Goal: Information Seeking & Learning: Learn about a topic

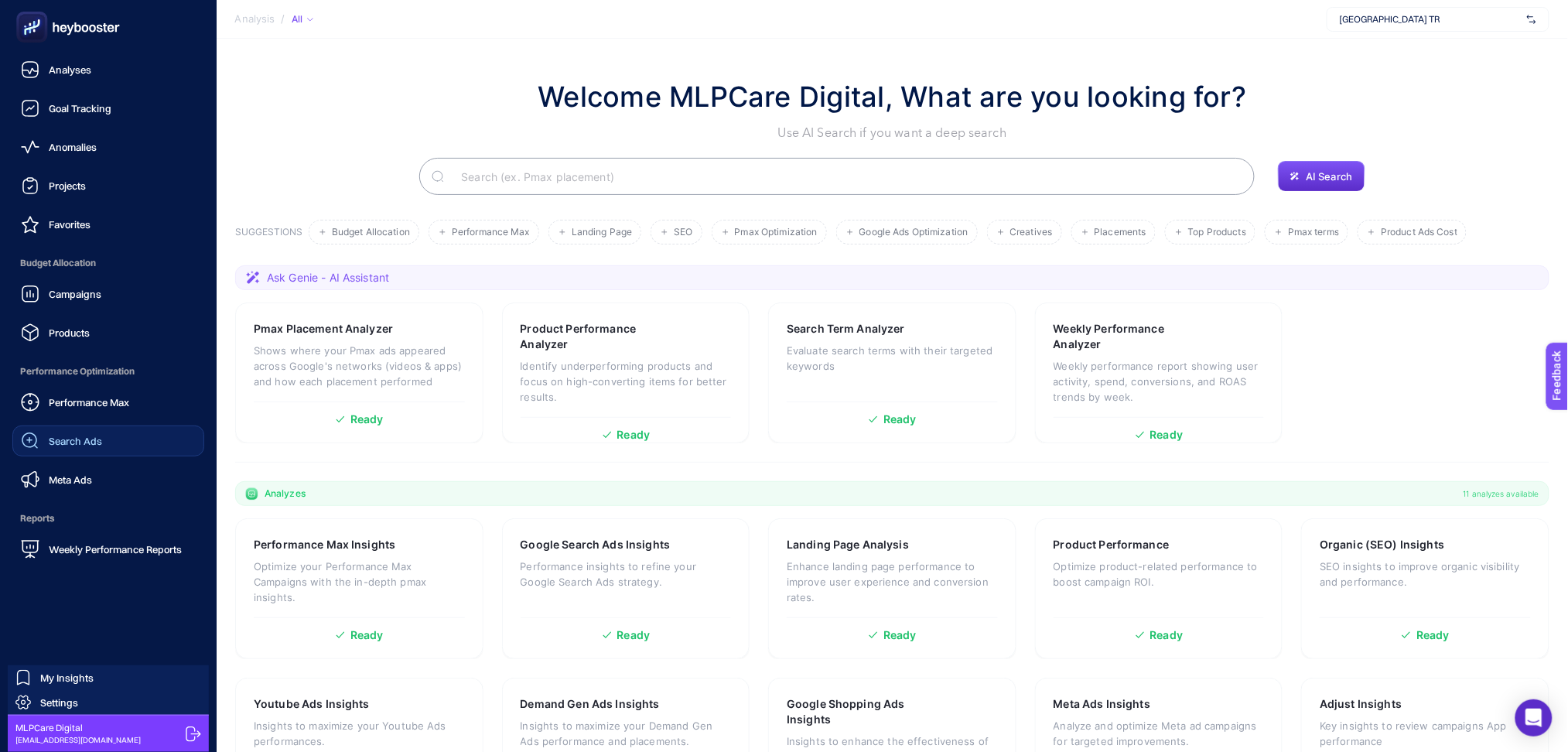
click at [92, 443] on span "Search Ads" at bounding box center [75, 441] width 53 height 12
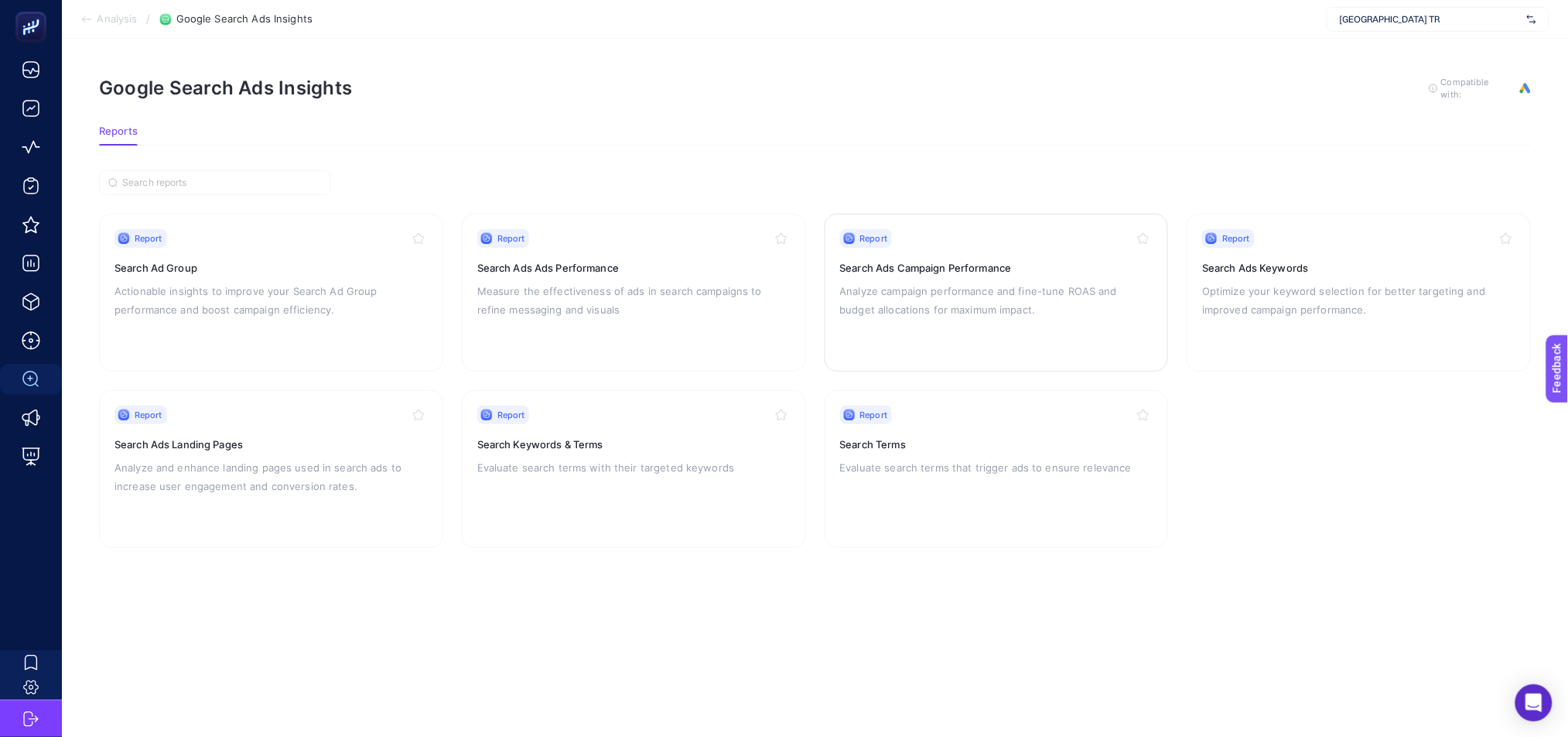
click at [1025, 312] on p "Analyze campaign performance and fine-tune ROAS and budget allocations for maxi…" at bounding box center [997, 300] width 313 height 37
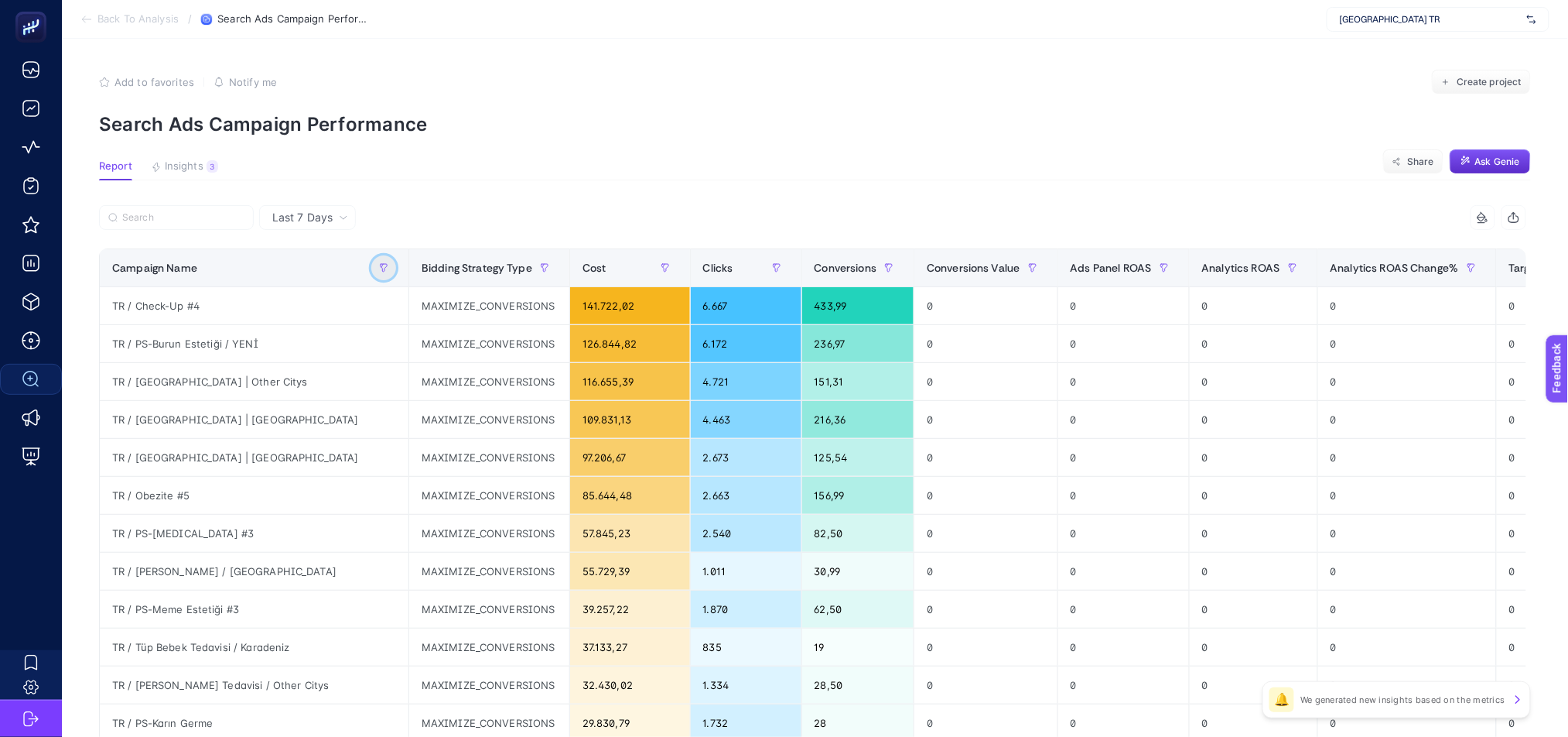
click at [371, 267] on button "button" at bounding box center [383, 267] width 25 height 25
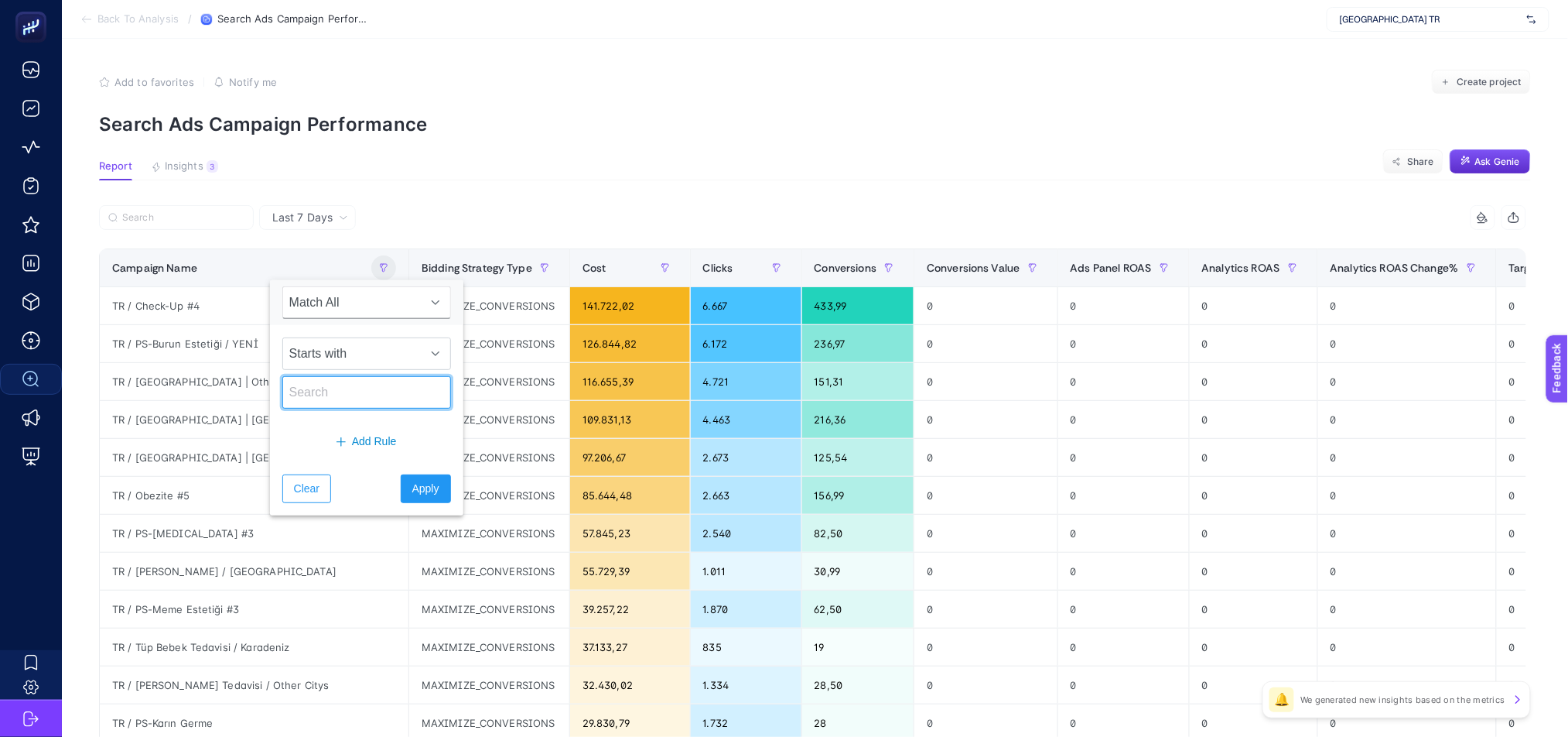
click at [410, 407] on input "text" at bounding box center [366, 392] width 169 height 33
type input "bg"
click at [424, 482] on span "Apply" at bounding box center [426, 489] width 27 height 16
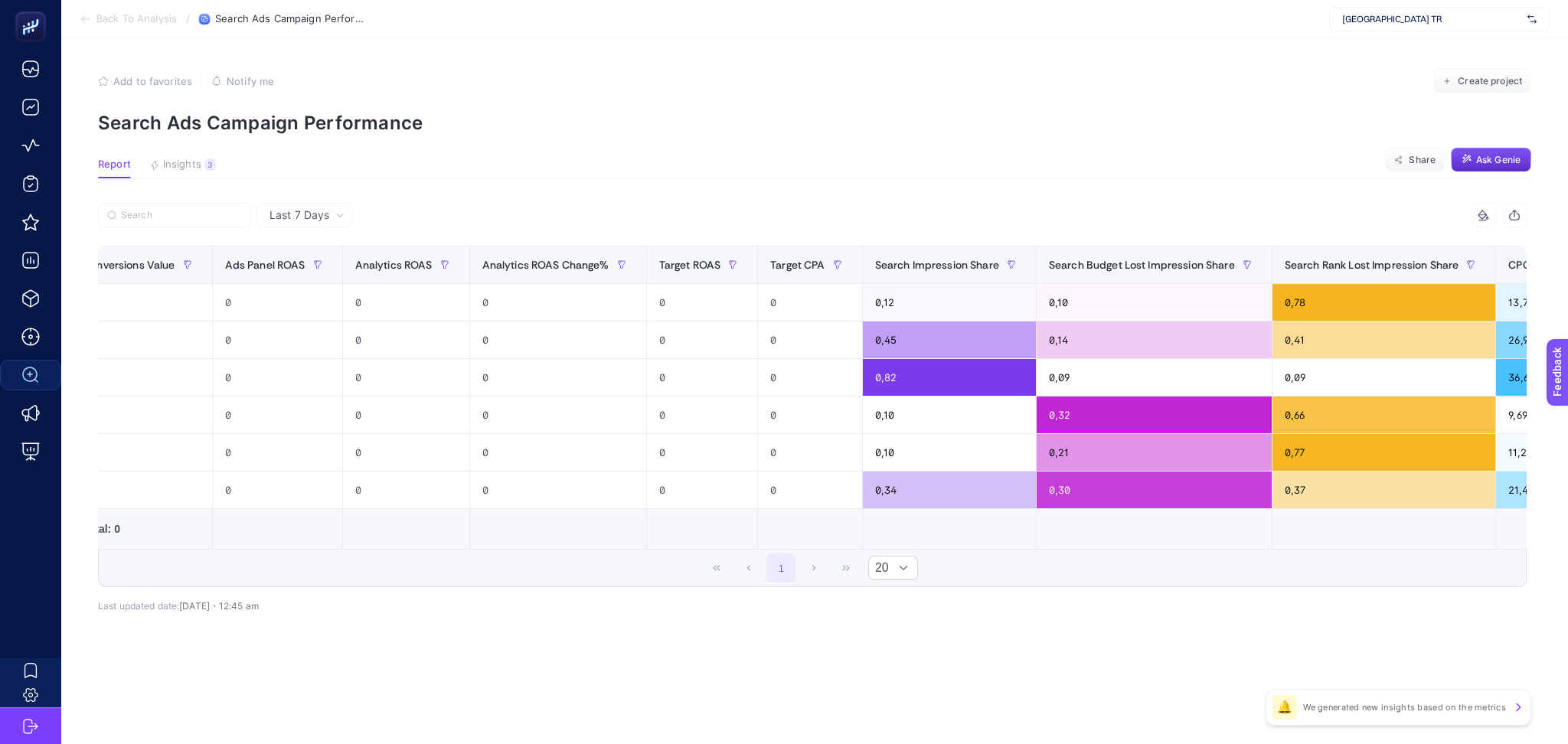
scroll to position [0, 905]
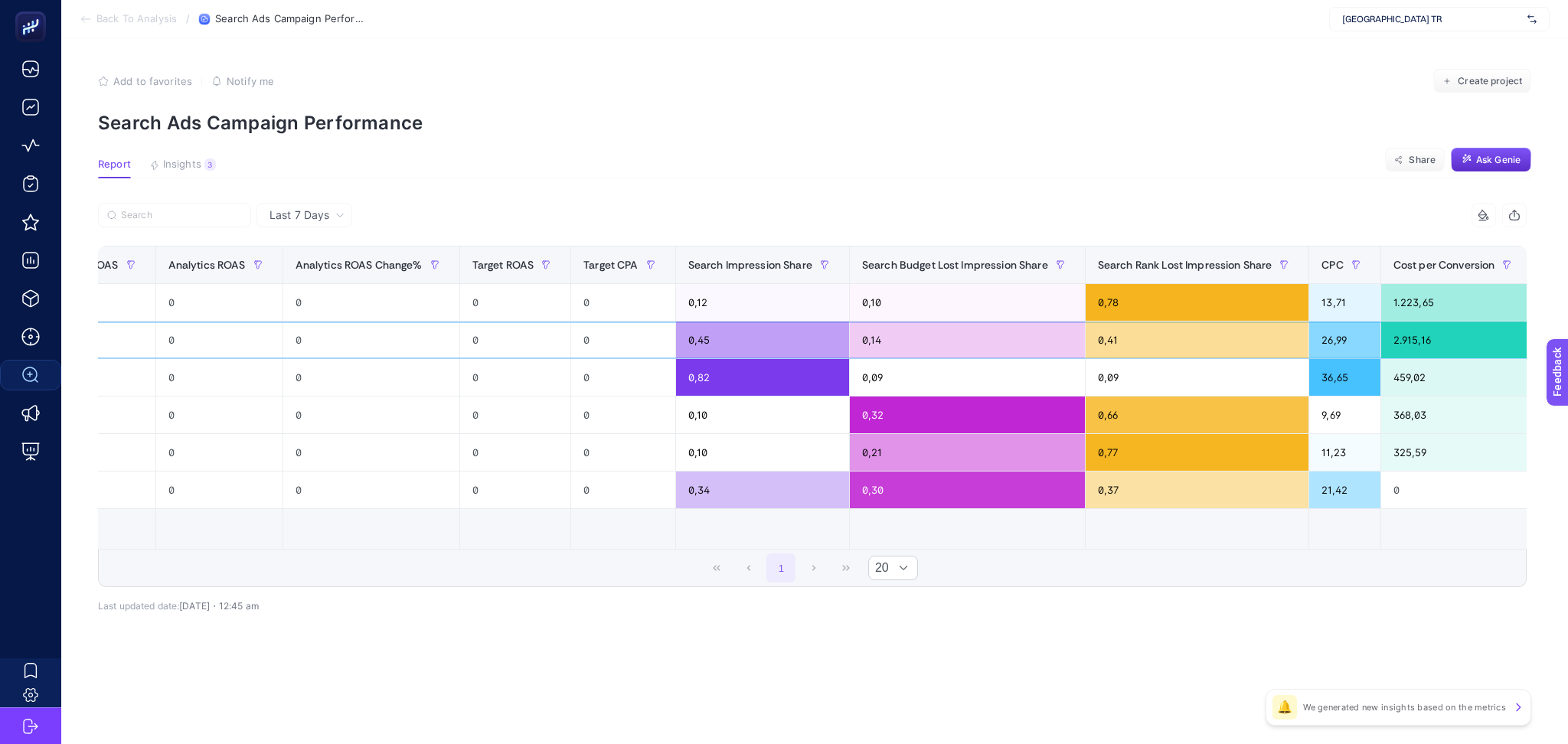
drag, startPoint x: 1421, startPoint y: 341, endPoint x: 1372, endPoint y: 346, distance: 49.3
click at [1381, 346] on div "2.915,16" at bounding box center [1456, 339] width 151 height 36
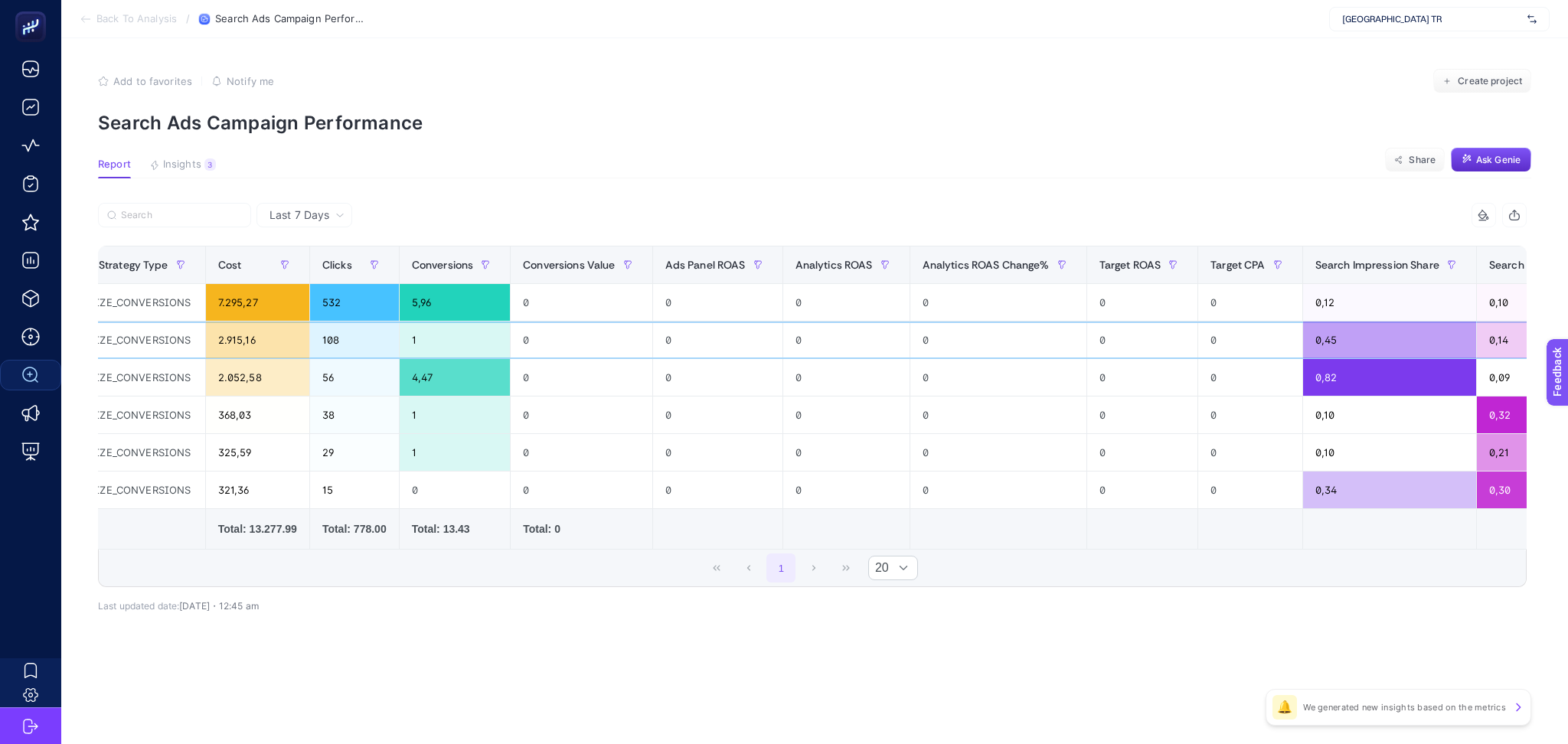
scroll to position [0, 0]
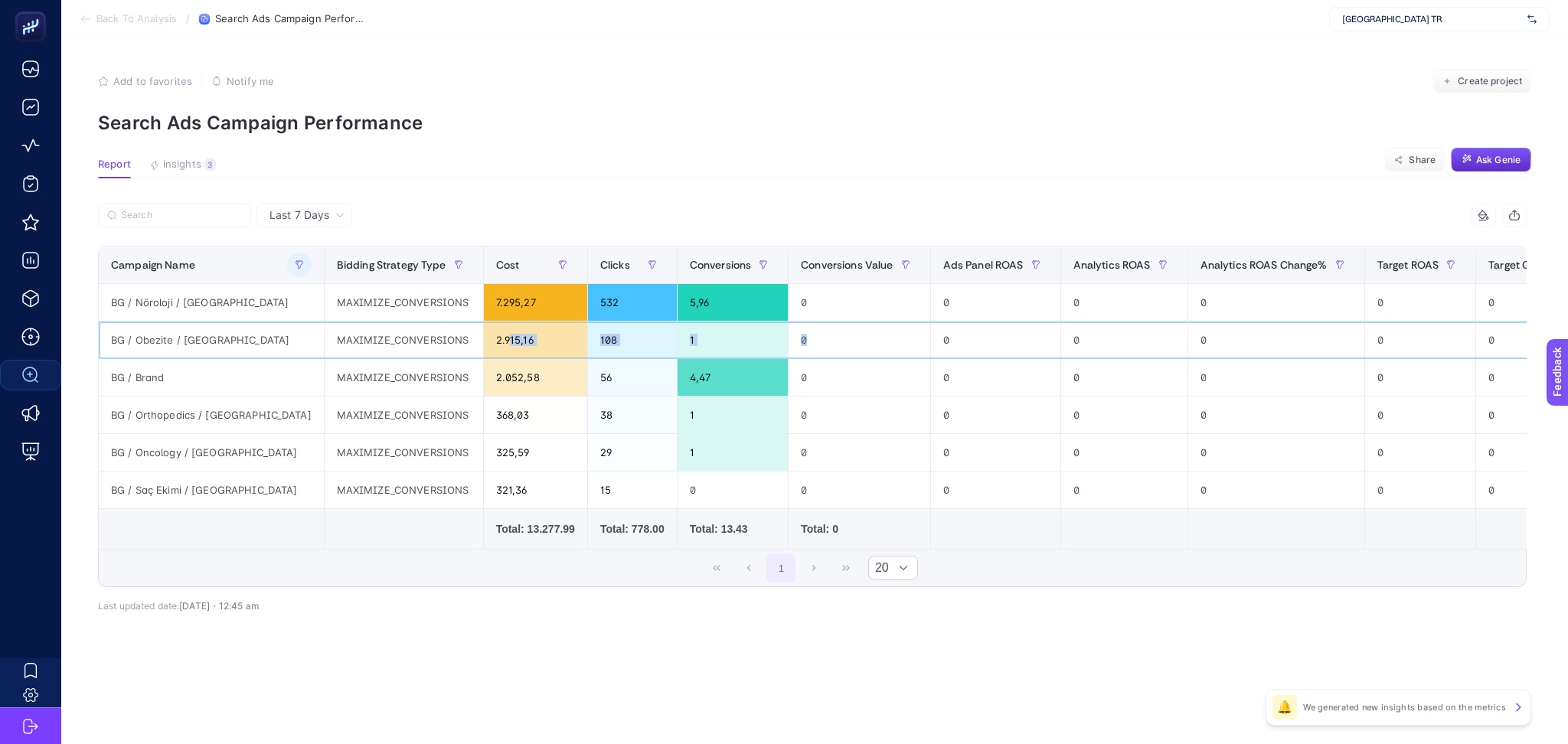
drag, startPoint x: 458, startPoint y: 340, endPoint x: 756, endPoint y: 340, distance: 298.0
click at [756, 340] on tr "BG / Obezite / Bulgaristan MAXIMIZE_CONVERSIONS 2.915,16 108 1 0 0 0 0 0 0 0,45…" at bounding box center [1296, 340] width 2394 height 37
click at [484, 389] on div "2.052,58" at bounding box center [536, 377] width 103 height 36
click at [484, 380] on div "2.052,58" at bounding box center [536, 377] width 103 height 36
drag, startPoint x: 940, startPoint y: 549, endPoint x: 1333, endPoint y: 564, distance: 393.3
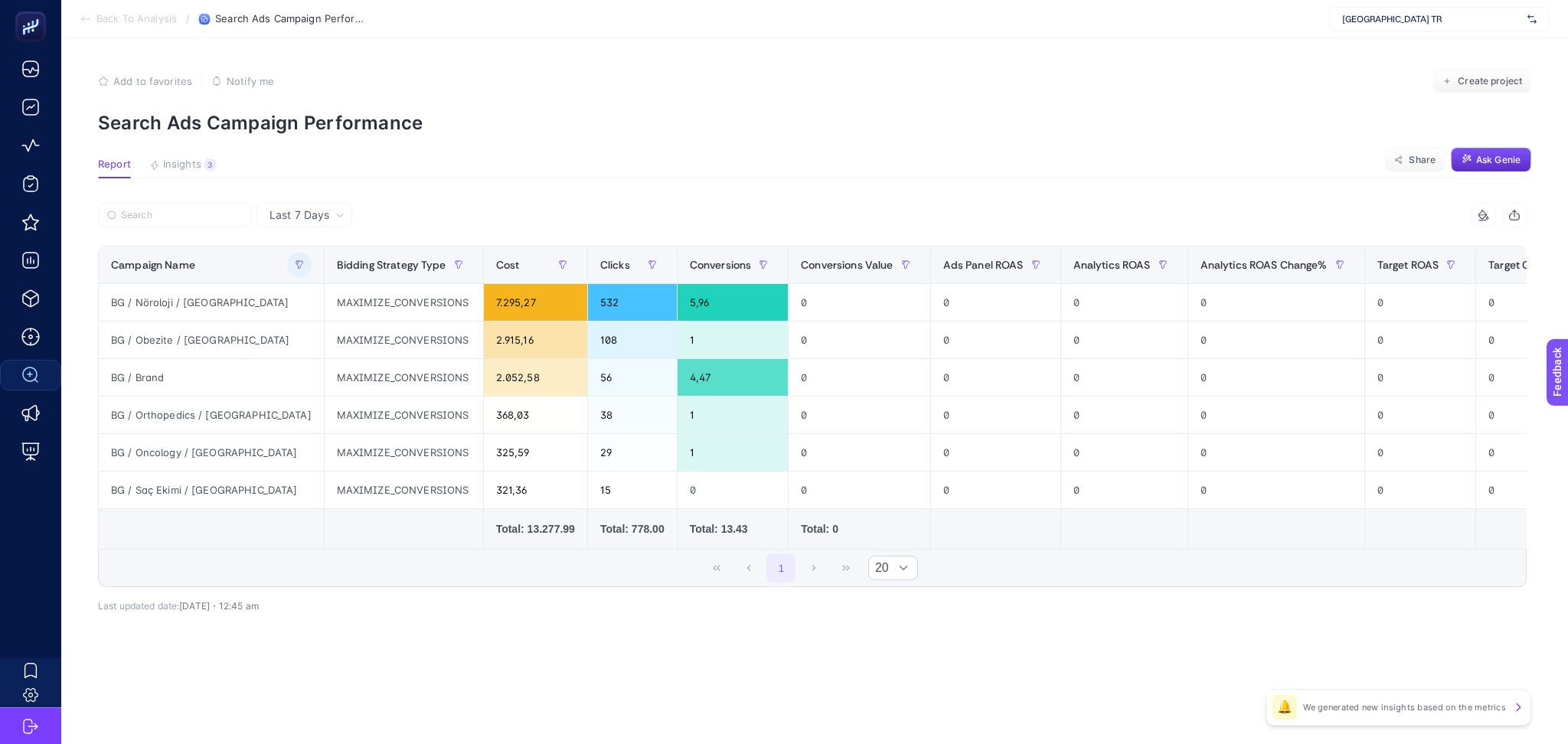
click at [1333, 564] on div "14 items selected Campaign Name Bidding Strategy Type Cost Clicks Conversions C…" at bounding box center [812, 395] width 1428 height 384
click at [276, 206] on div "Last 7 Days" at bounding box center [304, 215] width 96 height 25
click at [312, 272] on li "Last 30 Days" at bounding box center [304, 274] width 86 height 28
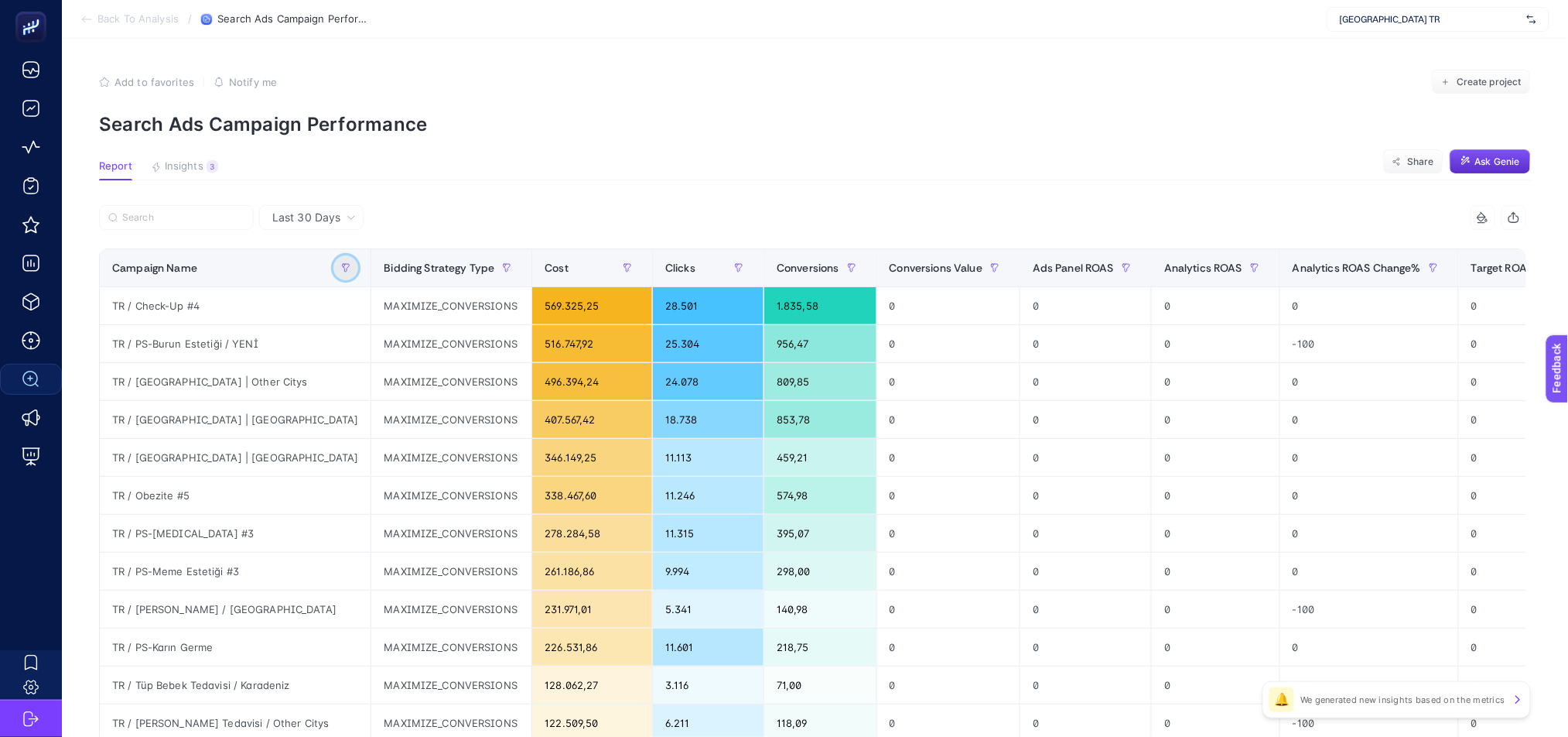
click at [334, 261] on button "button" at bounding box center [346, 267] width 25 height 25
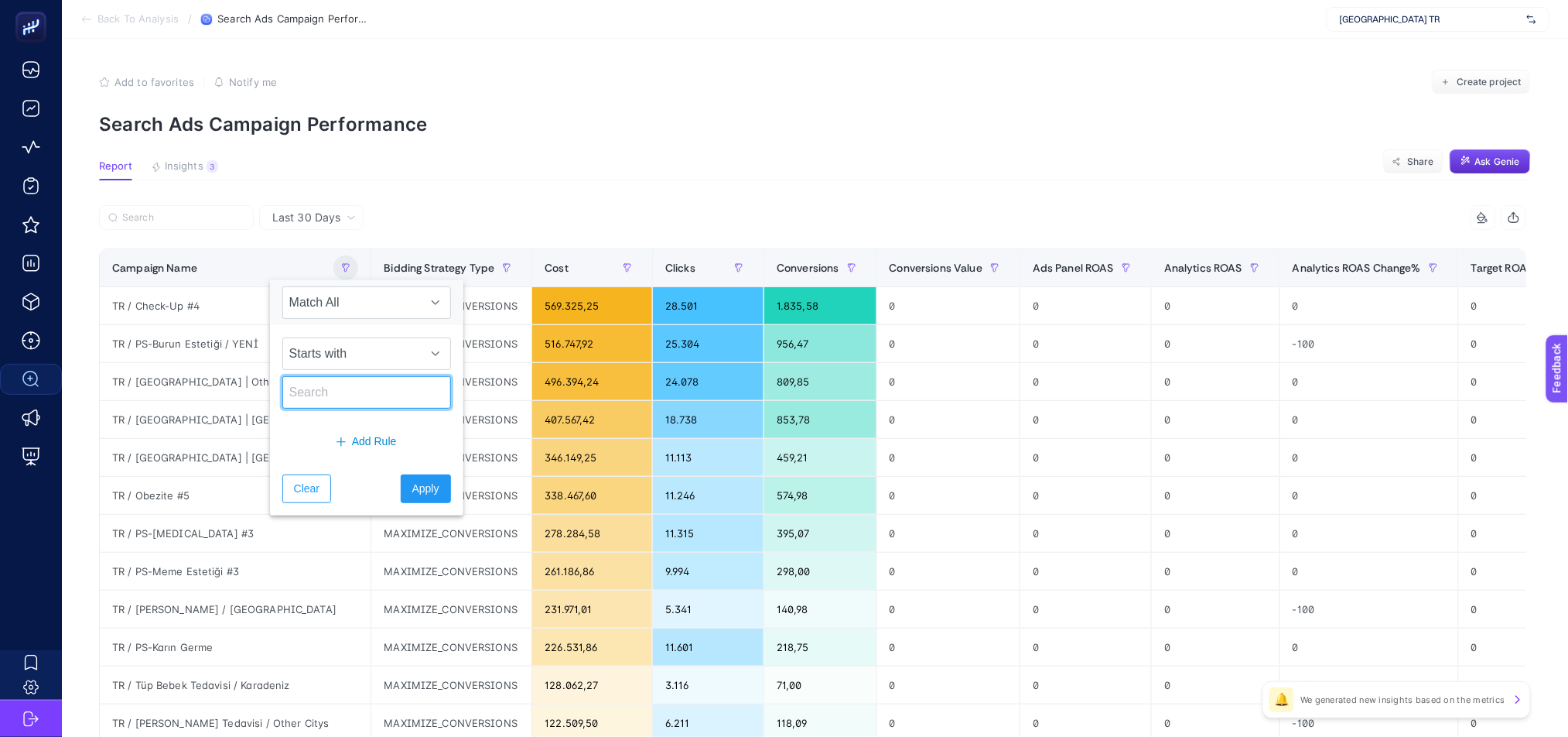
click at [345, 393] on input "text" at bounding box center [366, 392] width 169 height 33
type input "bg"
click at [413, 481] on span "Apply" at bounding box center [426, 489] width 27 height 16
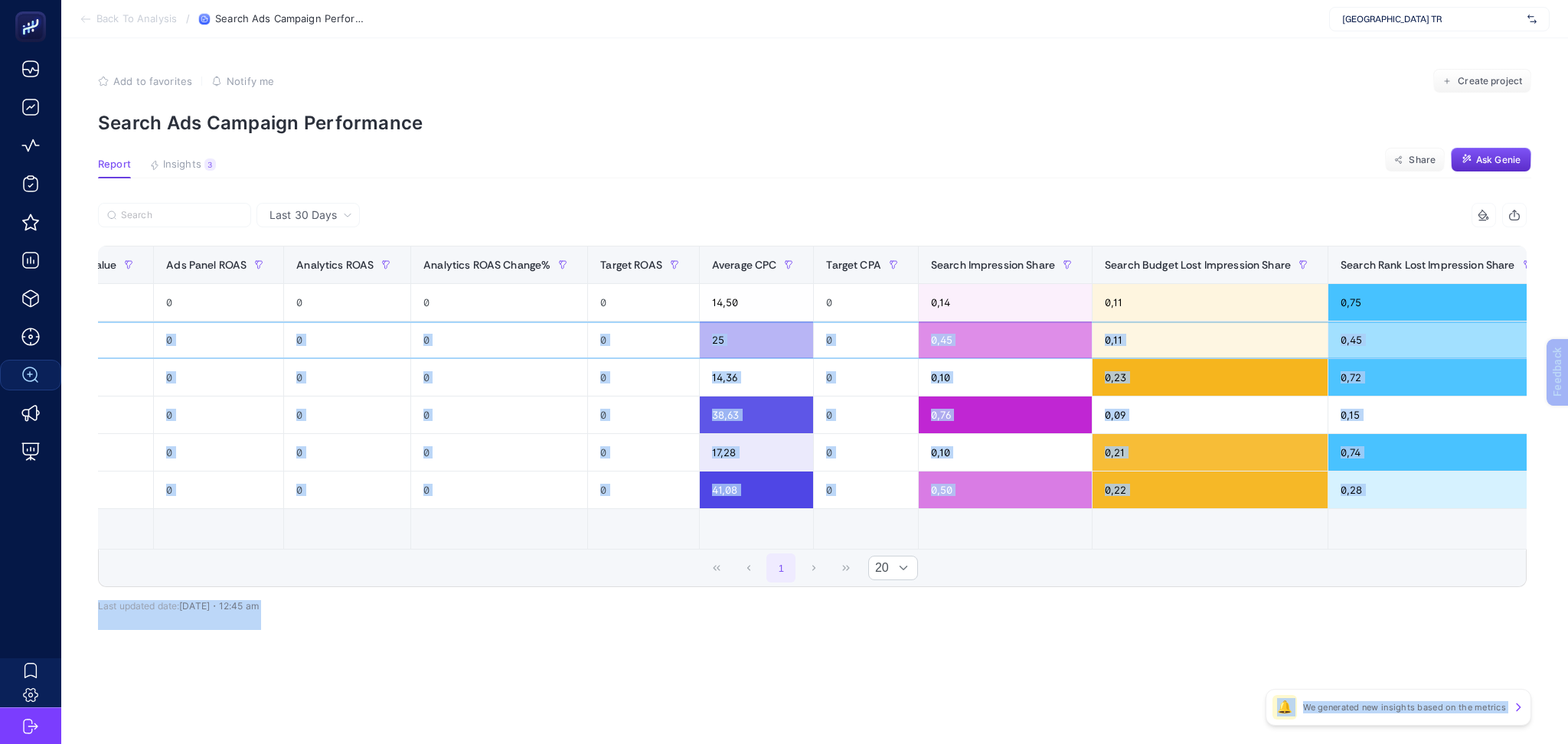
scroll to position [0, 959]
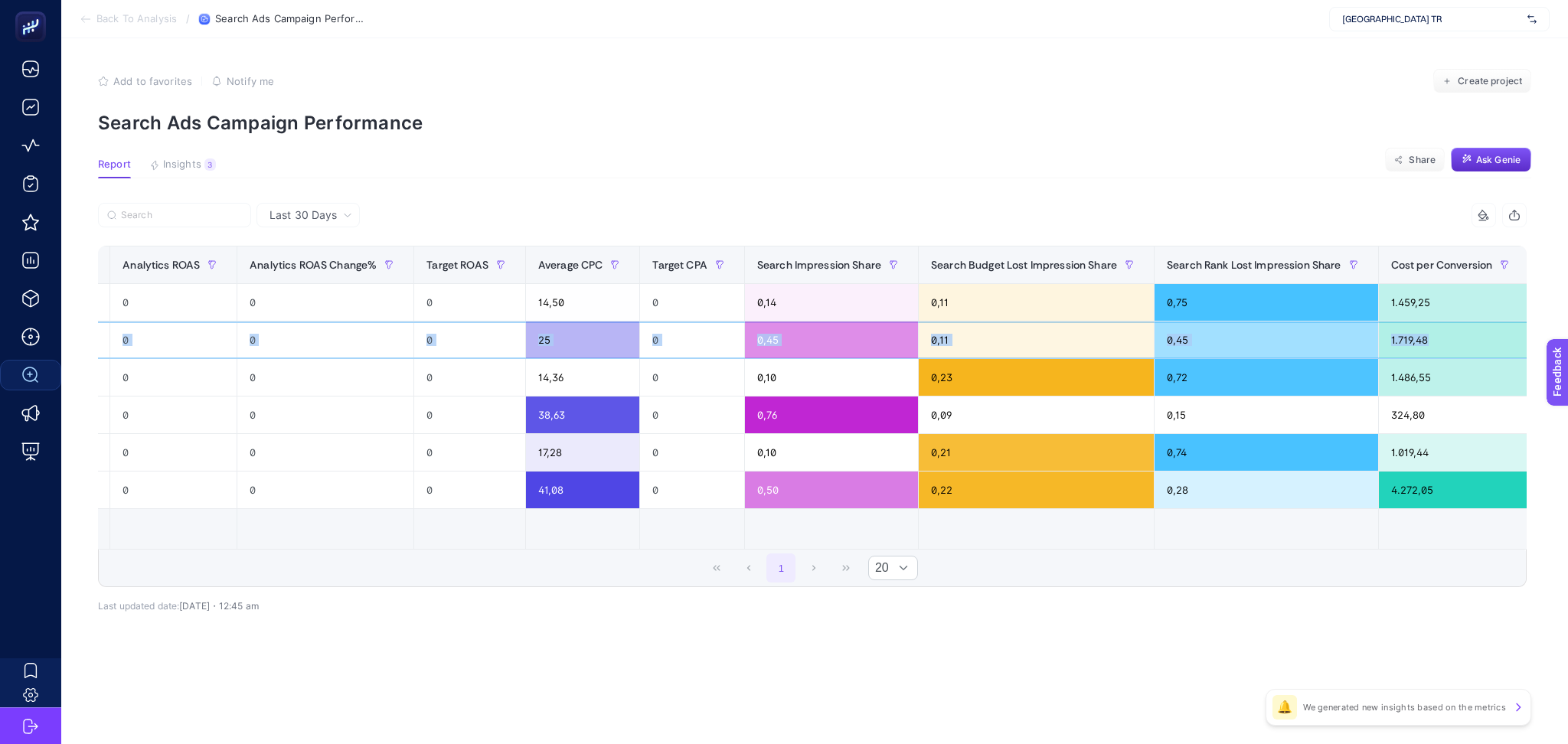
drag, startPoint x: 630, startPoint y: 335, endPoint x: 1418, endPoint y: 338, distance: 788.0
click at [1418, 338] on tr "BG / Obezite / Bulgaristan MAXIMIZE_CONVERSIONS 12.048,56 482 7,01 0 0 0 0 0 25…" at bounding box center [362, 340] width 2446 height 37
click at [1418, 338] on div "1.719,48" at bounding box center [1455, 339] width 151 height 36
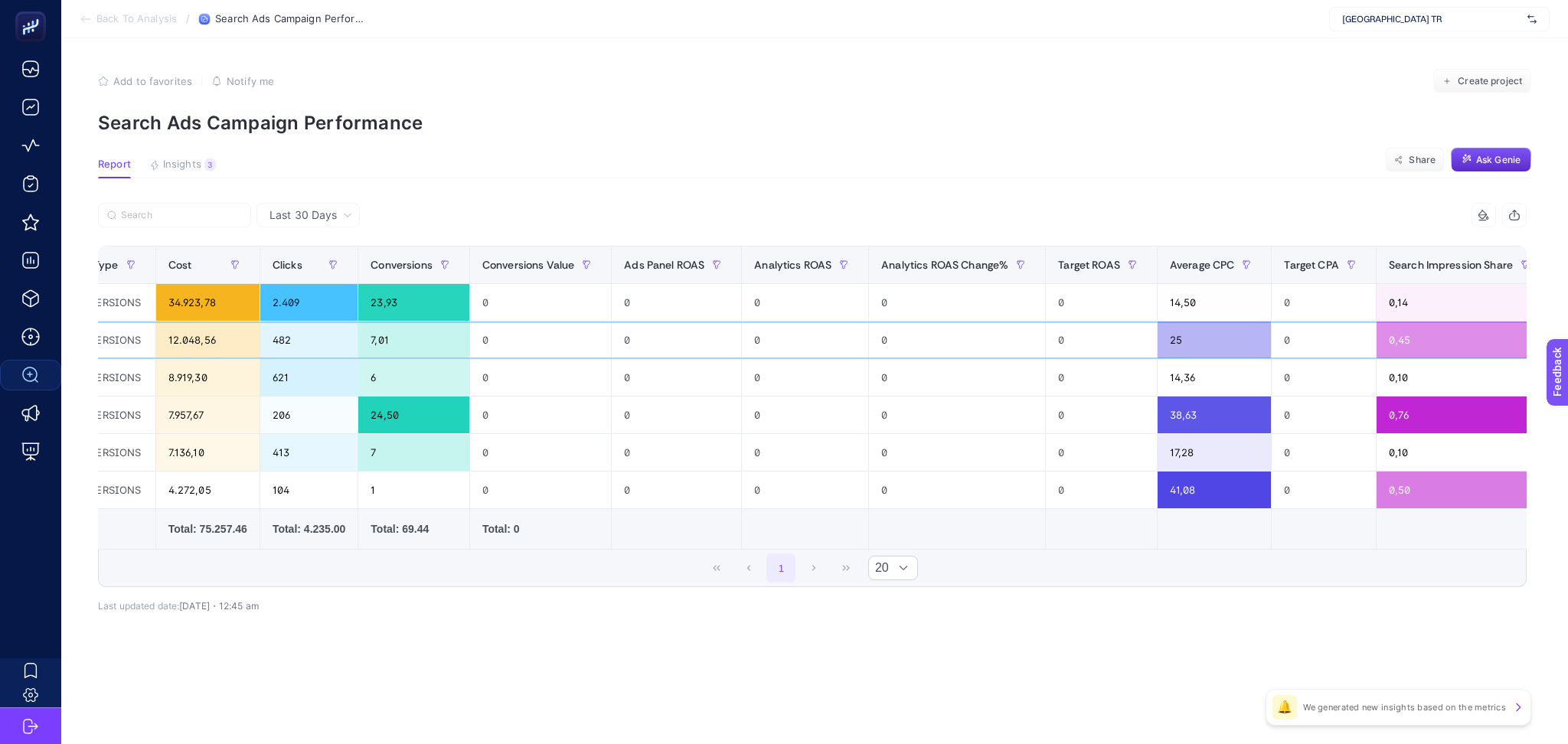
scroll to position [0, 0]
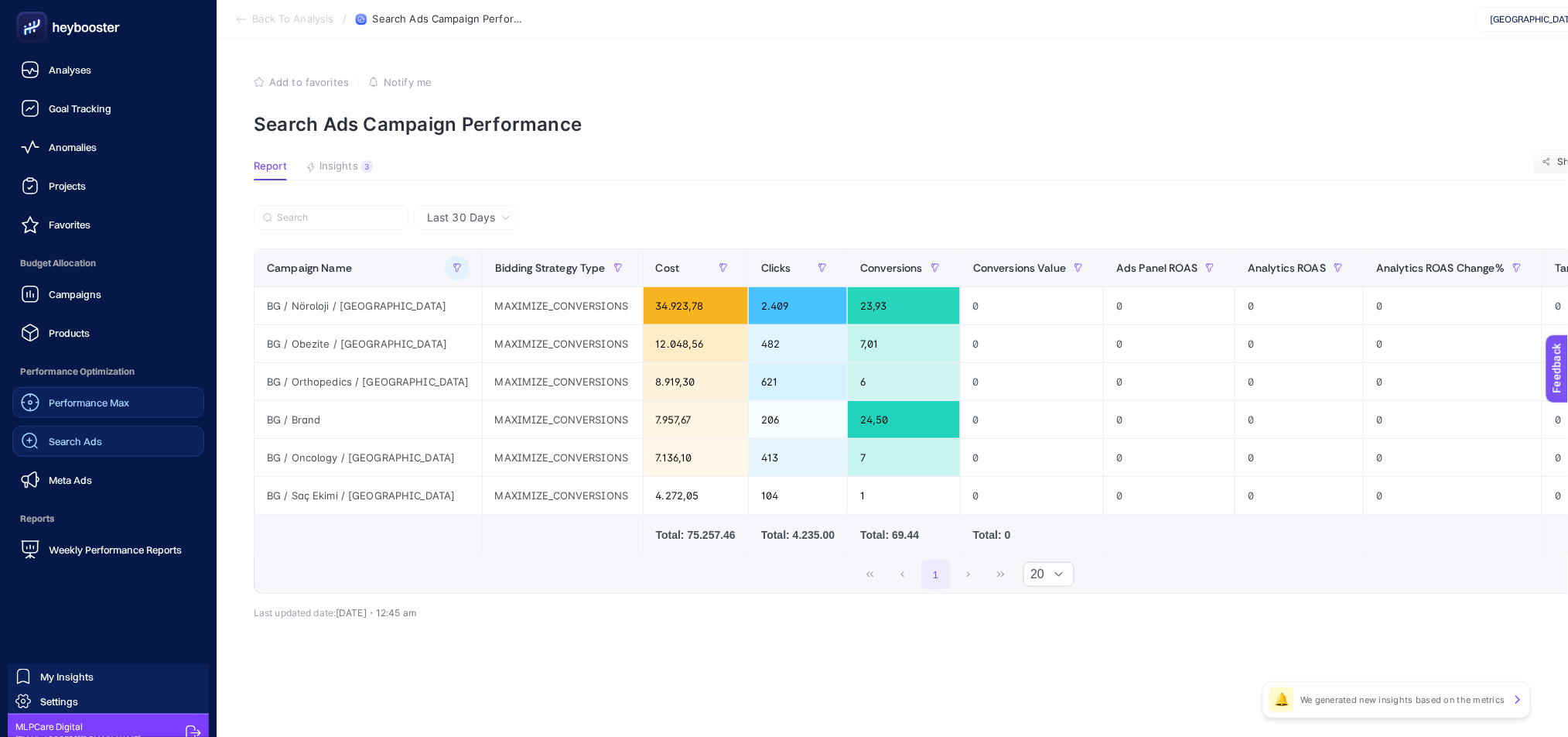
click at [66, 401] on span "Performance Max" at bounding box center [89, 402] width 80 height 12
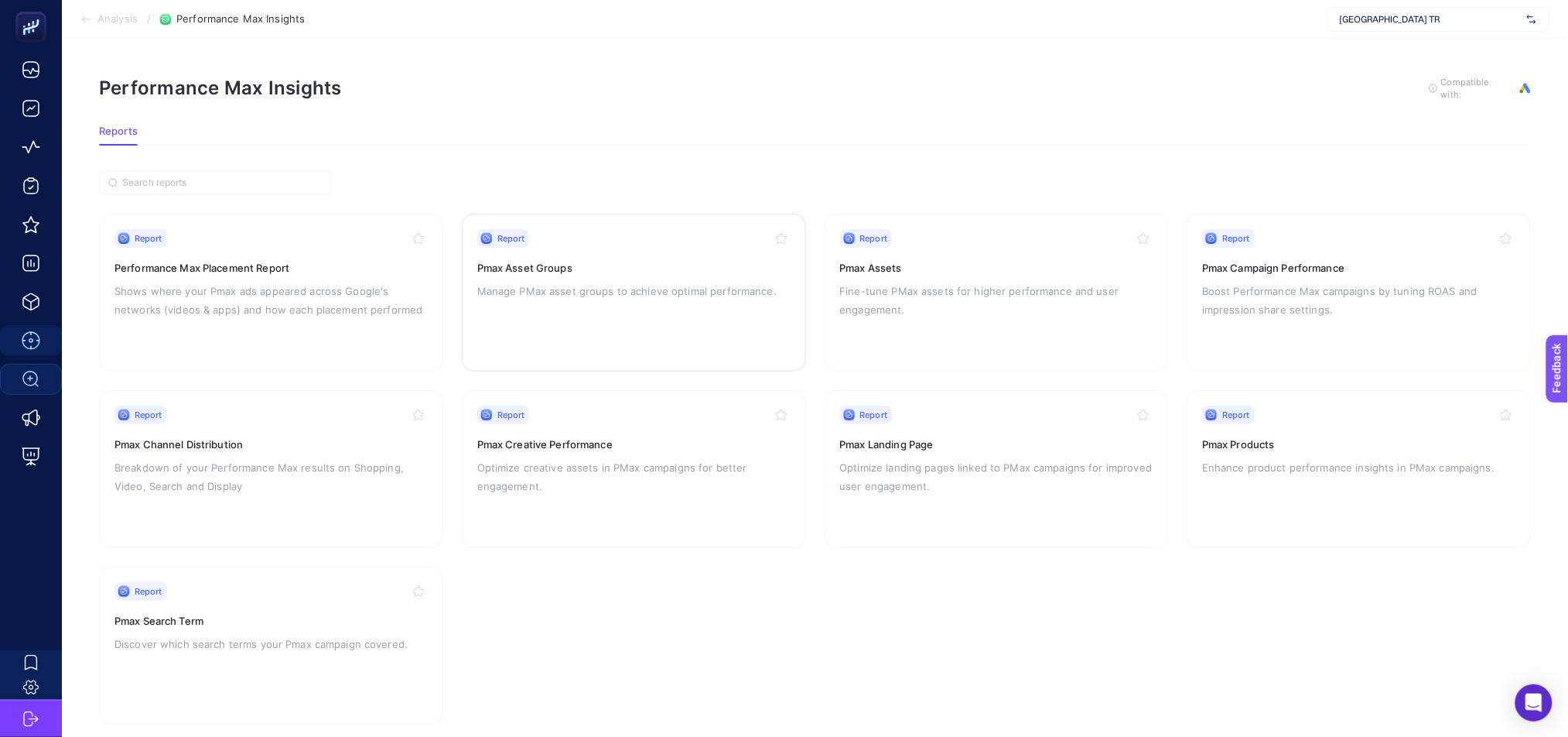
click at [649, 307] on div "Report Pmax Asset Groups Manage PMax asset groups to achieve optimal performanc…" at bounding box center [634, 293] width 313 height 127
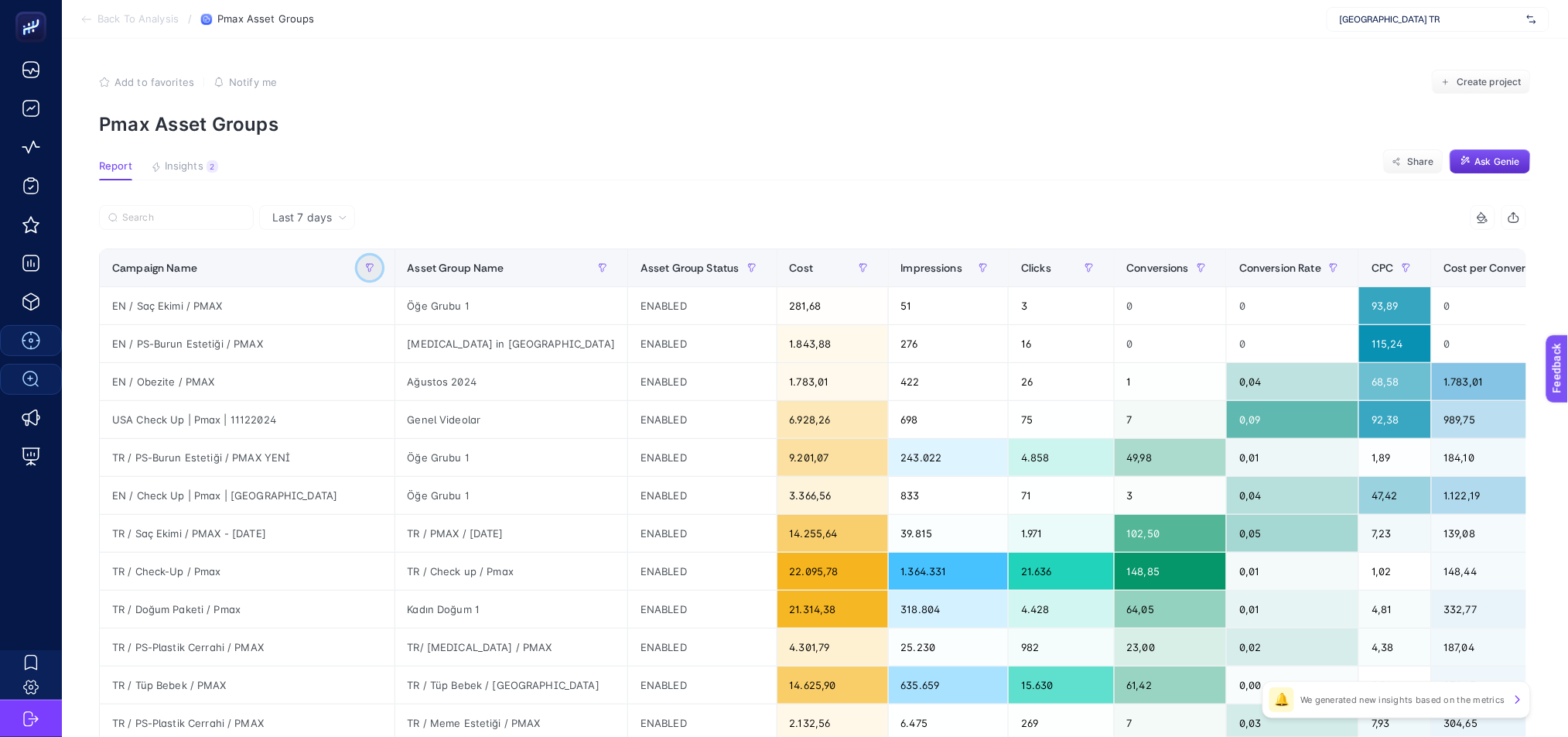
click at [358, 261] on button "button" at bounding box center [370, 267] width 25 height 25
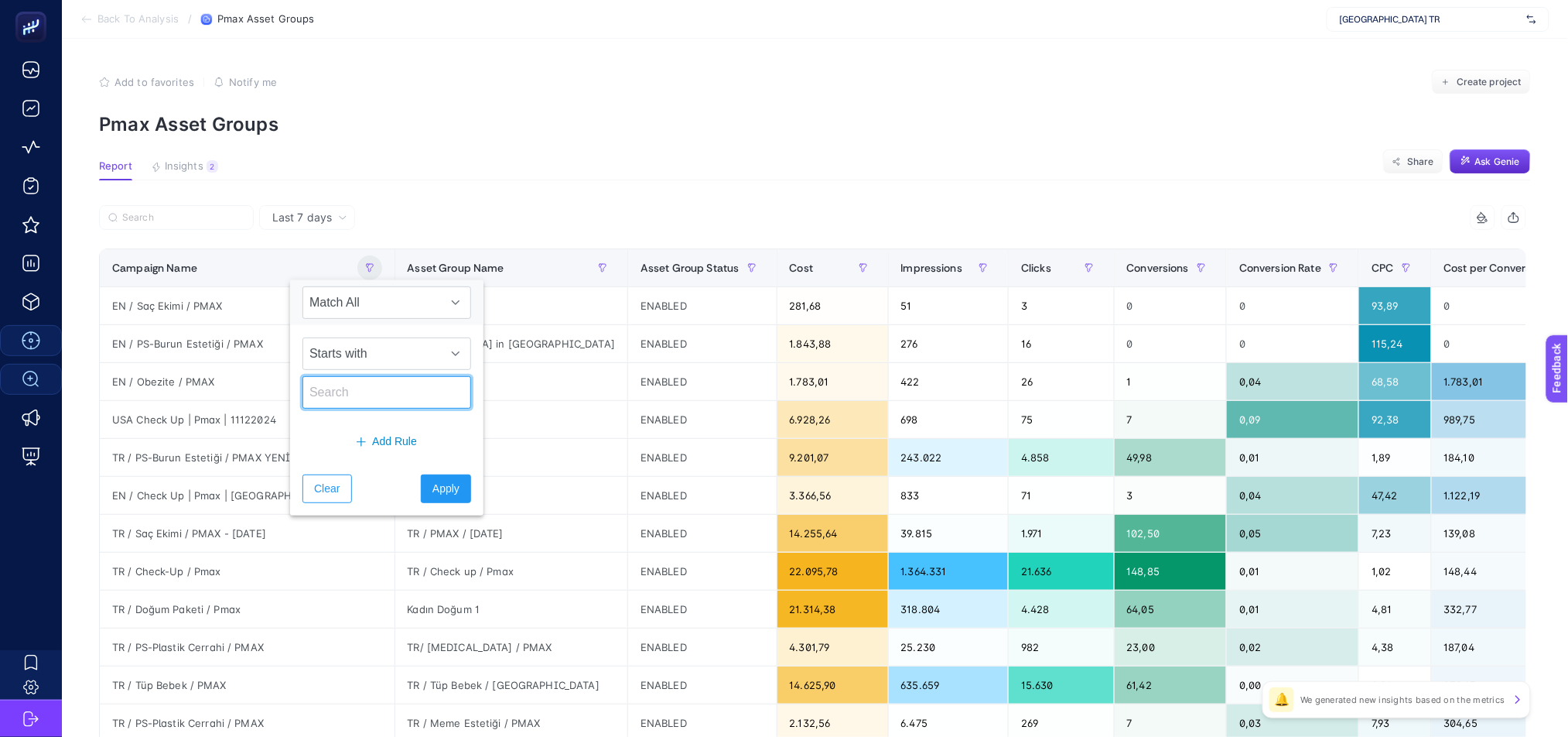
click at [351, 395] on input "text" at bounding box center [387, 392] width 169 height 33
type input "bg"
click at [448, 489] on button "Apply" at bounding box center [446, 488] width 50 height 28
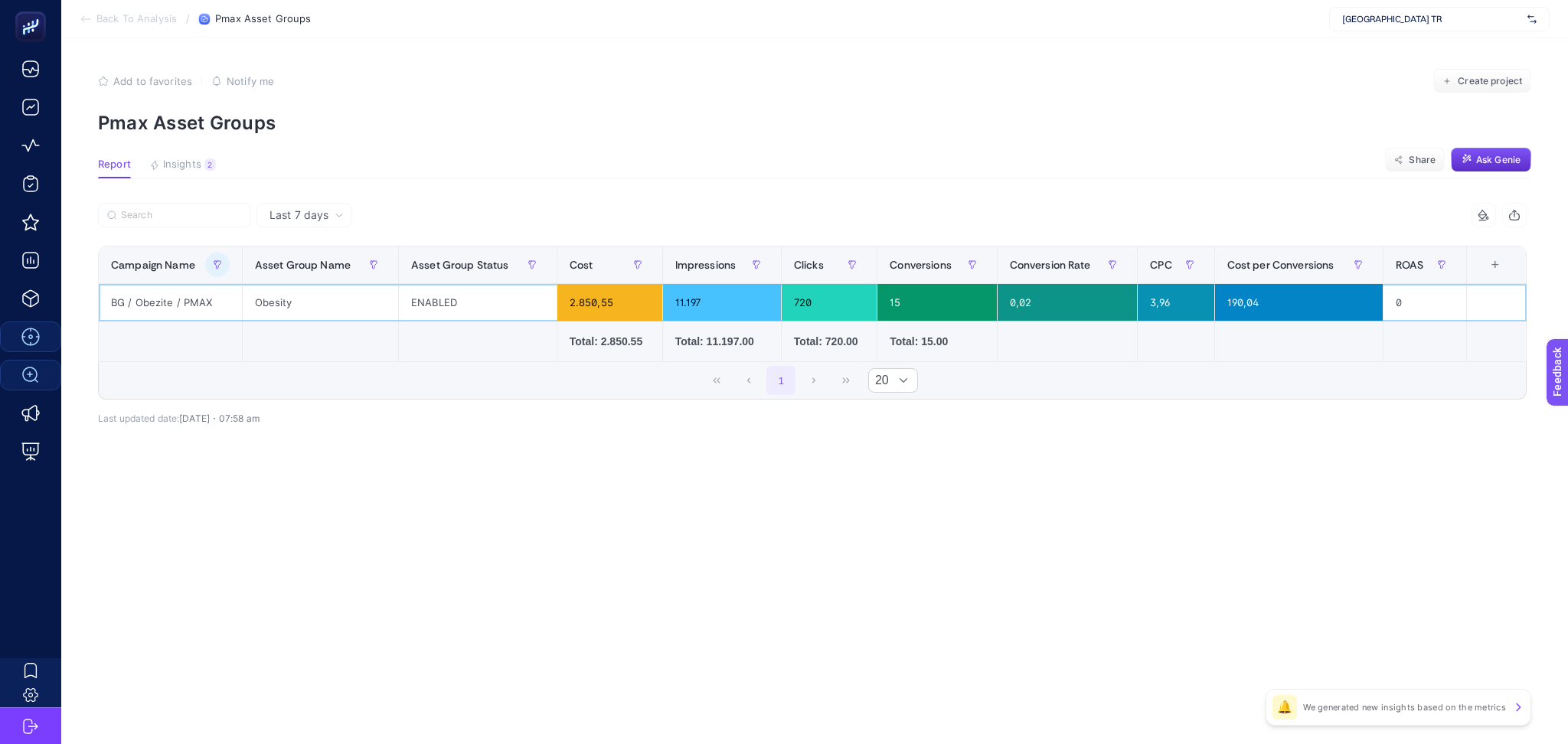
drag, startPoint x: 1279, startPoint y: 301, endPoint x: 1332, endPoint y: 300, distance: 53.0
click at [1332, 300] on div "190,04" at bounding box center [1299, 301] width 168 height 36
click at [1256, 378] on div "1 20" at bounding box center [813, 380] width 1427 height 36
click at [221, 263] on icon "button" at bounding box center [217, 264] width 9 height 9
click at [261, 387] on input "bg" at bounding box center [301, 388] width 167 height 32
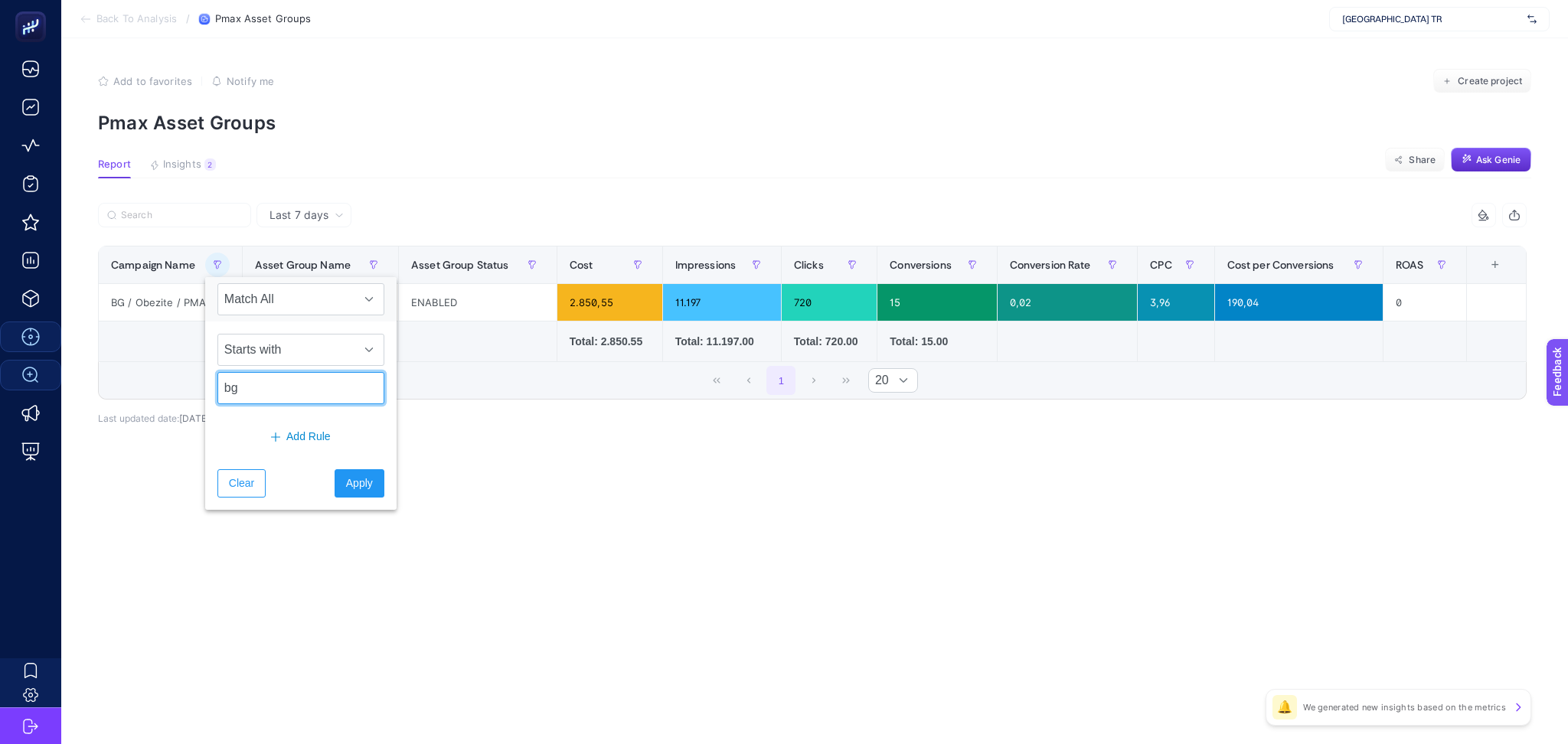
click at [264, 384] on input "bg" at bounding box center [301, 388] width 167 height 32
type input "sr"
click at [351, 482] on span "Apply" at bounding box center [360, 483] width 27 height 16
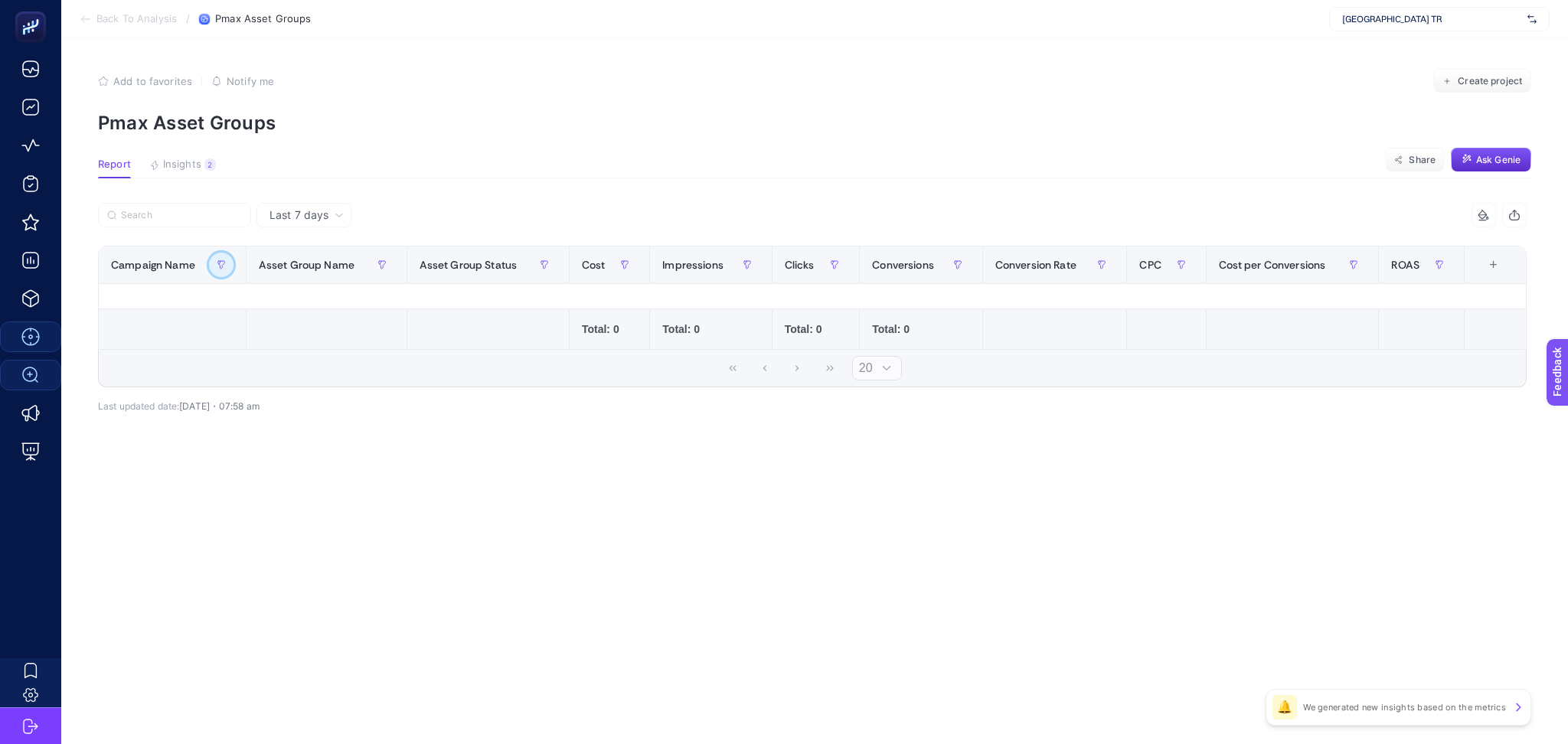
click at [220, 262] on icon "button" at bounding box center [221, 264] width 9 height 9
click at [213, 268] on button "button" at bounding box center [221, 264] width 25 height 25
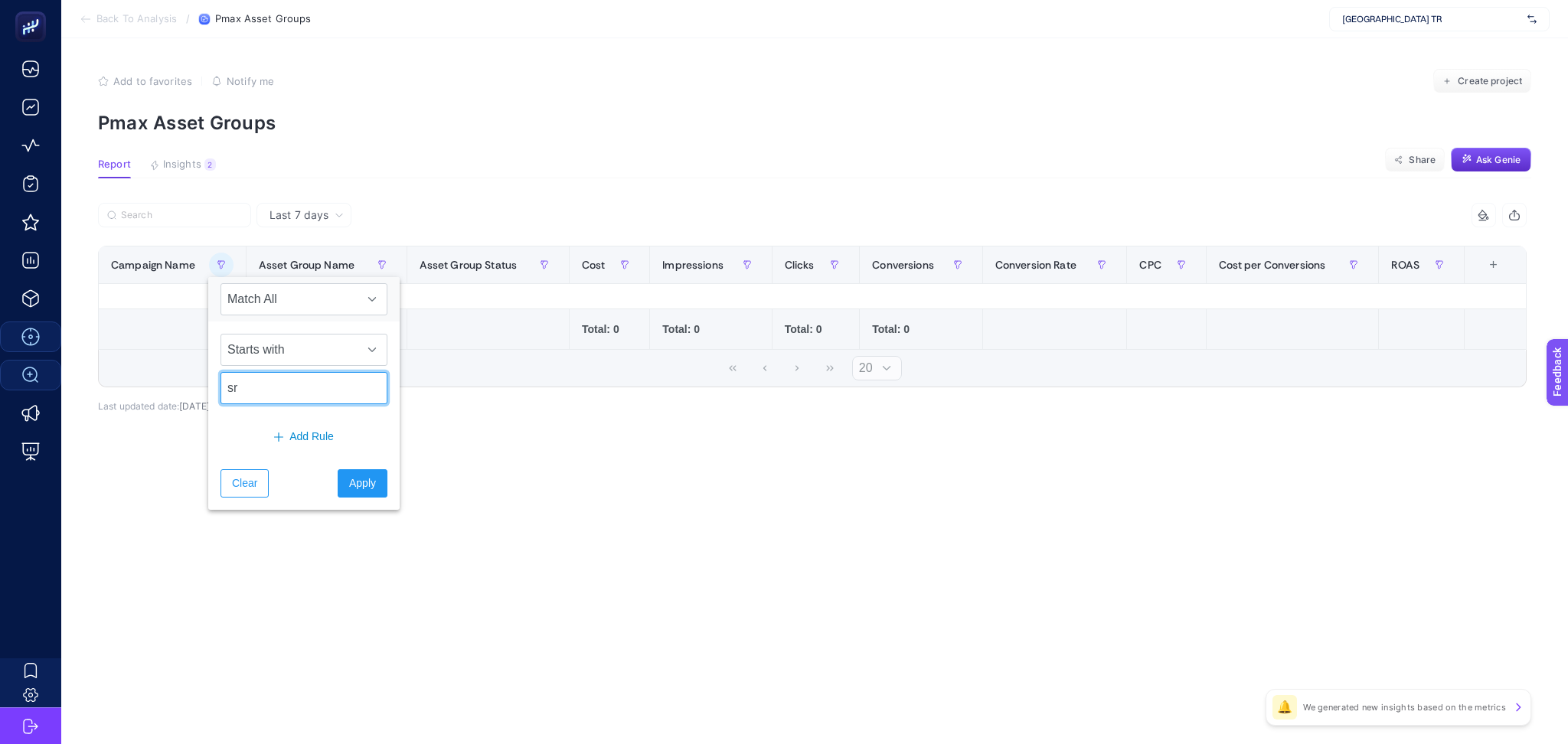
click at [257, 393] on input "sr" at bounding box center [303, 388] width 167 height 32
click at [257, 392] on input "sr" at bounding box center [303, 388] width 167 height 32
type input "hr"
click at [368, 489] on button "Apply" at bounding box center [362, 482] width 50 height 28
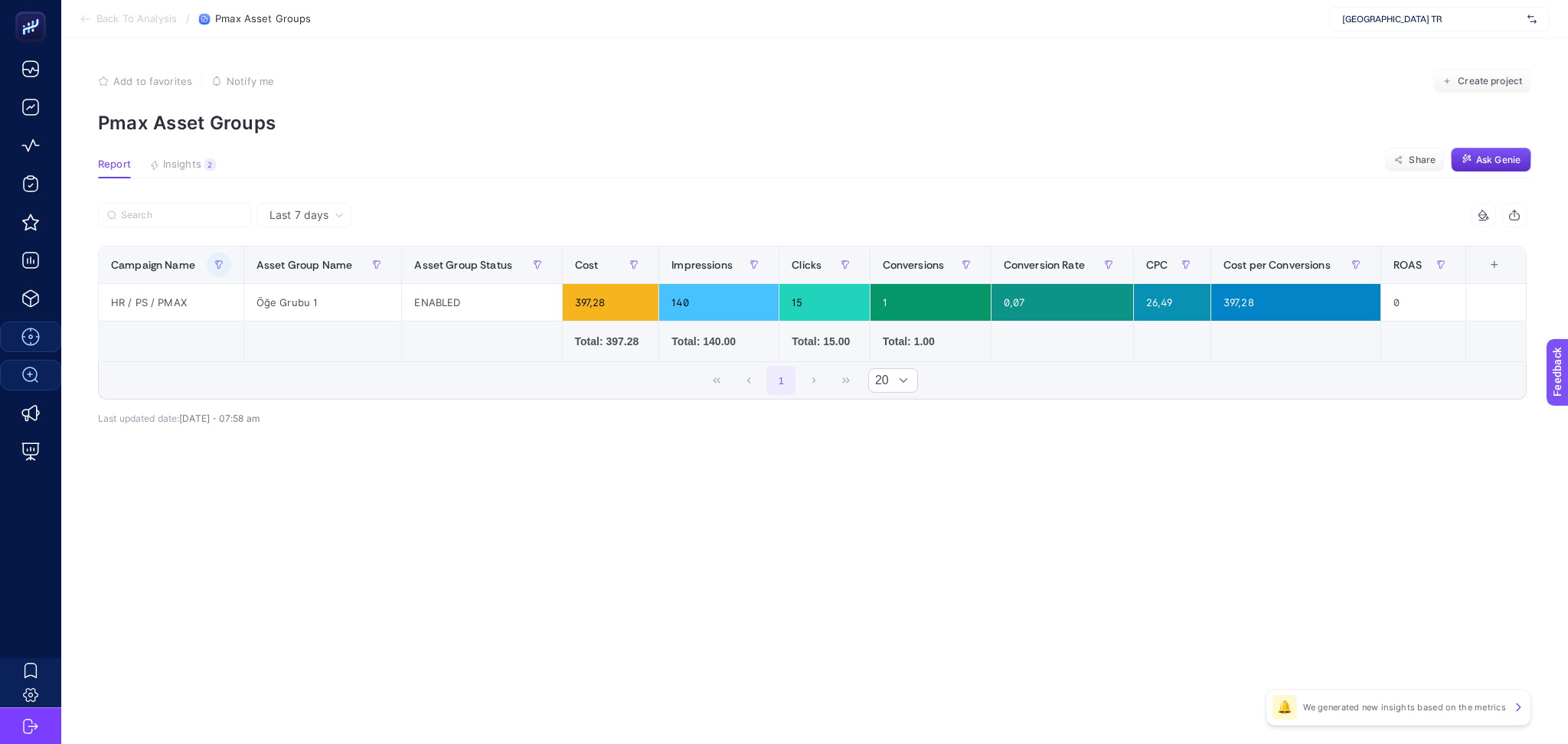
click at [327, 361] on td at bounding box center [323, 342] width 158 height 41
click at [216, 260] on icon "button" at bounding box center [218, 264] width 9 height 9
click at [601, 398] on div "1 20" at bounding box center [813, 380] width 1427 height 36
click at [214, 260] on icon "button" at bounding box center [218, 264] width 9 height 9
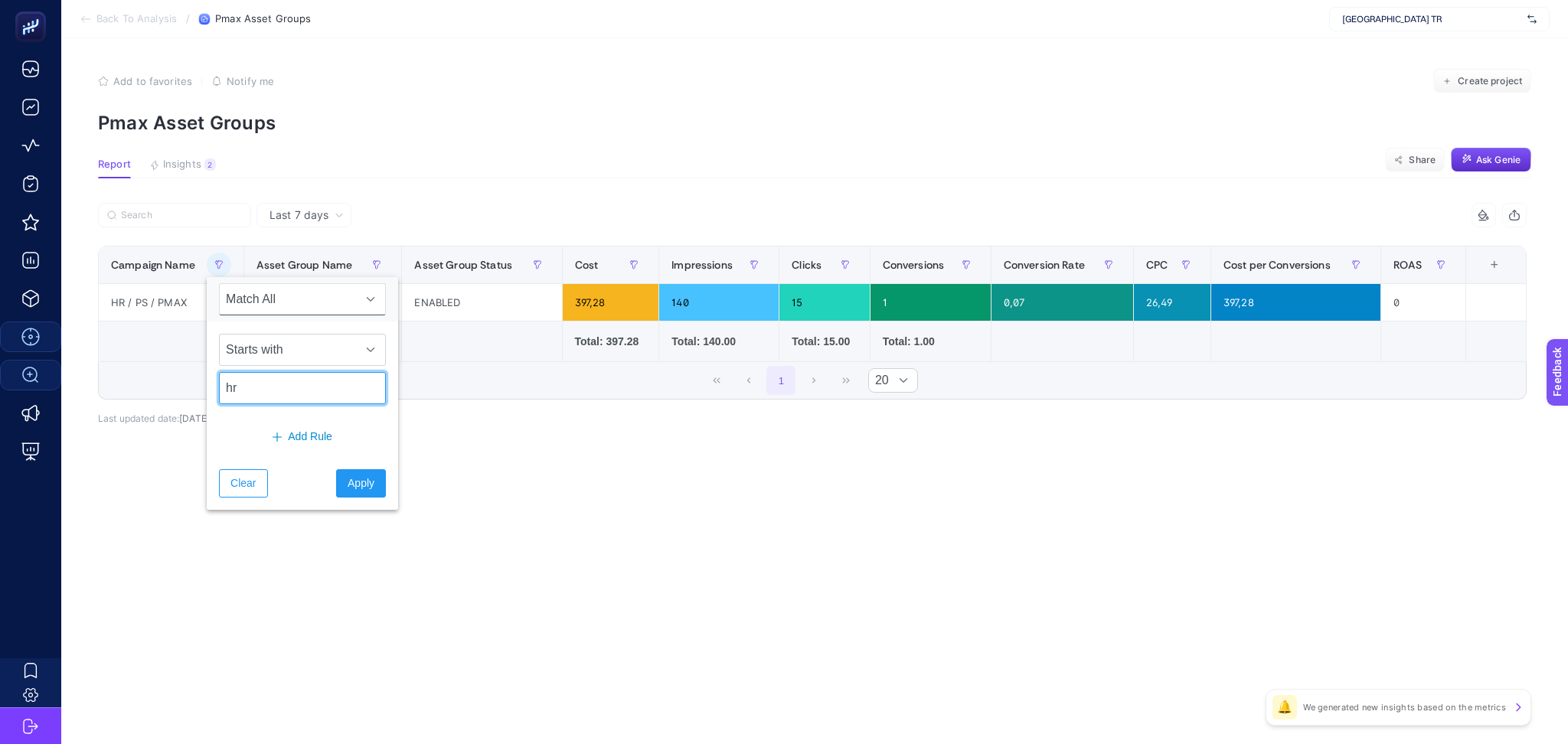
click at [251, 403] on input "hr" at bounding box center [302, 388] width 167 height 32
click at [251, 401] on input "hr" at bounding box center [302, 388] width 167 height 32
type input "ar"
click at [348, 491] on span "Apply" at bounding box center [362, 483] width 27 height 16
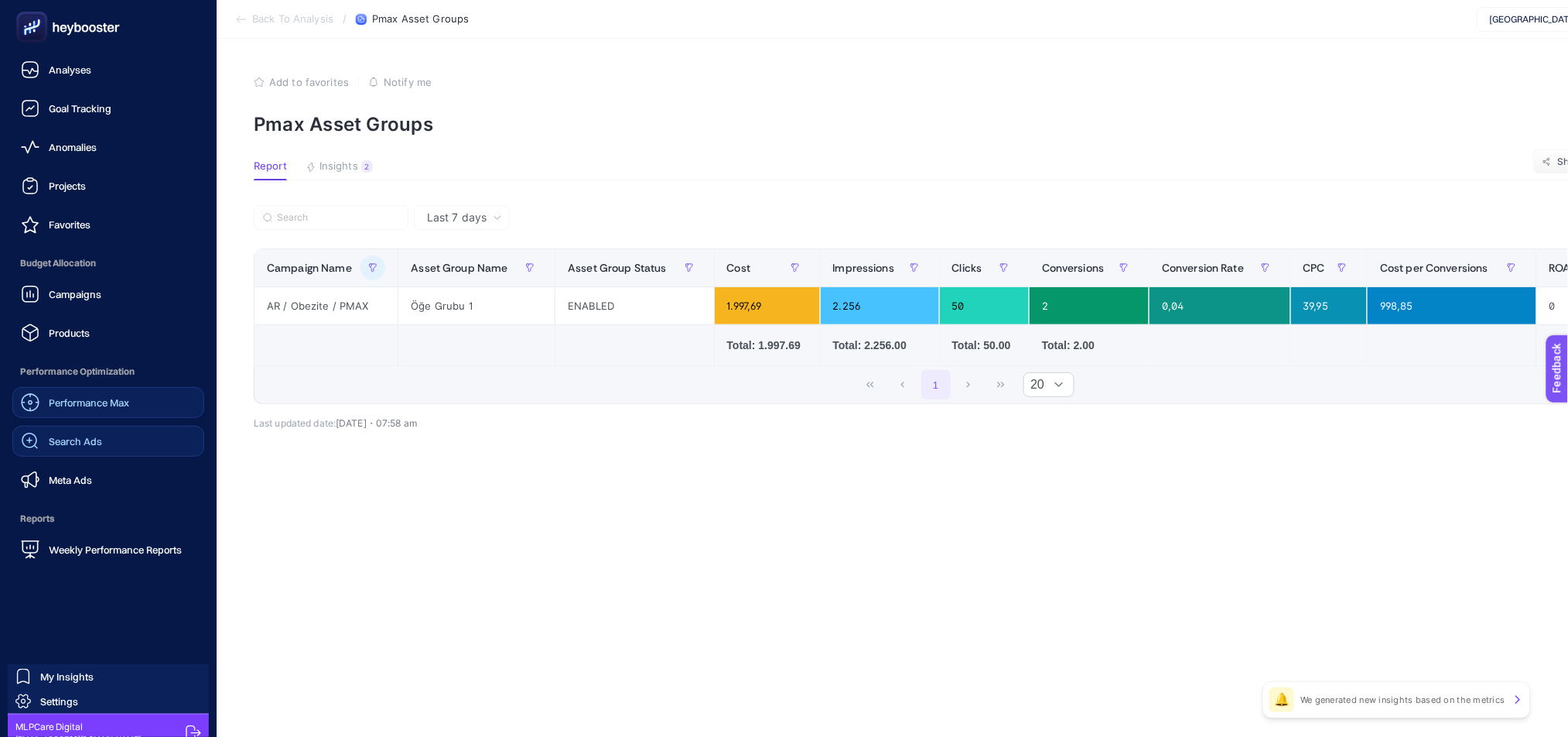
click at [85, 446] on span "Search Ads" at bounding box center [75, 441] width 53 height 12
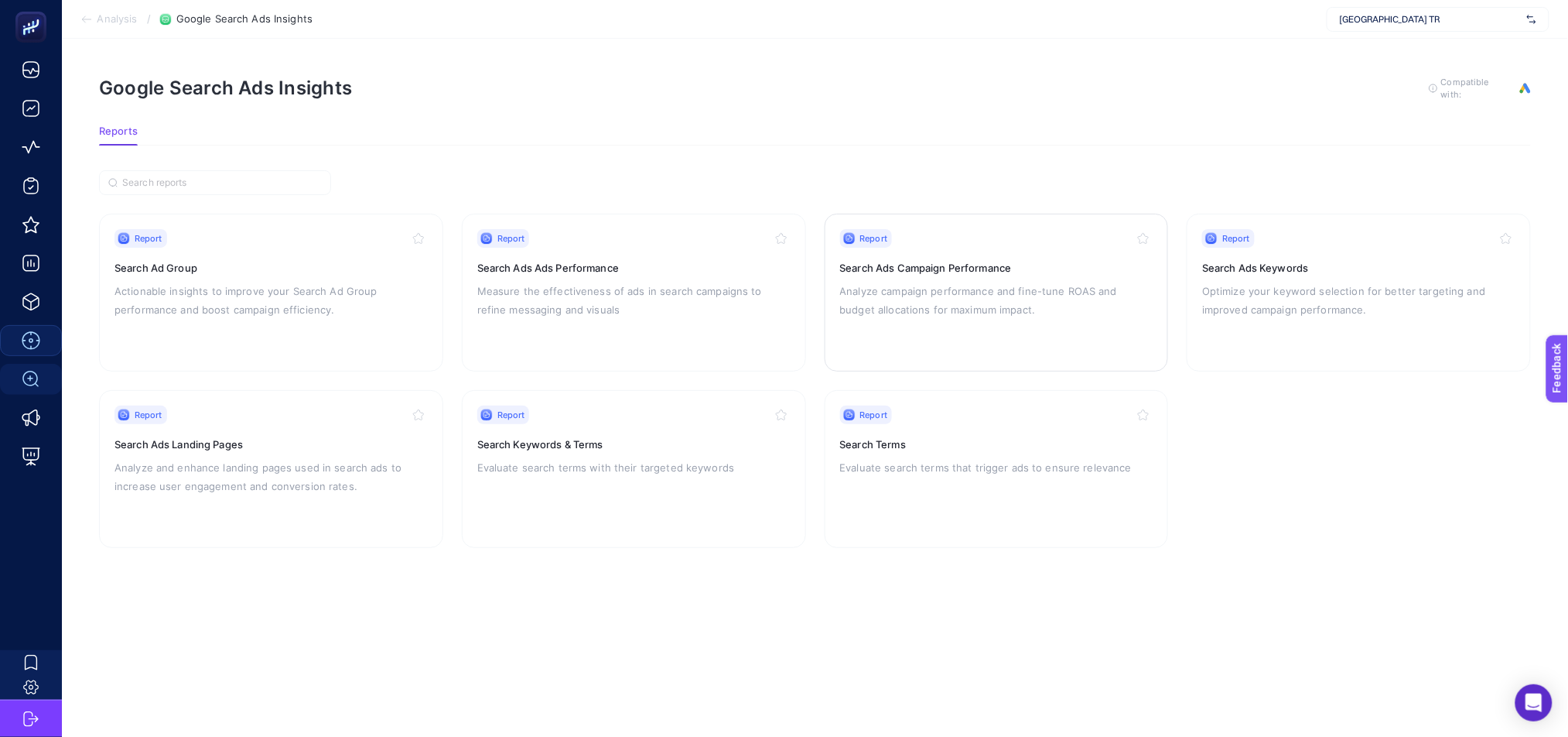
click at [950, 336] on div "Report Search Ads Campaign Performance Analyze campaign performance and fine-tu…" at bounding box center [997, 293] width 313 height 127
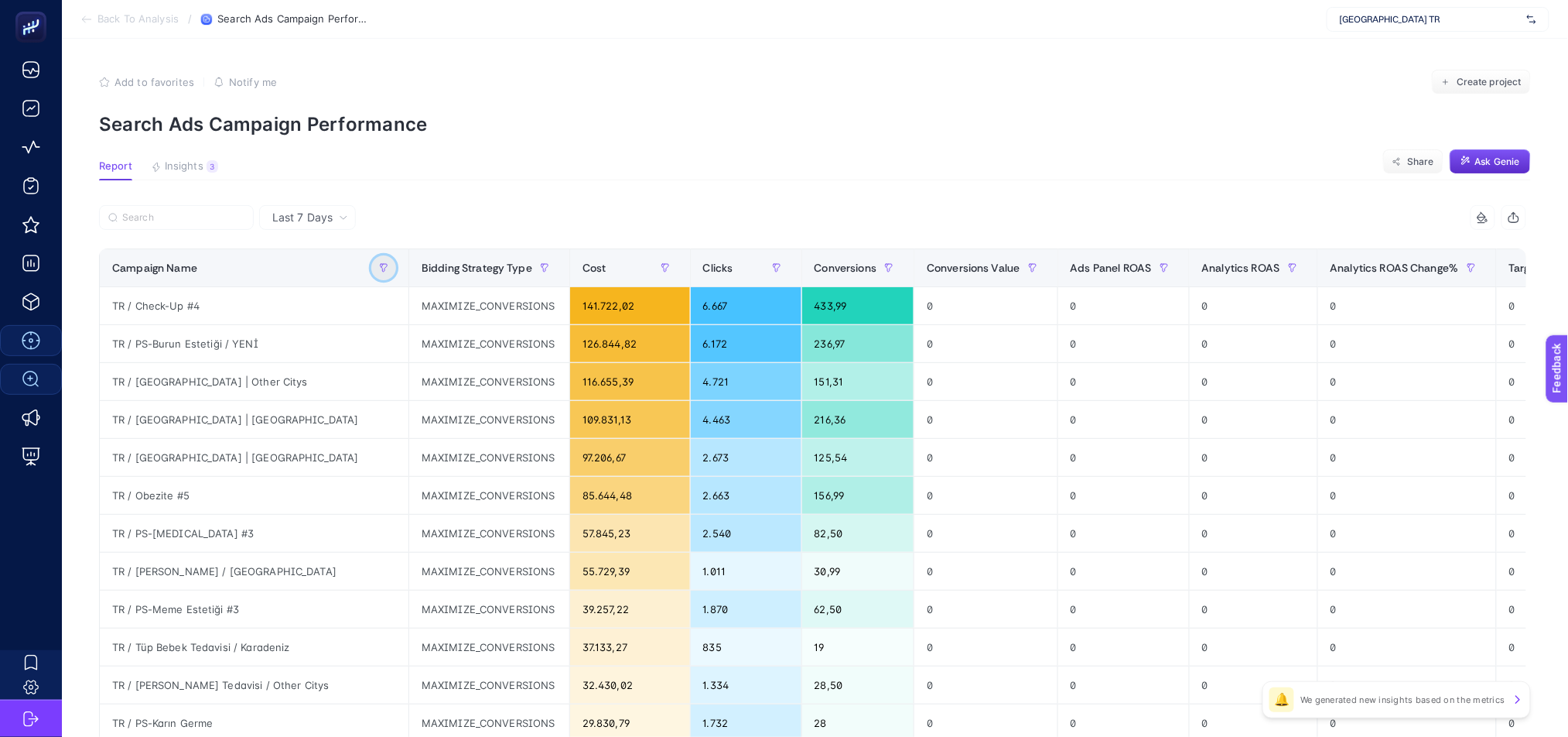
click at [379, 270] on icon "button" at bounding box center [383, 267] width 9 height 9
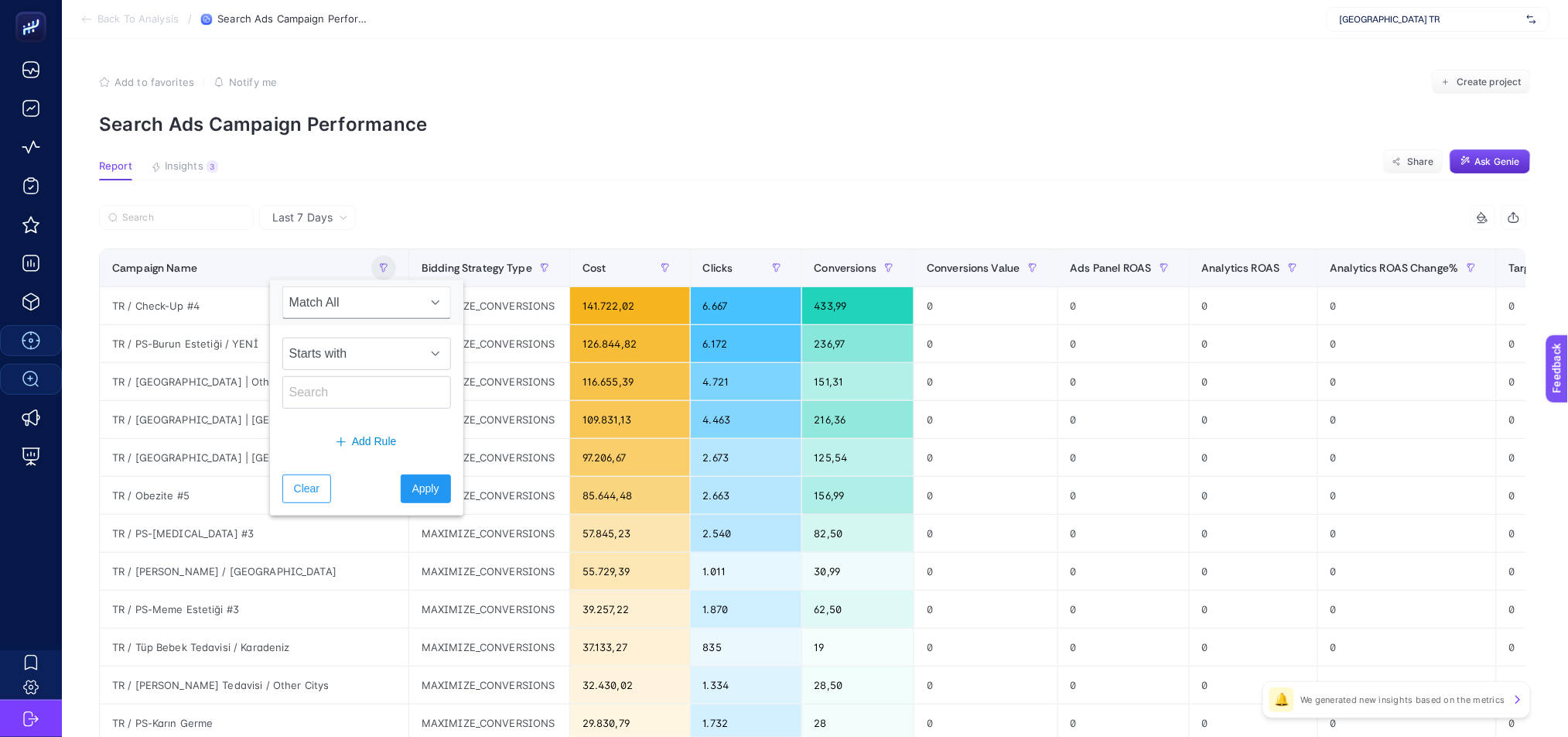
click at [350, 410] on div "Starts with" at bounding box center [367, 373] width 193 height 96
click at [347, 401] on input "text" at bounding box center [366, 392] width 169 height 33
type input "ar"
click at [429, 489] on button "Apply" at bounding box center [425, 488] width 50 height 28
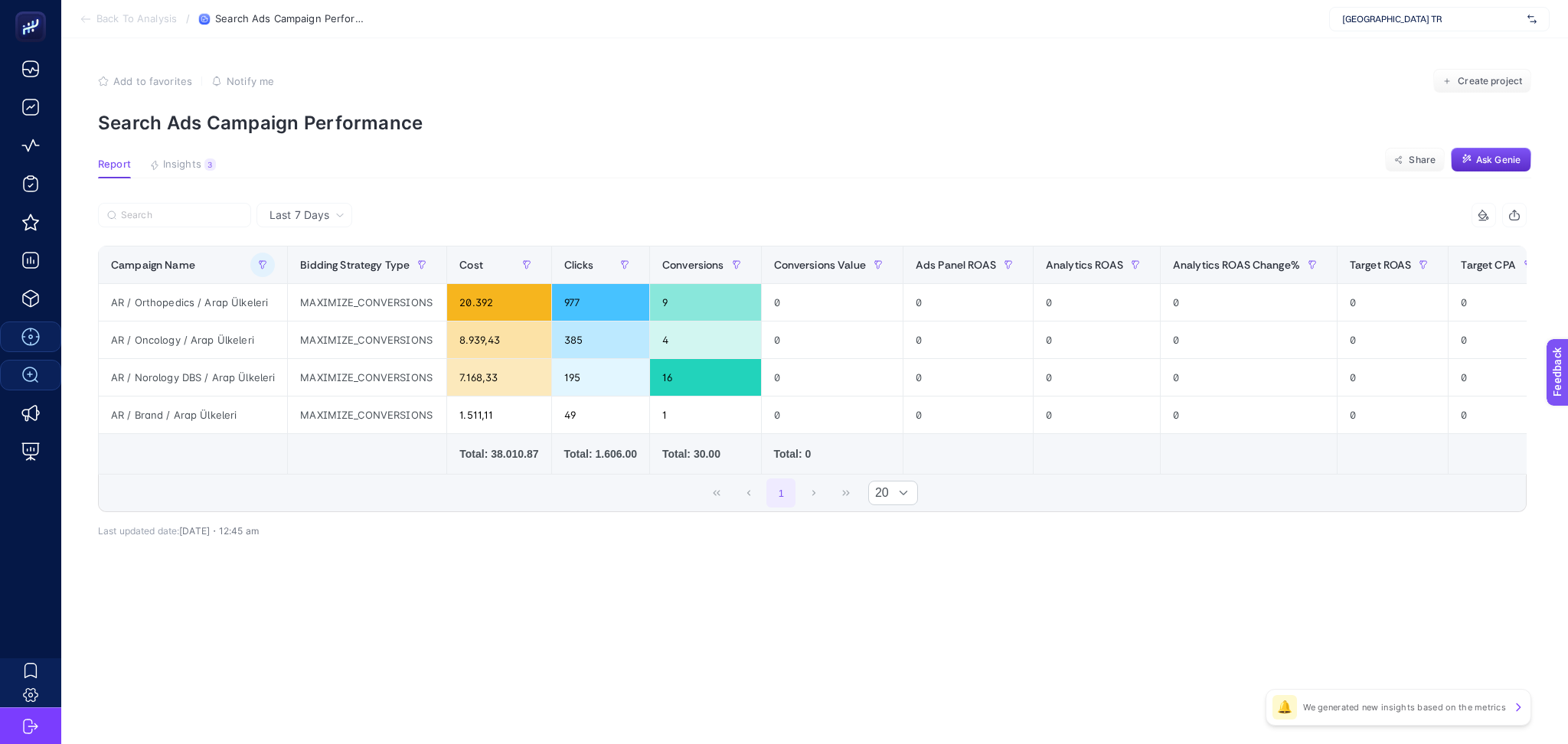
drag, startPoint x: 347, startPoint y: 478, endPoint x: 250, endPoint y: 444, distance: 102.8
click at [258, 458] on td at bounding box center [193, 455] width 189 height 41
drag, startPoint x: 150, startPoint y: 305, endPoint x: 295, endPoint y: 308, distance: 145.0
click at [295, 308] on tr "AR / Orthopedics / Arap Ülkeleri MAXIMIZE_CONVERSIONS 20.392 977 9 0 0 0 0 0 0 …" at bounding box center [1283, 302] width 2367 height 37
drag, startPoint x: 152, startPoint y: 345, endPoint x: 206, endPoint y: 341, distance: 54.1
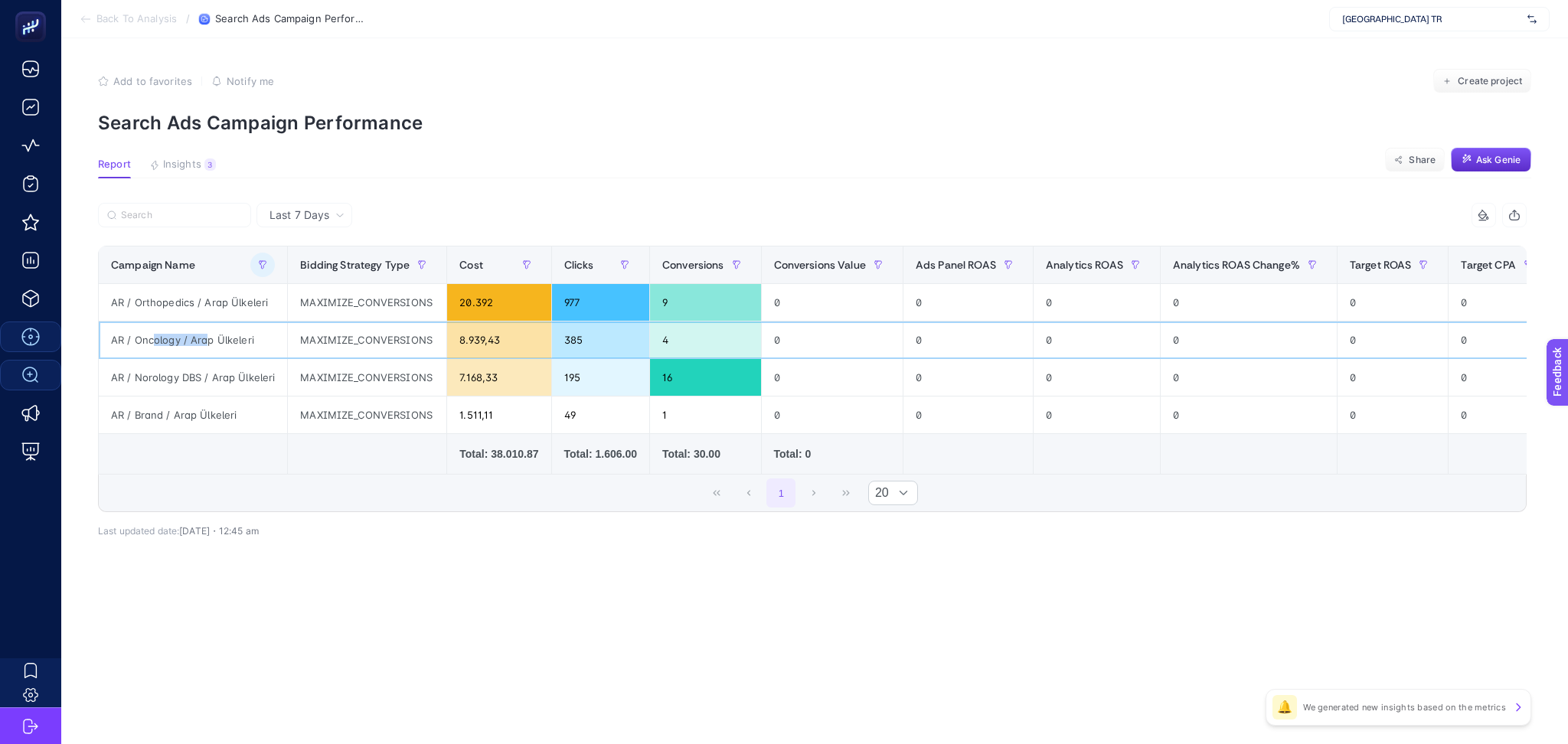
click at [206, 341] on div "AR / Oncology / Arap Ülkeleri" at bounding box center [193, 339] width 188 height 36
drag, startPoint x: 513, startPoint y: 482, endPoint x: 572, endPoint y: 487, distance: 59.2
click at [572, 487] on div "1 20" at bounding box center [813, 493] width 1427 height 36
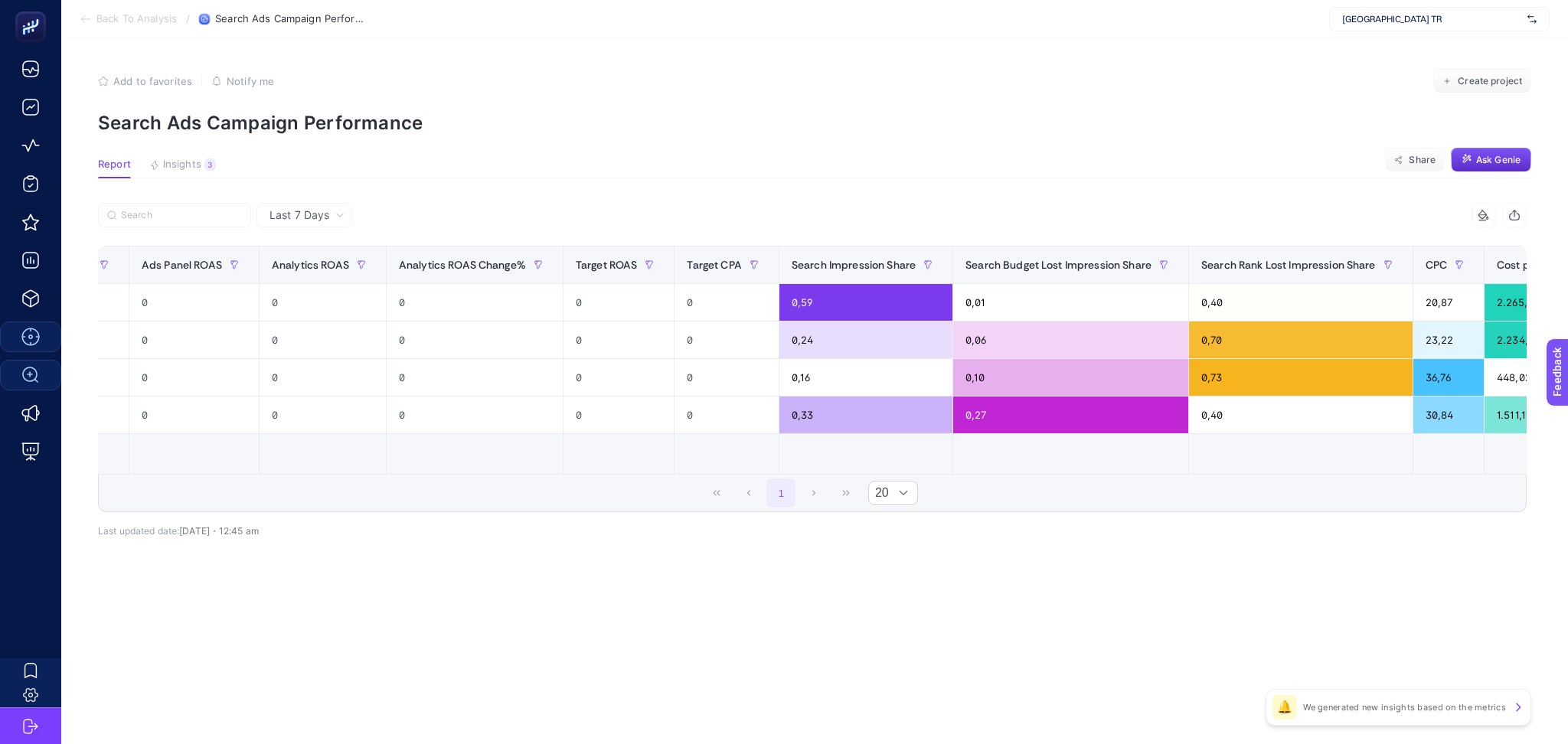
scroll to position [0, 926]
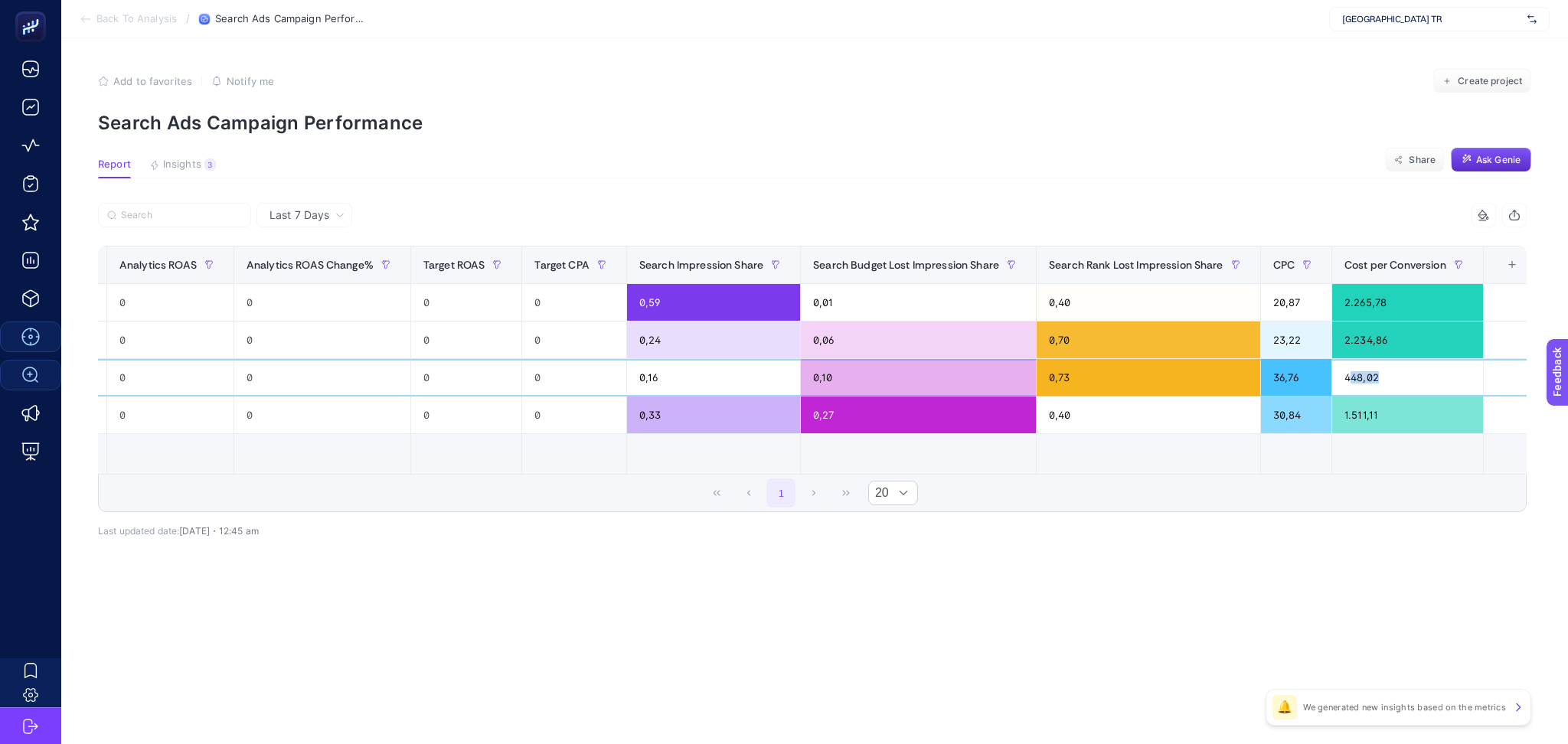
drag, startPoint x: 1377, startPoint y: 392, endPoint x: 1304, endPoint y: 375, distance: 75.0
click at [1333, 380] on div "448,02" at bounding box center [1407, 377] width 151 height 36
click at [288, 213] on span "Last 7 Days" at bounding box center [299, 215] width 60 height 15
click at [319, 264] on li "Last 30 Days" at bounding box center [304, 274] width 86 height 28
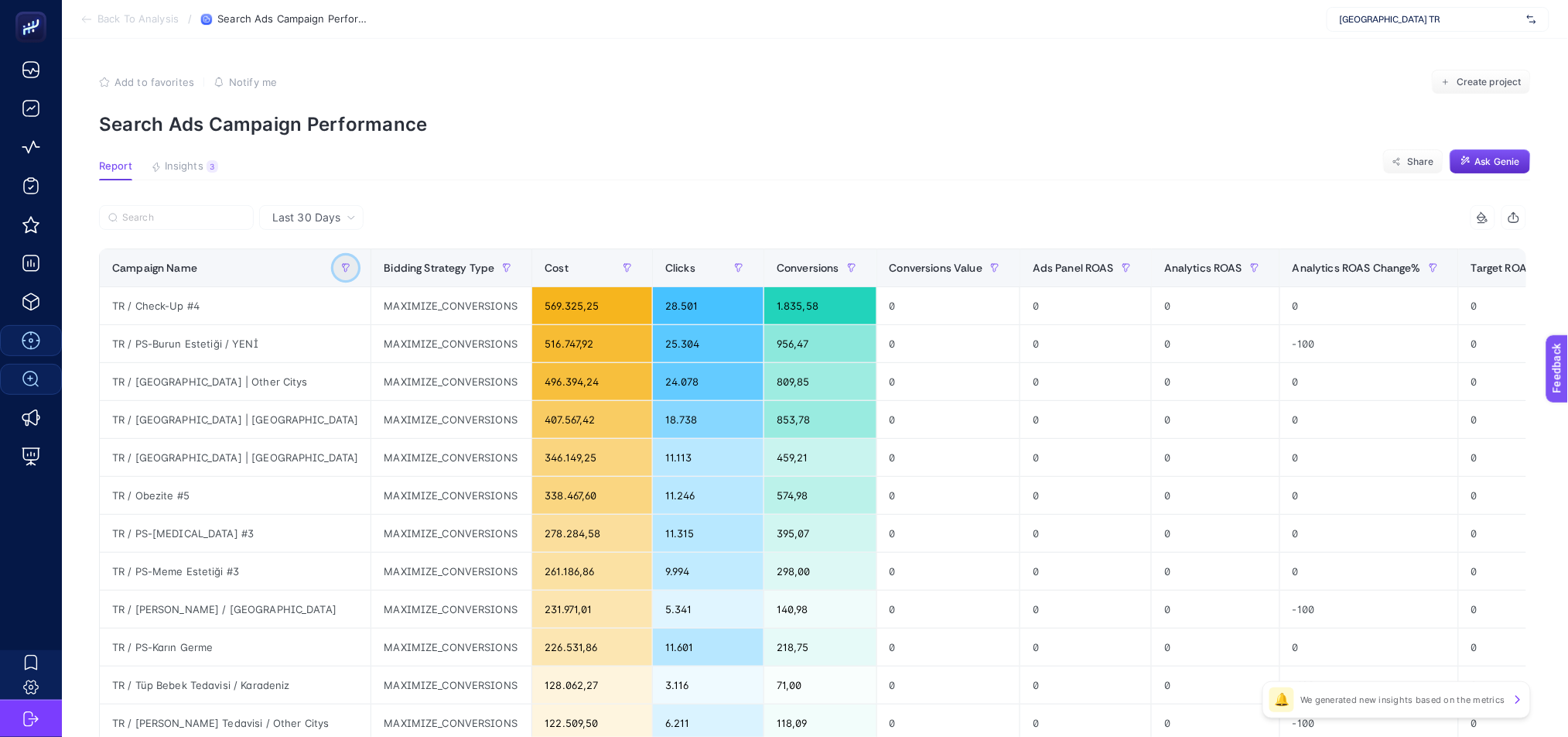
click at [334, 267] on button "button" at bounding box center [346, 267] width 25 height 25
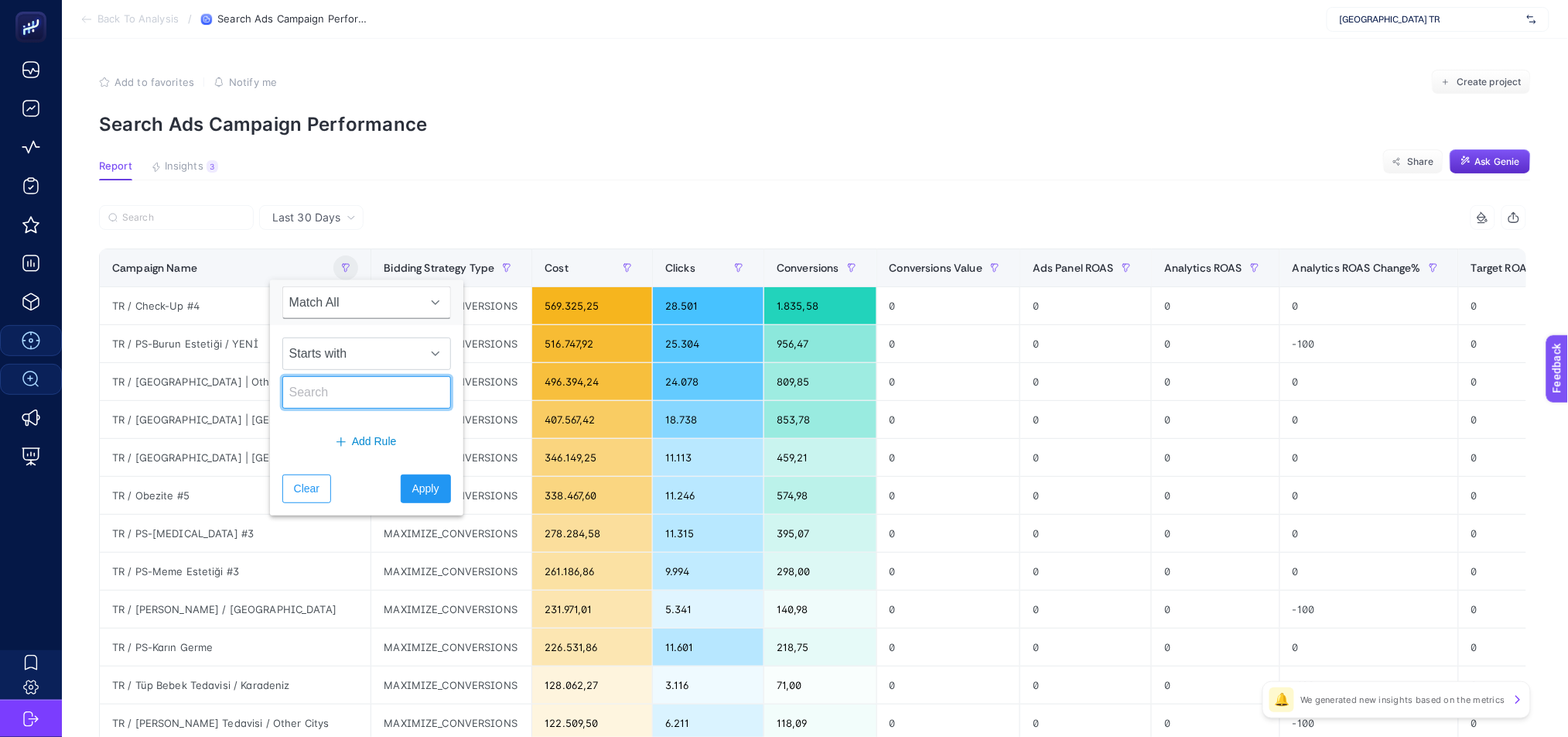
click at [308, 382] on input "text" at bounding box center [366, 392] width 169 height 33
type input "ar"
click at [434, 494] on button "Apply" at bounding box center [425, 488] width 50 height 28
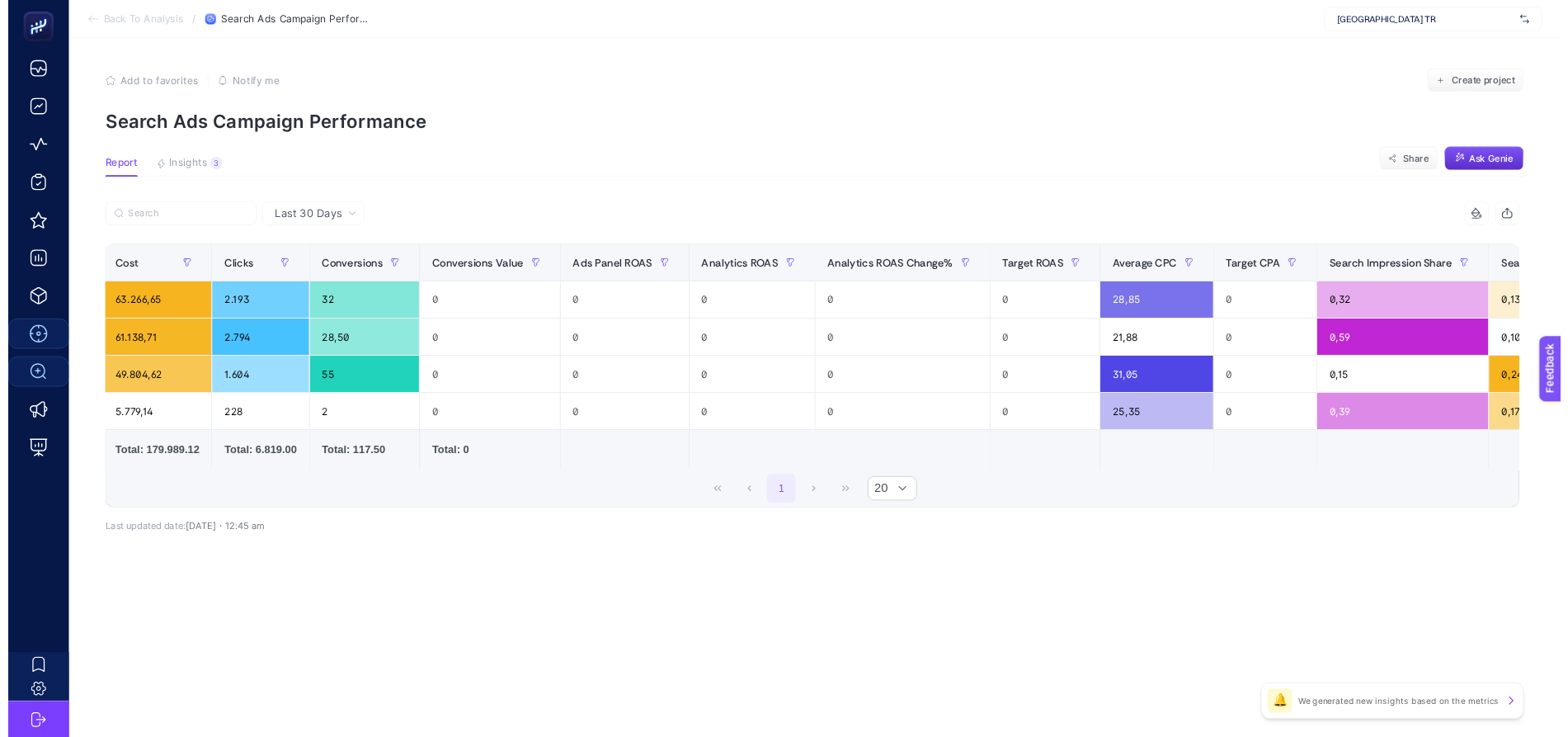
scroll to position [0, 0]
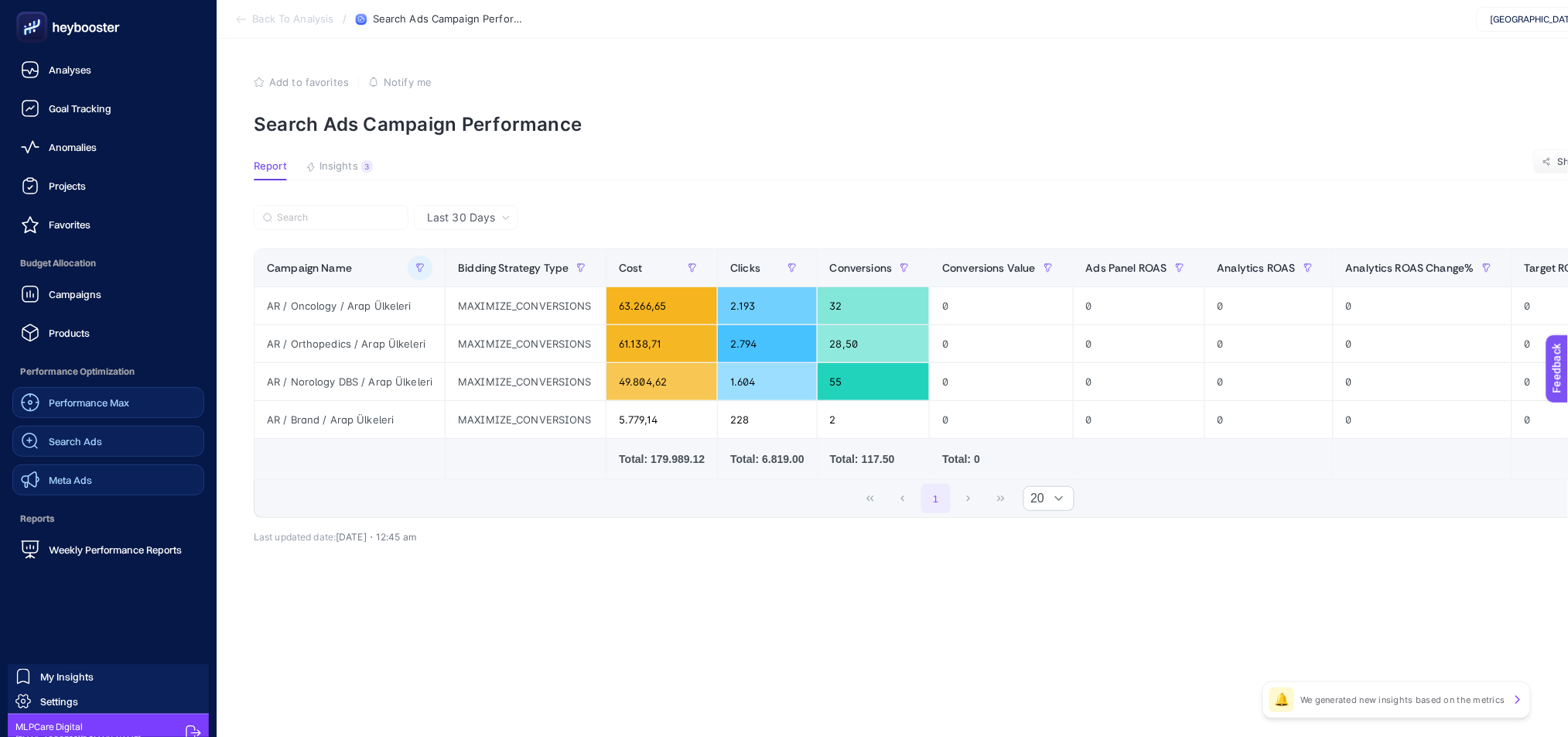
click at [124, 487] on link "Meta Ads" at bounding box center [108, 480] width 192 height 31
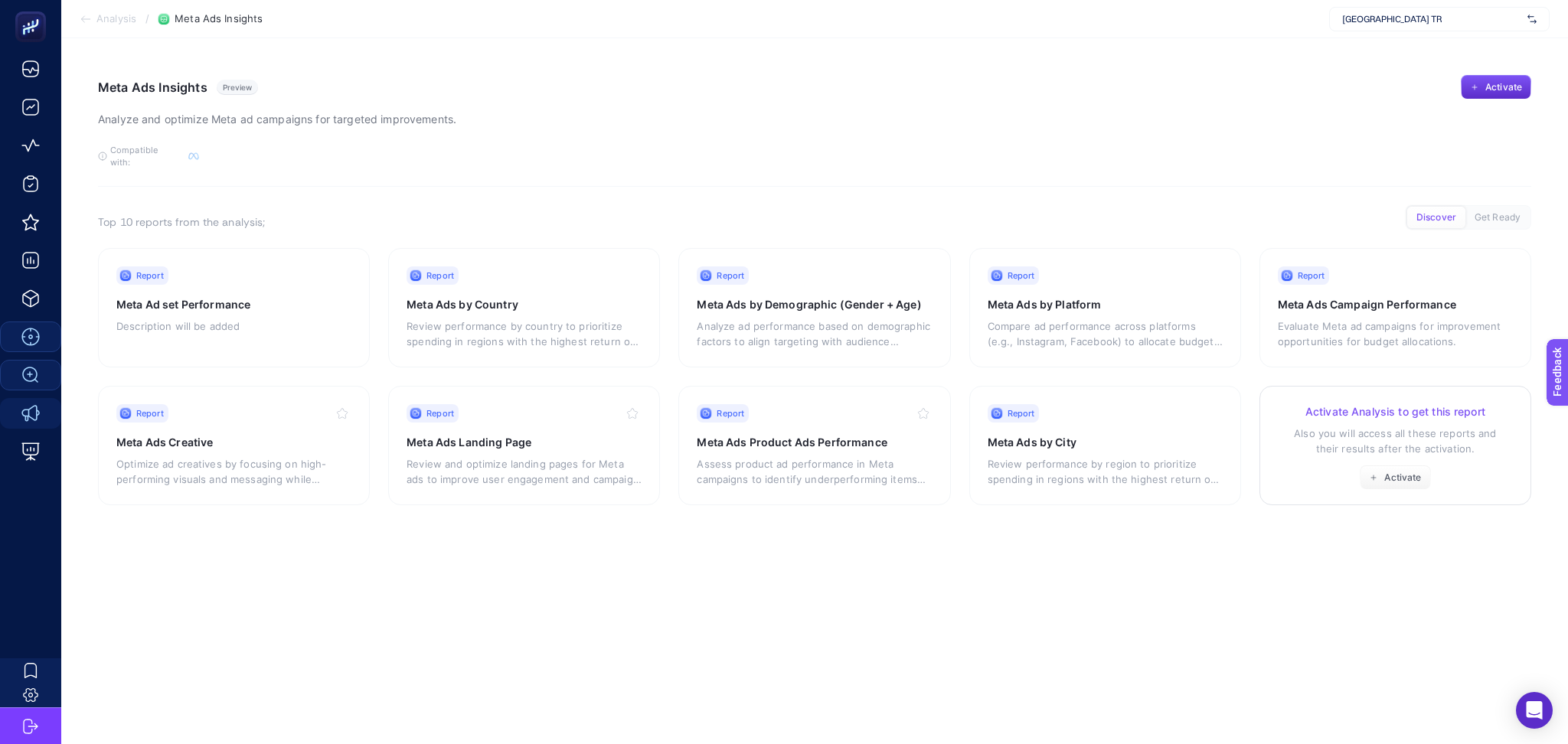
click at [1333, 472] on div "Activate Analysis to get this report Also you will access all these reports and…" at bounding box center [1395, 446] width 235 height 85
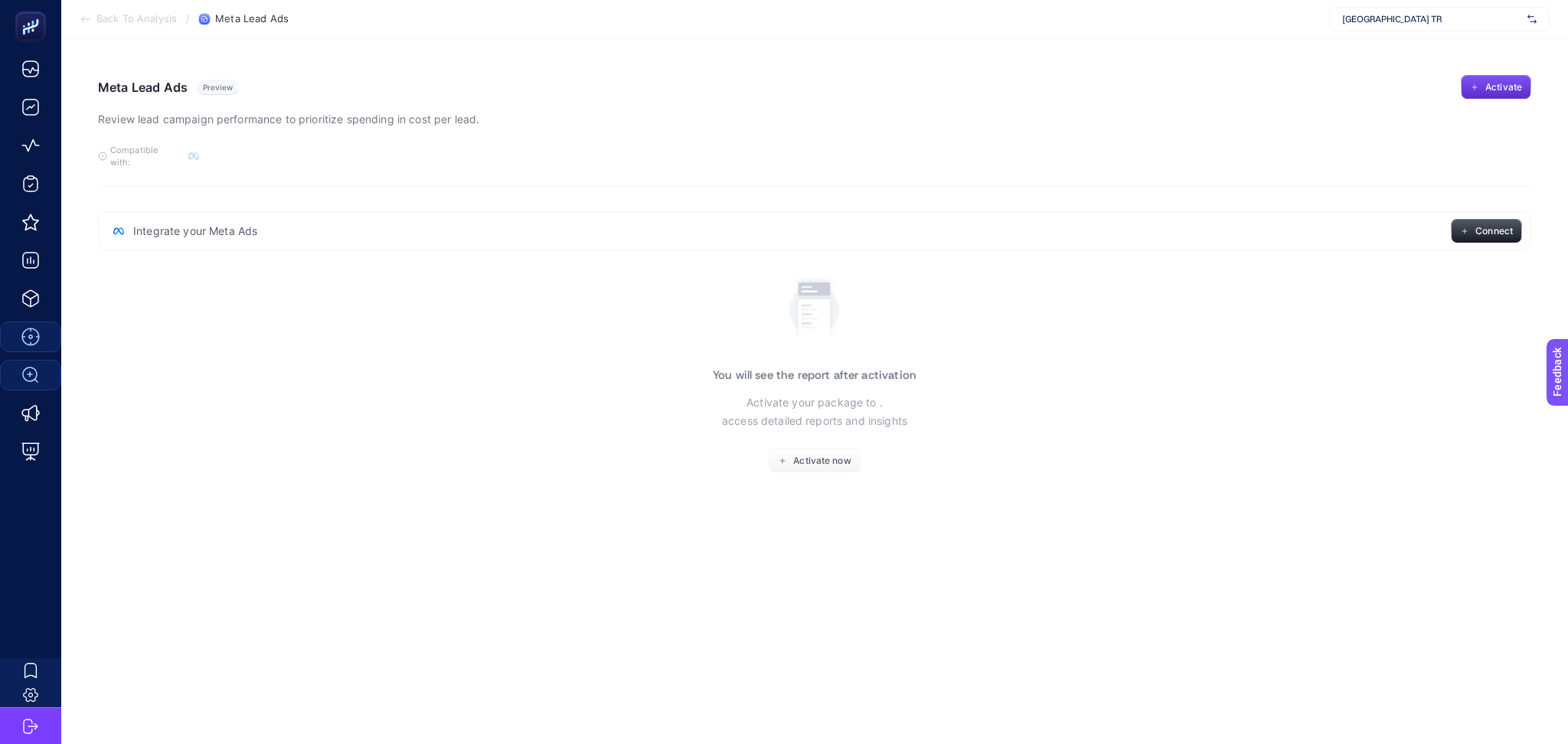
click at [1434, 11] on div "[GEOGRAPHIC_DATA] TR" at bounding box center [1439, 19] width 220 height 25
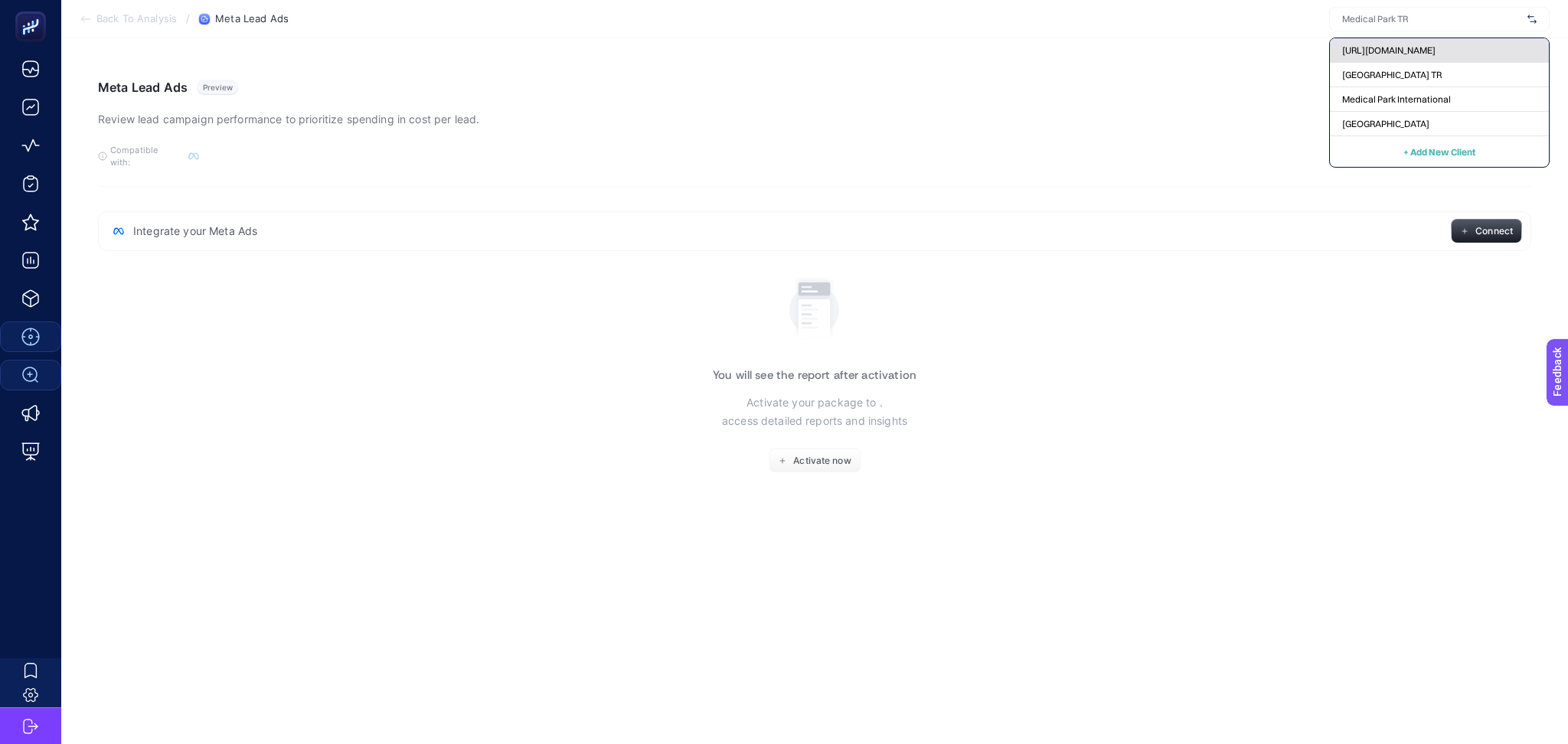
click at [1436, 54] on span "[URL][DOMAIN_NAME]" at bounding box center [1389, 50] width 93 height 12
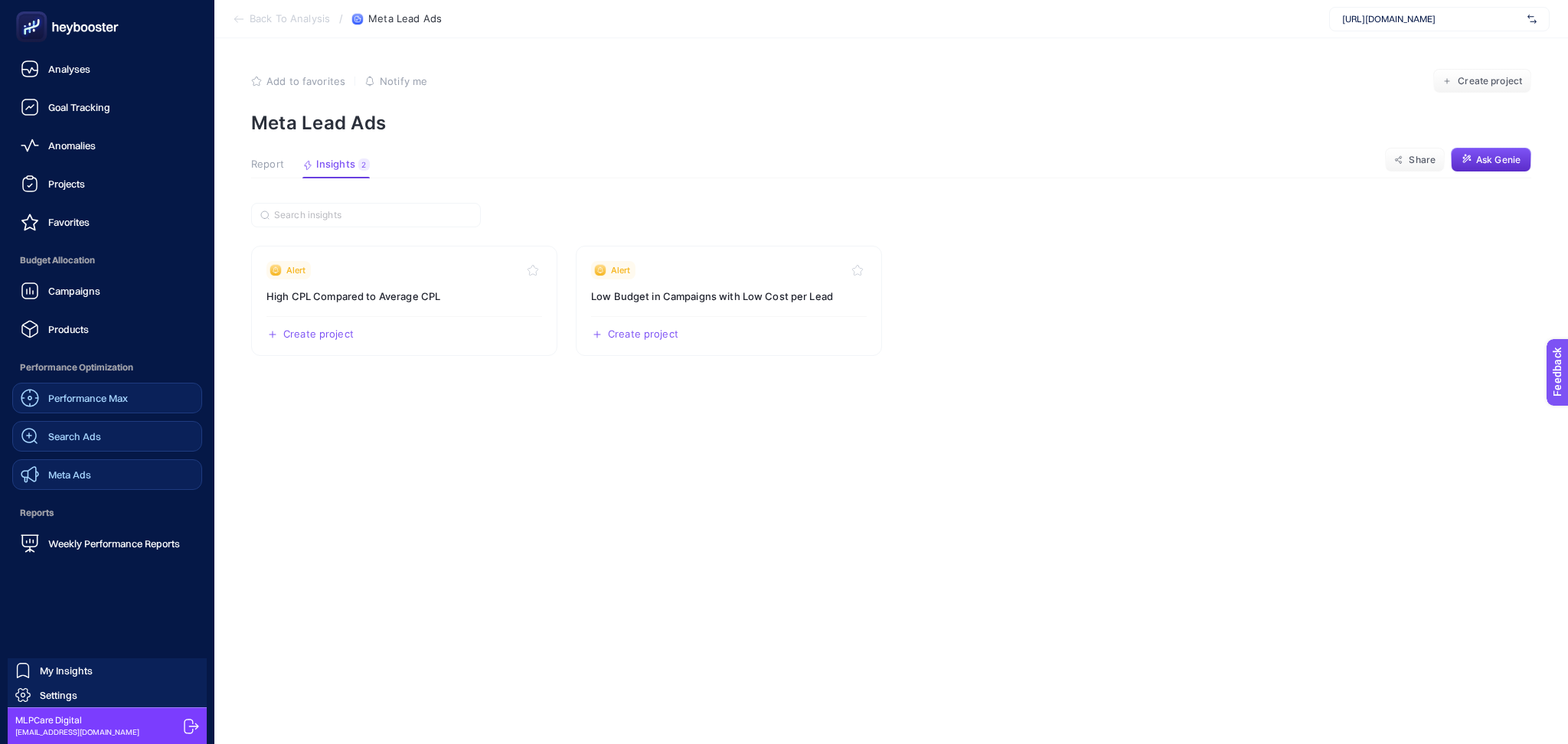
click at [80, 477] on span "Meta Ads" at bounding box center [69, 474] width 43 height 12
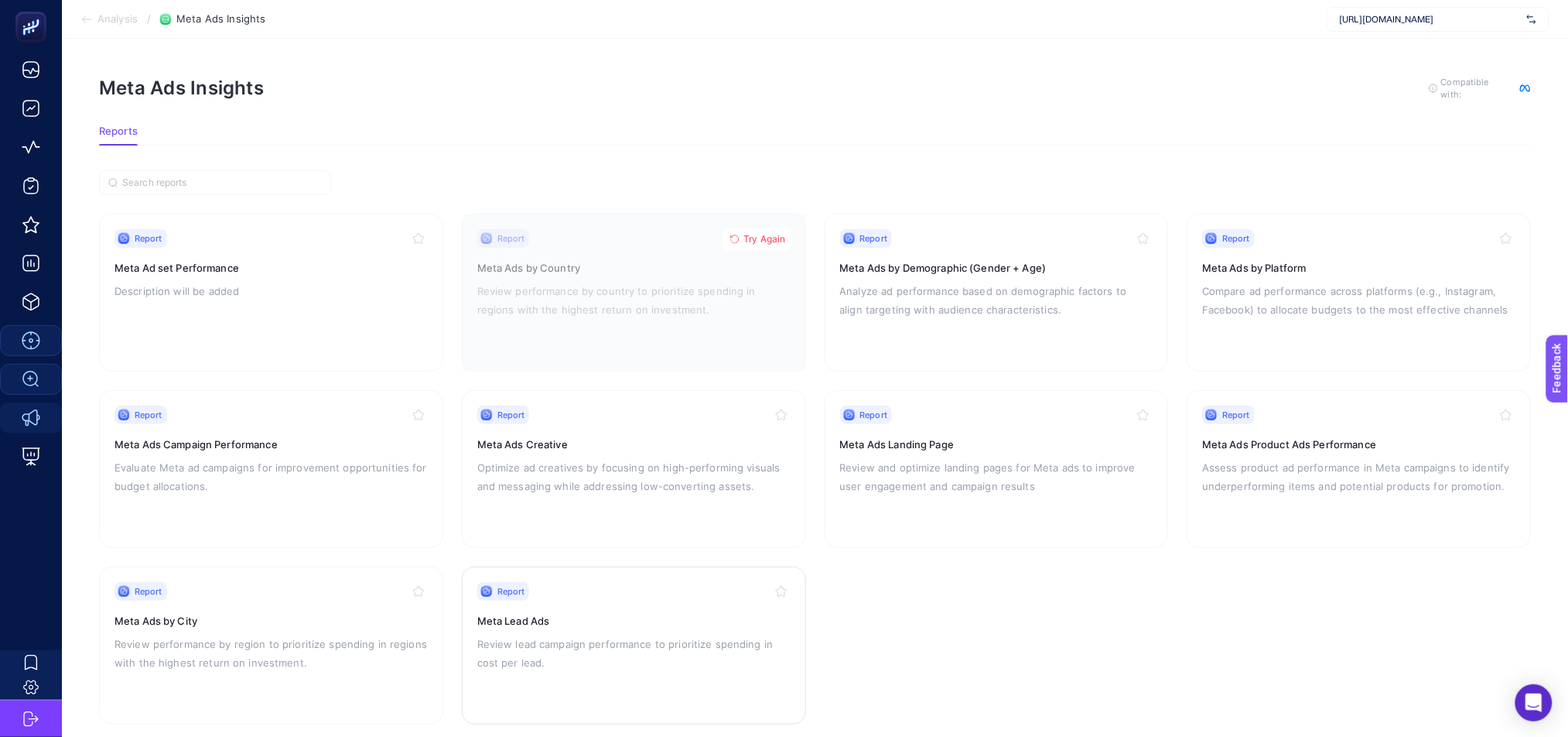
click at [632, 639] on p "Review lead campaign performance to prioritize spending in cost per lead." at bounding box center [634, 653] width 313 height 37
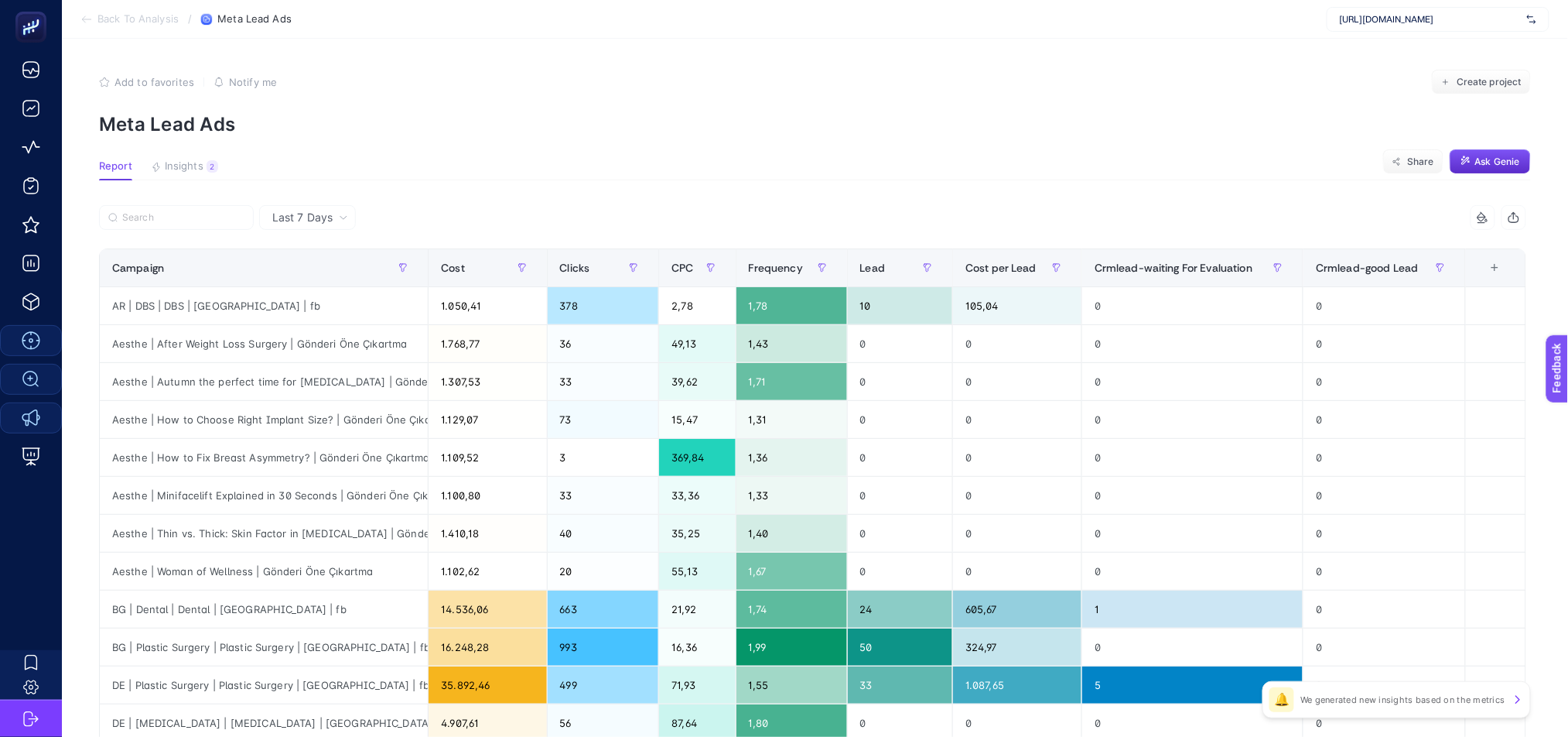
click at [317, 223] on span "Last 7 Days" at bounding box center [302, 217] width 61 height 15
click at [336, 274] on li "Last 30 Days" at bounding box center [307, 277] width 87 height 28
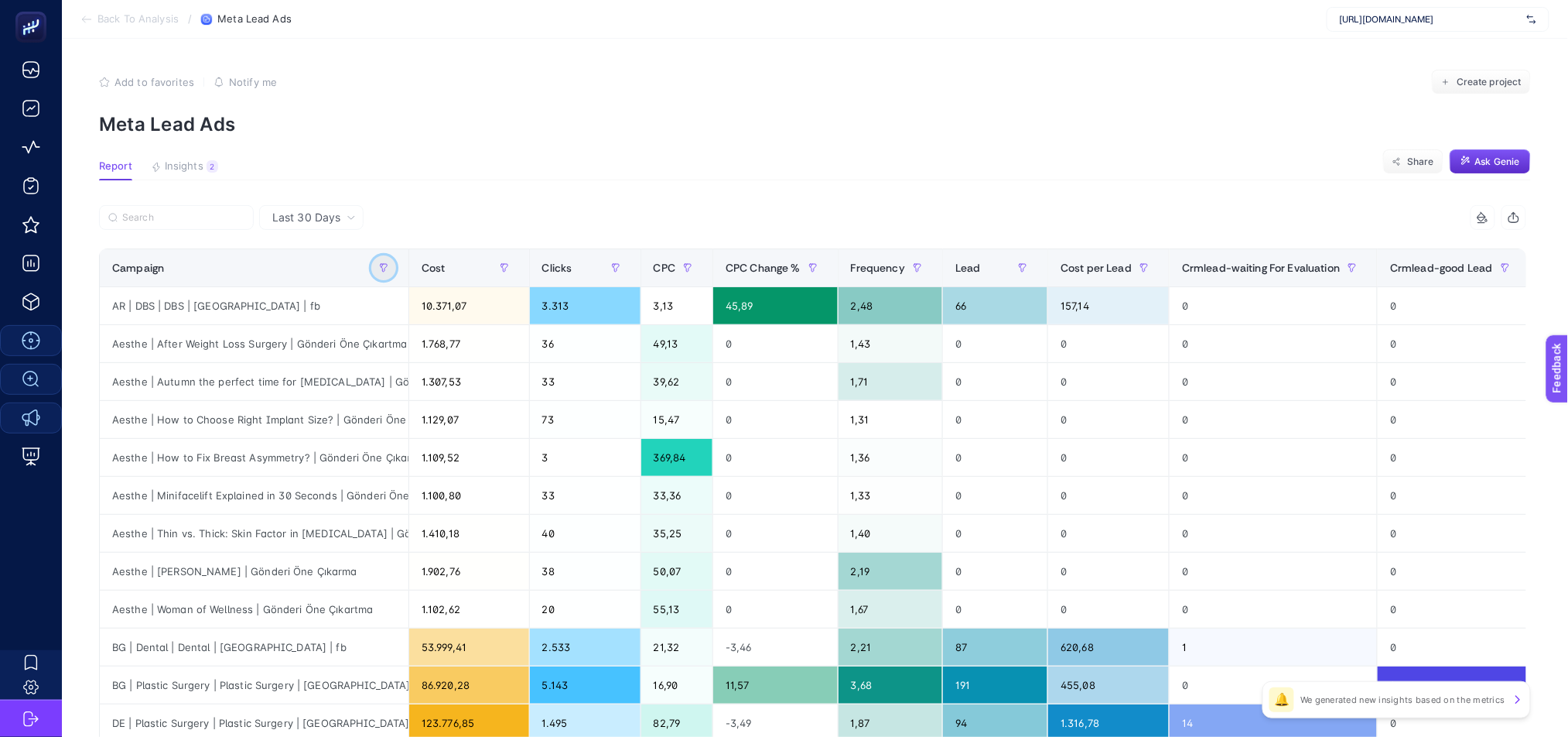
click at [388, 267] on button "button" at bounding box center [383, 267] width 25 height 25
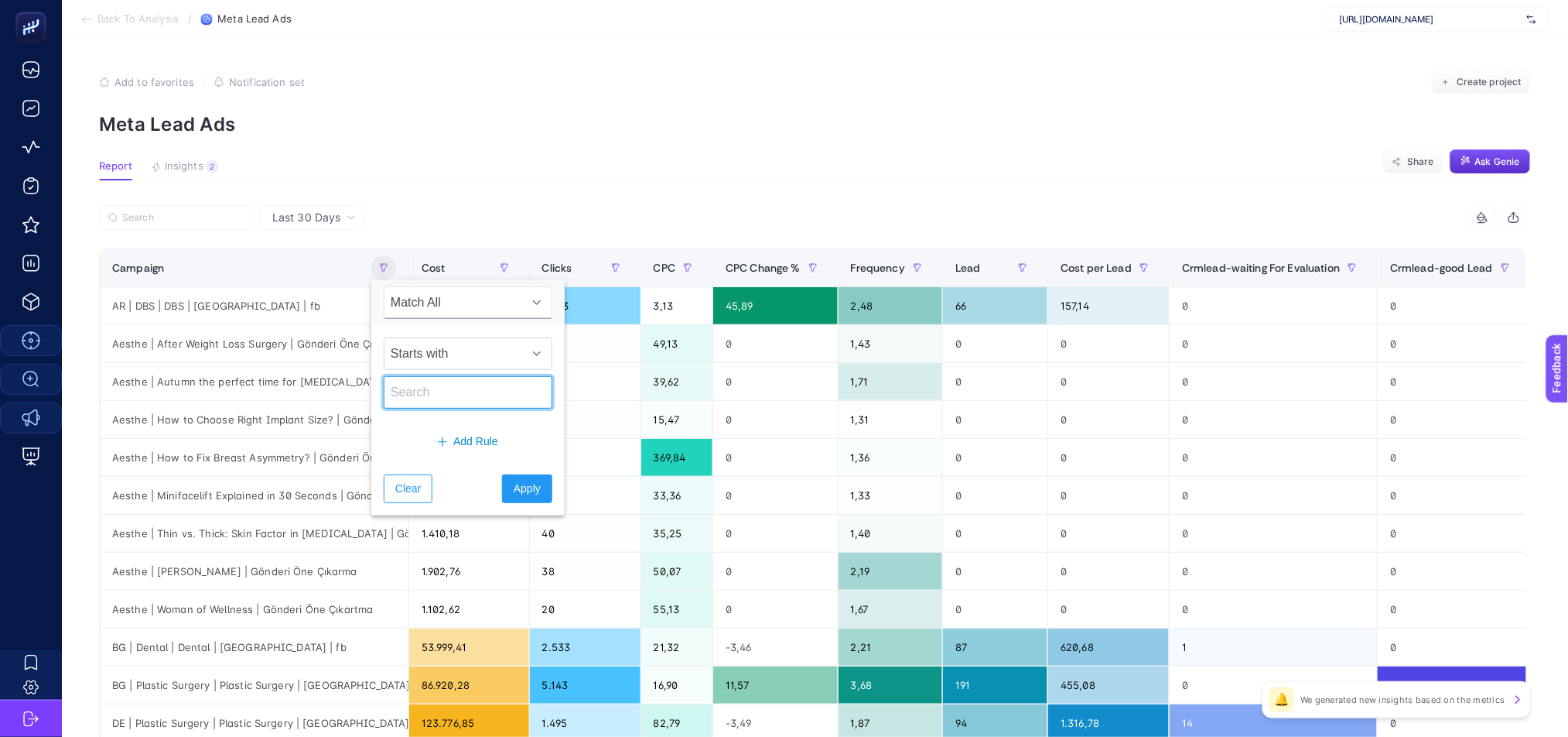
click at [440, 383] on input "text" at bounding box center [468, 392] width 169 height 33
type input "ar"
click at [513, 493] on span "Apply" at bounding box center [527, 489] width 27 height 16
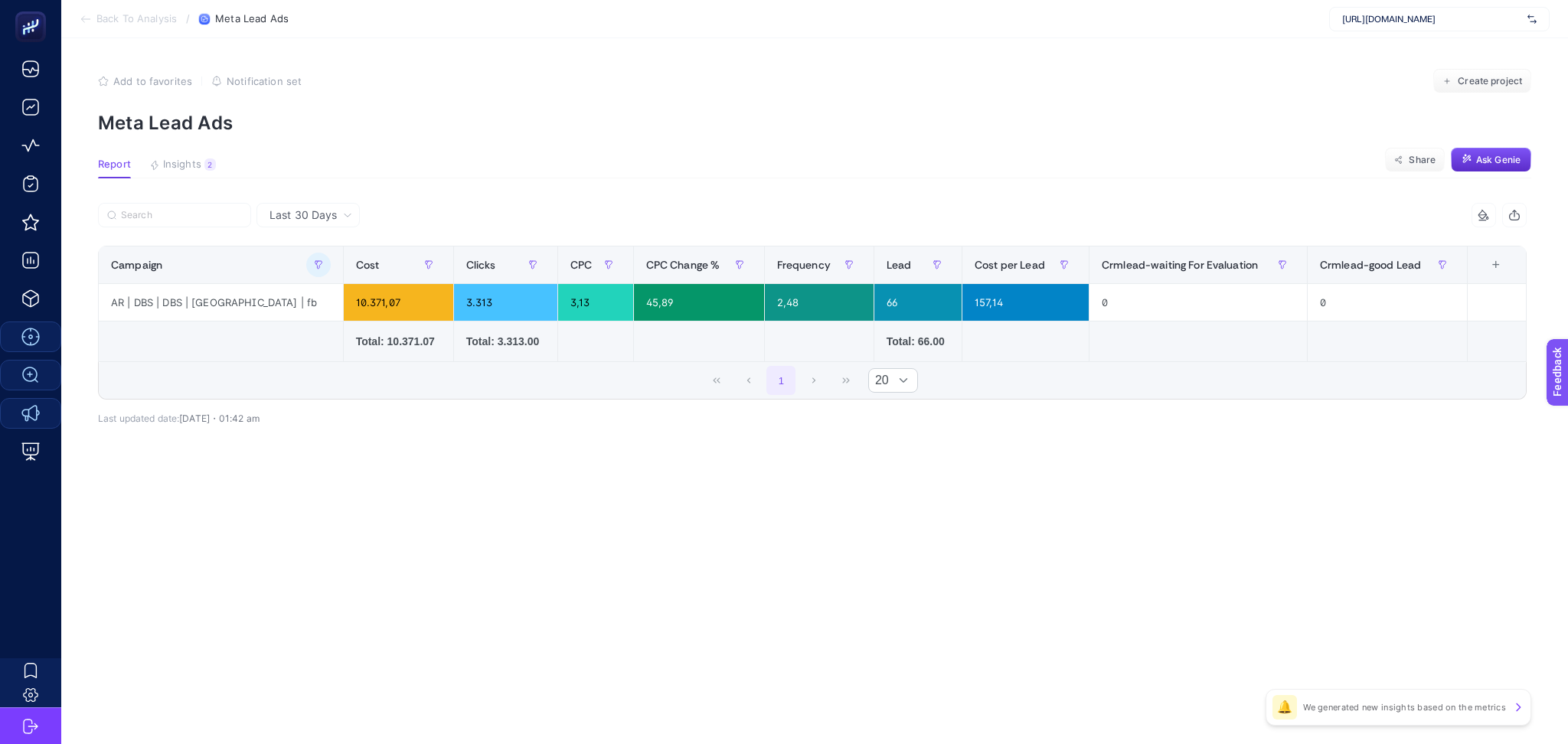
click at [1015, 355] on td at bounding box center [1026, 342] width 127 height 41
click at [314, 267] on icon "button" at bounding box center [318, 264] width 9 height 9
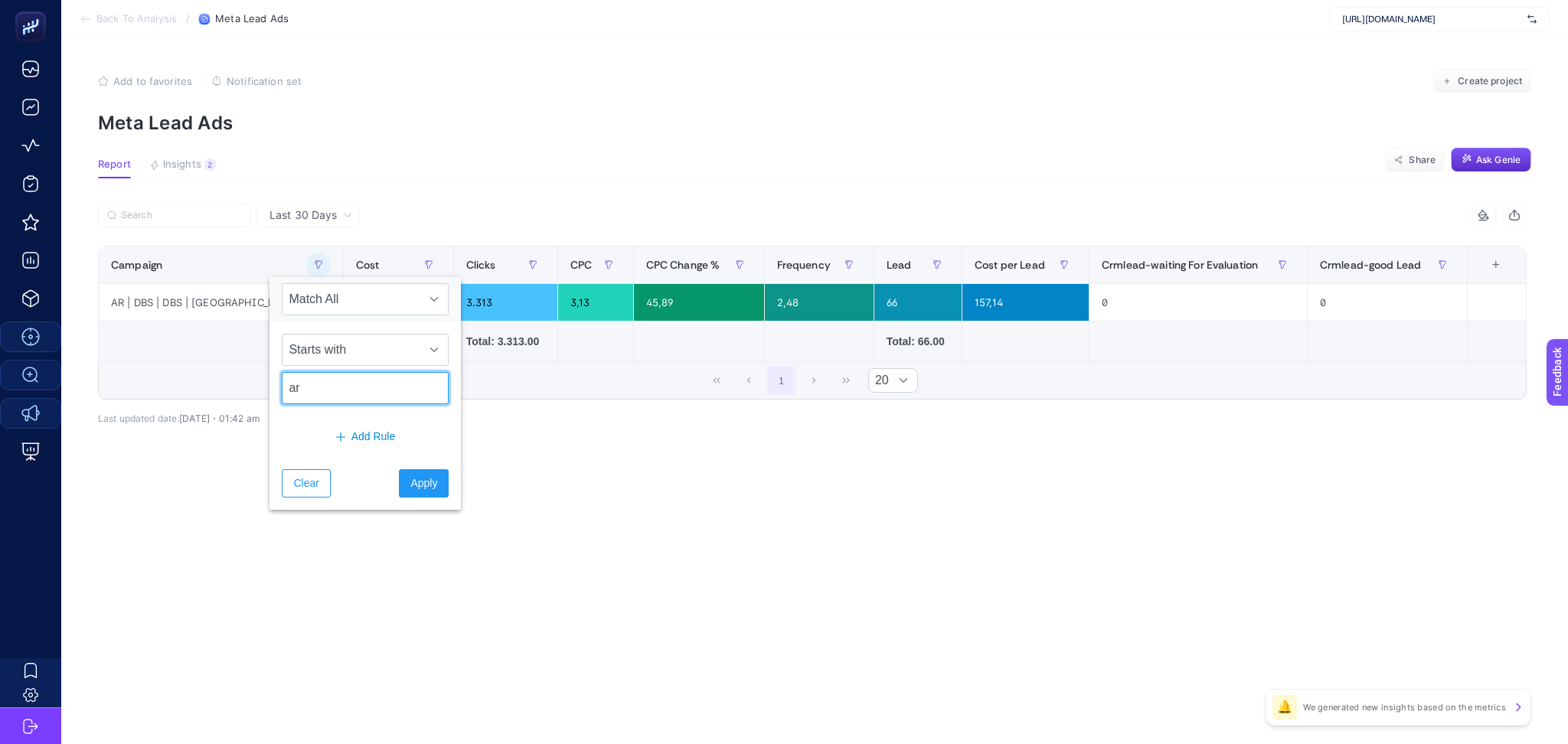
click at [317, 390] on input "ar" at bounding box center [365, 388] width 167 height 32
type input "ar"
click at [424, 491] on span "Apply" at bounding box center [424, 483] width 27 height 16
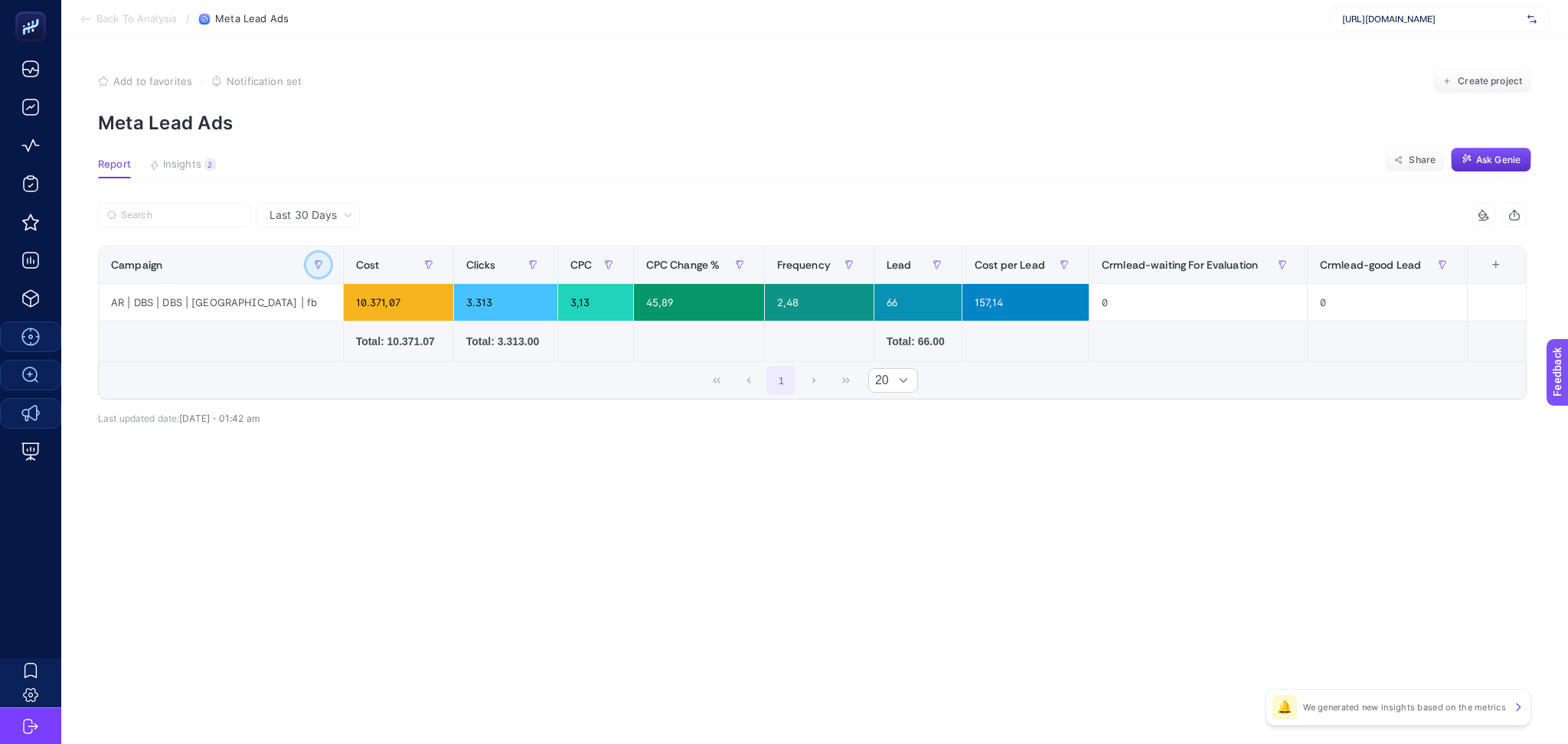
click at [306, 272] on button "button" at bounding box center [318, 264] width 25 height 25
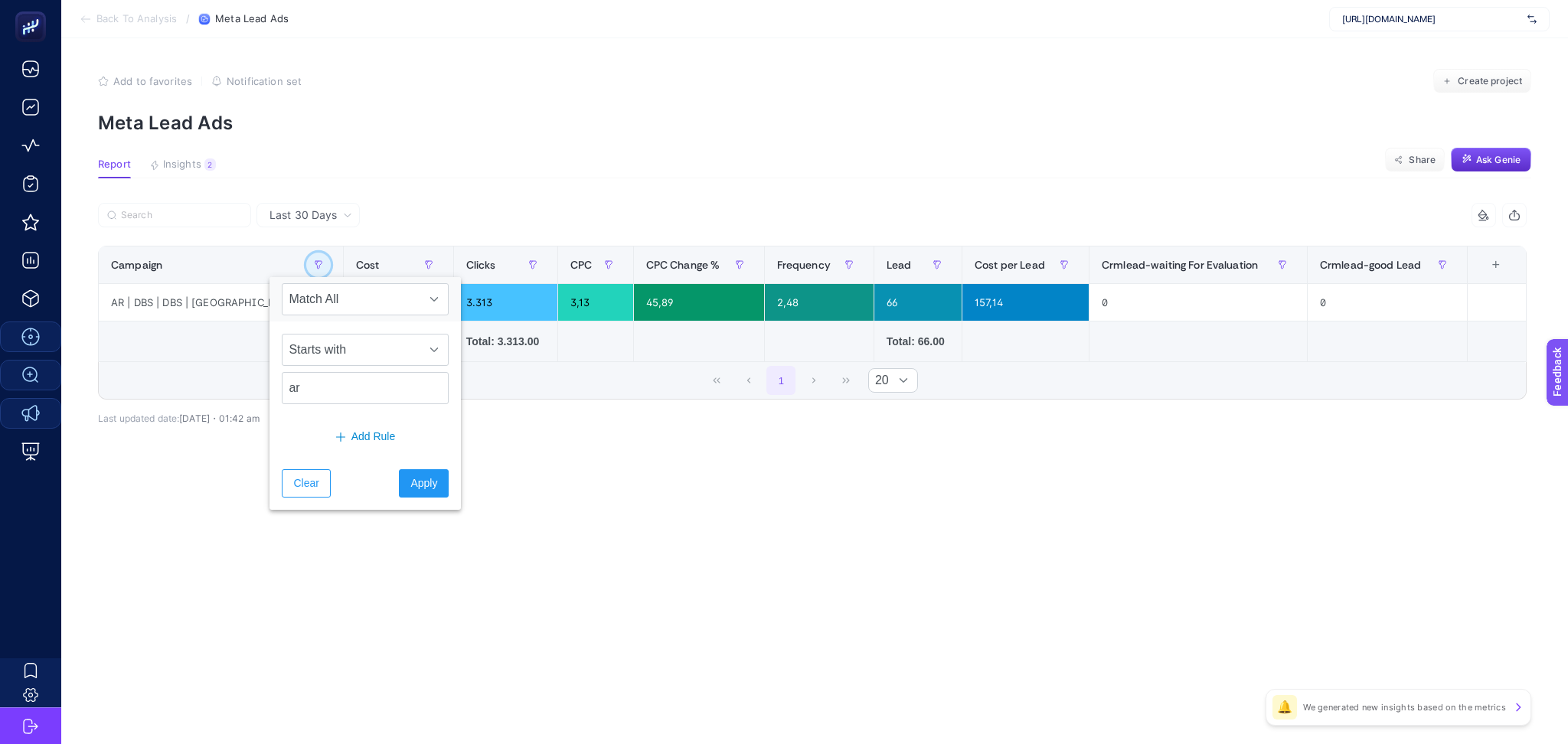
click at [306, 272] on button "button" at bounding box center [318, 264] width 25 height 25
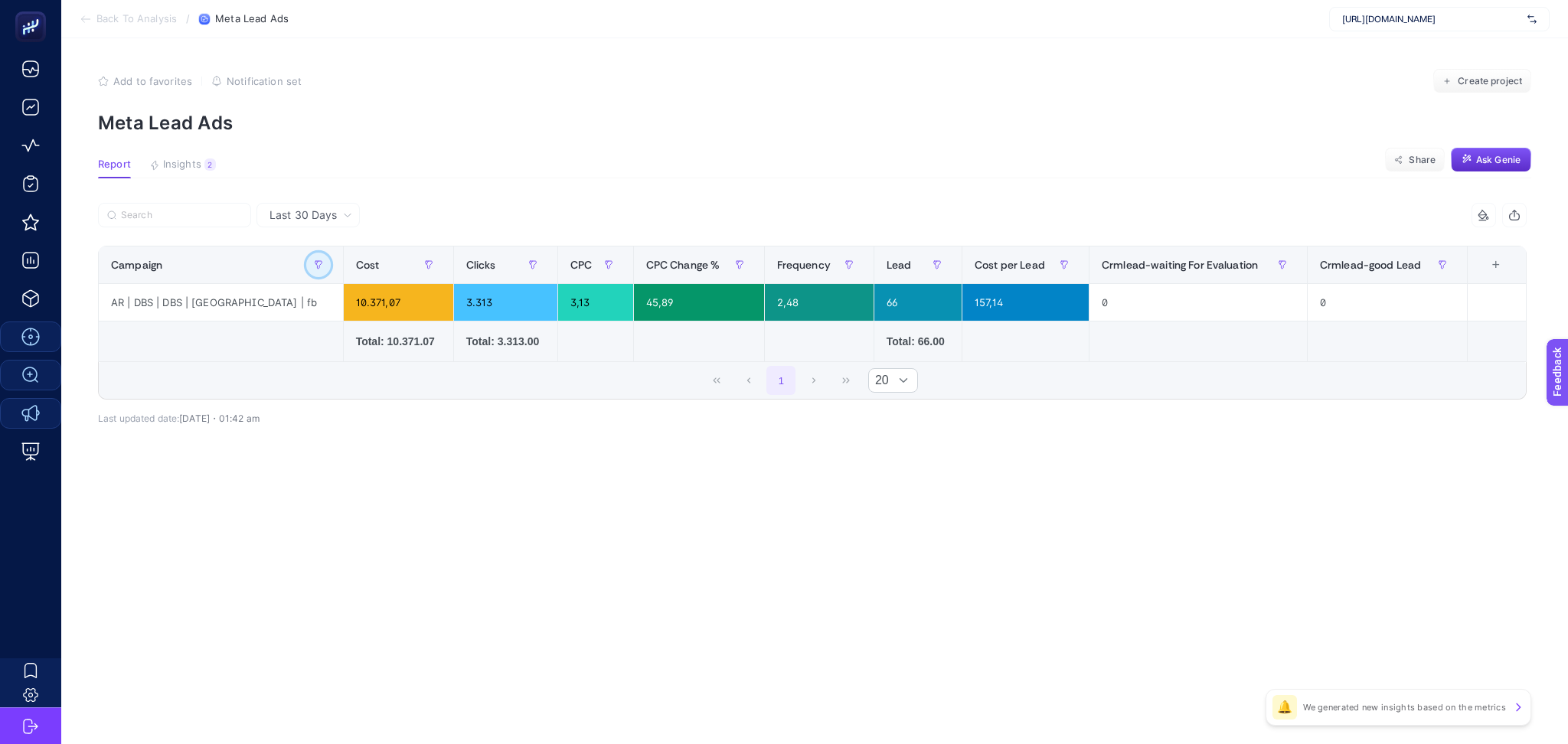
click at [306, 271] on button "button" at bounding box center [318, 264] width 25 height 25
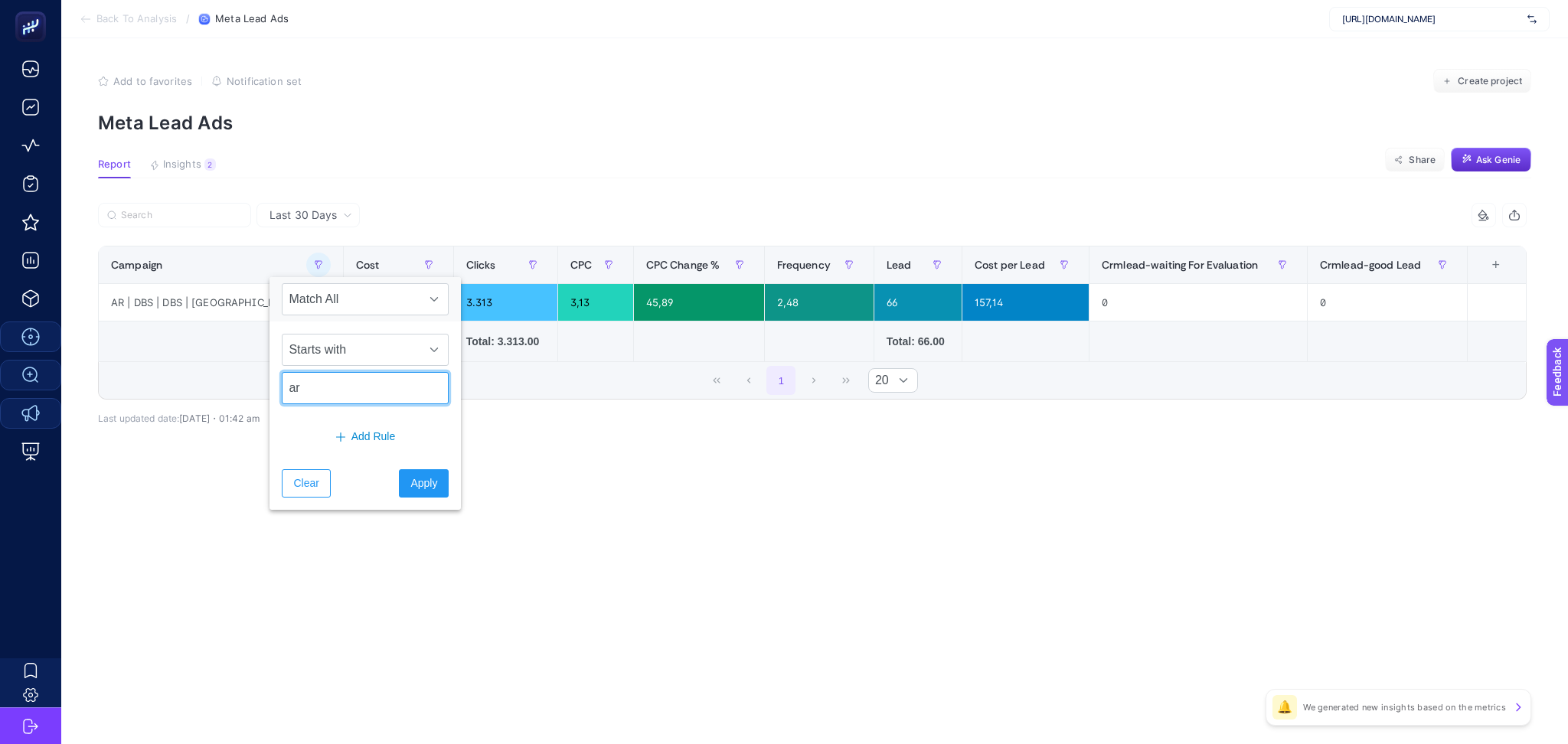
click at [353, 402] on input "ar" at bounding box center [365, 388] width 167 height 32
click at [370, 343] on span "Starts with" at bounding box center [351, 350] width 136 height 30
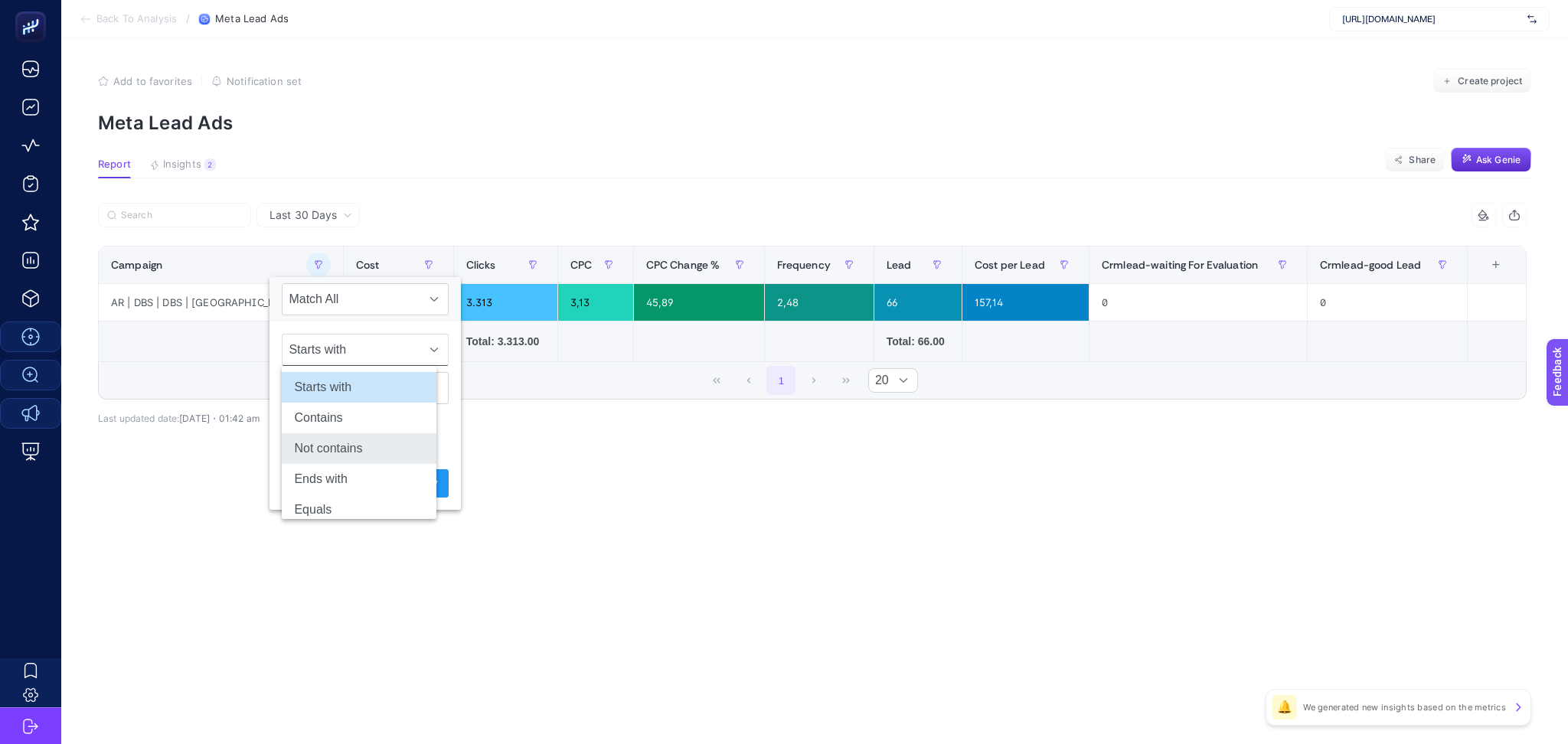
click at [384, 443] on li "Not contains" at bounding box center [359, 449] width 155 height 30
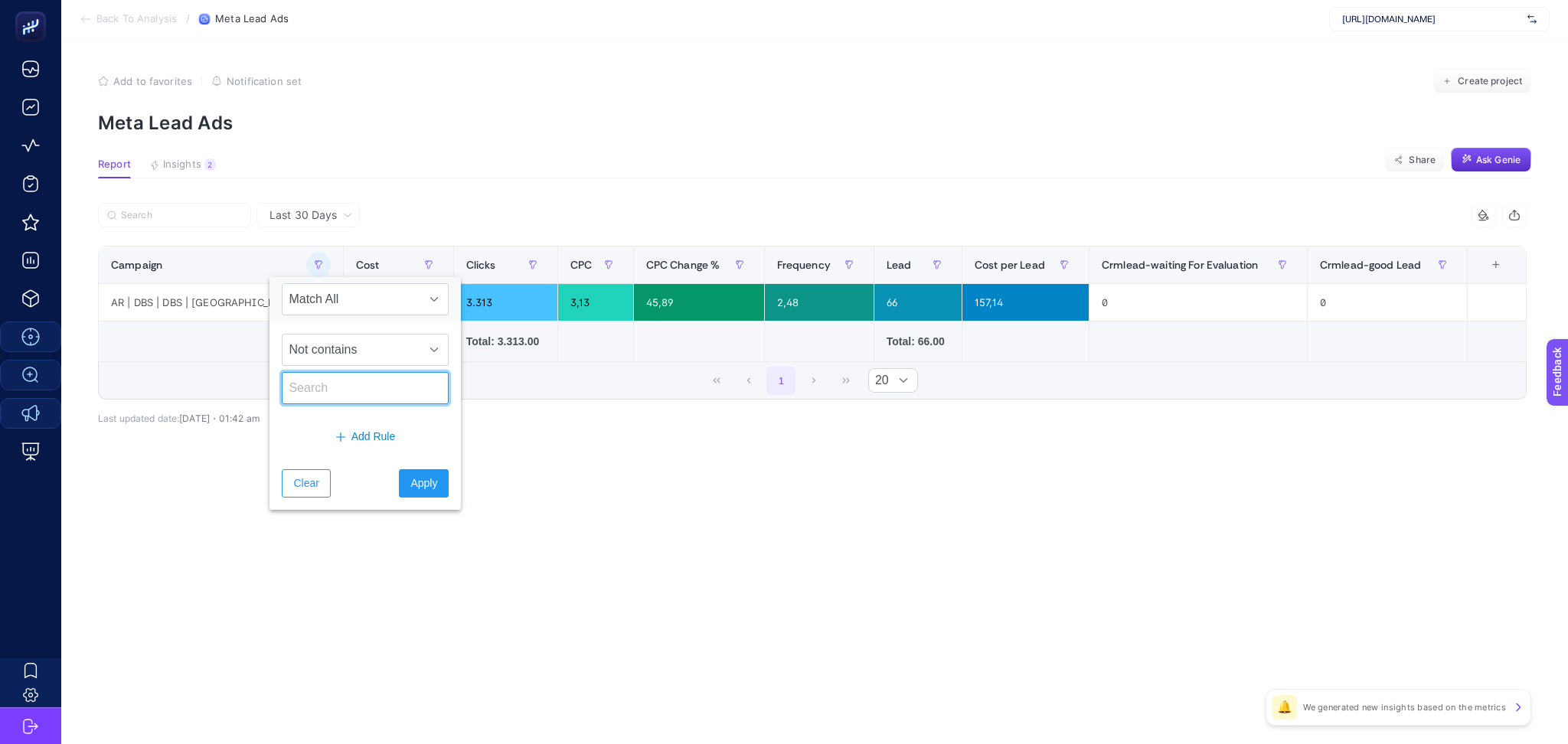
click at [335, 389] on input "text" at bounding box center [365, 388] width 167 height 32
type input "TR"
click at [412, 487] on span "Apply" at bounding box center [424, 483] width 27 height 16
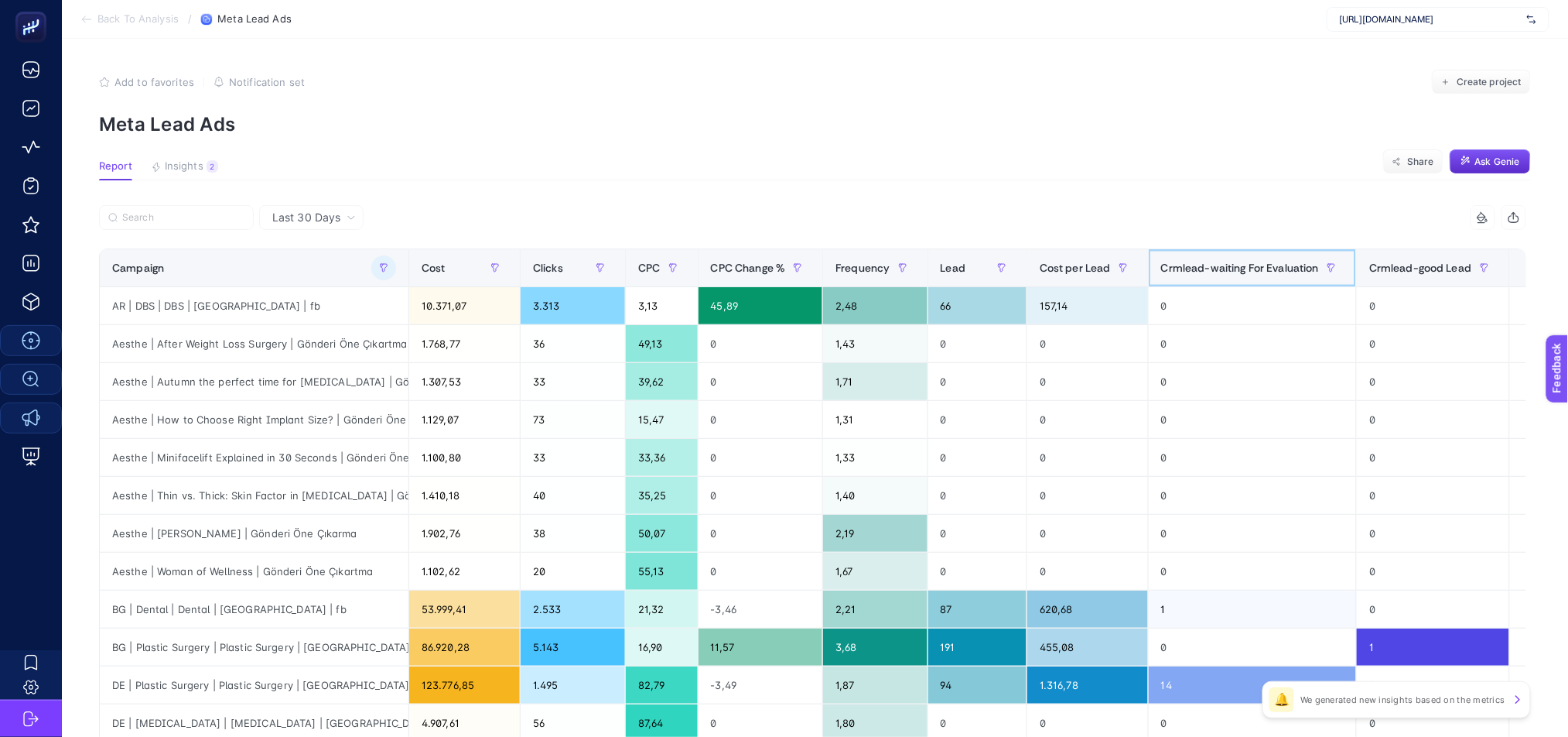
click at [1239, 266] on span "Crmlead-waiting For Evaluation" at bounding box center [1240, 268] width 157 height 12
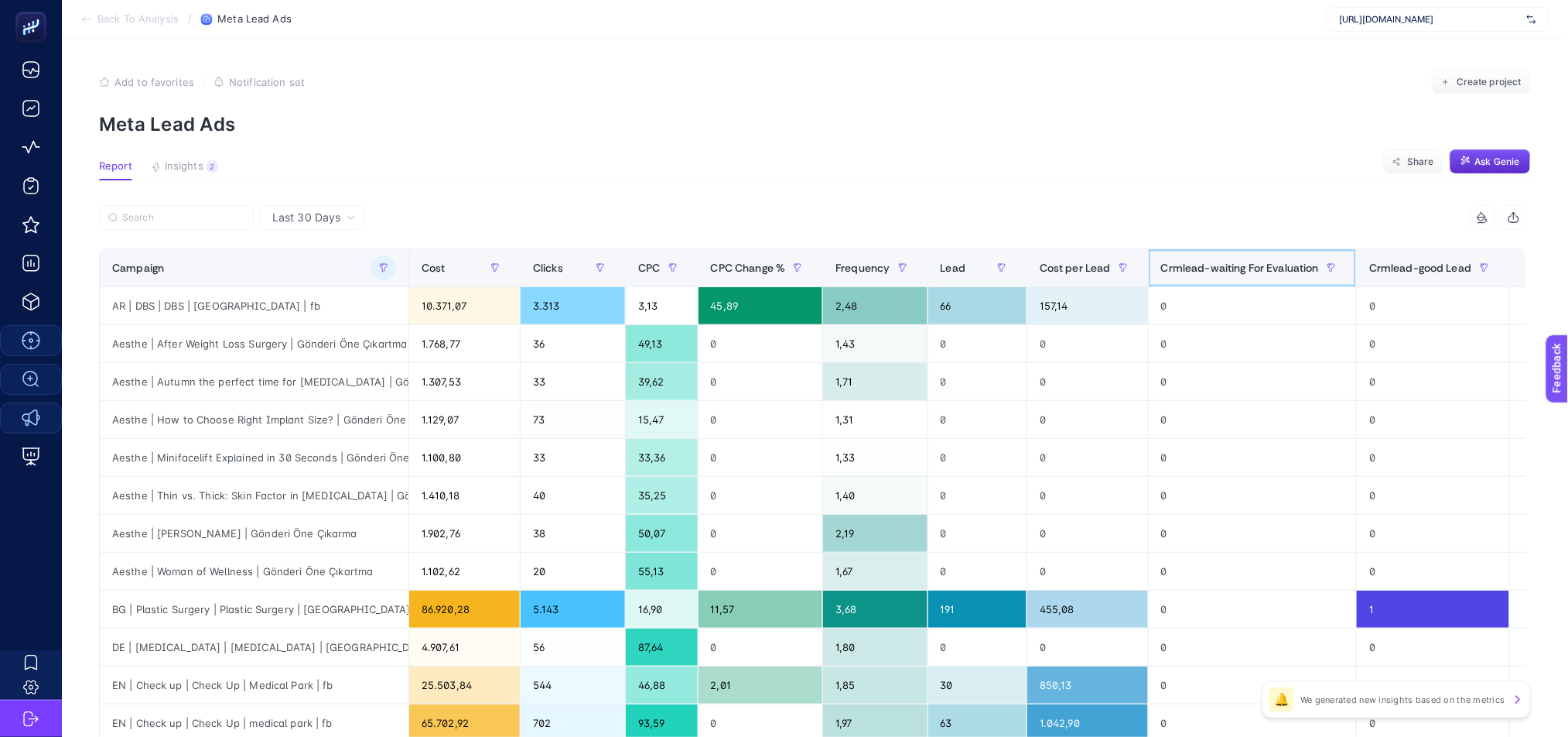
click at [1239, 268] on span "Crmlead-waiting For Evaluation" at bounding box center [1240, 268] width 157 height 12
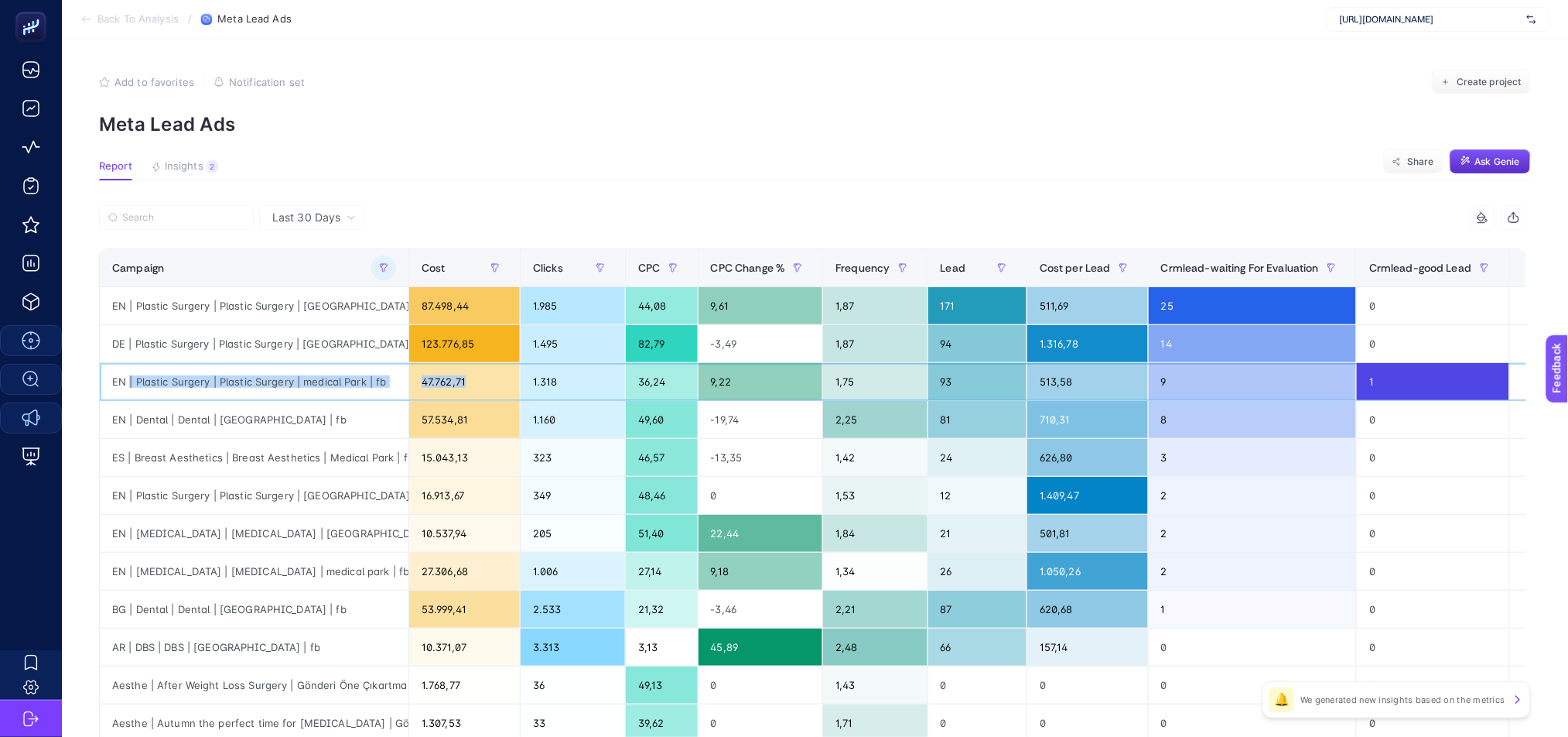
drag, startPoint x: 128, startPoint y: 383, endPoint x: 478, endPoint y: 384, distance: 350.0
click at [478, 384] on tr "EN | Plastic Surgery | Plastic Surgery | medical Park | fb 47.762,71 1.318 36,2…" at bounding box center [833, 382] width 1467 height 38
drag, startPoint x: 456, startPoint y: 308, endPoint x: 509, endPoint y: 310, distance: 53.0
click at [509, 310] on div "87.498,44" at bounding box center [464, 305] width 110 height 37
drag, startPoint x: 1135, startPoint y: 303, endPoint x: 1167, endPoint y: 304, distance: 32.0
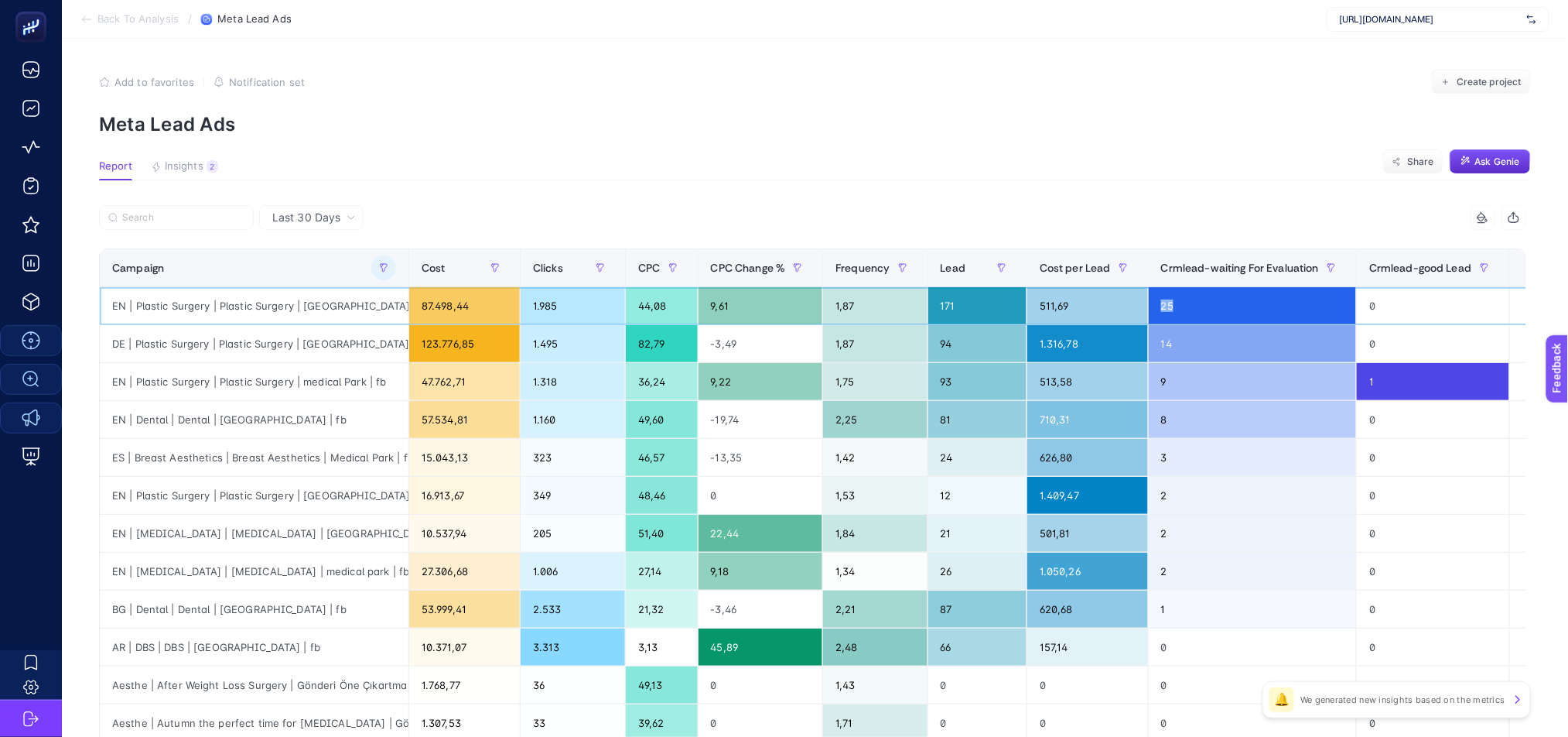
click at [1167, 304] on div "25" at bounding box center [1252, 305] width 207 height 37
click at [242, 392] on div "EN | Plastic Surgery | Plastic Surgery | medical Park | fb" at bounding box center [254, 381] width 309 height 37
drag, startPoint x: 113, startPoint y: 384, endPoint x: 304, endPoint y: 376, distance: 191.2
click at [304, 376] on div "EN | Plastic Surgery | Plastic Surgery | medical Park | fb" at bounding box center [254, 381] width 309 height 37
click at [382, 383] on div "EN | Plastic Surgery | Plastic Surgery | medical Park | fb" at bounding box center [254, 381] width 309 height 37
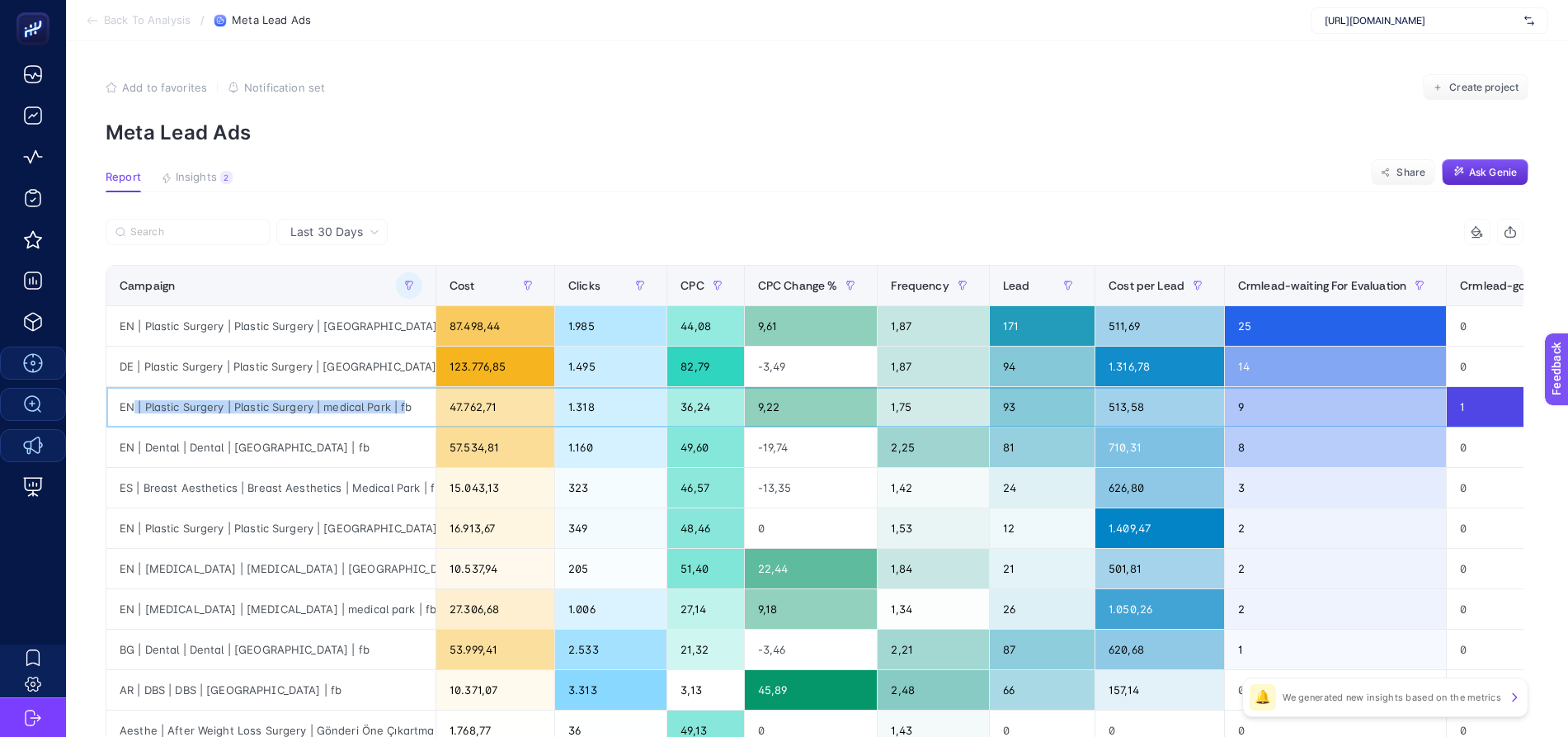
drag, startPoint x: 135, startPoint y: 406, endPoint x: 404, endPoint y: 405, distance: 269.0
click at [404, 405] on div "EN | Plastic Surgery | Plastic Surgery | medical Park | fb" at bounding box center [271, 406] width 329 height 39
drag, startPoint x: 1123, startPoint y: 406, endPoint x: 1090, endPoint y: 404, distance: 33.1
click at [1096, 404] on div "513,58" at bounding box center [1159, 406] width 129 height 39
drag, startPoint x: 1127, startPoint y: 334, endPoint x: 1076, endPoint y: 323, distance: 52.2
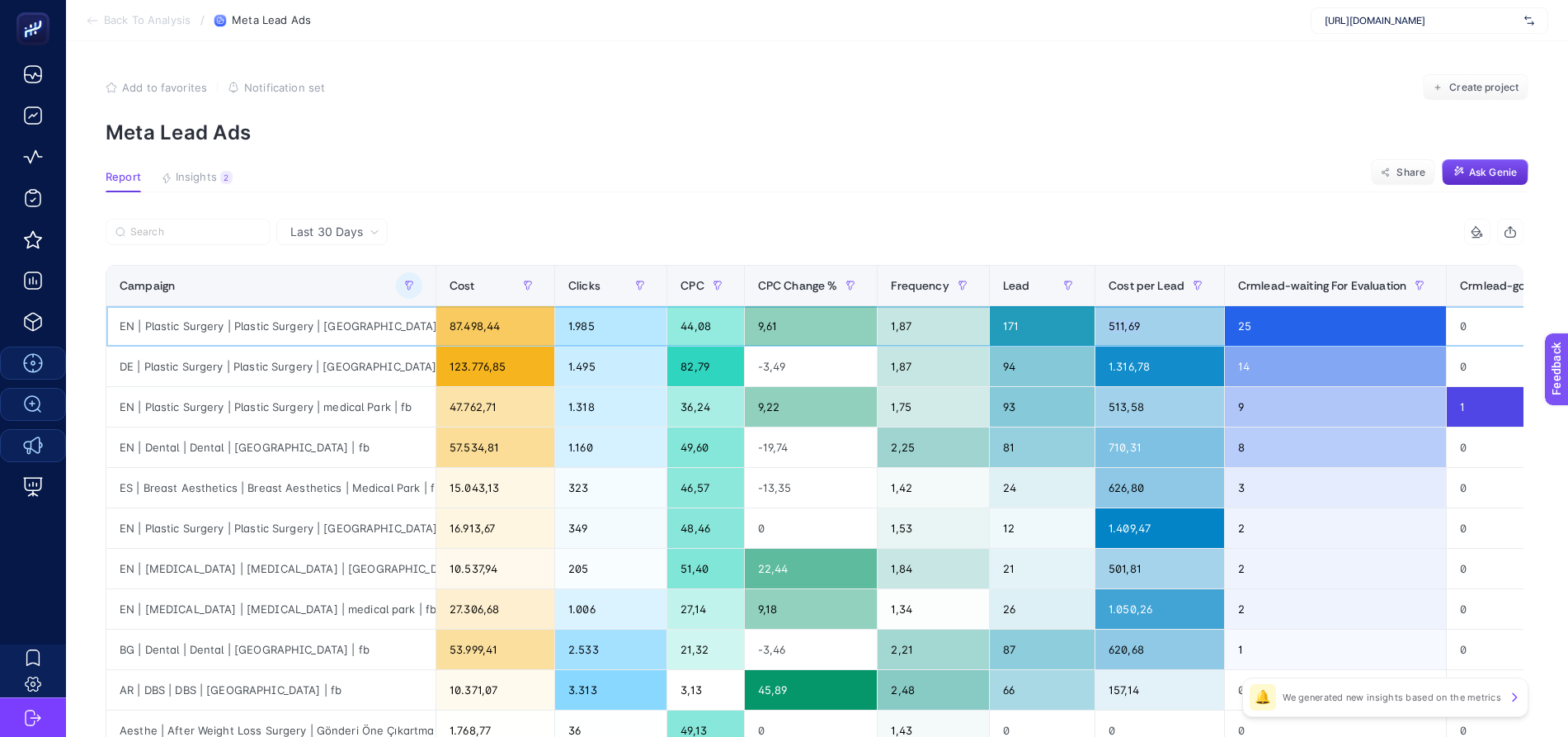
click at [1096, 323] on div "511,69" at bounding box center [1159, 325] width 129 height 39
click at [412, 290] on button "button" at bounding box center [409, 285] width 26 height 26
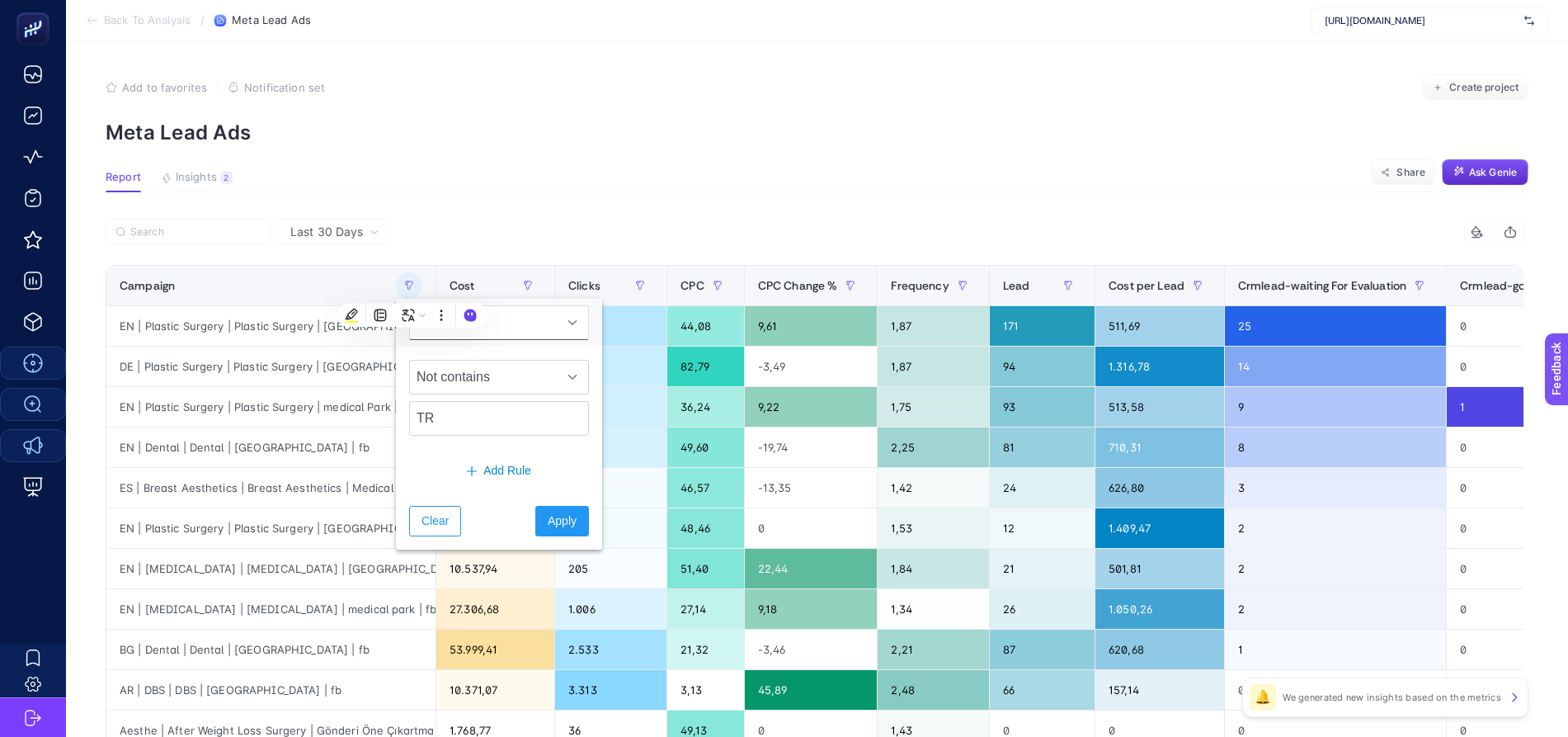
click at [606, 194] on article "Add to favorites false Notification set Create project Meta Lead Ads Report Ins…" at bounding box center [816, 685] width 1502 height 1289
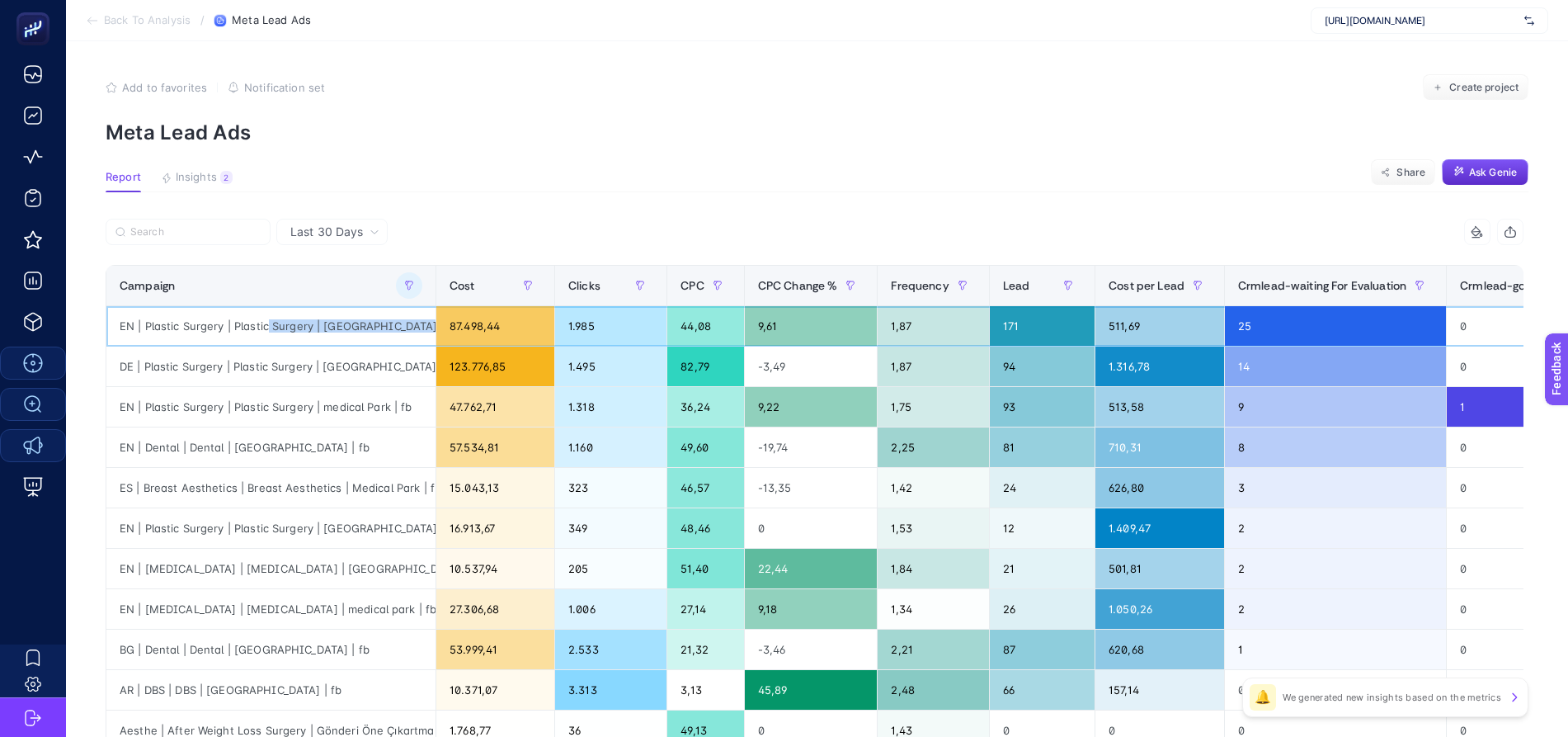
drag, startPoint x: 265, startPoint y: 330, endPoint x: 415, endPoint y: 328, distance: 150.0
click at [415, 328] on div "EN | Plastic Surgery | Plastic Surgery | [GEOGRAPHIC_DATA] | fb" at bounding box center [271, 325] width 329 height 39
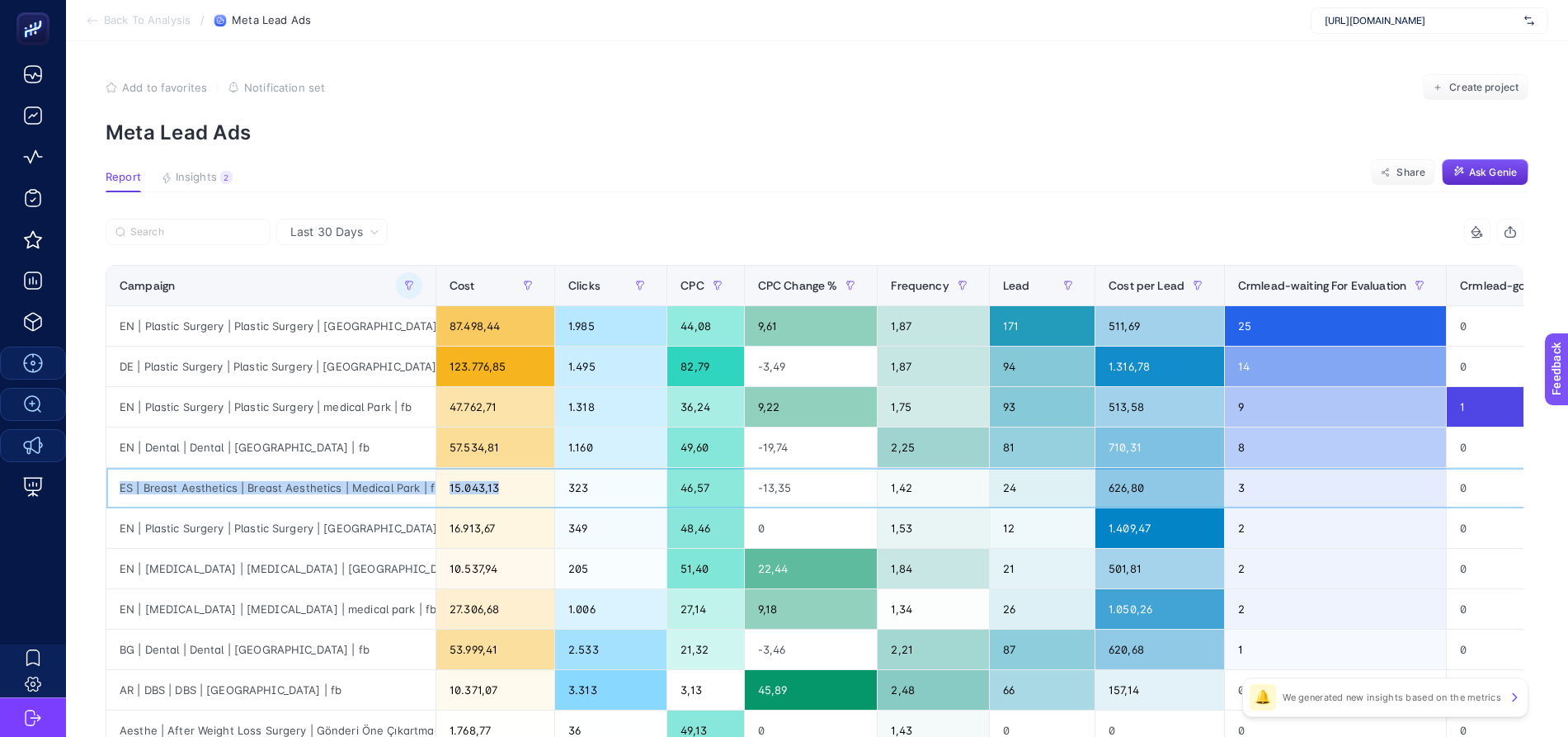
scroll to position [0, 13]
drag, startPoint x: 115, startPoint y: 483, endPoint x: 636, endPoint y: 490, distance: 521.0
click at [597, 490] on tr "ES | Breast Aesthetics | Breast Aesthetics | [GEOGRAPHIC_DATA] | fb 15.043,13 3…" at bounding box center [888, 488] width 1564 height 40
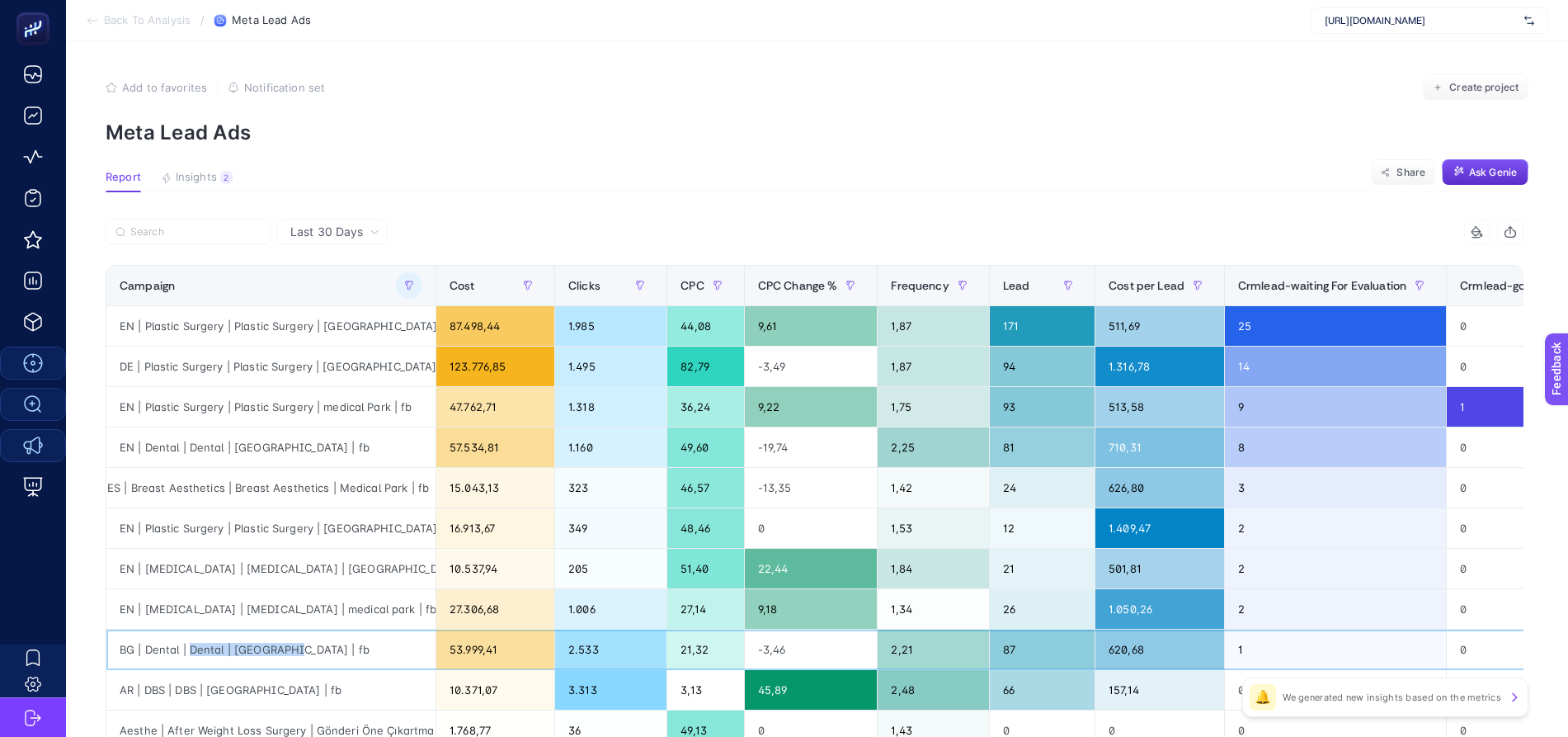
drag, startPoint x: 188, startPoint y: 652, endPoint x: 289, endPoint y: 640, distance: 101.7
click at [289, 640] on div "BG | Dental | Dental | [GEOGRAPHIC_DATA] | fb" at bounding box center [271, 649] width 329 height 39
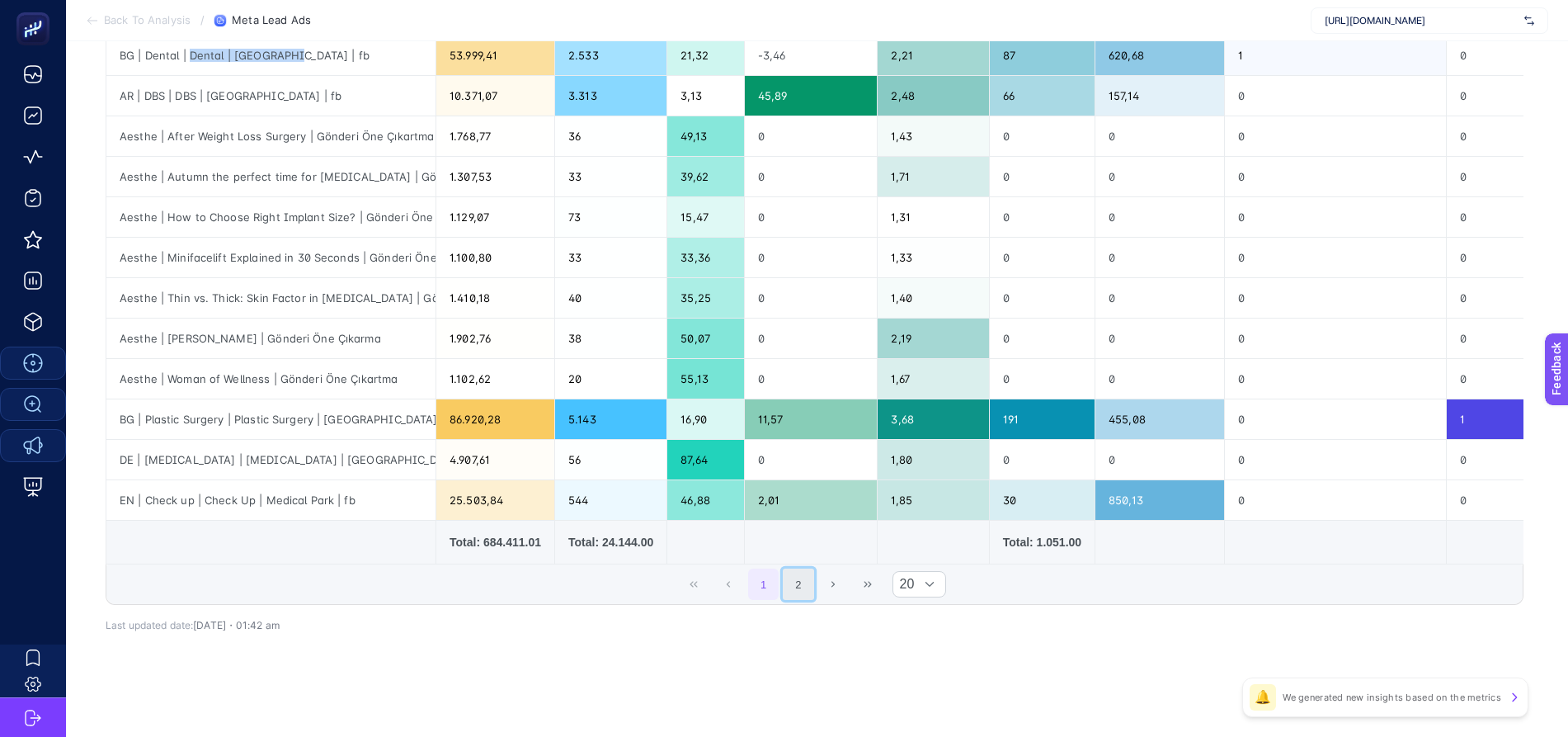
click at [815, 585] on button "2" at bounding box center [798, 584] width 31 height 31
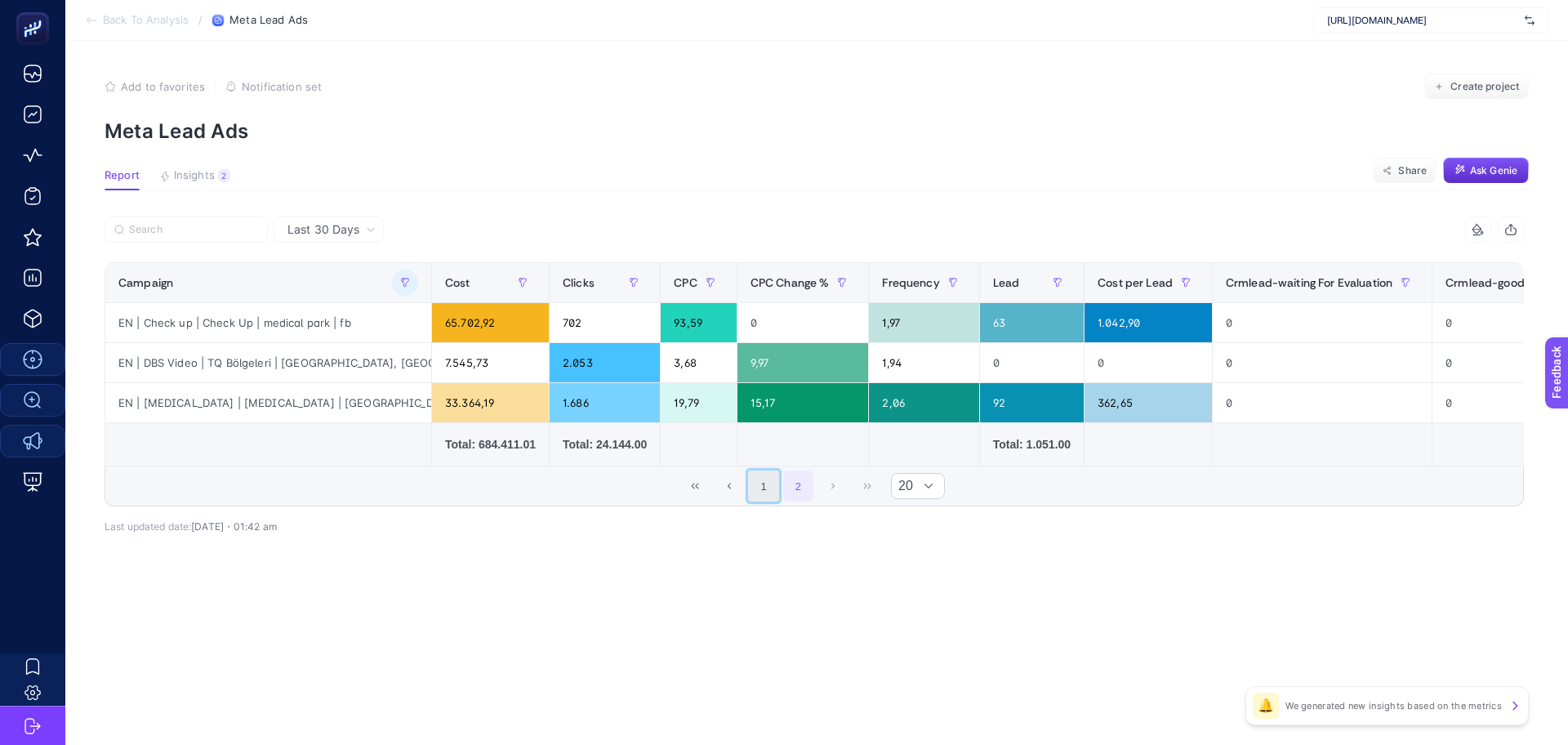
click at [764, 497] on button "1" at bounding box center [763, 486] width 31 height 31
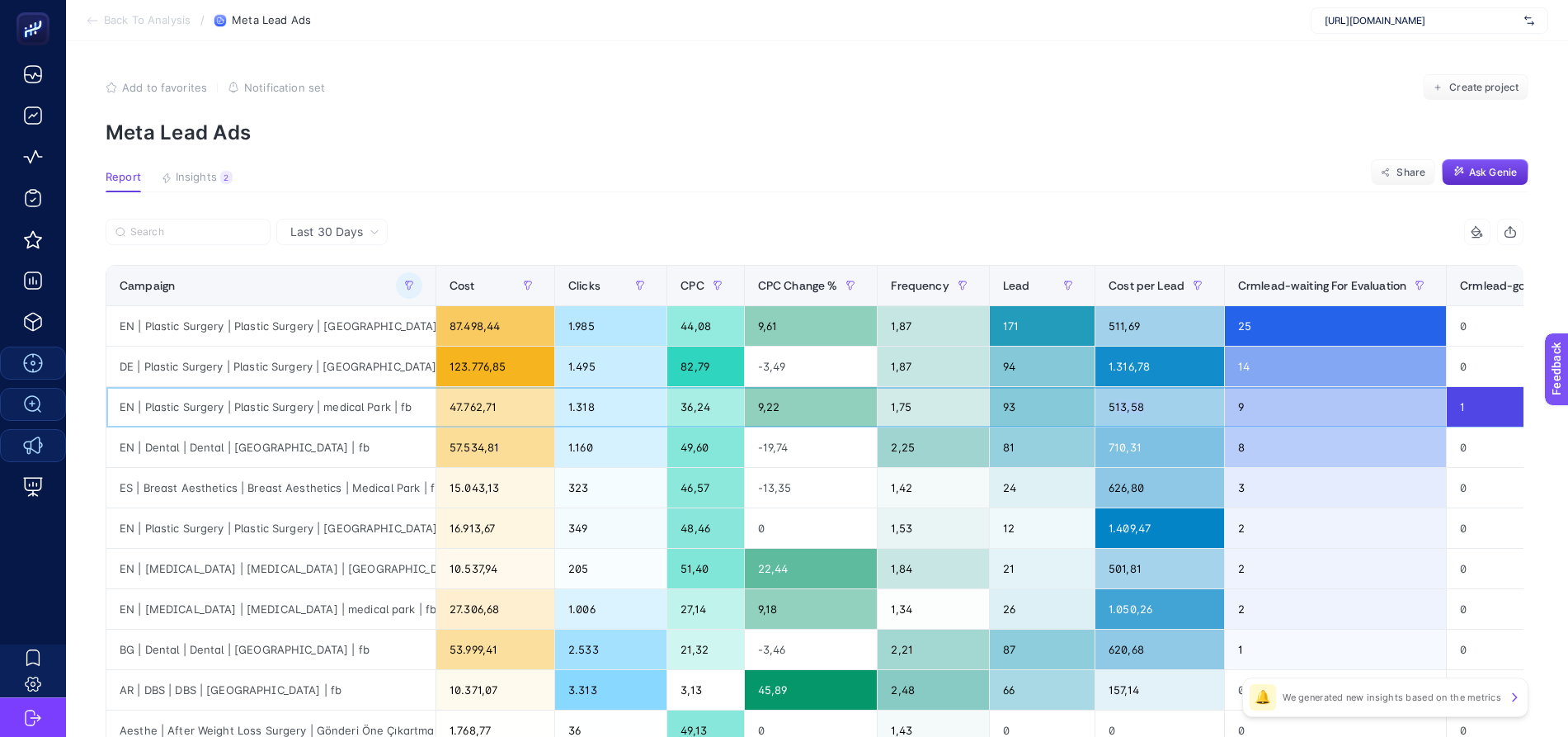
drag, startPoint x: 1096, startPoint y: 402, endPoint x: 1138, endPoint y: 403, distance: 42.0
click at [1138, 403] on div "513,58" at bounding box center [1159, 406] width 129 height 39
click at [1116, 402] on div "513,58" at bounding box center [1159, 406] width 129 height 39
drag, startPoint x: 1098, startPoint y: 405, endPoint x: 1138, endPoint y: 408, distance: 40.1
click at [1138, 408] on div "513,58" at bounding box center [1159, 406] width 129 height 39
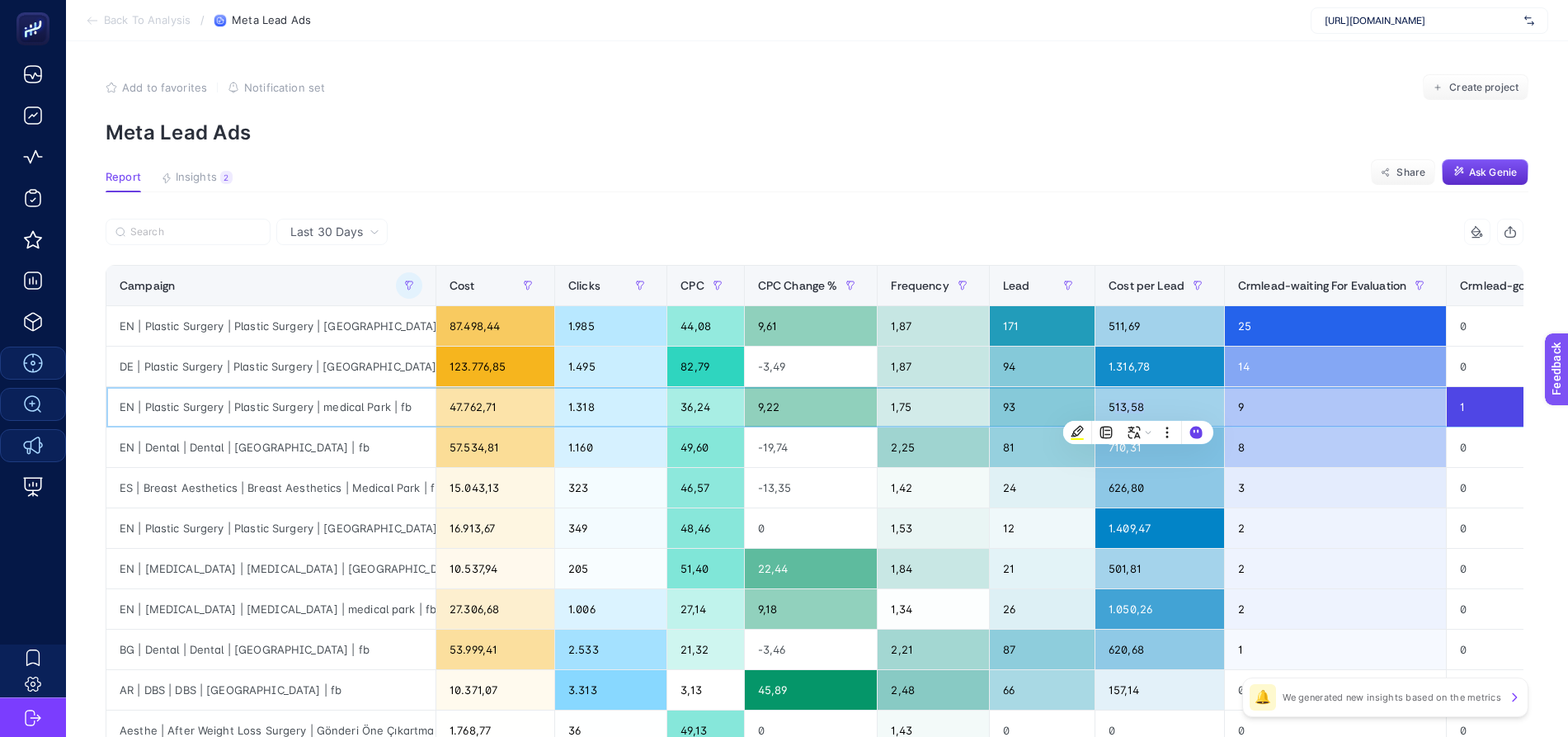
click at [1123, 400] on div "513,58" at bounding box center [1159, 406] width 129 height 39
click at [306, 232] on span "Last 30 Days" at bounding box center [327, 232] width 73 height 16
click at [342, 268] on li "Last 7 Days" at bounding box center [331, 266] width 101 height 30
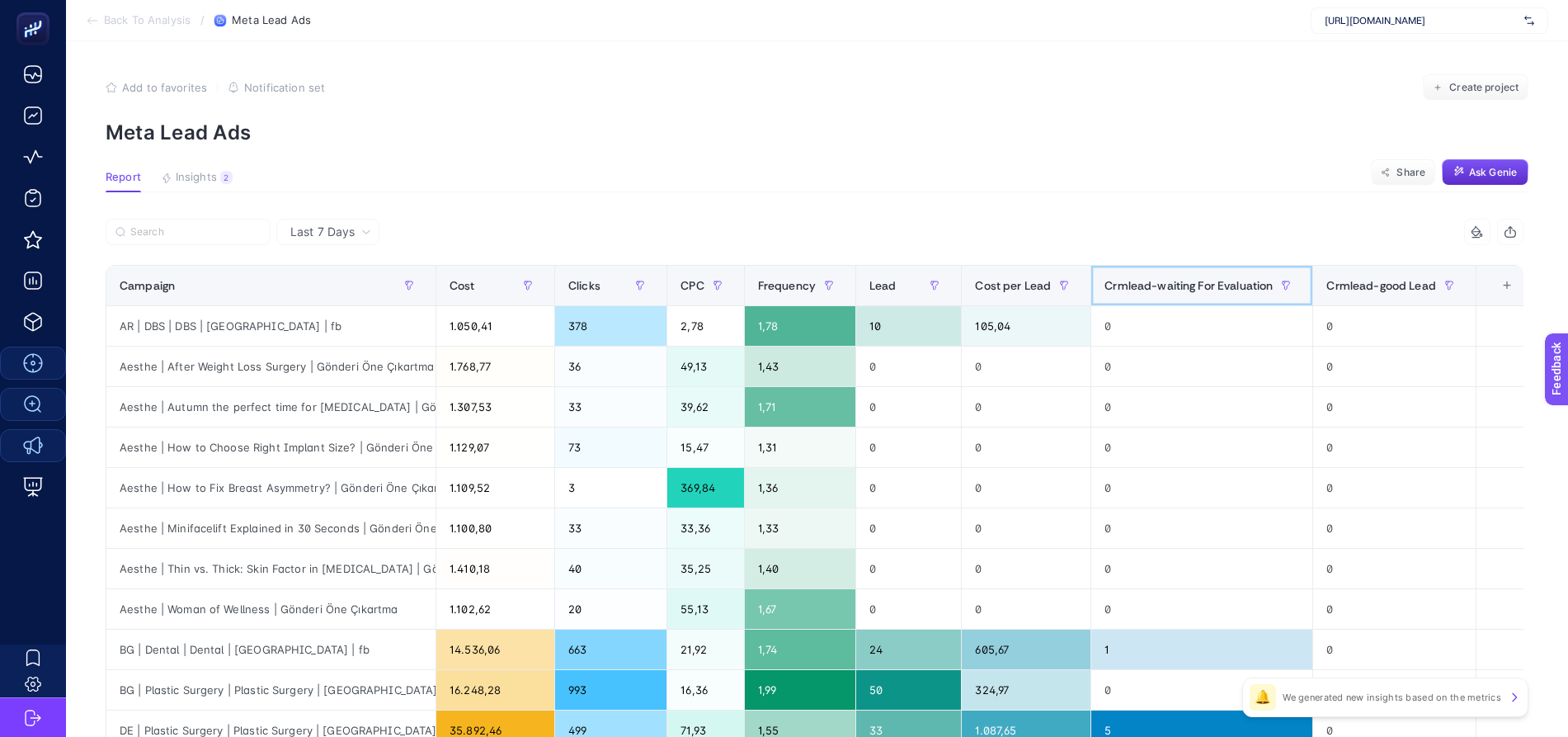
click at [1218, 291] on span "Crmlead-waiting For Evaluation" at bounding box center [1189, 285] width 168 height 13
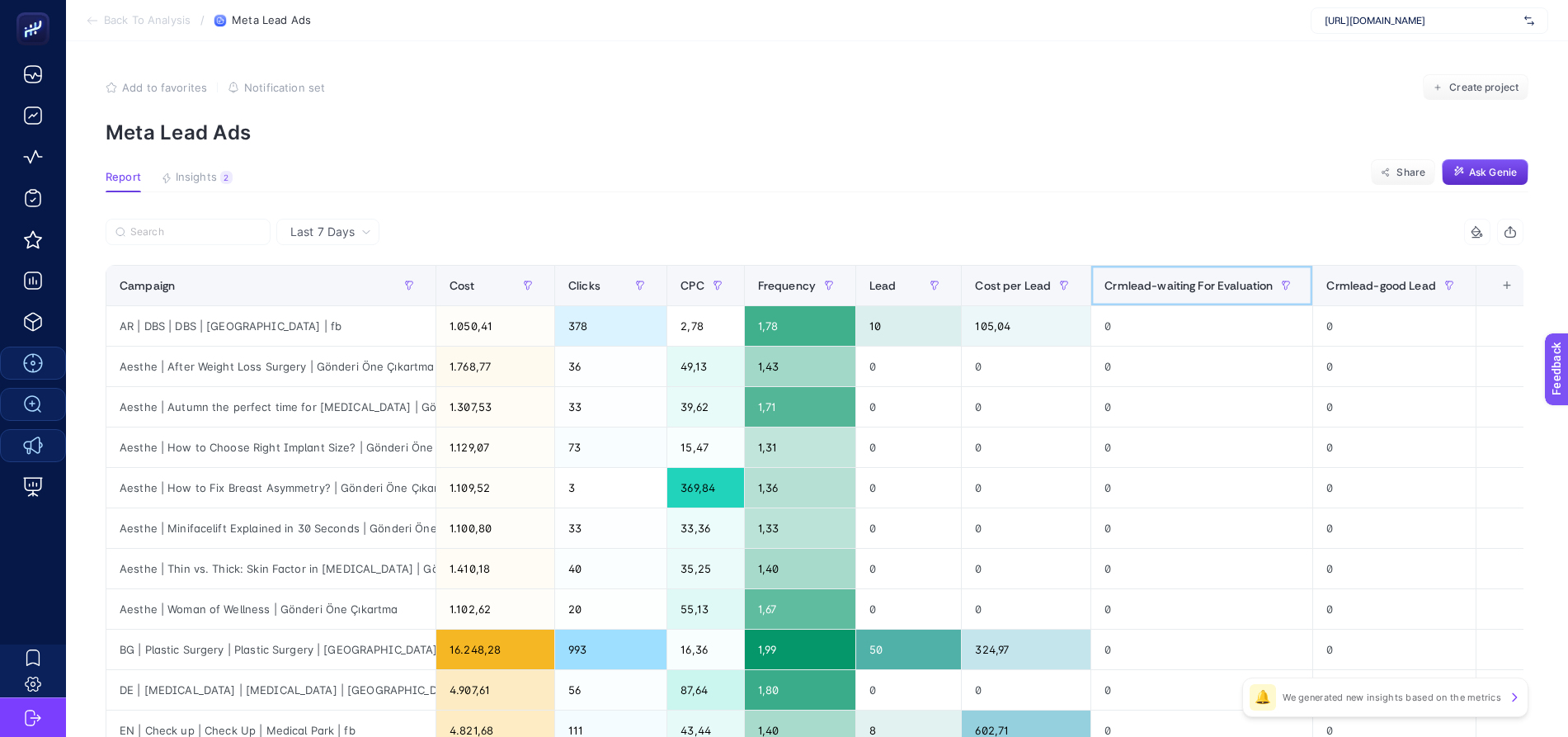
click at [1218, 291] on span "Crmlead-waiting For Evaluation" at bounding box center [1189, 285] width 168 height 13
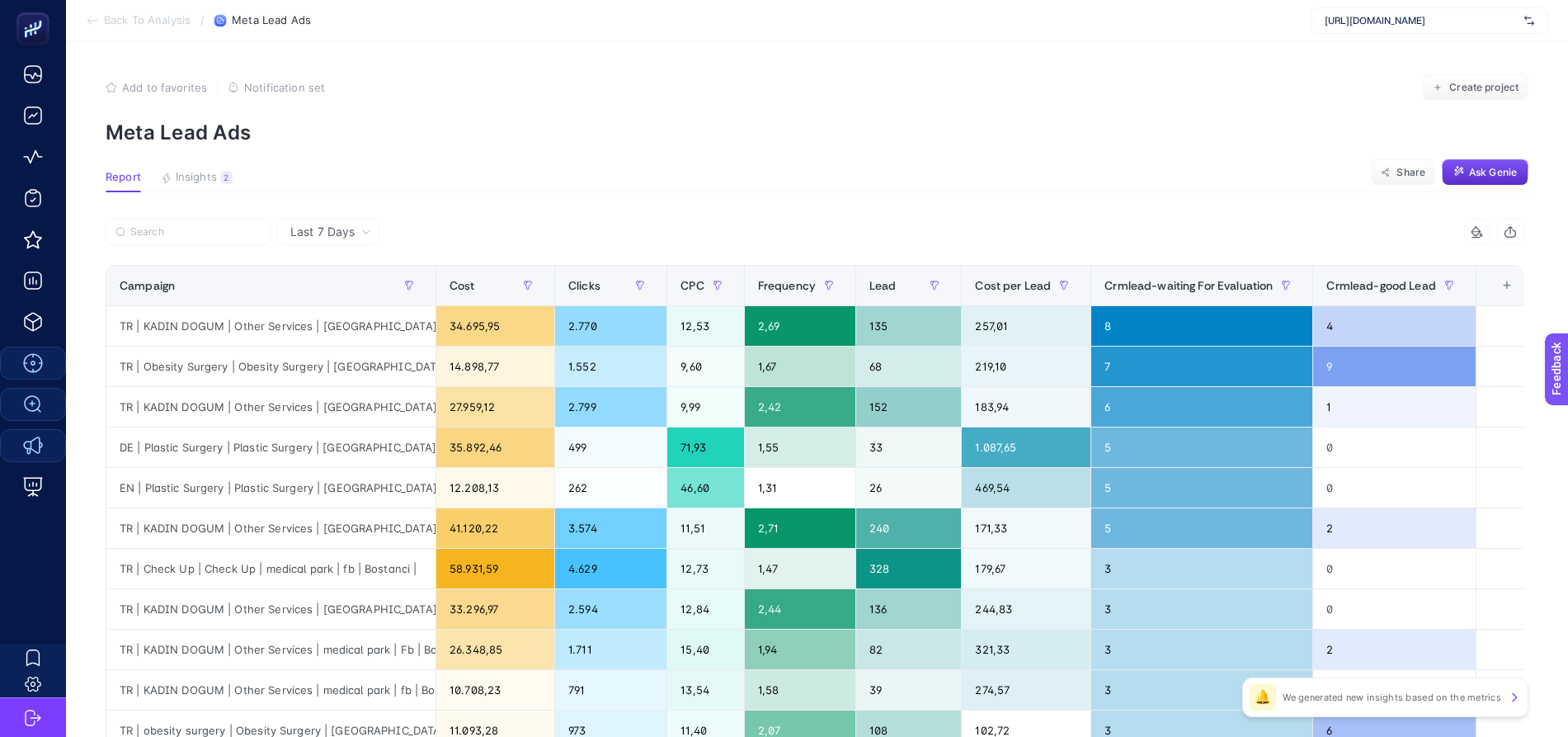
click at [343, 219] on div "Last 7 Days" at bounding box center [327, 232] width 103 height 26
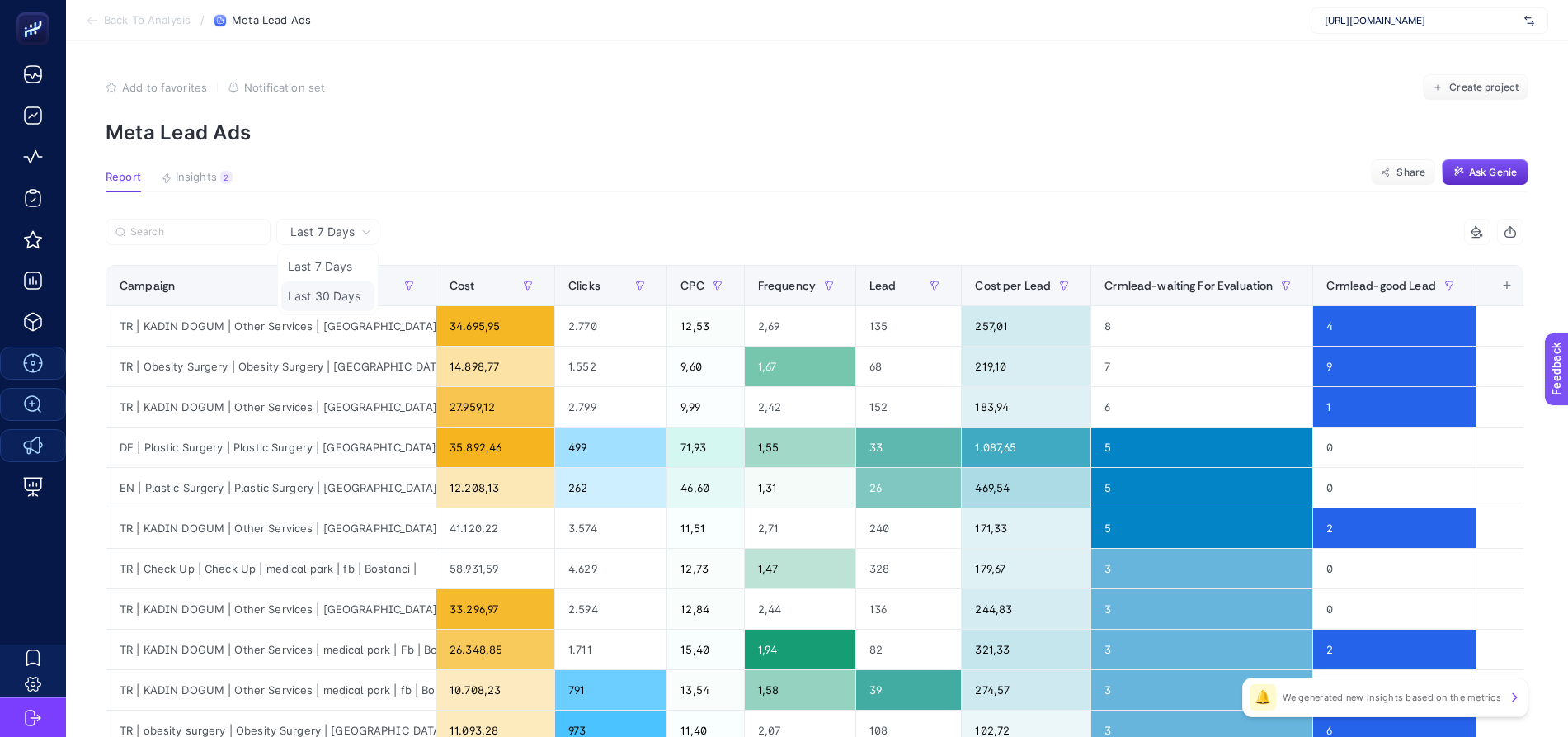
click at [358, 290] on li "Last 30 Days" at bounding box center [327, 296] width 93 height 30
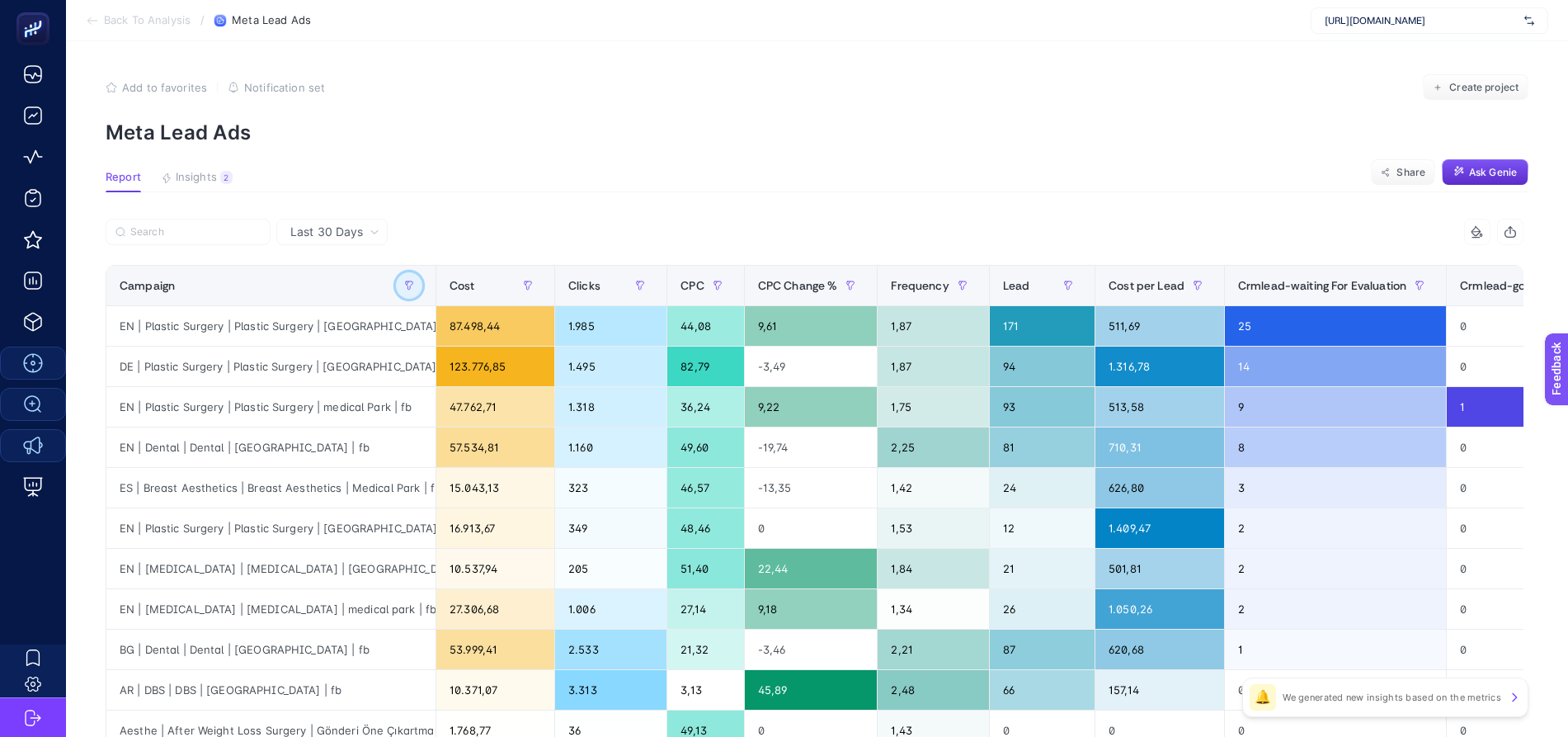
click at [411, 288] on icon "button" at bounding box center [409, 285] width 10 height 10
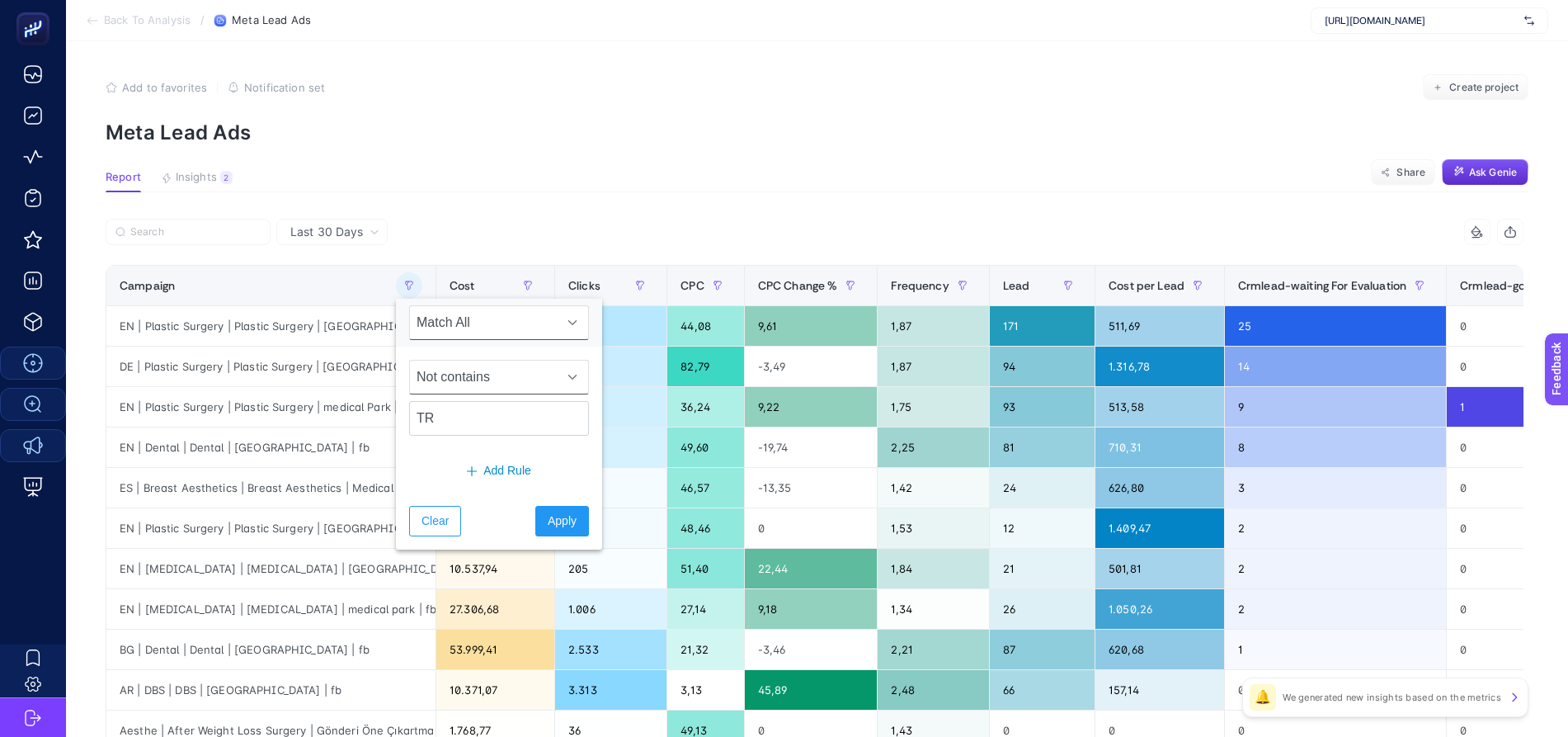
click at [519, 379] on span "Not contains" at bounding box center [483, 377] width 147 height 33
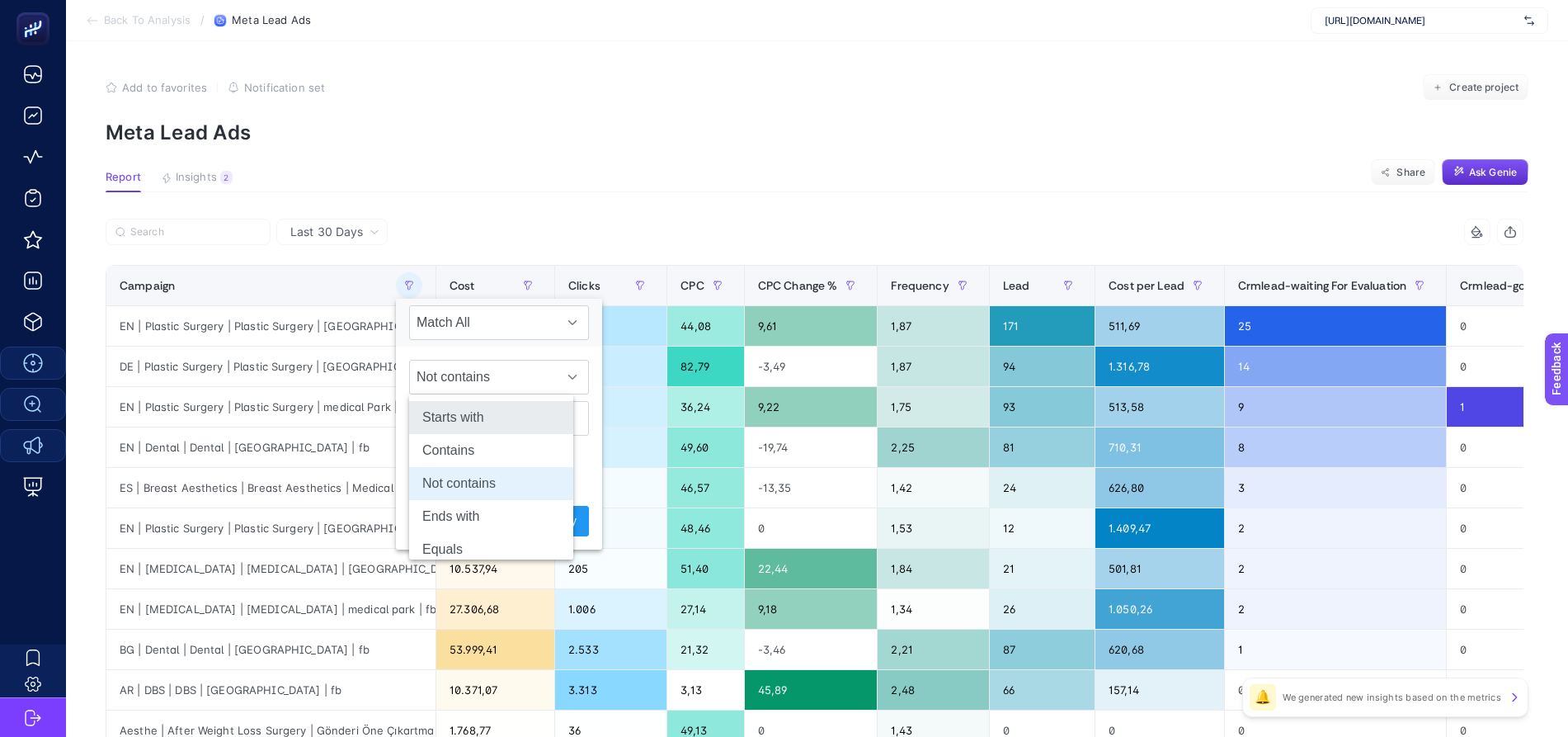
click at [494, 417] on li "Starts with" at bounding box center [492, 417] width 164 height 33
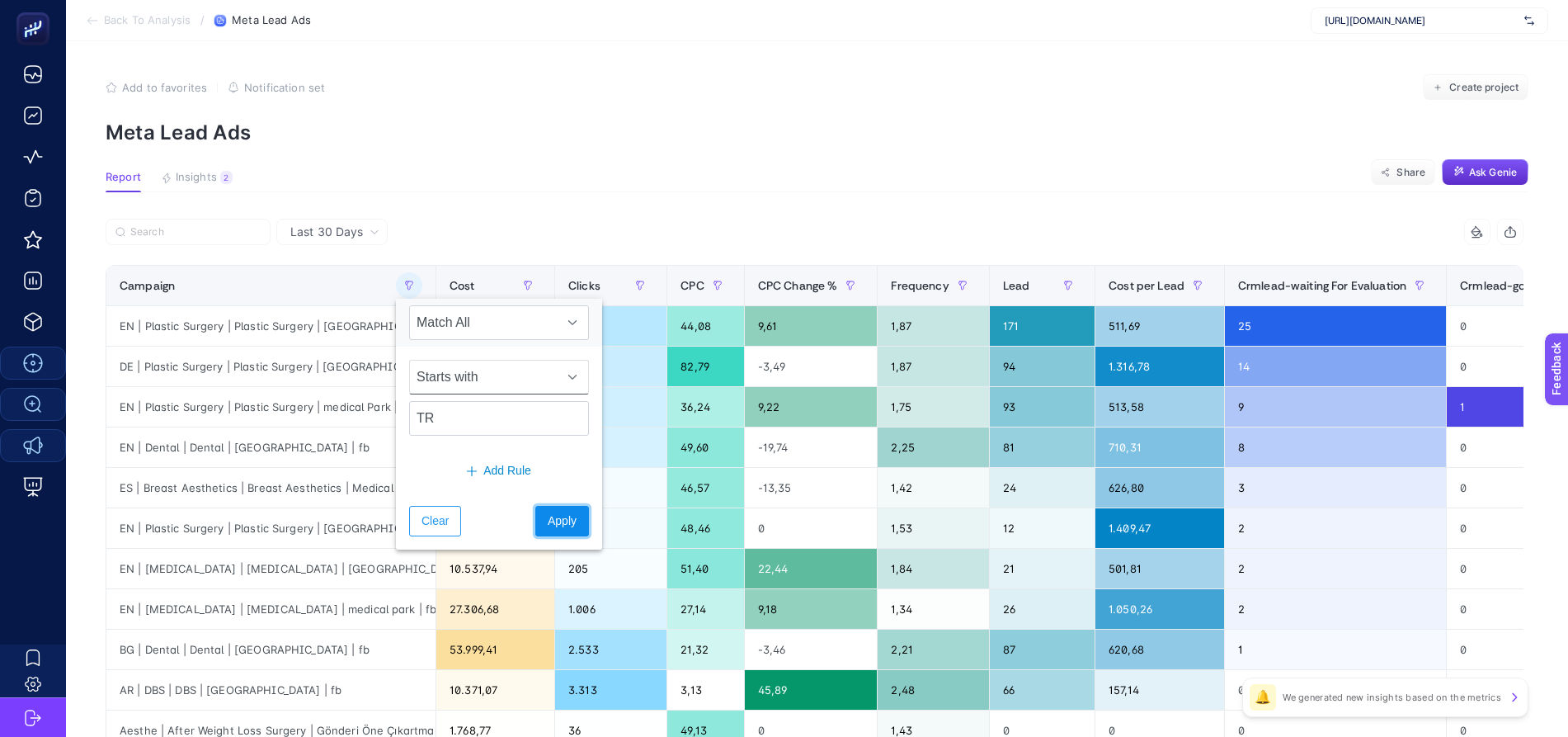
click at [547, 524] on span "Apply" at bounding box center [562, 521] width 29 height 17
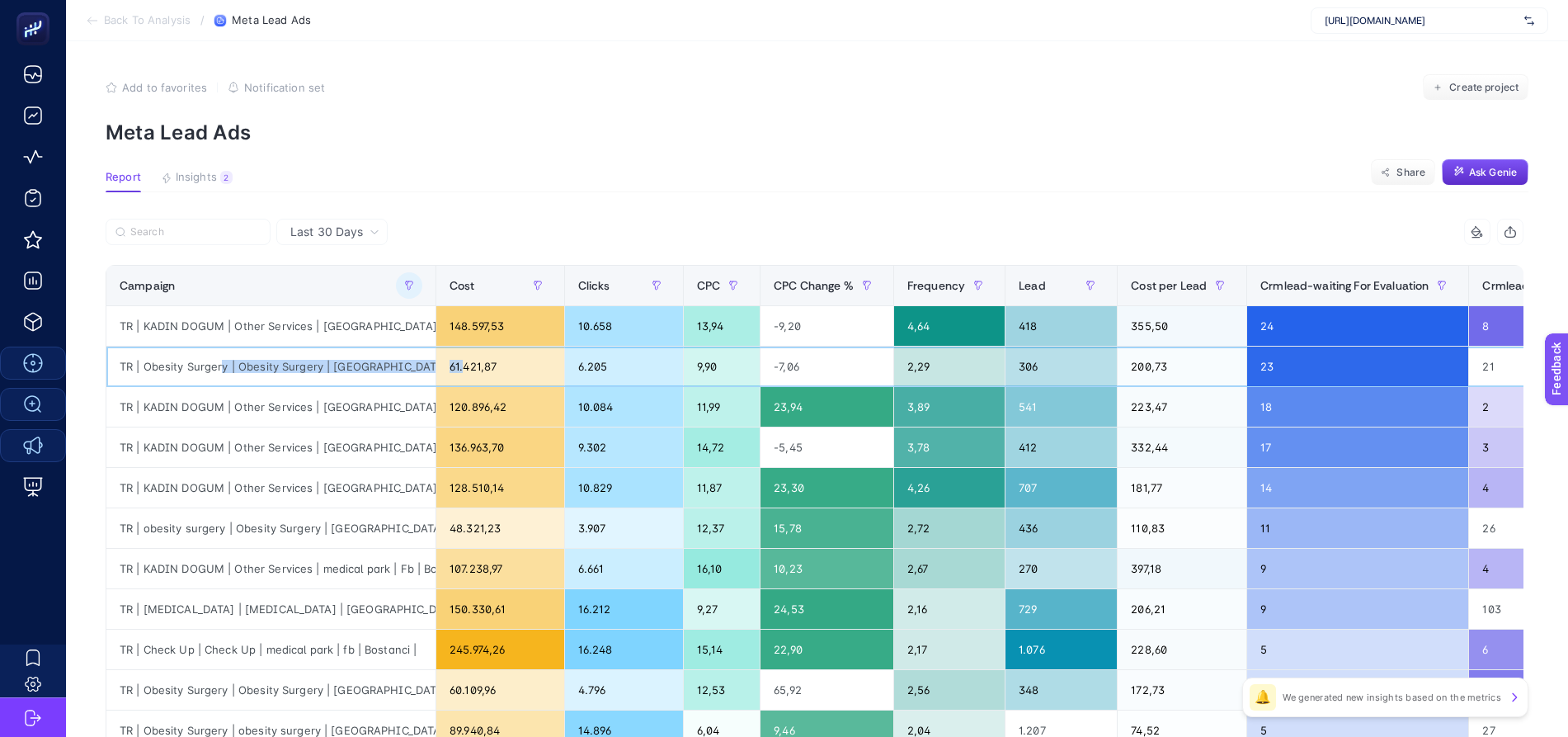
scroll to position [0, 55]
drag, startPoint x: 213, startPoint y: 365, endPoint x: 660, endPoint y: 368, distance: 447.0
click at [660, 368] on tr "TR | Obesity Surgery | Obesity Surgery | [GEOGRAPHIC_DATA] | Fb | Bostanci 61.4…" at bounding box center [899, 367] width 1586 height 40
click at [334, 373] on div "TR | Obesity Surgery | Obesity Surgery | [GEOGRAPHIC_DATA] | Fb | [GEOGRAPHIC_D…" at bounding box center [271, 366] width 329 height 39
click at [332, 520] on div "TR | obesity surgery | Obesity Surgery | [GEOGRAPHIC_DATA] | Fb | [GEOGRAPHIC_D…" at bounding box center [271, 527] width 329 height 39
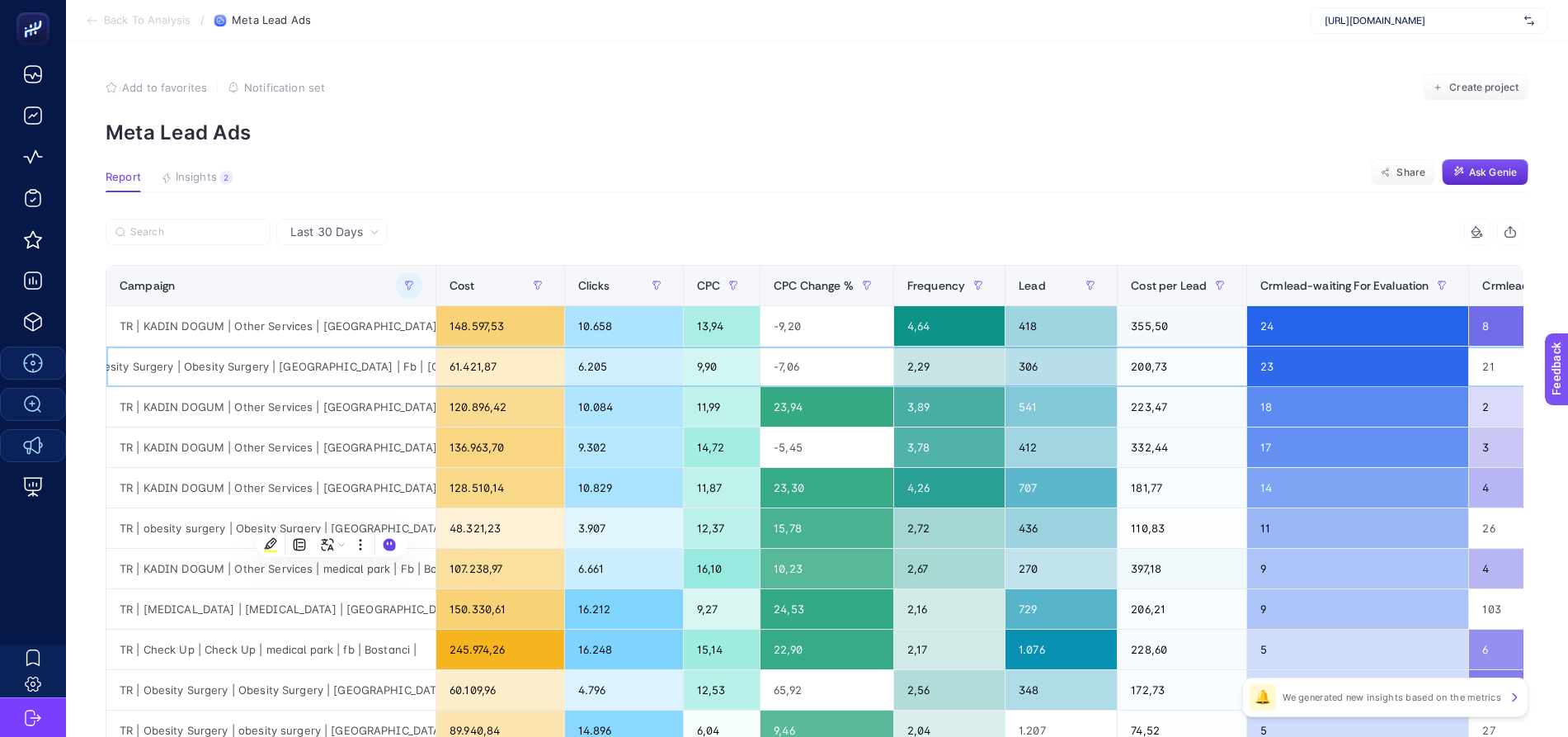
click at [281, 373] on div "TR | Obesity Surgery | Obesity Surgery | [GEOGRAPHIC_DATA] | Fb | [GEOGRAPHIC_D…" at bounding box center [271, 366] width 329 height 39
click at [254, 410] on div "TR | KADIN DOGUM | Other Services | [GEOGRAPHIC_DATA] | fb | [GEOGRAPHIC_DATA] |" at bounding box center [271, 406] width 329 height 39
click at [255, 373] on div "TR | Obesity Surgery | Obesity Surgery | [GEOGRAPHIC_DATA] | Fb | [GEOGRAPHIC_D…" at bounding box center [271, 366] width 329 height 39
drag, startPoint x: 251, startPoint y: 367, endPoint x: 160, endPoint y: 368, distance: 91.0
click at [160, 368] on div "TR | Obesity Surgery | Obesity Surgery | [GEOGRAPHIC_DATA] | Fb | [GEOGRAPHIC_D…" at bounding box center [271, 366] width 329 height 39
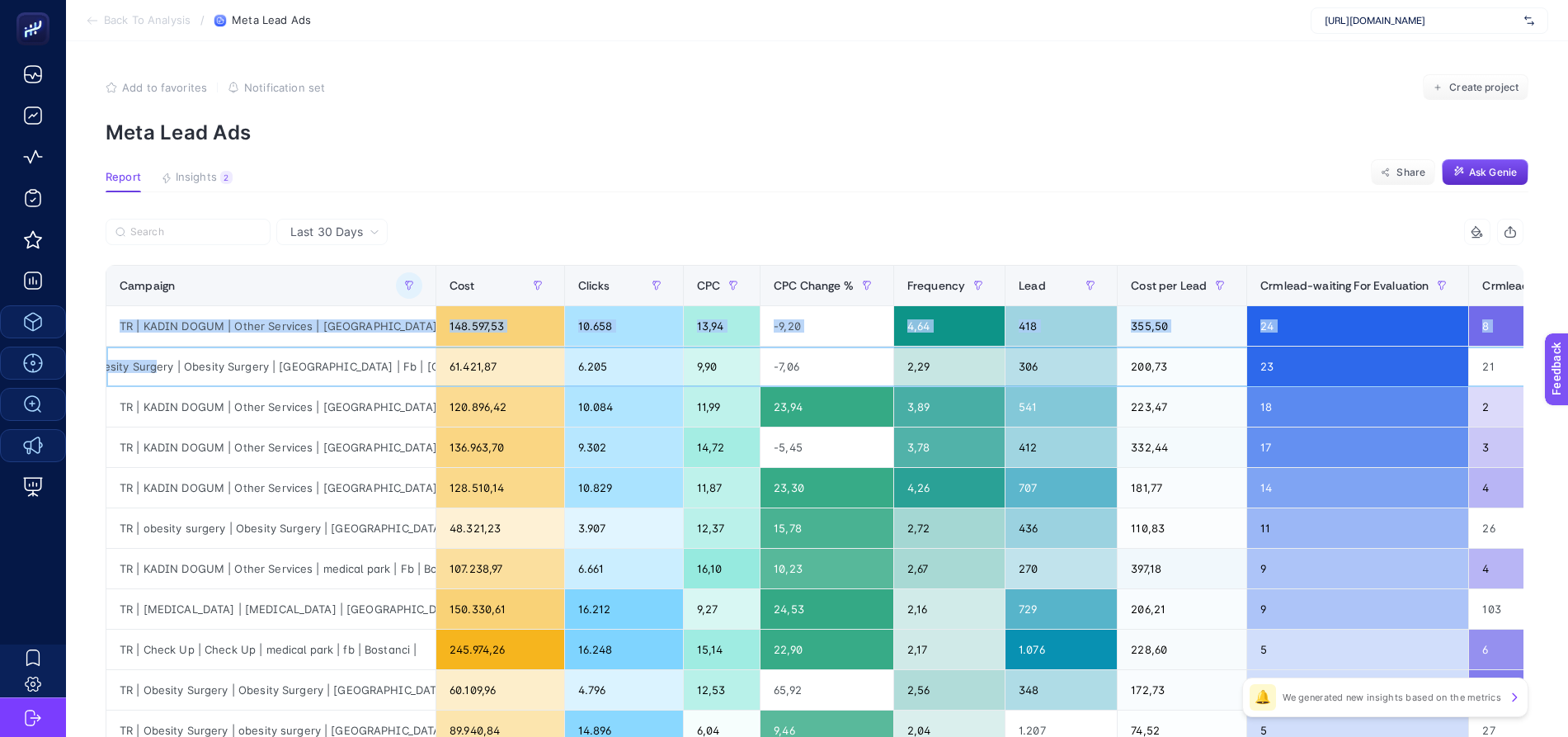
scroll to position [0, 0]
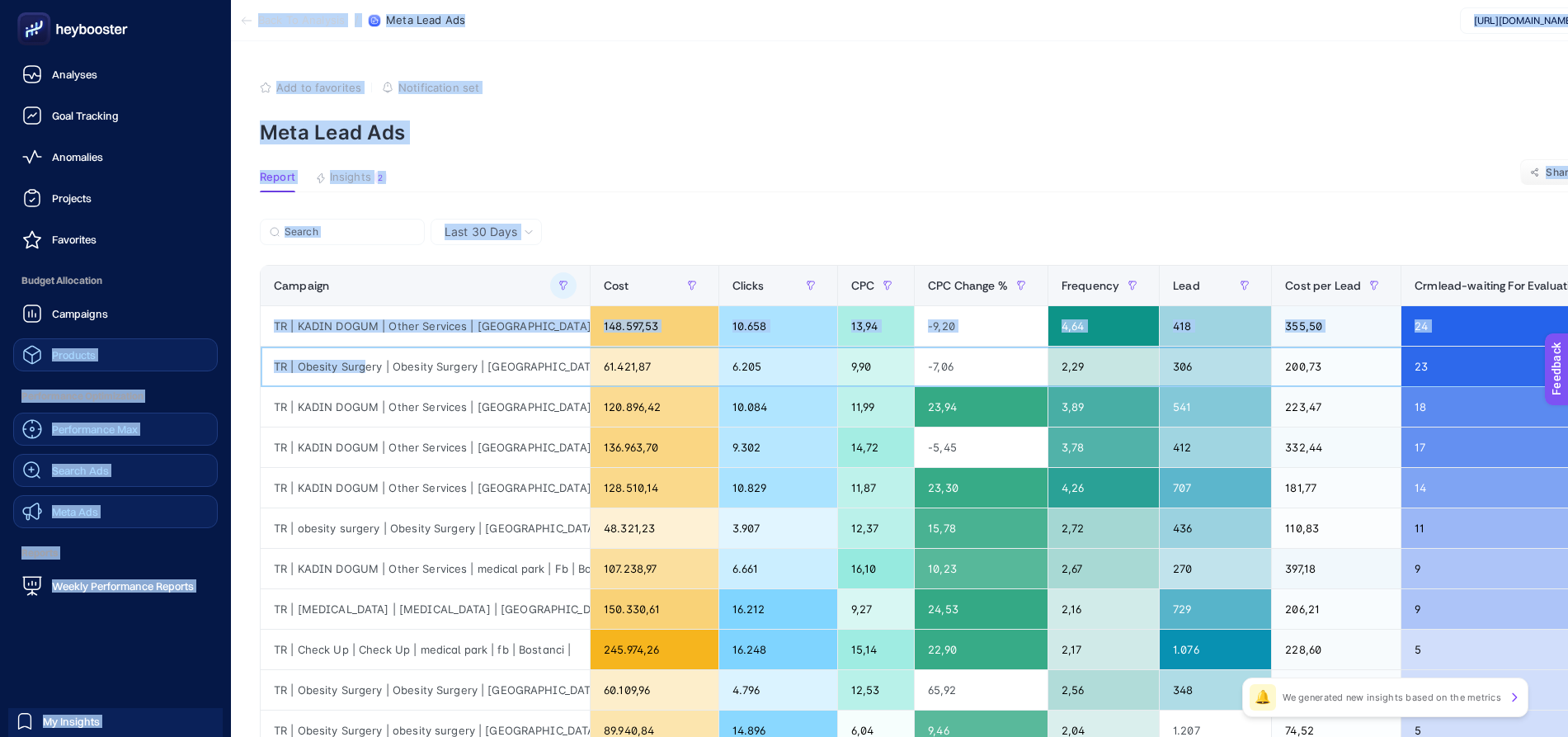
drag, startPoint x: 147, startPoint y: 368, endPoint x: 148, endPoint y: 354, distance: 14.0
click at [42, 362] on div "Analyses Goal Tracking Anomalies Projects Favorites Budget Allocation Campaigns…" at bounding box center [773, 665] width 1568 height 1331
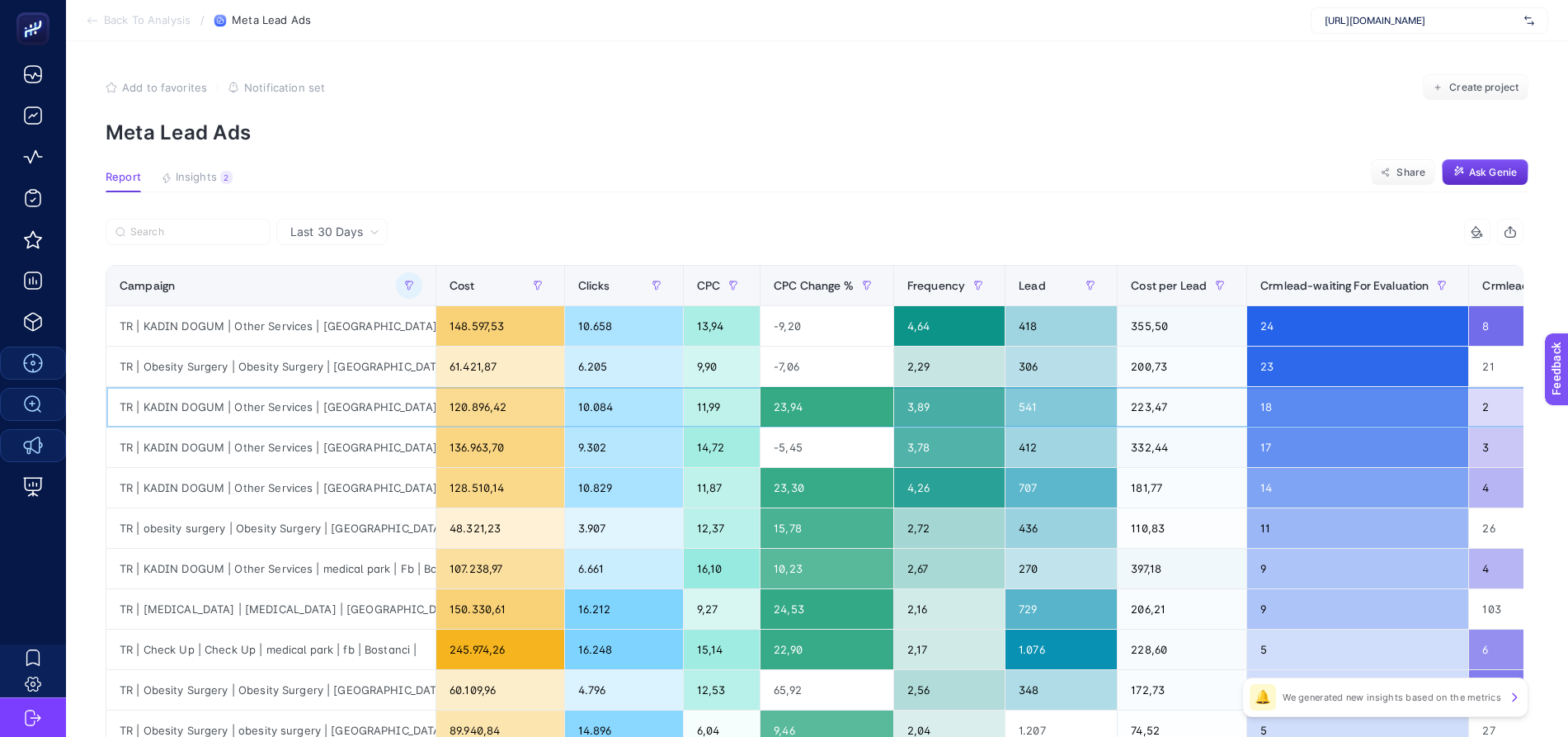
click at [380, 389] on div "TR | KADIN DOGUM | Other Services | [GEOGRAPHIC_DATA] | fb | [GEOGRAPHIC_DATA] |" at bounding box center [271, 406] width 329 height 39
click at [384, 367] on div "TR | Obesity Surgery | Obesity Surgery | [GEOGRAPHIC_DATA] | Fb | [GEOGRAPHIC_D…" at bounding box center [271, 366] width 329 height 39
drag, startPoint x: 171, startPoint y: 369, endPoint x: 374, endPoint y: 361, distance: 203.2
click at [372, 364] on div "TR | Obesity Surgery | Obesity Surgery | [GEOGRAPHIC_DATA] | Fb | [GEOGRAPHIC_D…" at bounding box center [271, 366] width 329 height 39
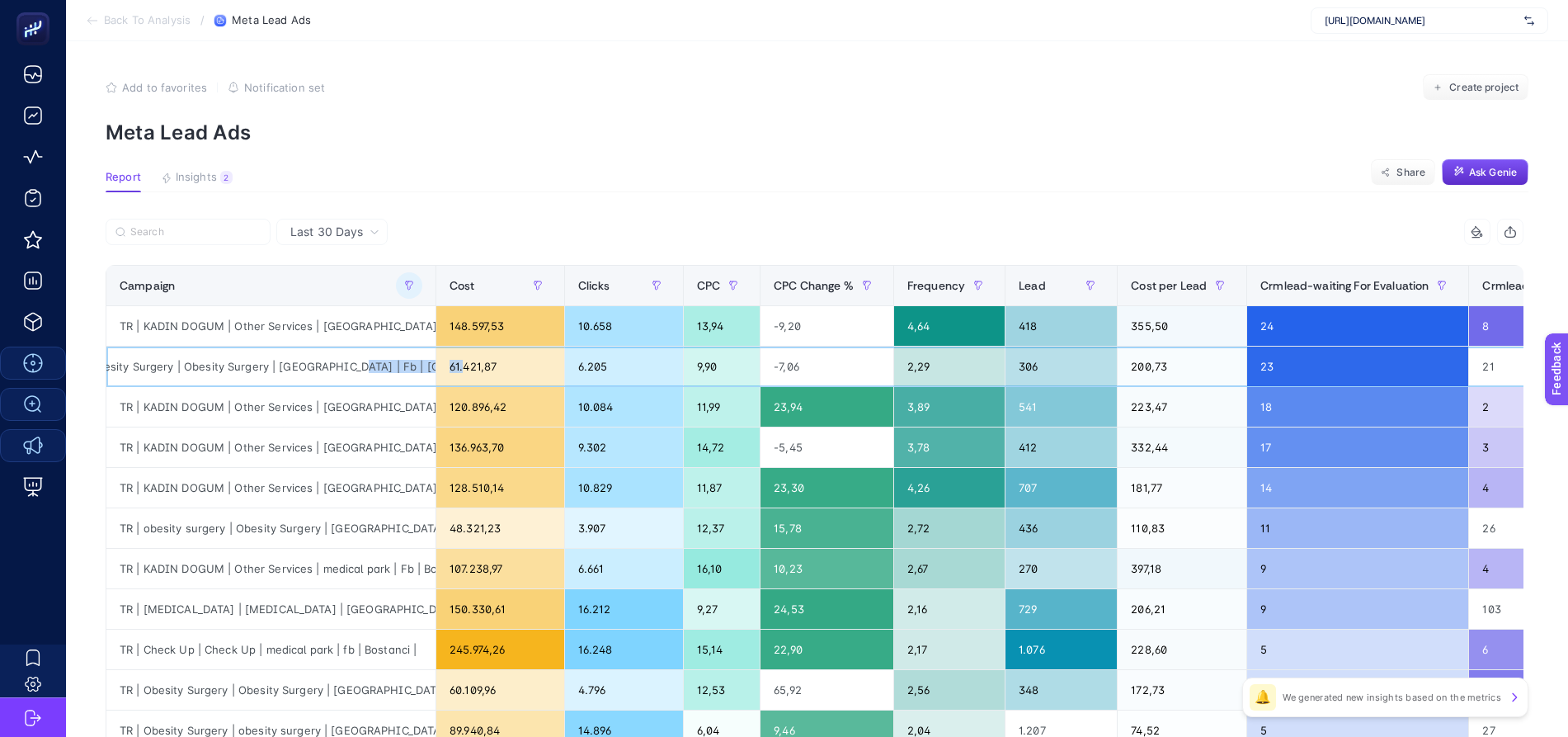
click at [455, 364] on tr "TR | Obesity Surgery | Obesity Surgery | [GEOGRAPHIC_DATA] | Fb | Bostanci 61.4…" at bounding box center [899, 367] width 1586 height 40
click at [311, 364] on div "TR | Obesity Surgery | Obesity Surgery | [GEOGRAPHIC_DATA] | Fb | [GEOGRAPHIC_D…" at bounding box center [271, 366] width 329 height 39
click at [212, 441] on div "TR | KADIN DOGUM | Other Services | [GEOGRAPHIC_DATA] | fb | [GEOGRAPHIC_DATA]" at bounding box center [271, 446] width 329 height 39
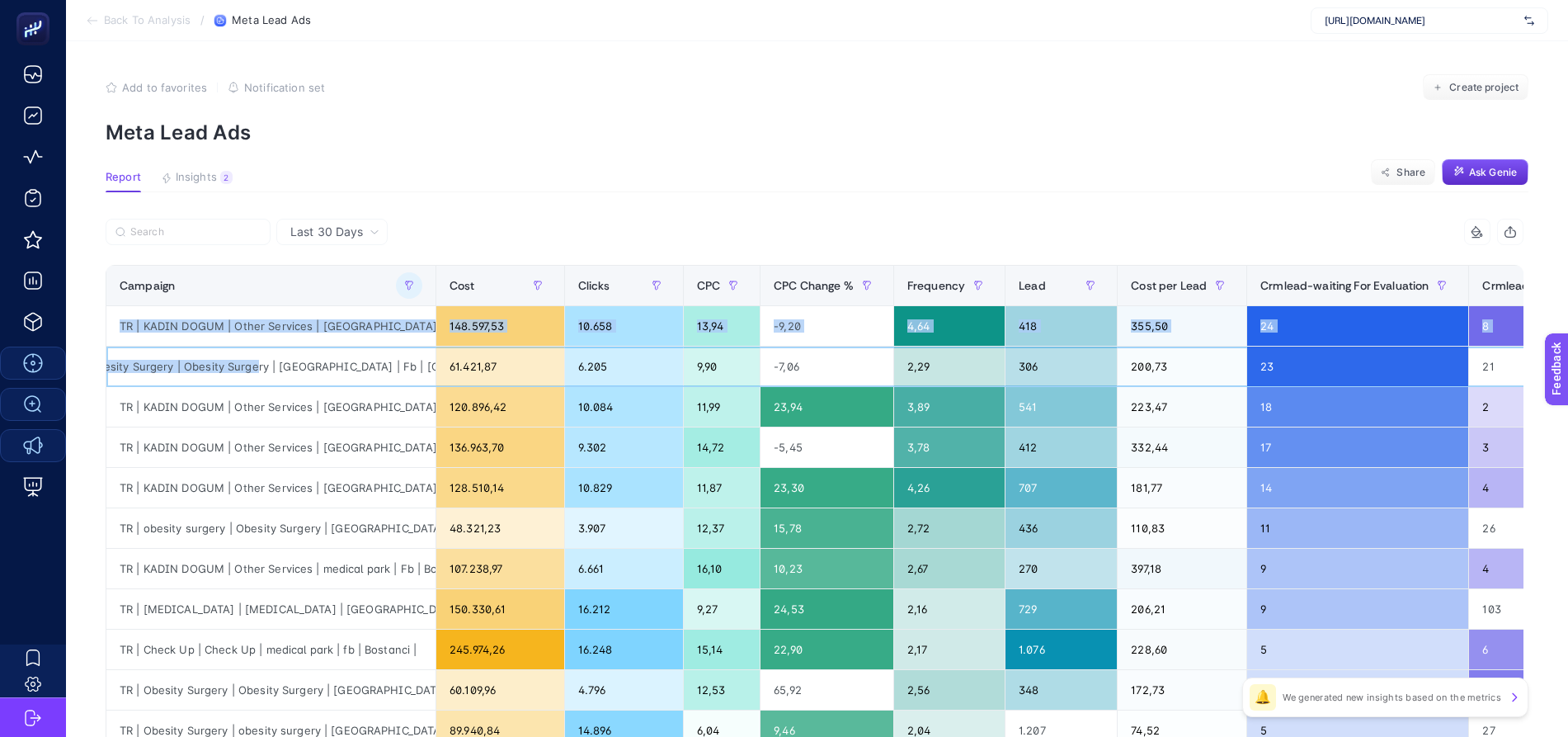
scroll to position [0, 0]
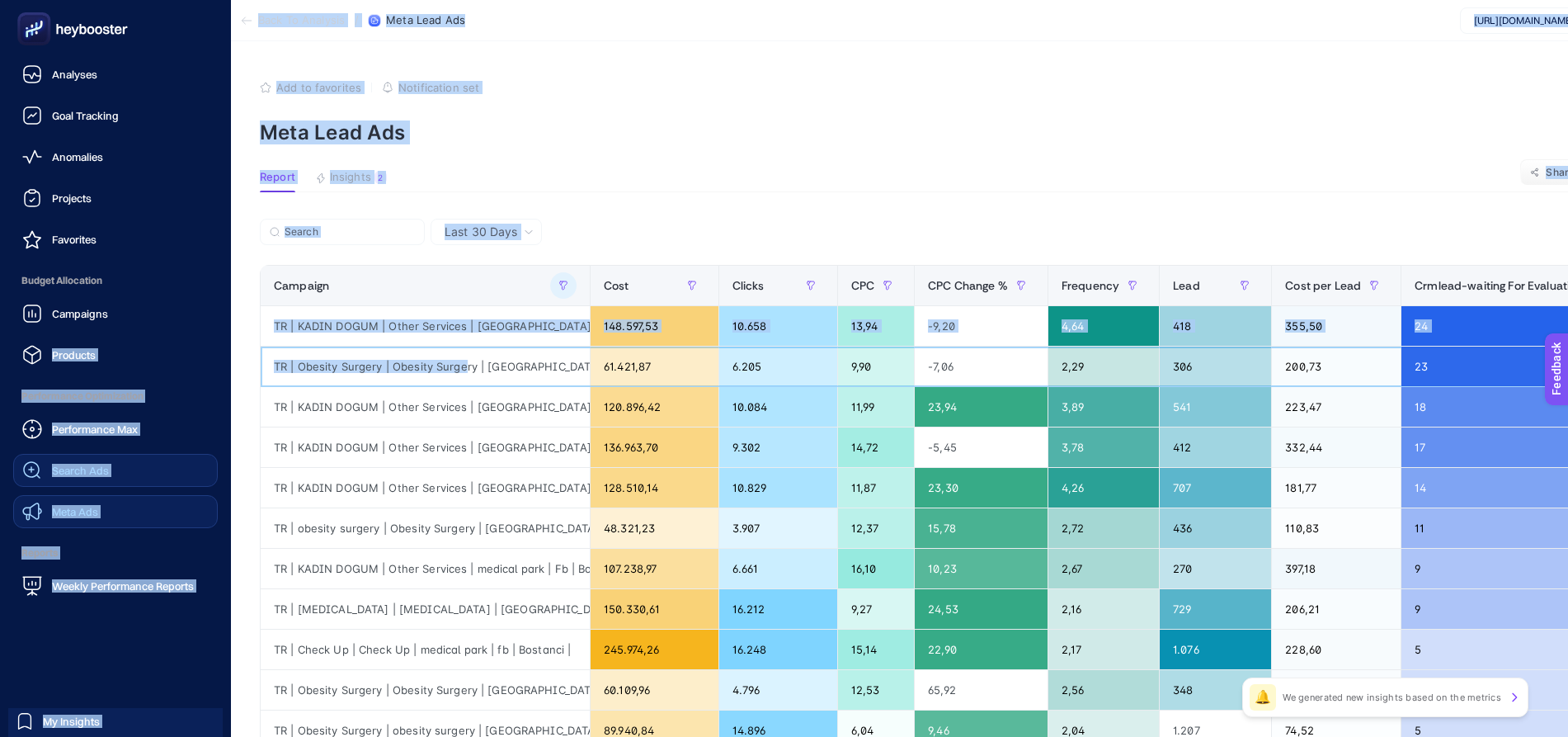
drag, startPoint x: 245, startPoint y: 368, endPoint x: 40, endPoint y: 372, distance: 205.0
click at [40, 372] on div "Analyses Goal Tracking Anomalies Projects Favorites Budget Allocation Campaigns…" at bounding box center [773, 665] width 1568 height 1331
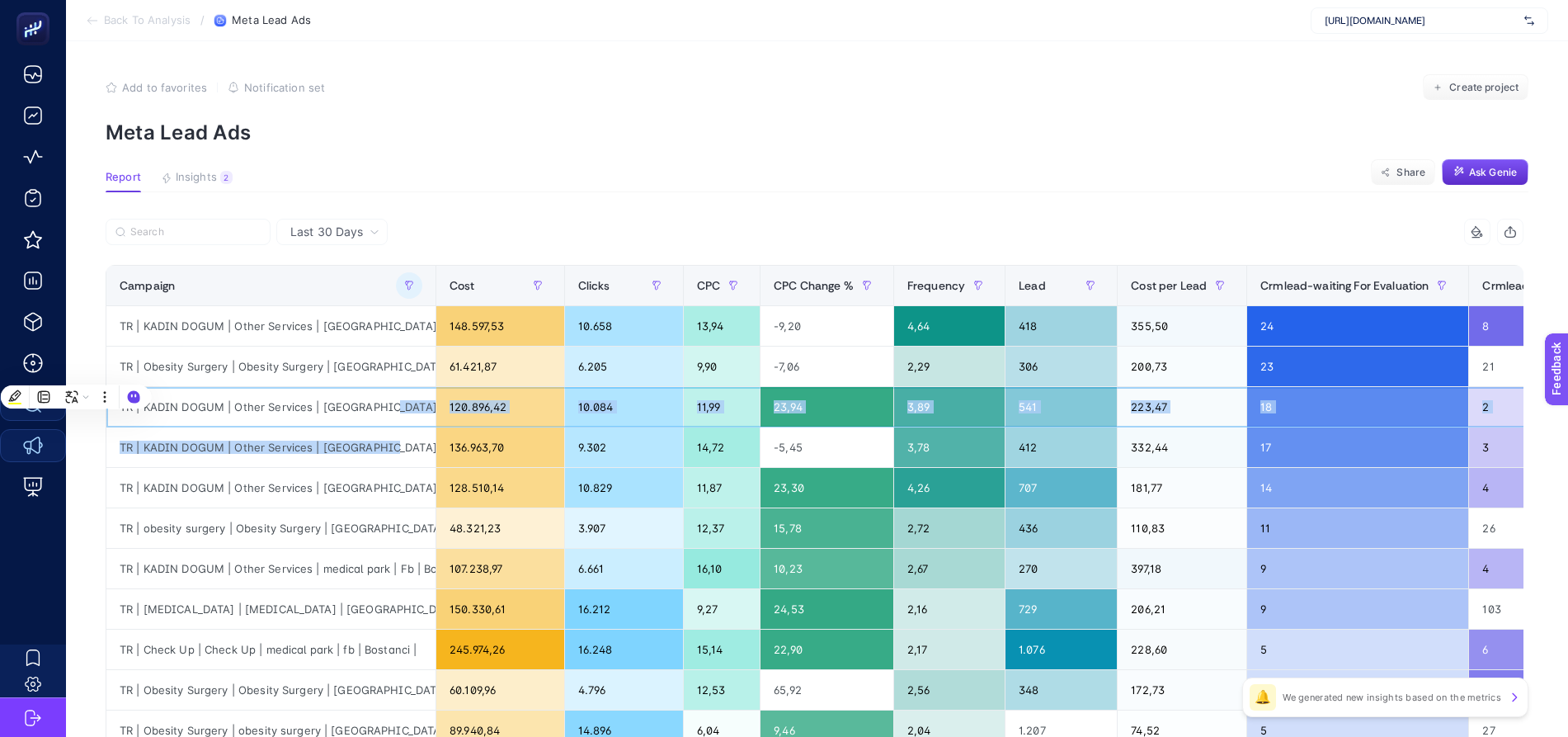
click at [372, 427] on tbody "TR | KADIN DOGUM | Other Services | [GEOGRAPHIC_DATA] | Fb | Bostanci 148.597,5…" at bounding box center [899, 710] width 1586 height 808
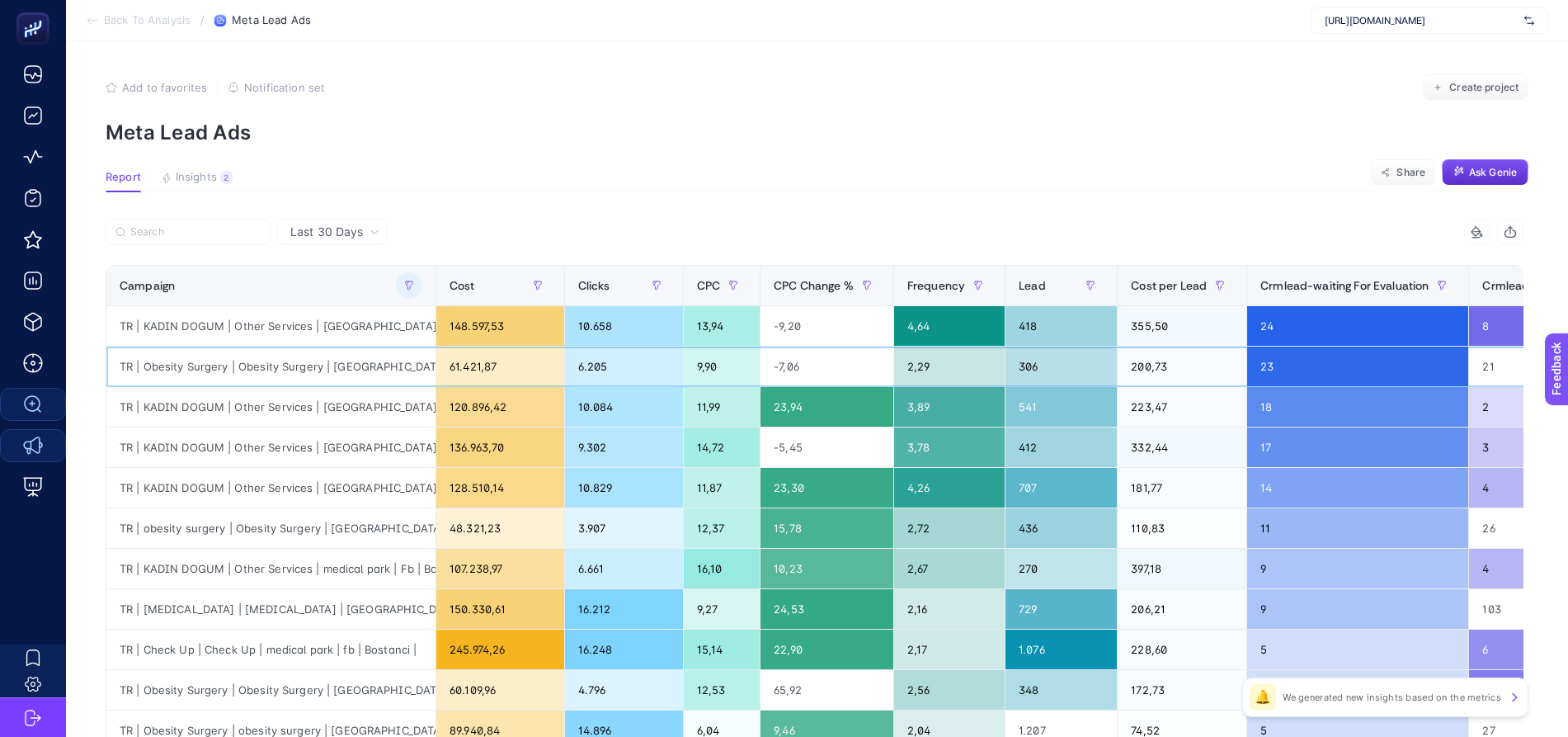
click at [236, 367] on div "TR | Obesity Surgery | Obesity Surgery | [GEOGRAPHIC_DATA] | Fb | [GEOGRAPHIC_D…" at bounding box center [271, 366] width 329 height 39
drag, startPoint x: 291, startPoint y: 360, endPoint x: 389, endPoint y: 358, distance: 98.0
click at [409, 358] on div "TR | Obesity Surgery | Obesity Surgery | [GEOGRAPHIC_DATA] | Fb | [GEOGRAPHIC_D…" at bounding box center [271, 366] width 329 height 39
click at [327, 369] on div "TR | Obesity Surgery | Obesity Surgery | [GEOGRAPHIC_DATA] | Fb | [GEOGRAPHIC_D…" at bounding box center [271, 366] width 329 height 39
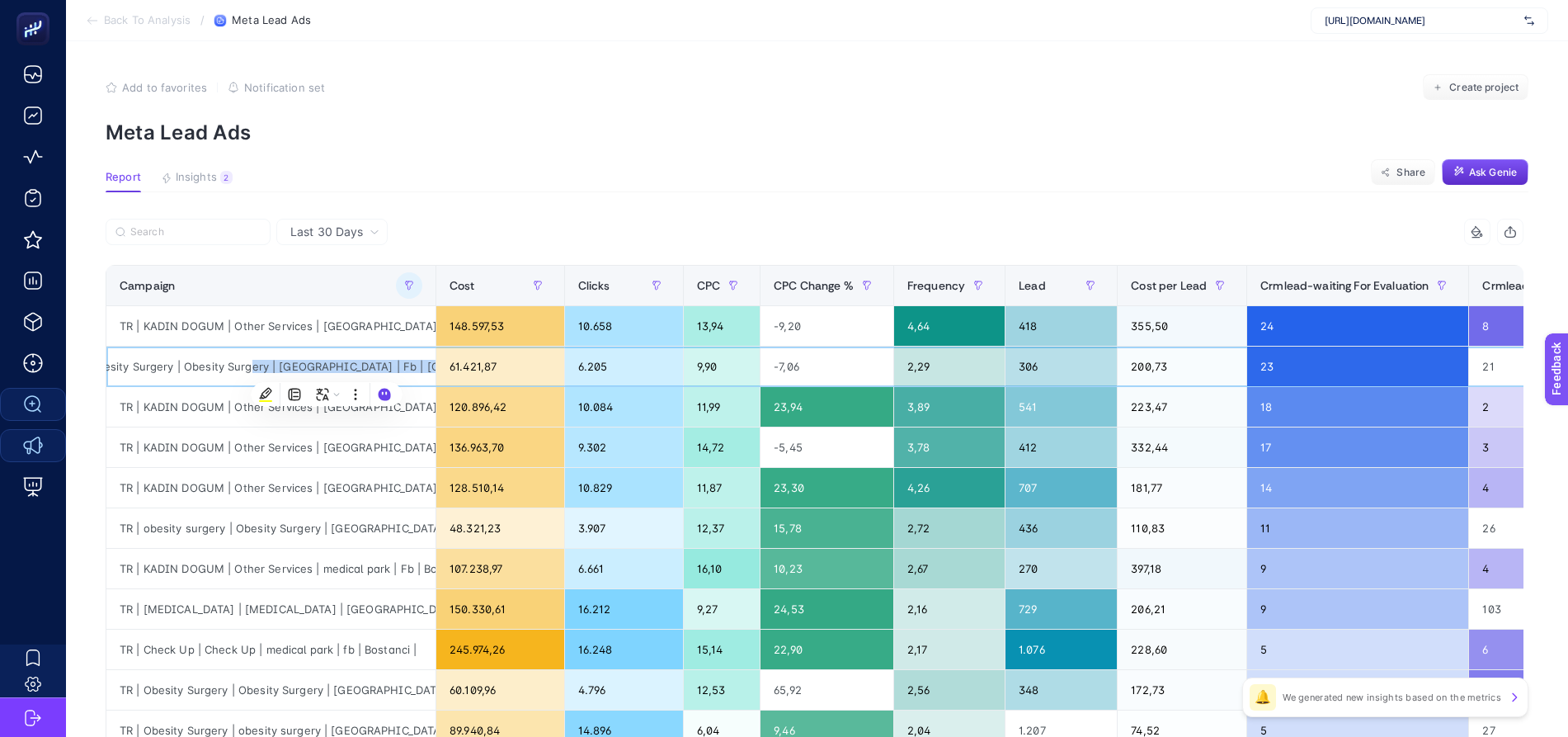
click at [341, 366] on div "TR | Obesity Surgery | Obesity Surgery | [GEOGRAPHIC_DATA] | Fb | [GEOGRAPHIC_D…" at bounding box center [271, 366] width 329 height 39
click at [333, 362] on div "TR | Obesity Surgery | Obesity Surgery | [GEOGRAPHIC_DATA] | Fb | [GEOGRAPHIC_D…" at bounding box center [271, 366] width 329 height 39
click at [327, 368] on div "TR | Obesity Surgery | Obesity Surgery | [GEOGRAPHIC_DATA] | Fb | [GEOGRAPHIC_D…" at bounding box center [271, 366] width 329 height 39
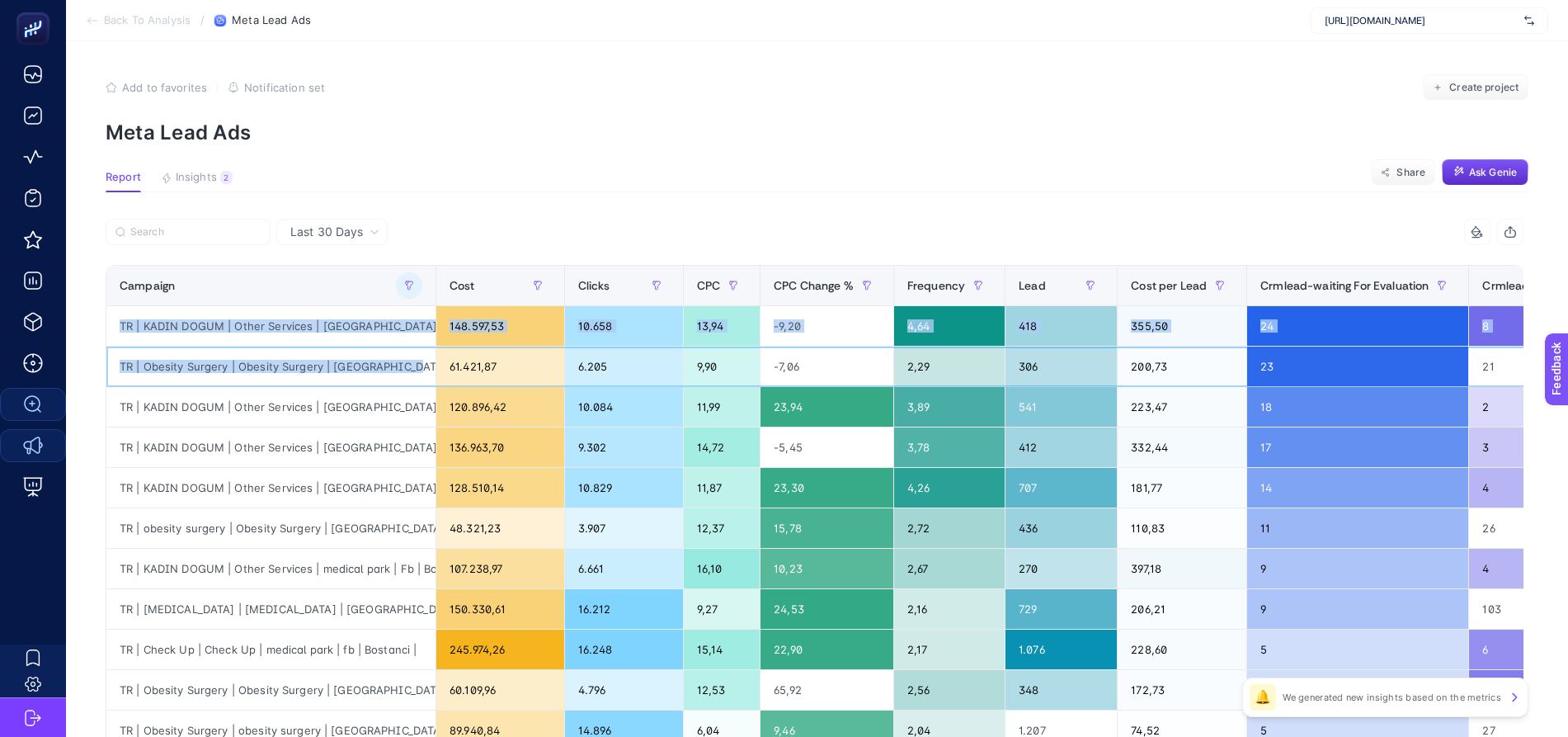
drag, startPoint x: 339, startPoint y: 361, endPoint x: 91, endPoint y: 374, distance: 248.3
click at [168, 372] on div "TR | Obesity Surgery | Obesity Surgery | [GEOGRAPHIC_DATA] | Fb | [GEOGRAPHIC_D…" at bounding box center [271, 366] width 329 height 39
click at [280, 368] on div "TR | Obesity Surgery | Obesity Surgery | [GEOGRAPHIC_DATA] | Fb | [GEOGRAPHIC_D…" at bounding box center [271, 366] width 329 height 39
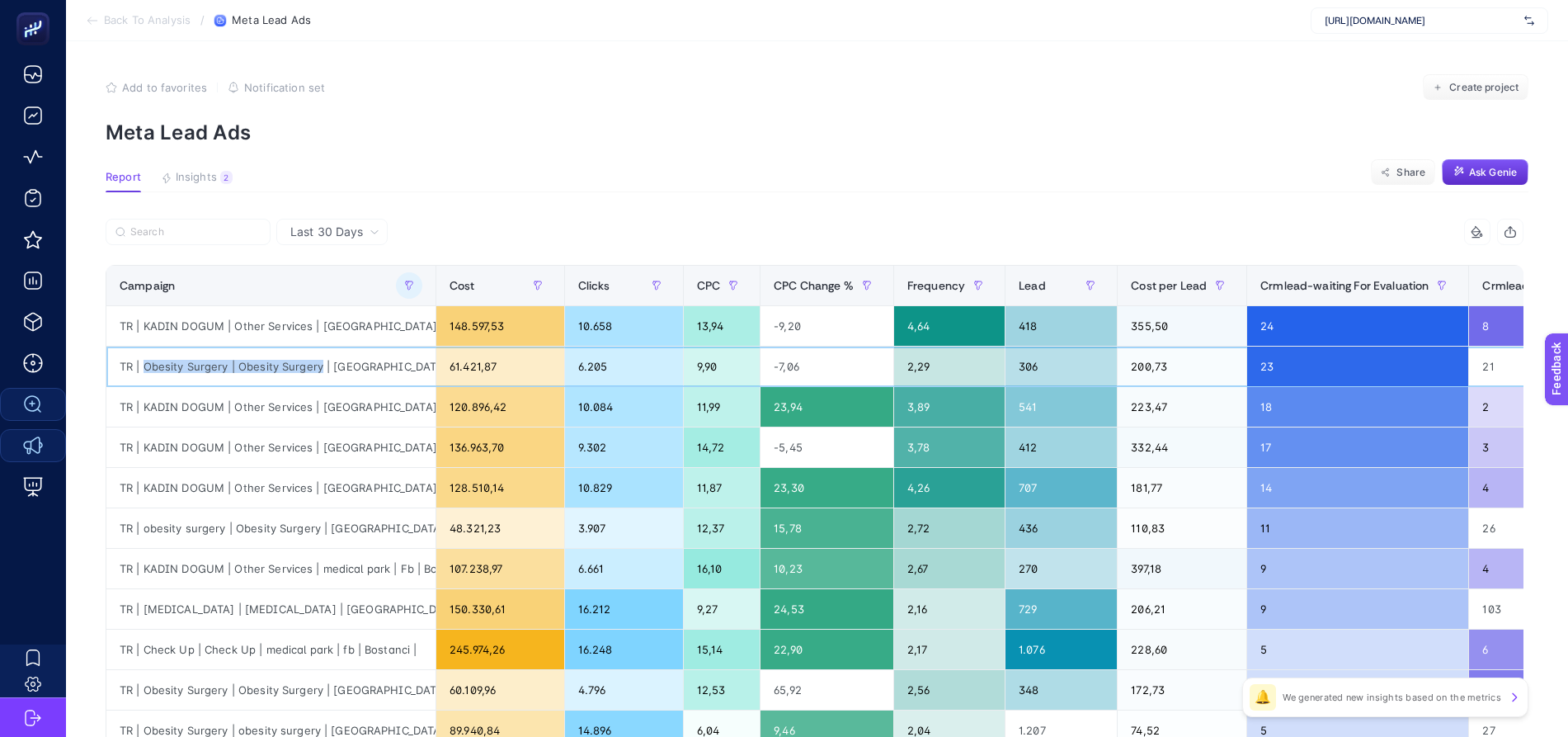
drag, startPoint x: 311, startPoint y: 369, endPoint x: 133, endPoint y: 369, distance: 178.0
click at [133, 369] on div "TR | Obesity Surgery | Obesity Surgery | [GEOGRAPHIC_DATA] | Fb | [GEOGRAPHIC_D…" at bounding box center [271, 366] width 329 height 39
click at [369, 358] on div "TR | Obesity Surgery | Obesity Surgery | [GEOGRAPHIC_DATA] | Fb | [GEOGRAPHIC_D…" at bounding box center [271, 366] width 329 height 39
drag, startPoint x: 421, startPoint y: 290, endPoint x: 581, endPoint y: 296, distance: 160.1
click at [581, 296] on div "9 items selected Campaign Cost Clicks CPC CPC Change % Frequency Lead Cost per …" at bounding box center [815, 709] width 1417 height 980
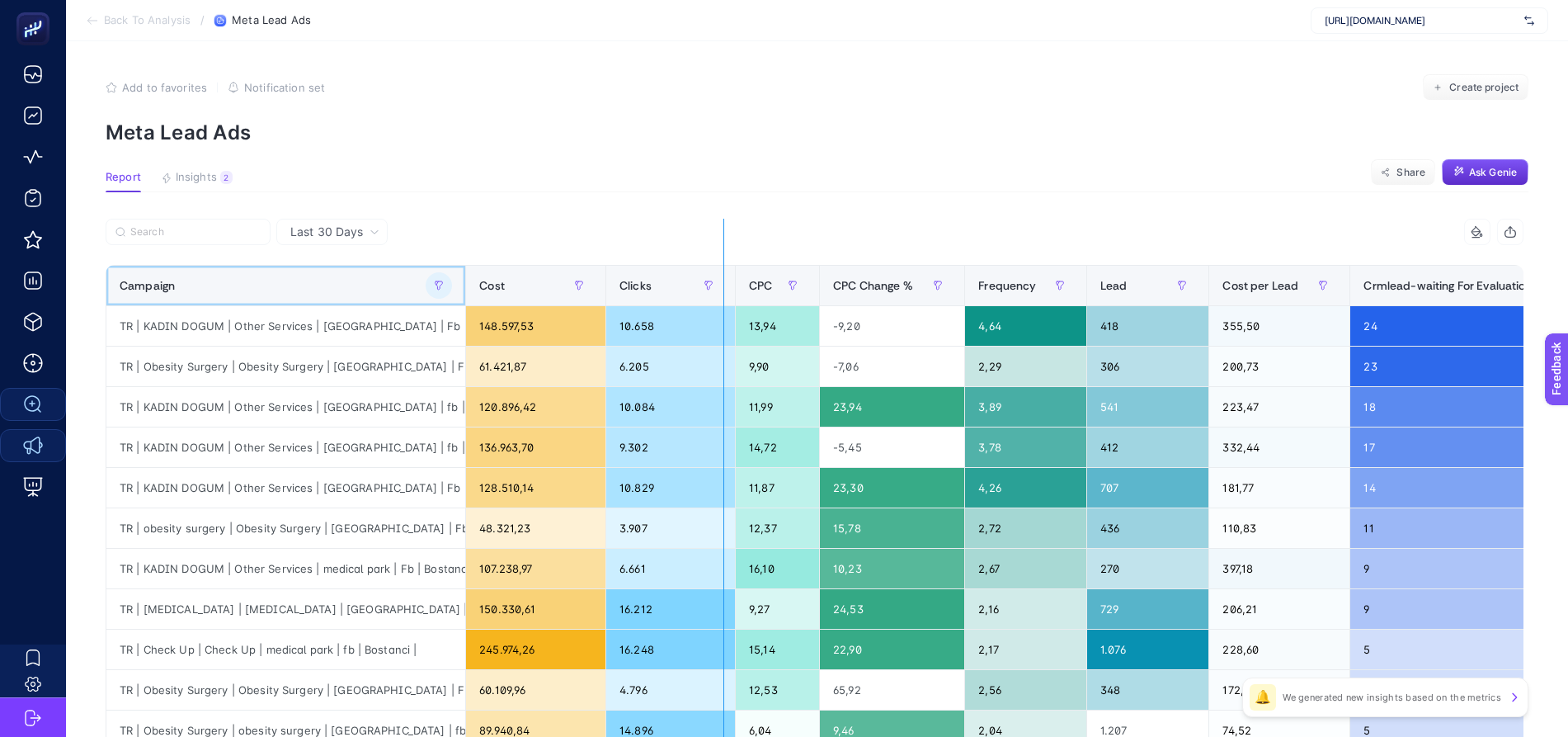
drag, startPoint x: 457, startPoint y: 297, endPoint x: 716, endPoint y: 301, distance: 259.0
click at [716, 301] on div "9 items selected Campaign Cost Clicks CPC CPC Change % Frequency Lead Cost per …" at bounding box center [815, 709] width 1417 height 980
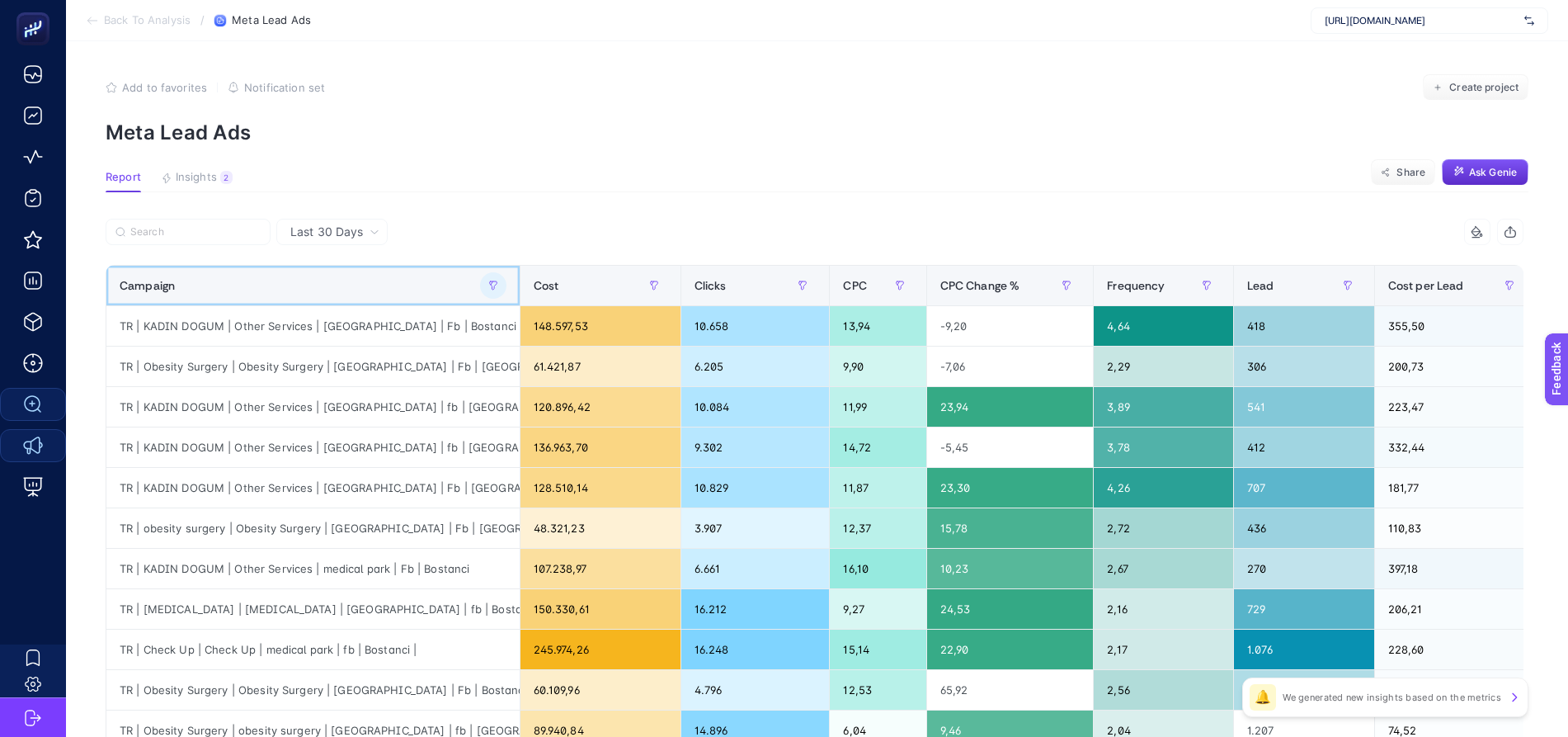
scroll to position [600, 11]
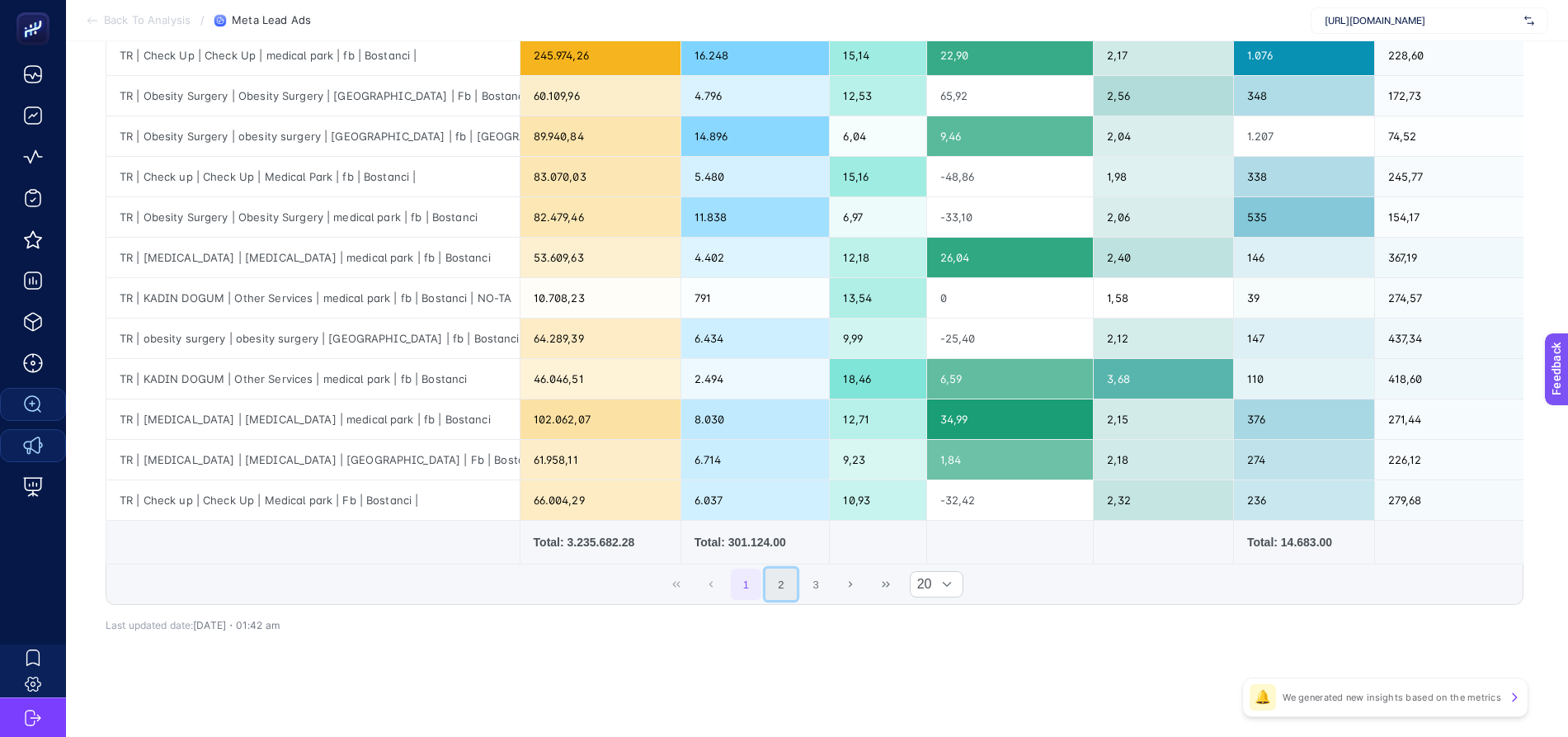
click at [780, 582] on button "2" at bounding box center [781, 584] width 31 height 31
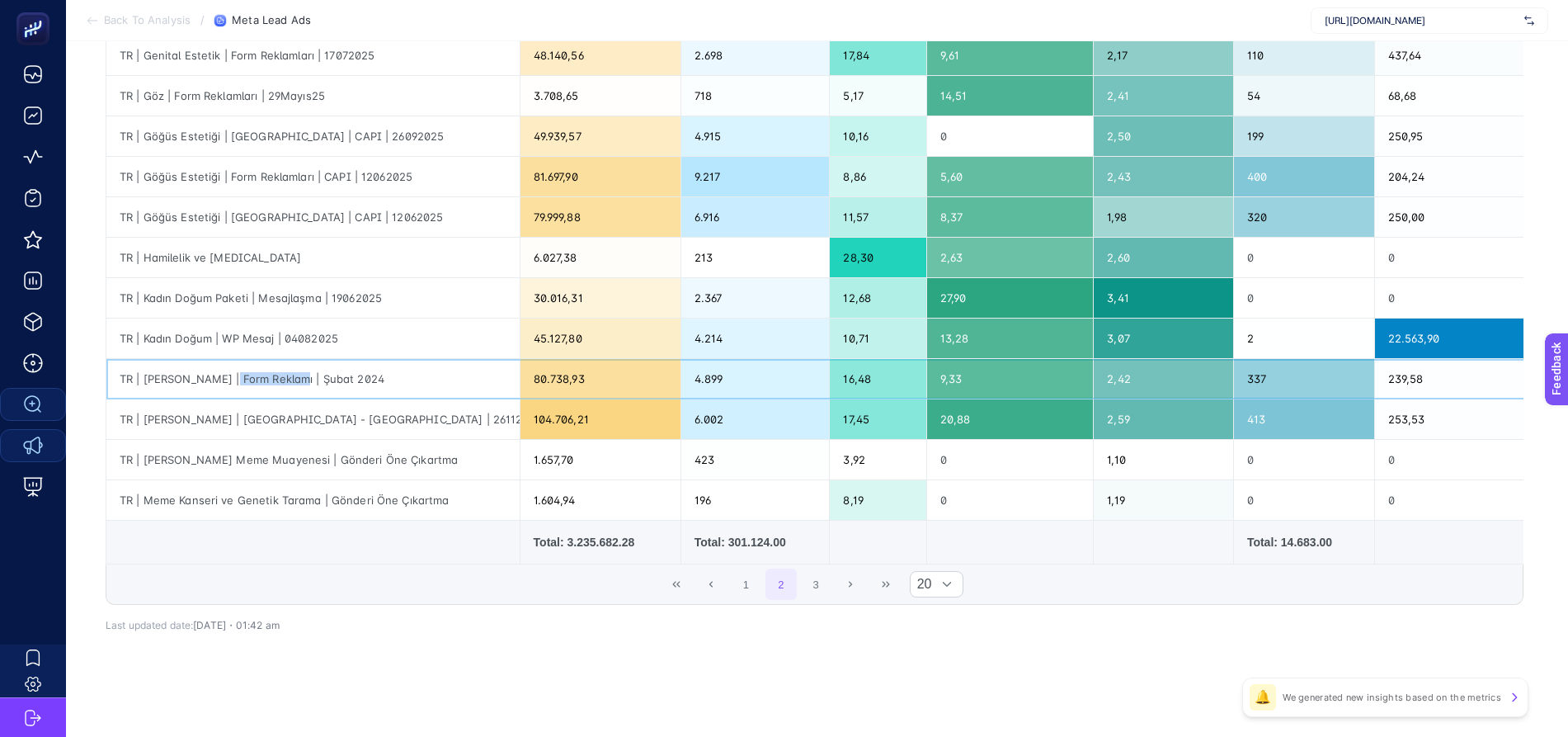
drag, startPoint x: 215, startPoint y: 366, endPoint x: 281, endPoint y: 369, distance: 66.1
click at [281, 369] on div "TR | [PERSON_NAME] | Form Reklamı | Şubat 2024" at bounding box center [313, 378] width 413 height 39
click at [275, 370] on div "TR | [PERSON_NAME] | Form Reklamı | Şubat 2024" at bounding box center [313, 378] width 413 height 39
drag, startPoint x: 209, startPoint y: 373, endPoint x: 280, endPoint y: 371, distance: 71.0
click at [280, 371] on div "TR | [PERSON_NAME] | Form Reklamı | Şubat 2024" at bounding box center [313, 378] width 413 height 39
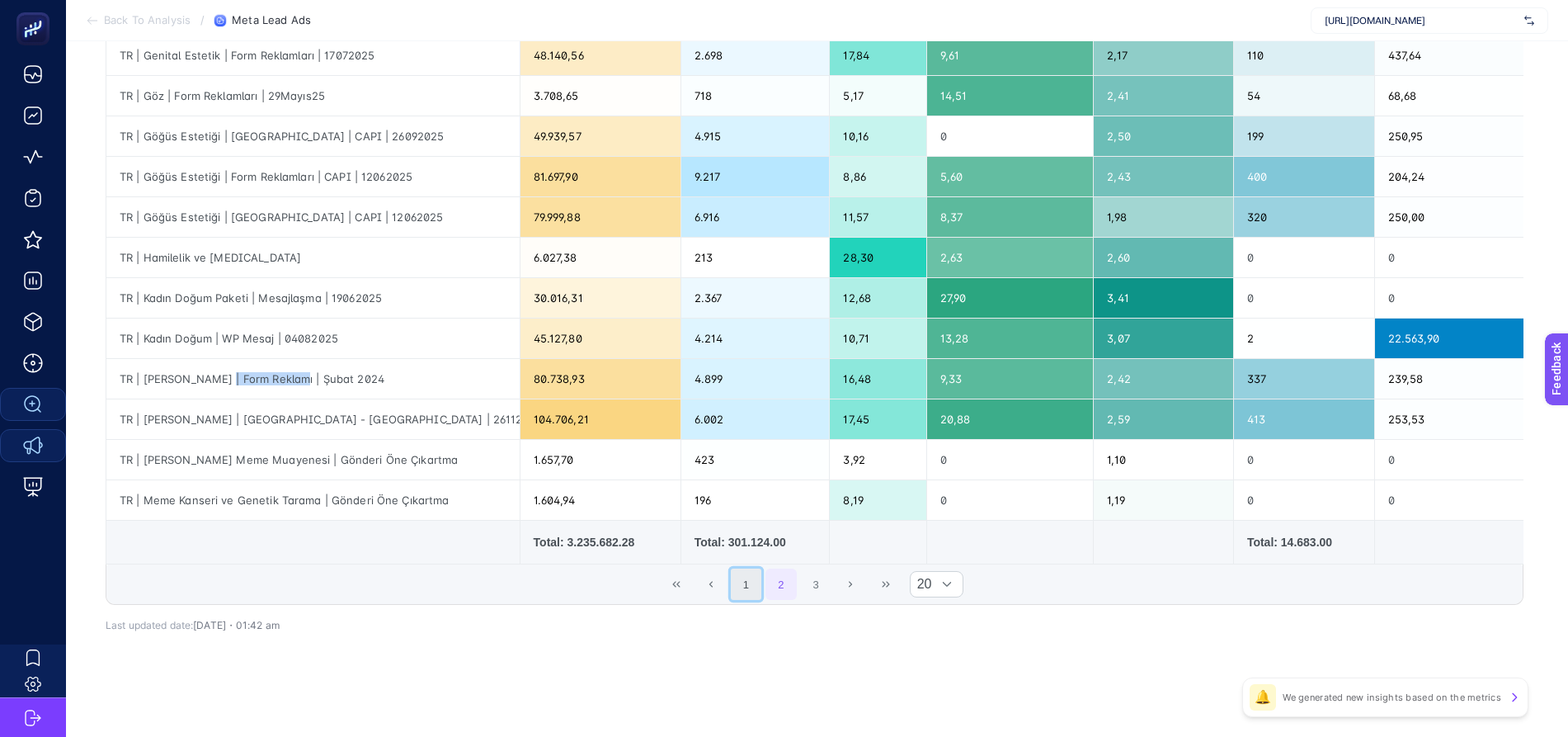
click at [741, 594] on button "1" at bounding box center [746, 584] width 31 height 31
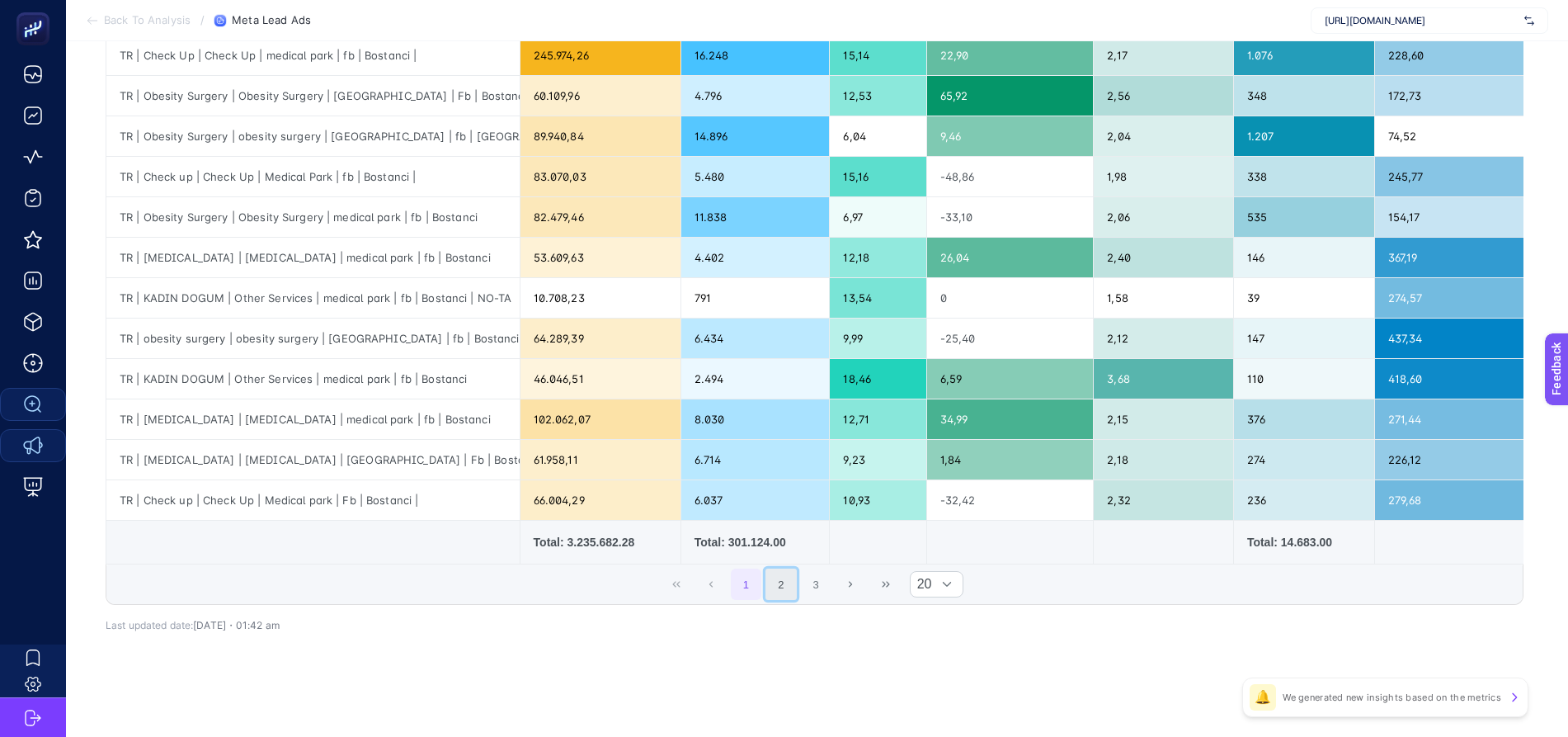
click at [776, 590] on button "2" at bounding box center [781, 584] width 31 height 31
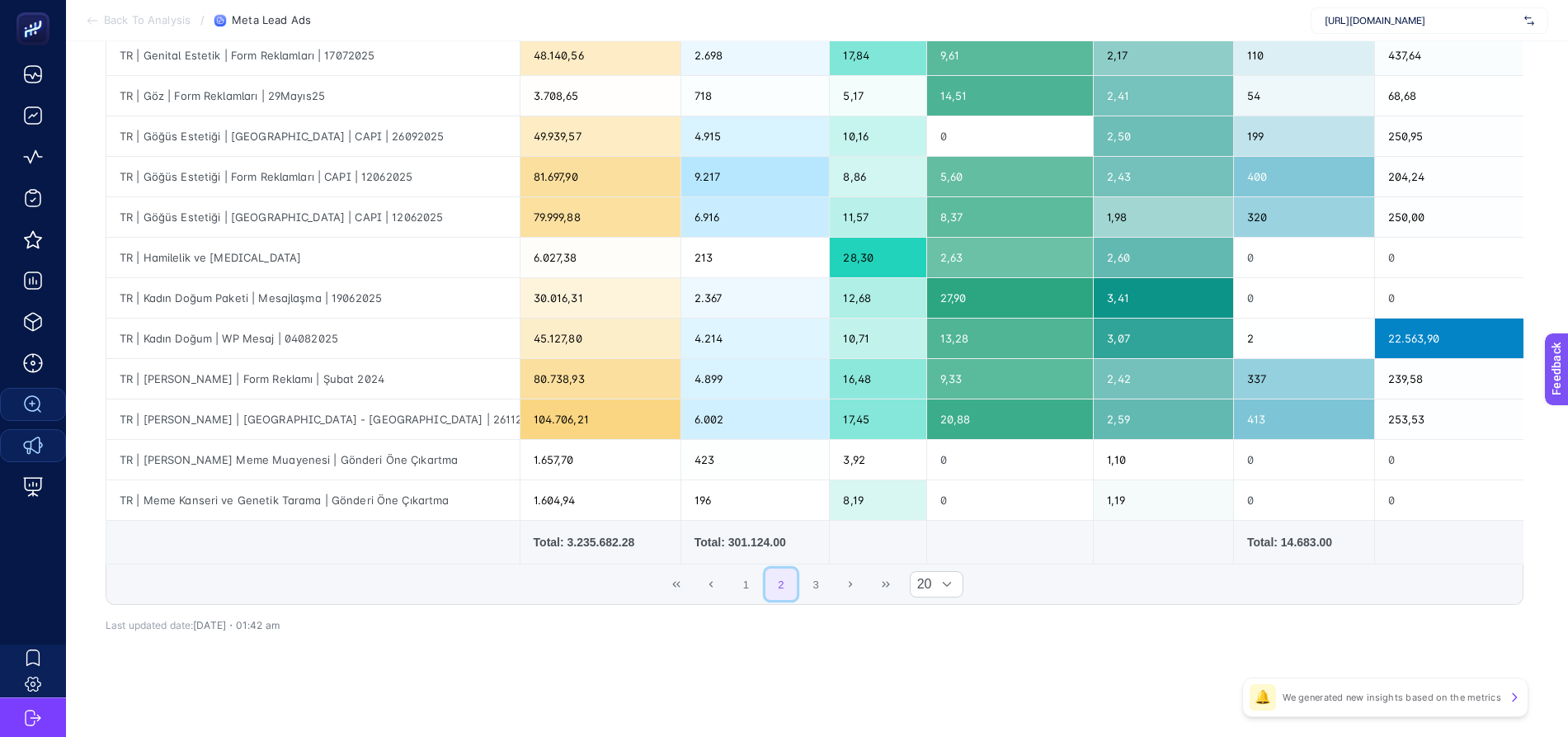
scroll to position [0, 11]
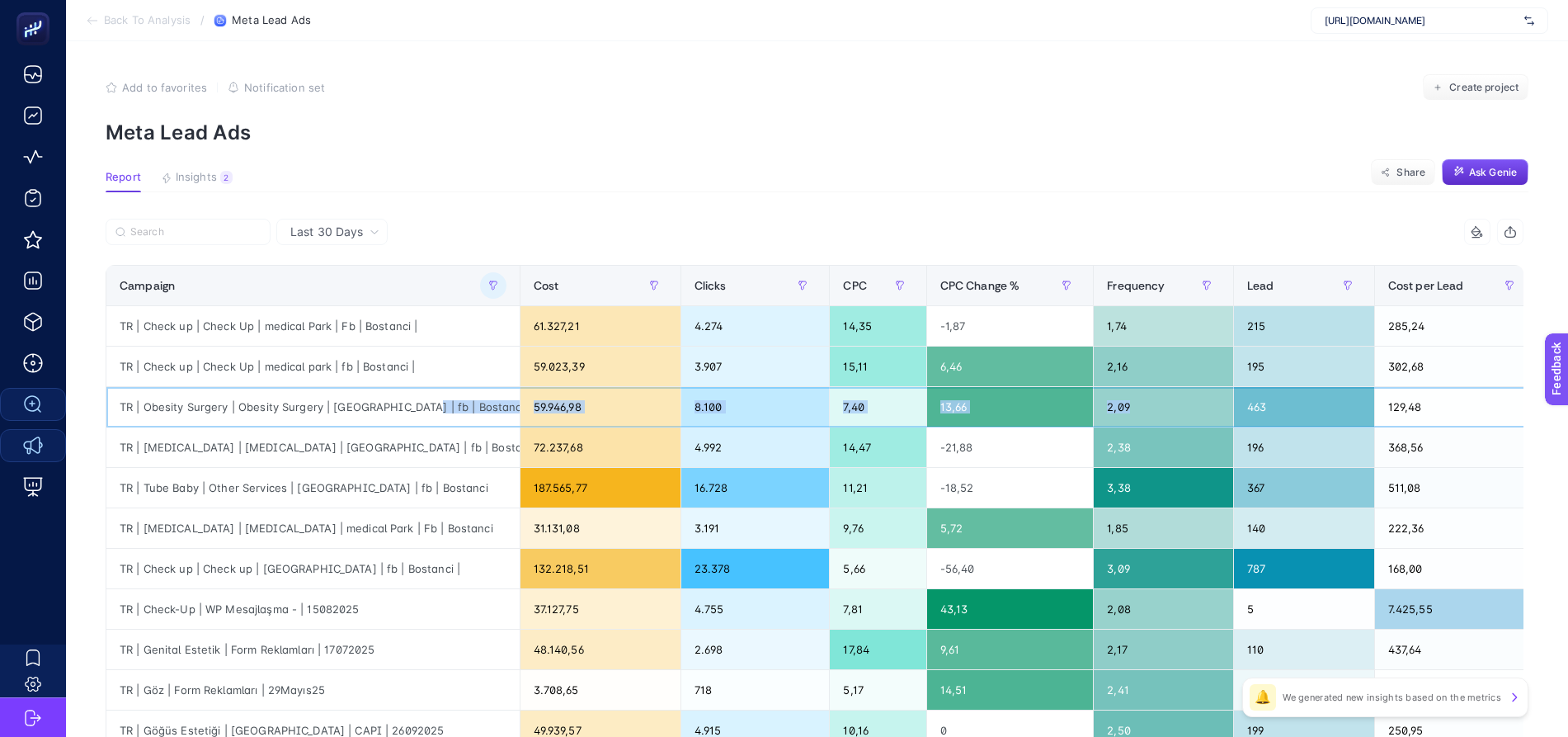
drag, startPoint x: 402, startPoint y: 418, endPoint x: 1017, endPoint y: 412, distance: 615.0
click at [1172, 412] on tr "TR | Obesity Surgery | Obesity Surgery | [GEOGRAPHIC_DATA] | fb | Bostanci 59.9…" at bounding box center [1101, 407] width 1989 height 40
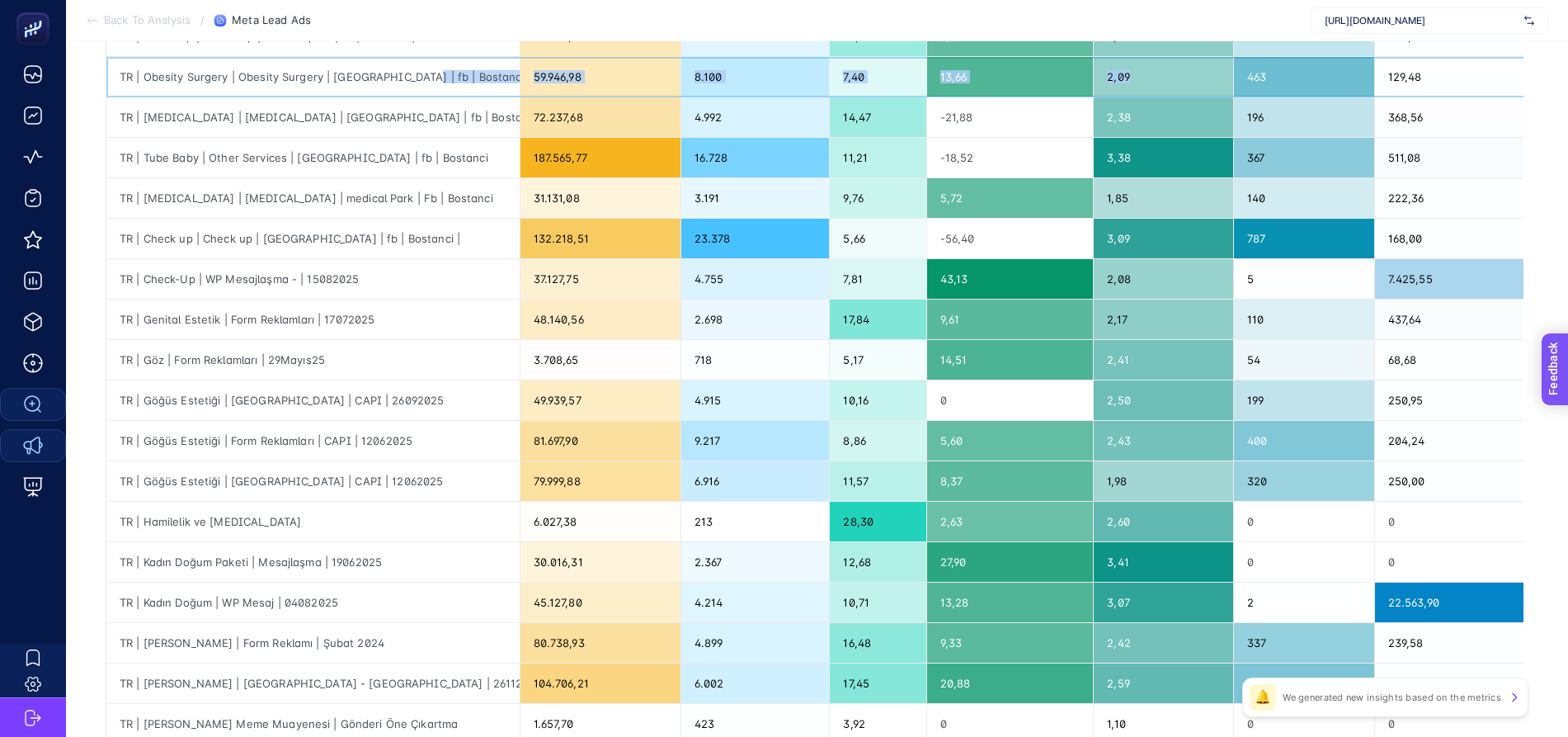
scroll to position [332, 11]
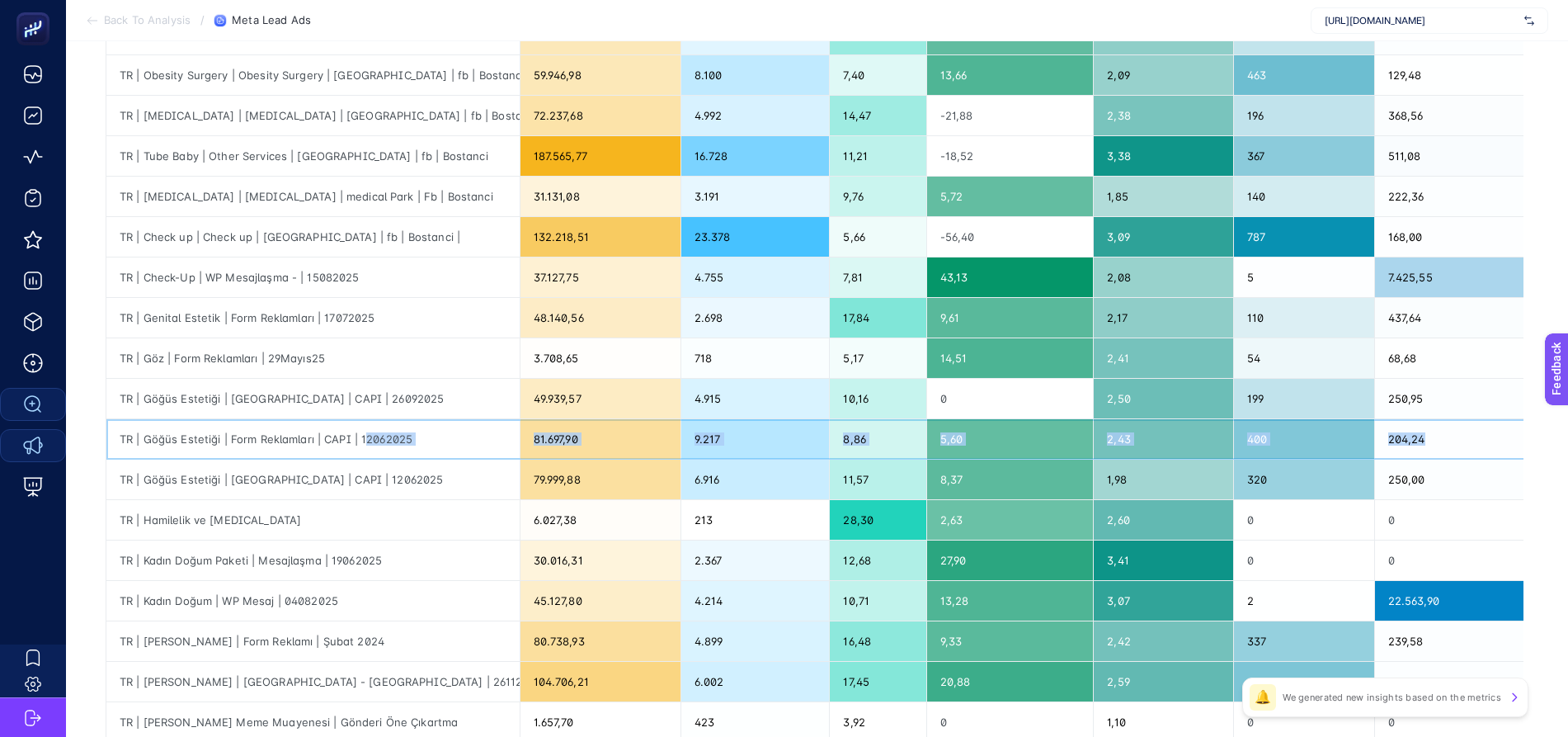
drag, startPoint x: 357, startPoint y: 434, endPoint x: 1427, endPoint y: 426, distance: 1070.0
click at [1427, 426] on tr "TR | Göğüs Estetiği | Form Reklamları | CAPI | 12062025 81.697,90 9.217 8,86 5,…" at bounding box center [1101, 439] width 1989 height 40
click at [205, 400] on div "TR | Göğüs Estetiği | [GEOGRAPHIC_DATA] | CAPI | 26092025" at bounding box center [313, 398] width 413 height 39
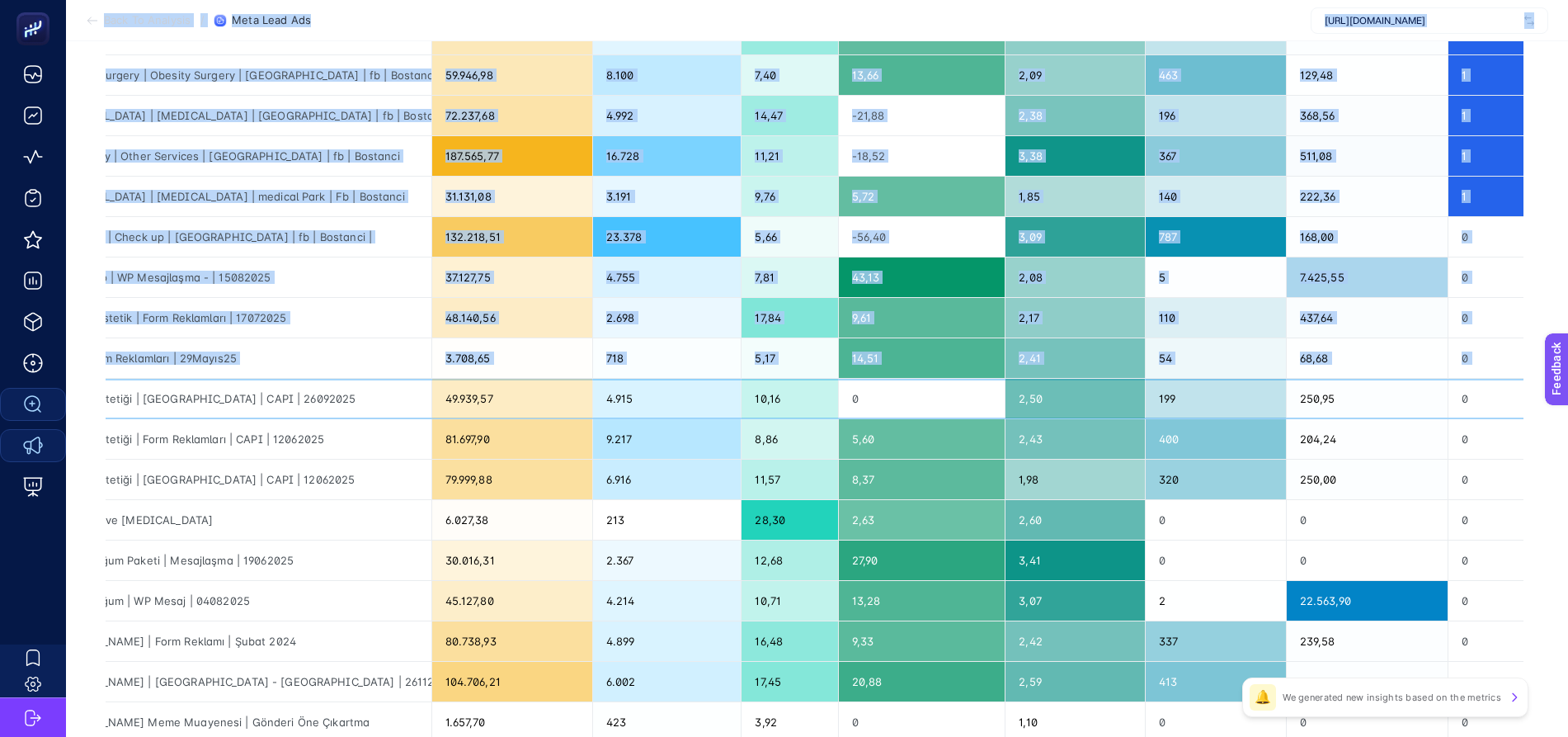
scroll to position [332, 0]
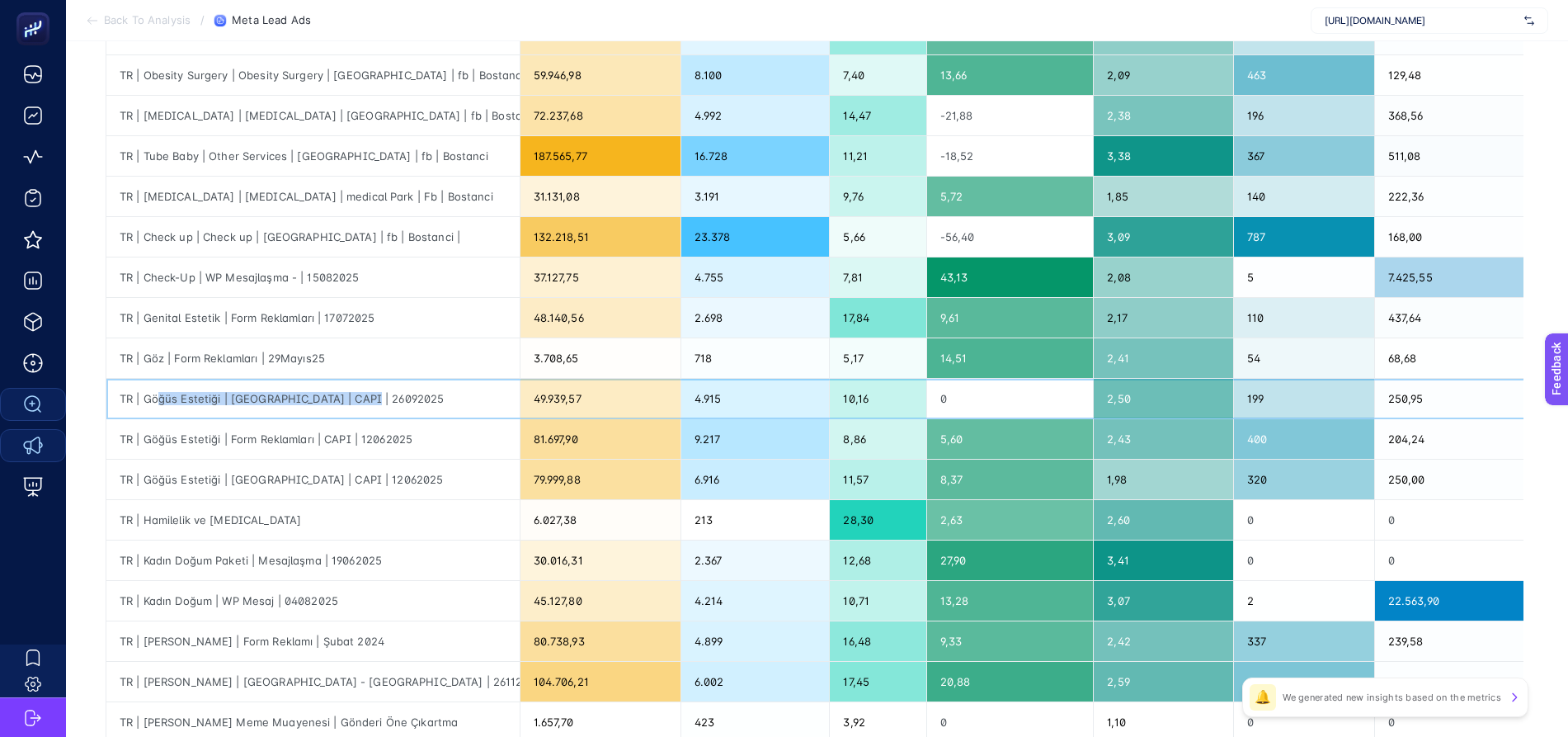
drag, startPoint x: 145, startPoint y: 396, endPoint x: 337, endPoint y: 396, distance: 192.0
click at [383, 395] on div "TR | Göğüs Estetiği | [GEOGRAPHIC_DATA] | CAPI | 26092025" at bounding box center [313, 398] width 413 height 39
click at [242, 398] on div "TR | Göğüs Estetiği | [GEOGRAPHIC_DATA] | CAPI | 26092025" at bounding box center [313, 398] width 413 height 39
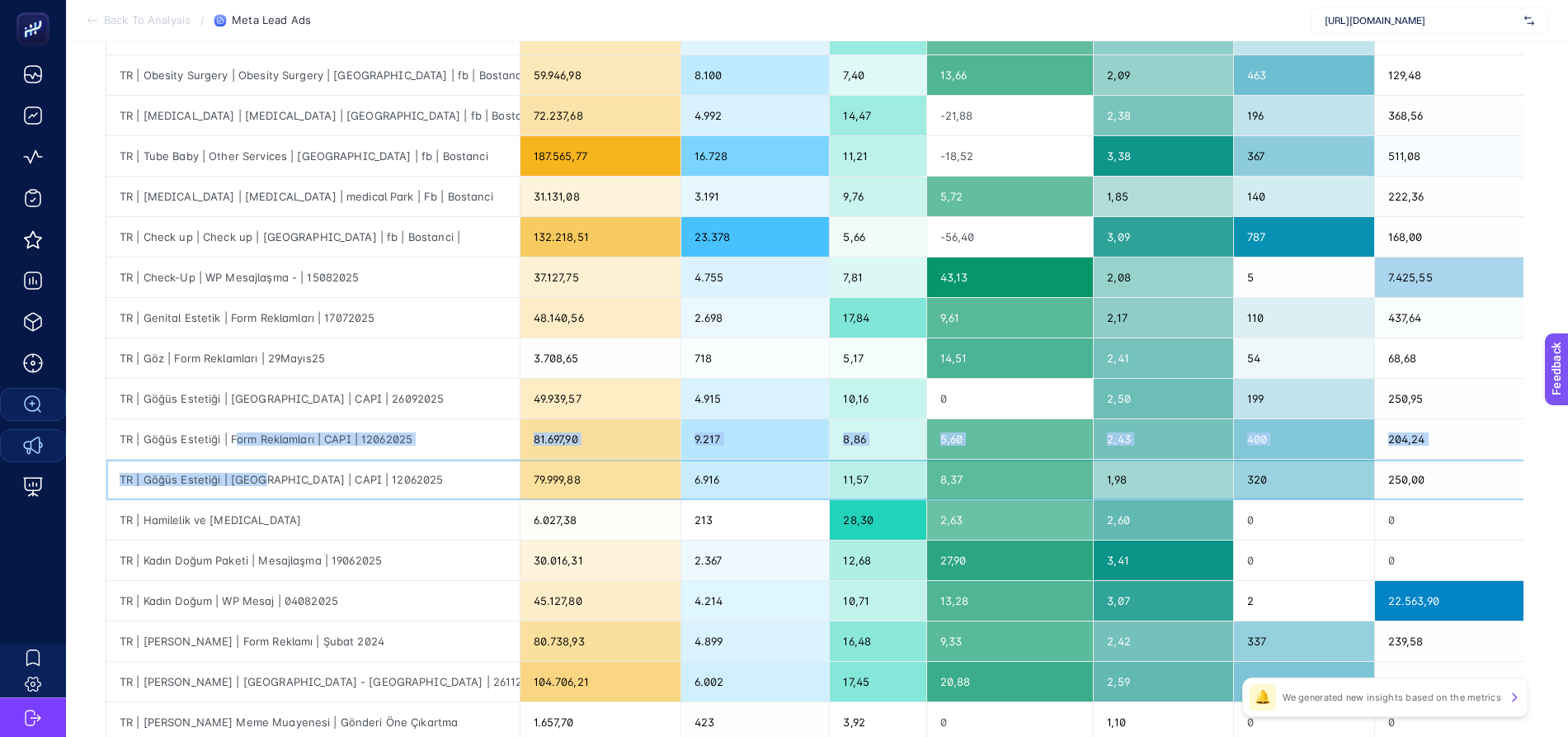
drag, startPoint x: 255, startPoint y: 484, endPoint x: 232, endPoint y: 431, distance: 57.8
click at [232, 429] on tbody "TR | Check up | Check Up | medical Park | Fb | Bostanci | 61.327,21 4.274 14,35…" at bounding box center [1101, 379] width 1989 height 808
click at [228, 480] on div "TR | Göğüs Estetiği | [GEOGRAPHIC_DATA] | CAPI | 12062025" at bounding box center [313, 479] width 413 height 39
click at [177, 484] on div "TR | Göğüs Estetiği | [GEOGRAPHIC_DATA] | CAPI | 12062025" at bounding box center [313, 479] width 413 height 39
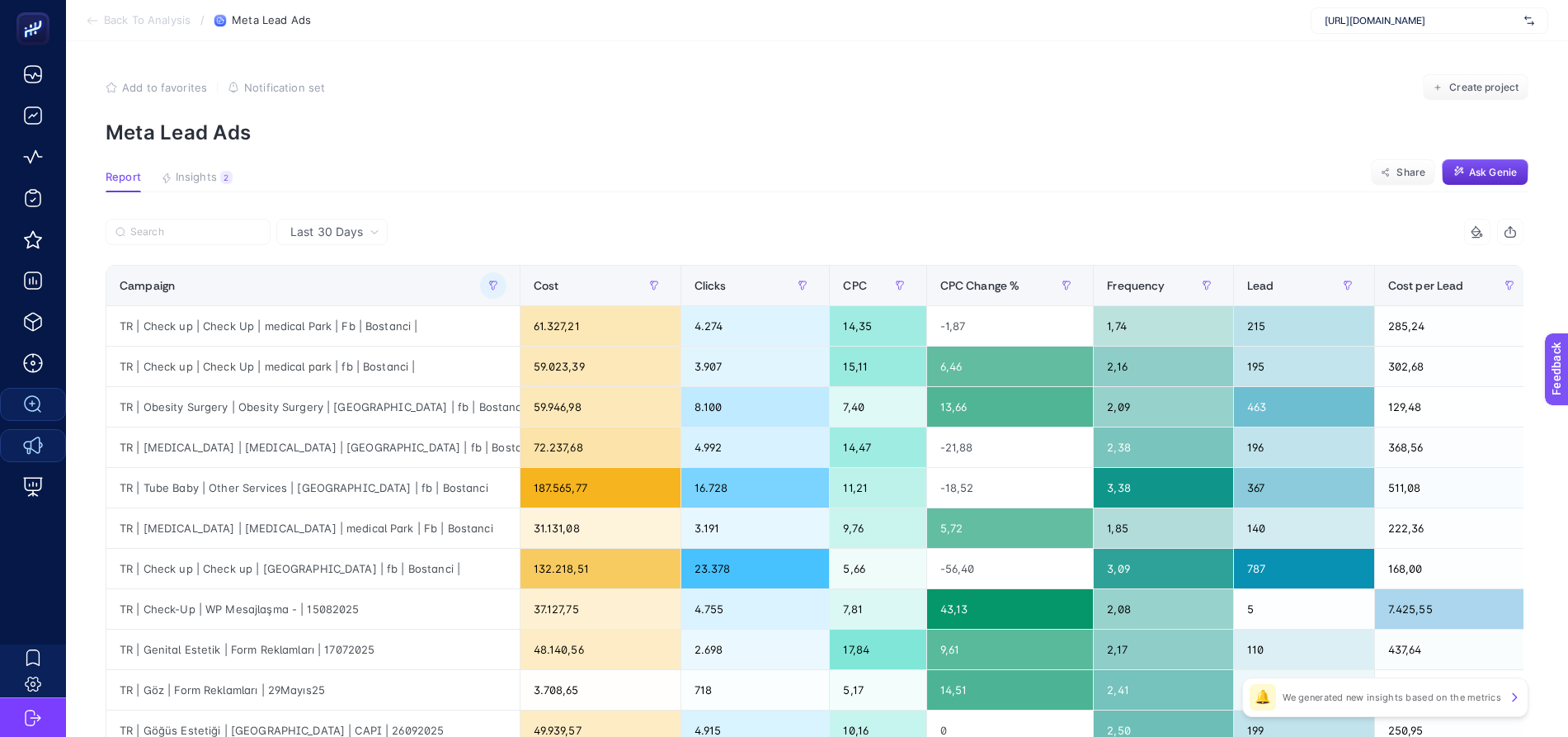
scroll to position [600, 0]
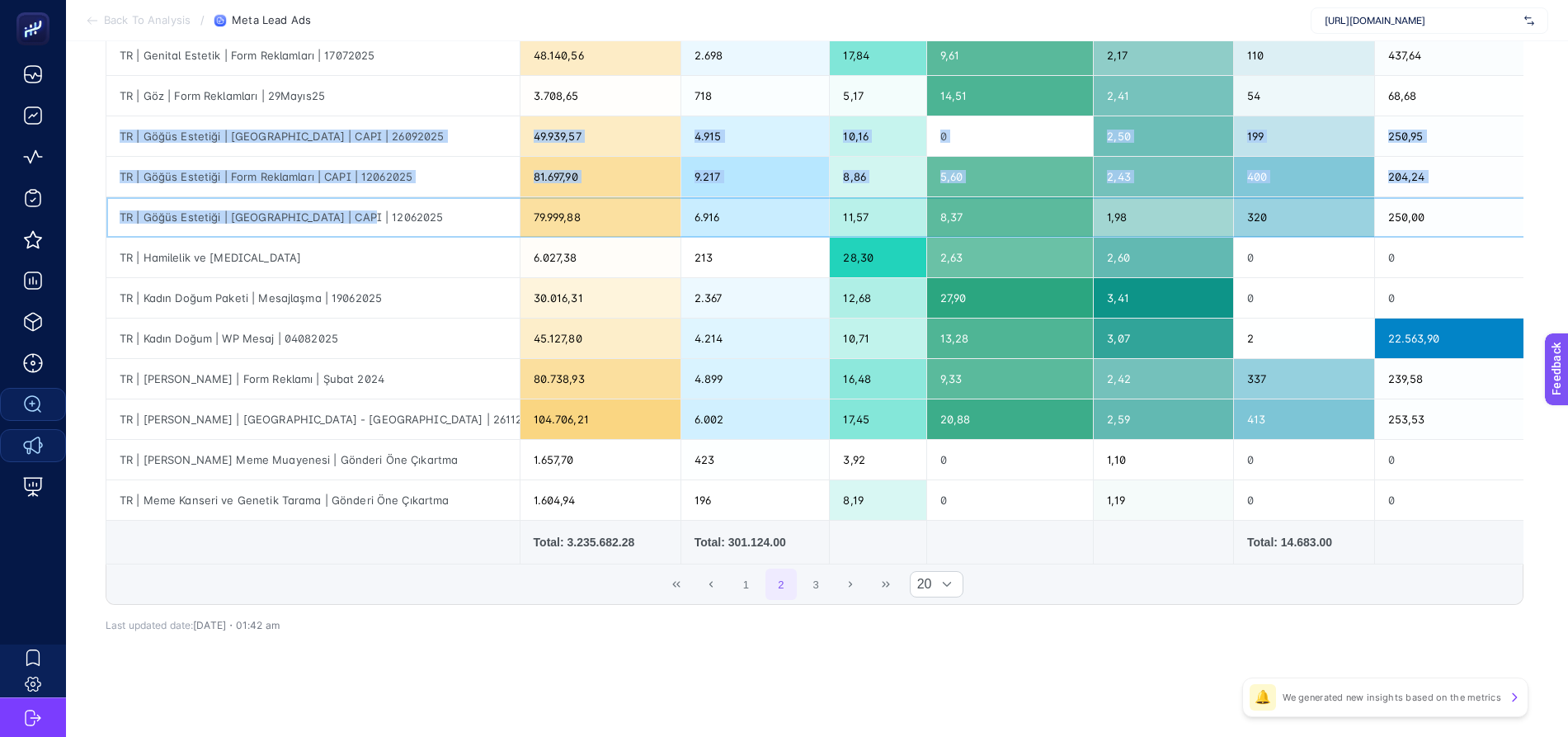
drag, startPoint x: 336, startPoint y: 209, endPoint x: 123, endPoint y: 126, distance: 228.6
click at [123, 126] on tbody "TR | Check up | Check Up | medical Park | Fb | Bostanci | 61.327,21 4.274 14,35…" at bounding box center [1101, 116] width 1989 height 808
click at [234, 202] on div "TR | Göğüs Estetiği | [GEOGRAPHIC_DATA] | CAPI | 12062025" at bounding box center [313, 216] width 413 height 39
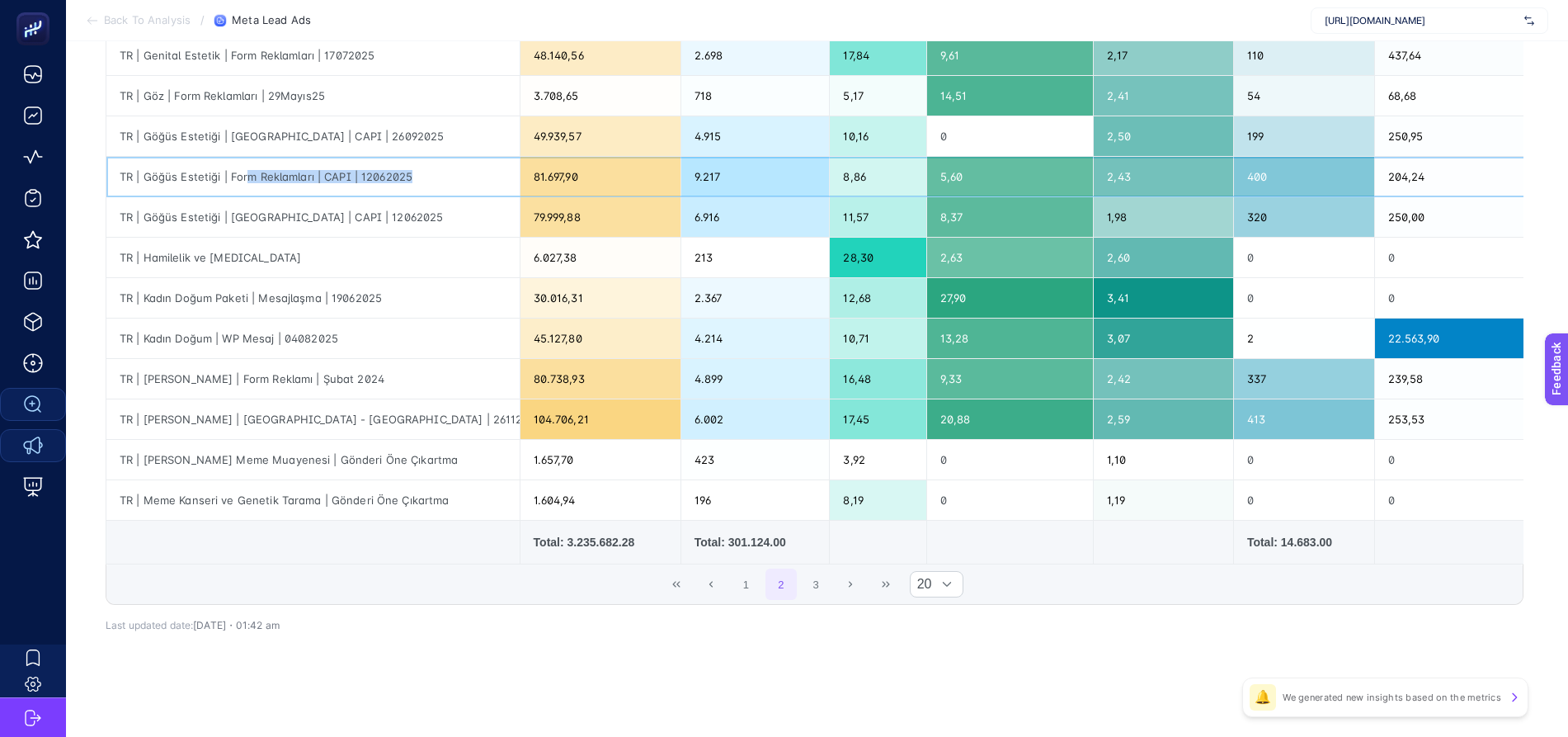
drag, startPoint x: 244, startPoint y: 176, endPoint x: 452, endPoint y: 180, distance: 208.0
click at [452, 180] on div "TR | Göğüs Estetiği | Form Reklamları | CAPI | 12062025" at bounding box center [313, 176] width 413 height 39
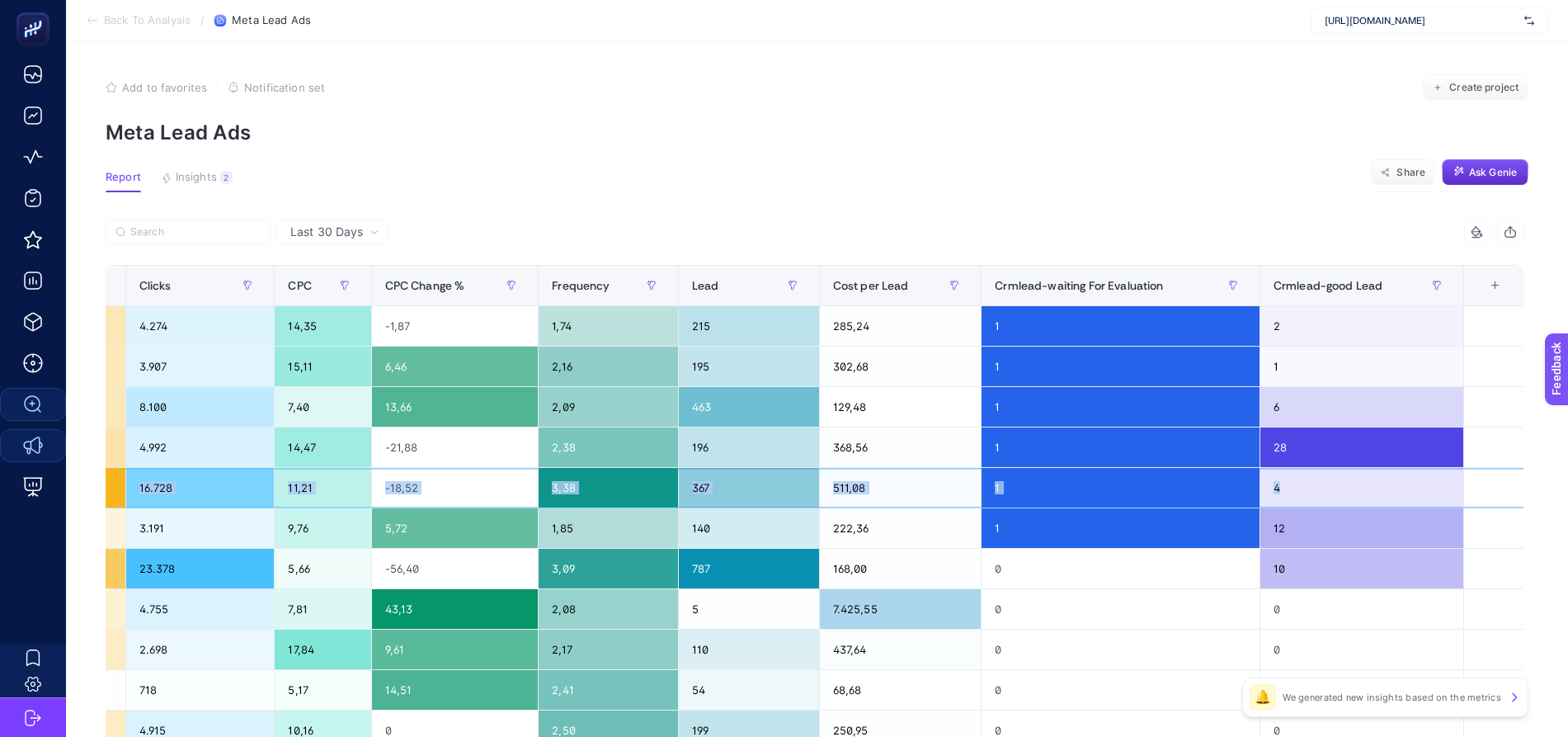
scroll to position [0, 11]
drag, startPoint x: 380, startPoint y: 493, endPoint x: 1207, endPoint y: 486, distance: 827.0
click at [1207, 486] on tr "TR | Tube Baby | Other Services | [GEOGRAPHIC_DATA] | fb | Bostanci 187.565,77 …" at bounding box center [545, 488] width 1989 height 40
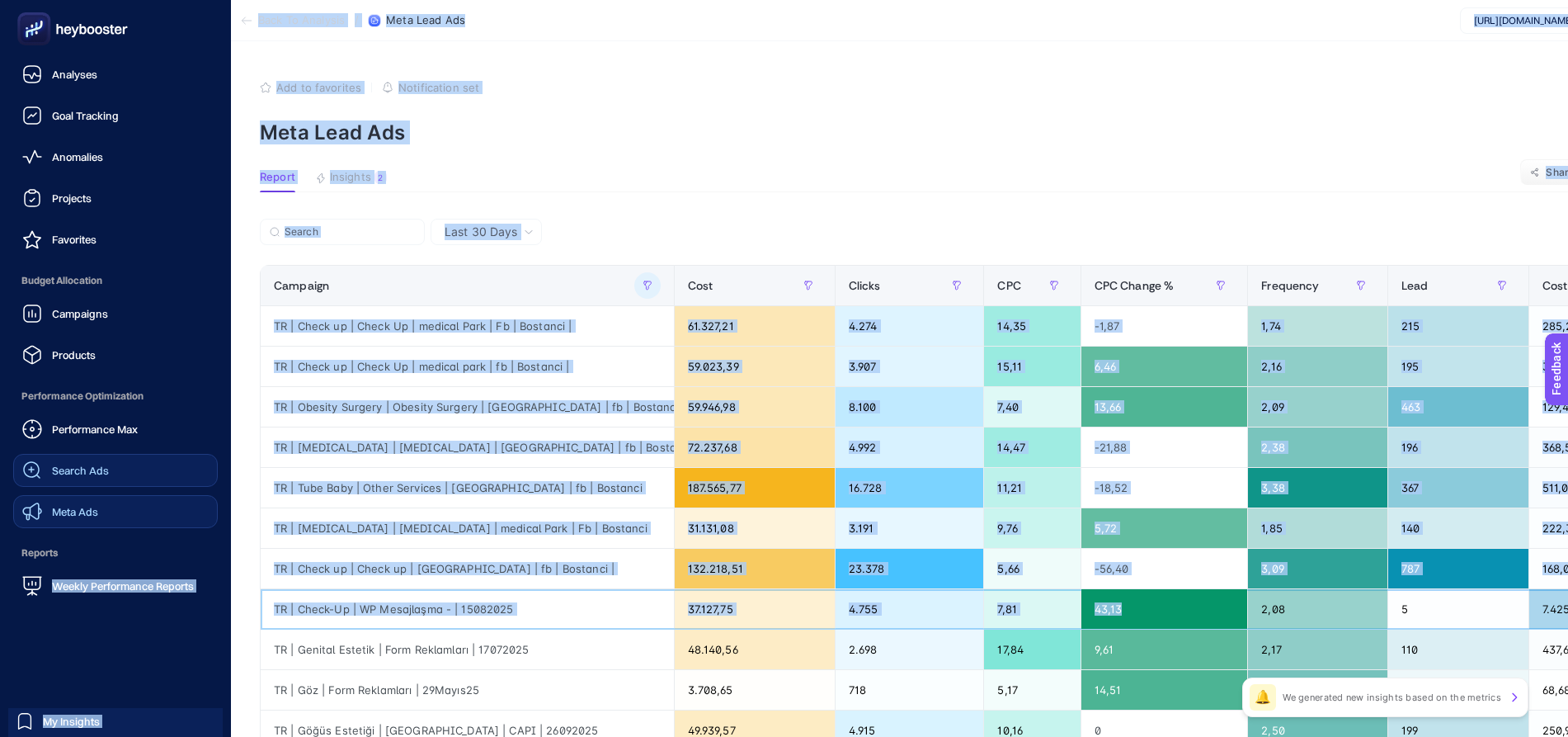
scroll to position [0, 0]
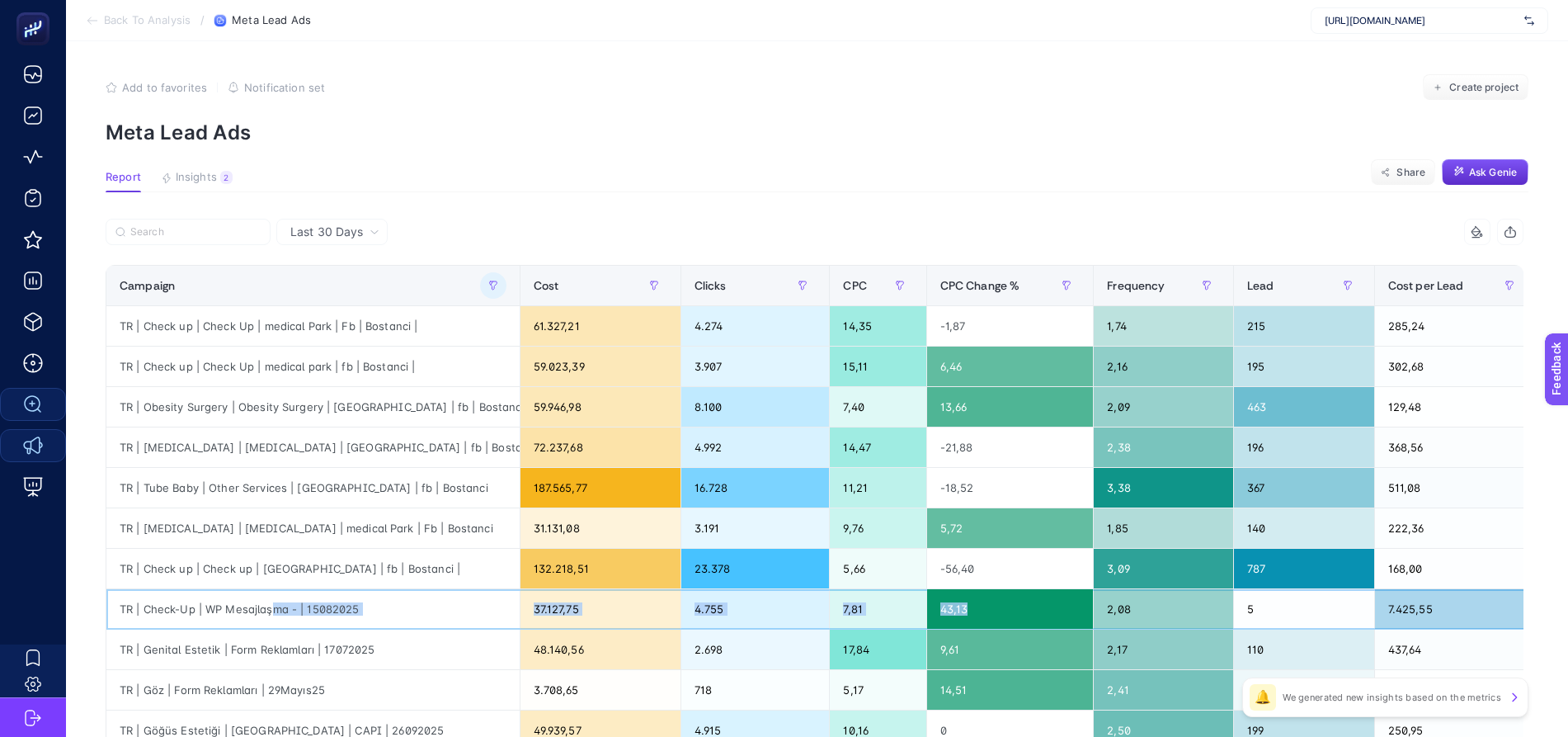
drag, startPoint x: 394, startPoint y: 599, endPoint x: 271, endPoint y: 607, distance: 123.3
click at [271, 607] on tr "TR | Check-Up | WP Mesajlaşma - | 15082025 37.127,75 4.755 7,81 43,13 2,08 5 7.…" at bounding box center [1101, 609] width 1989 height 40
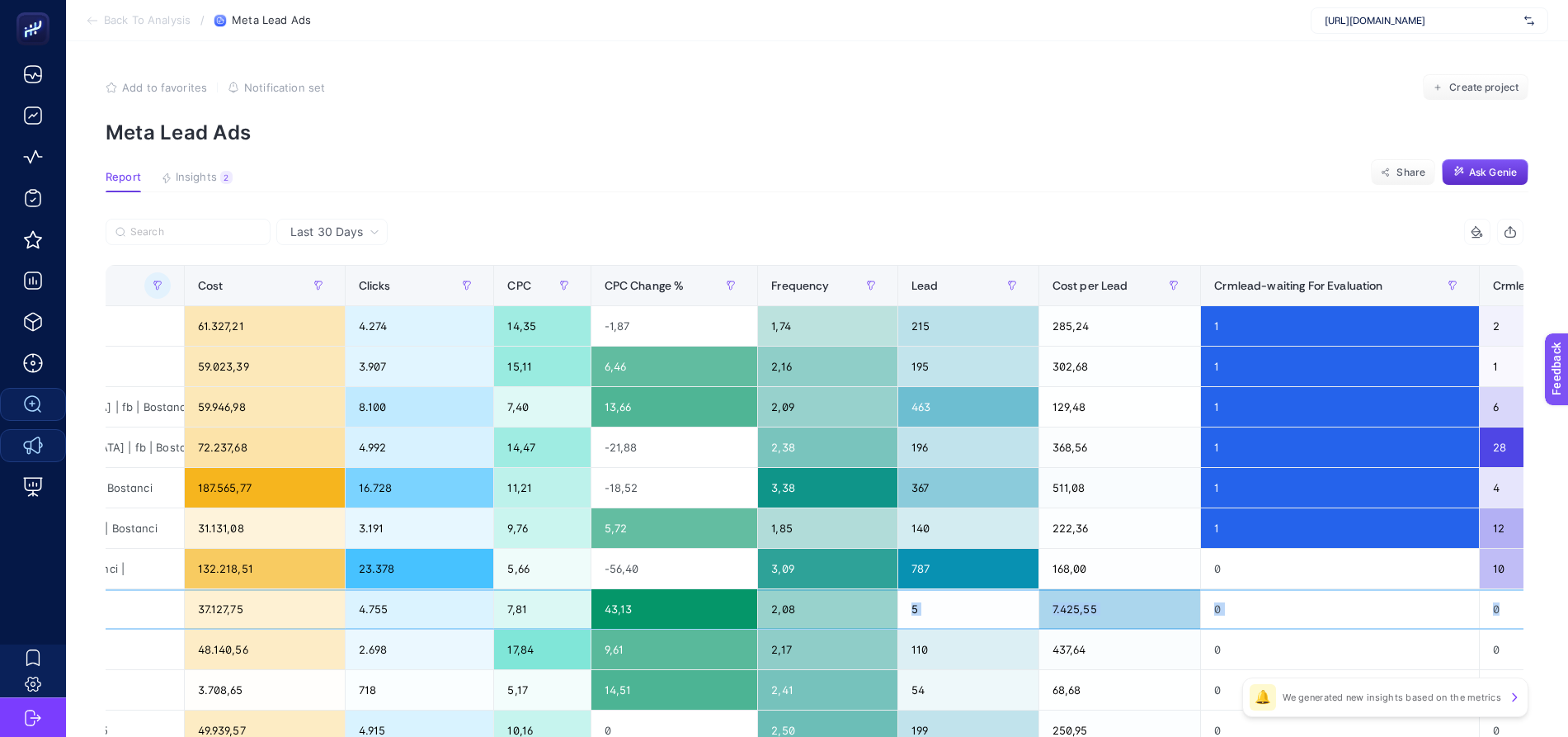
drag, startPoint x: 1261, startPoint y: 614, endPoint x: 1367, endPoint y: 636, distance: 108.3
click at [1376, 636] on tbody "TR | Check up | Check Up | medical Park | Fb | Bostanci | 61.327,21 4.274 14,35…" at bounding box center [765, 710] width 1989 height 808
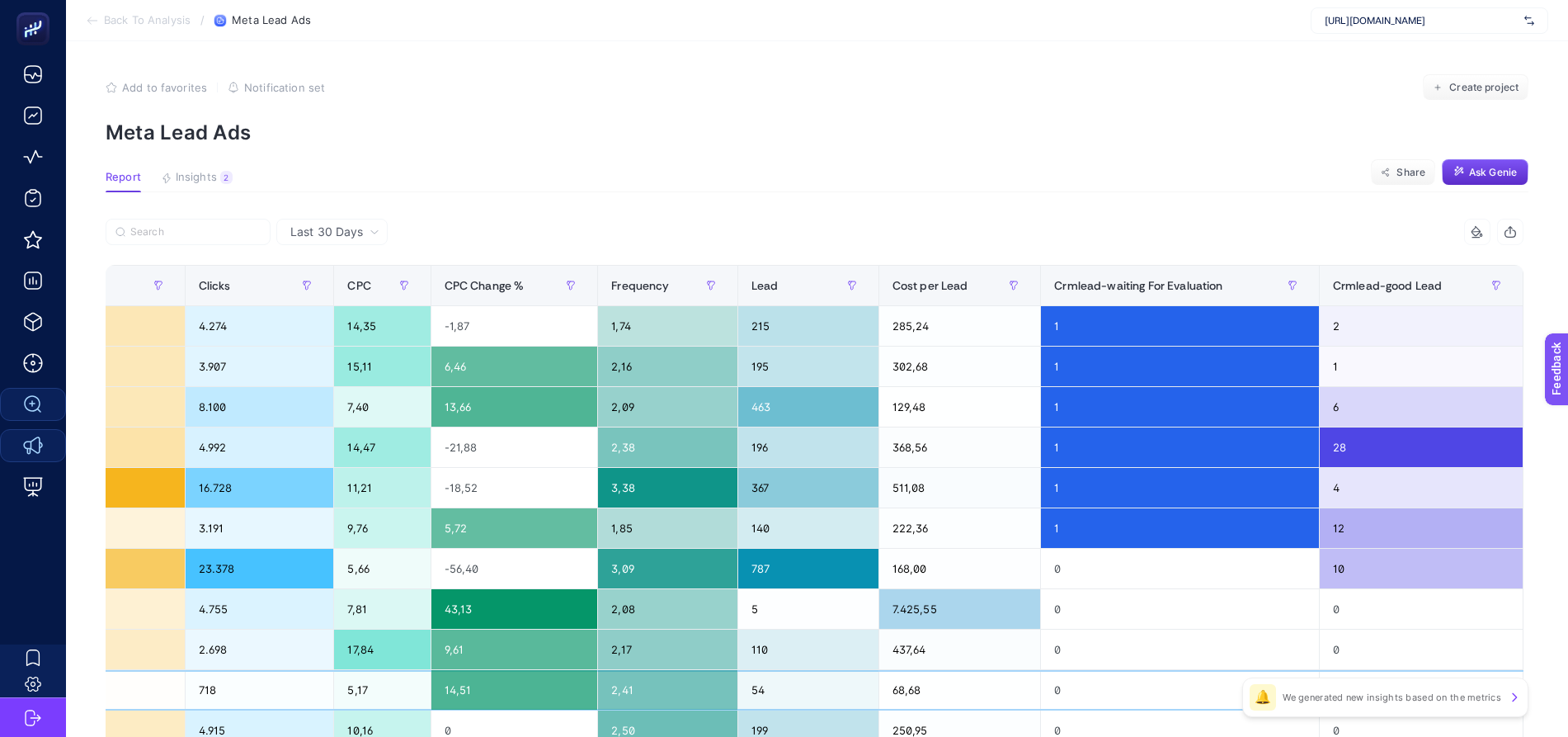
drag, startPoint x: 1073, startPoint y: 672, endPoint x: 1048, endPoint y: 671, distance: 25.0
click at [1057, 672] on div "0" at bounding box center [1179, 689] width 278 height 39
click at [1099, 649] on div "0" at bounding box center [1179, 649] width 278 height 39
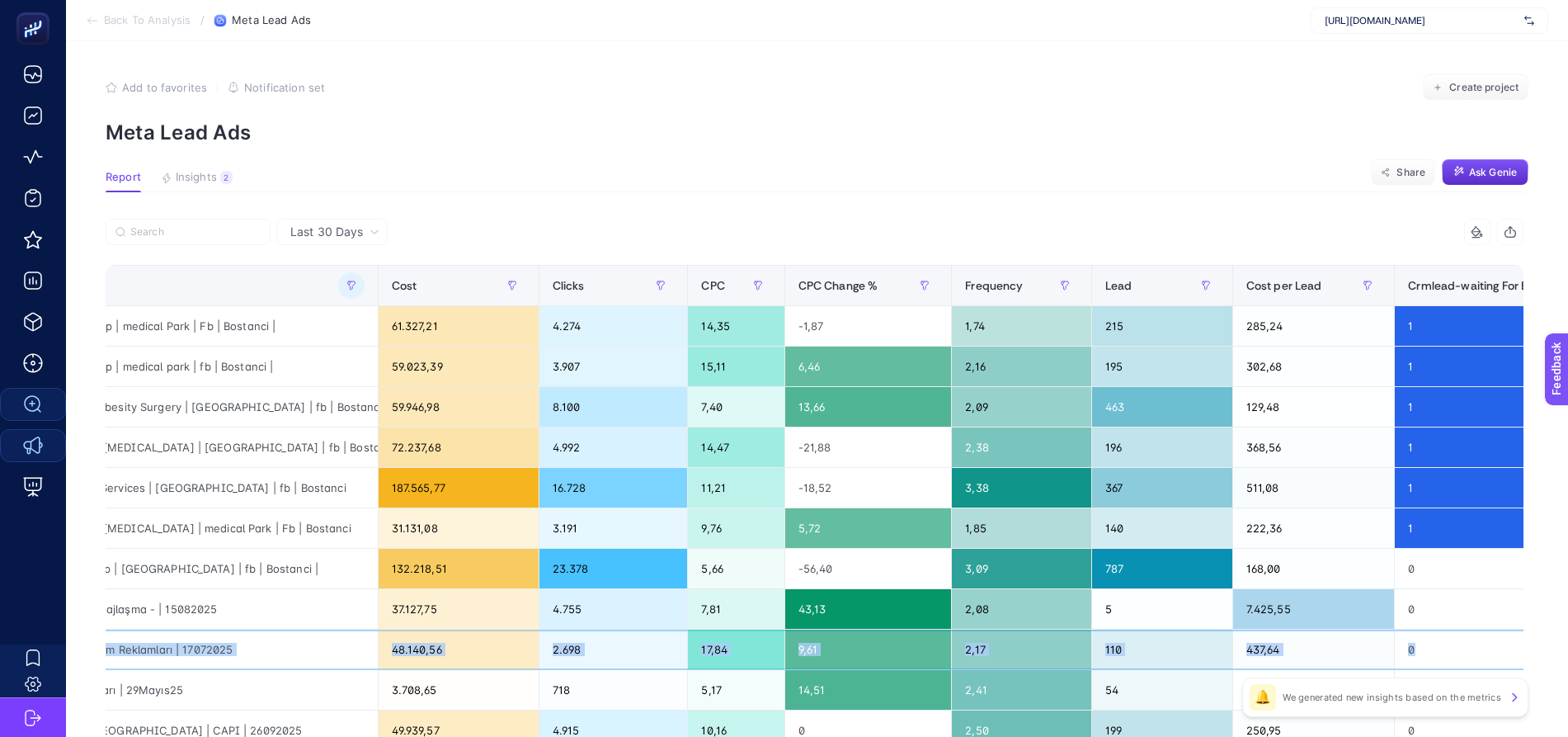
scroll to position [0, 0]
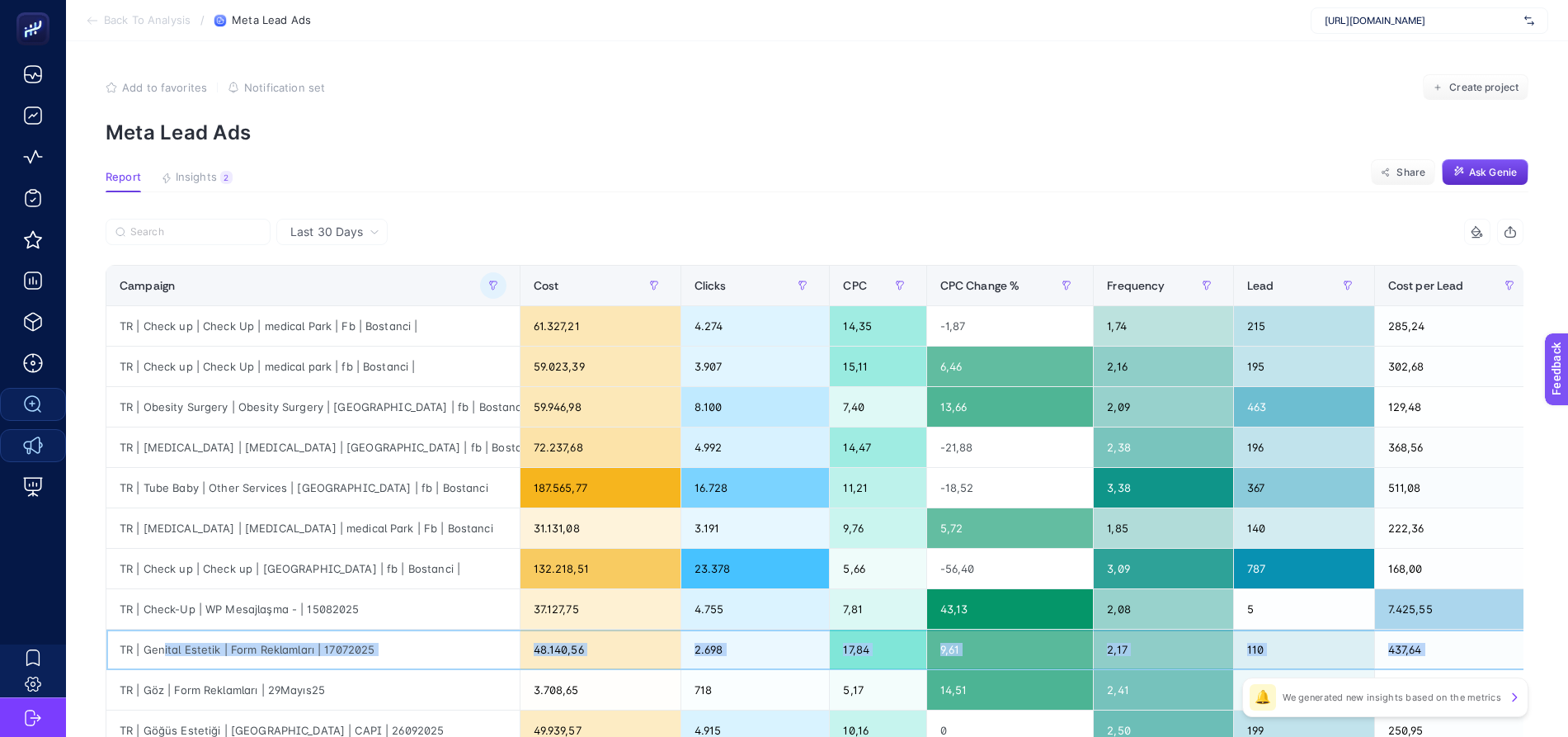
drag, startPoint x: 1089, startPoint y: 646, endPoint x: 180, endPoint y: 650, distance: 909.0
click at [168, 650] on tr "TR | Genital Estetik | Form Reklamları | 17072025 48.140,56 2.698 17,84 9,61 2,…" at bounding box center [1101, 649] width 1989 height 40
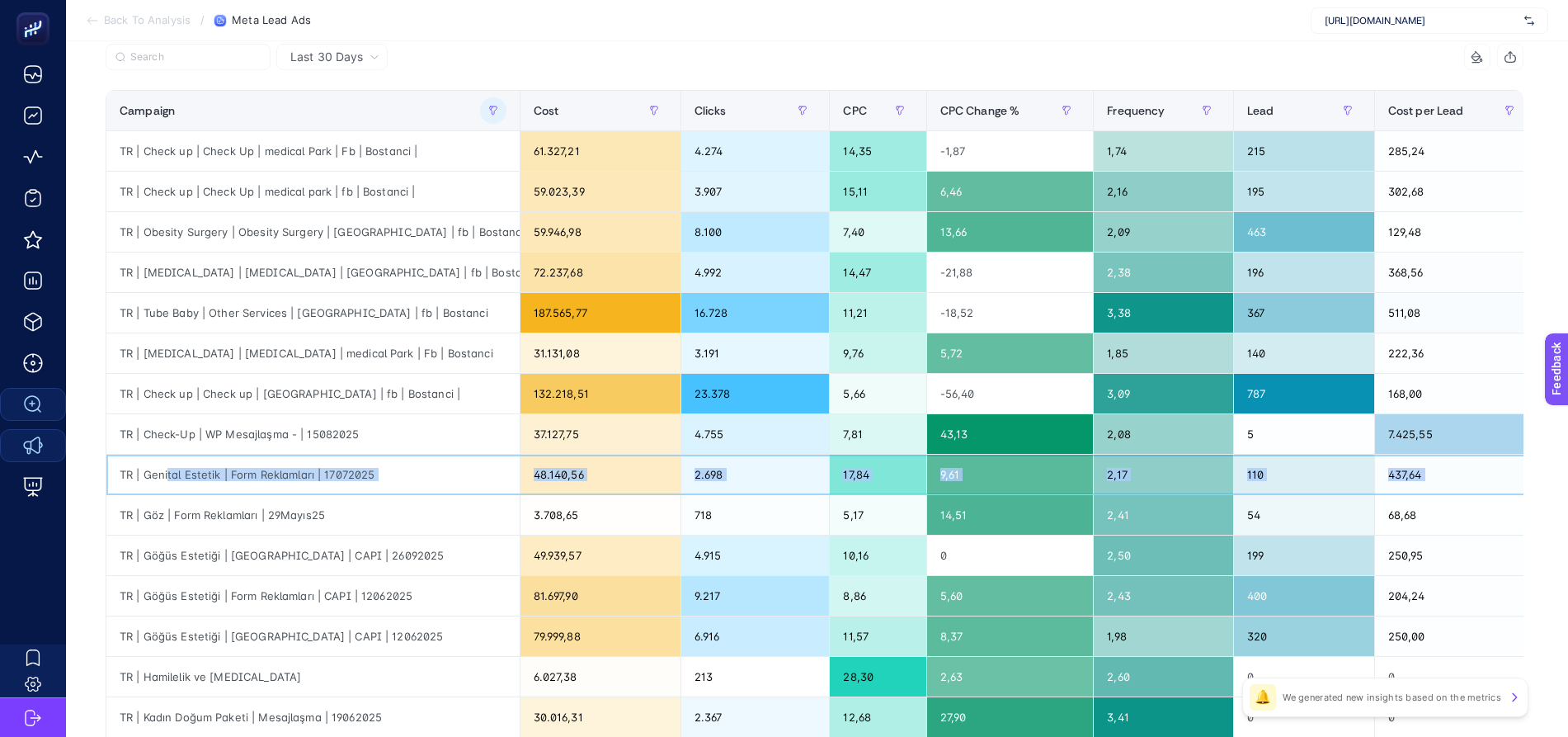
scroll to position [177, 0]
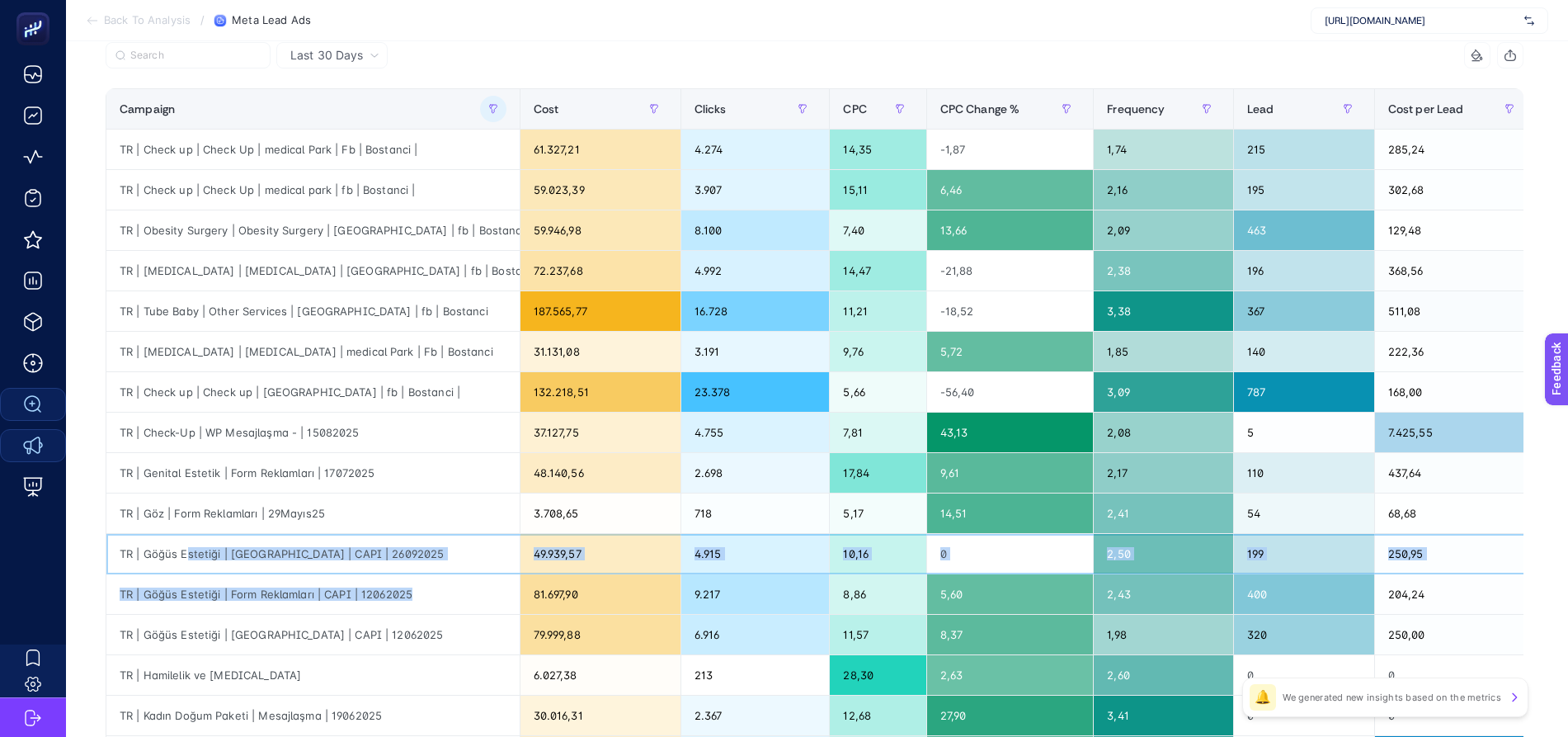
drag, startPoint x: 185, startPoint y: 551, endPoint x: 441, endPoint y: 593, distance: 259.4
click at [441, 593] on tbody "TR | Check up | Check Up | medical Park | Fb | Bostanci | 61.327,21 4.274 14,35…" at bounding box center [1101, 534] width 1989 height 808
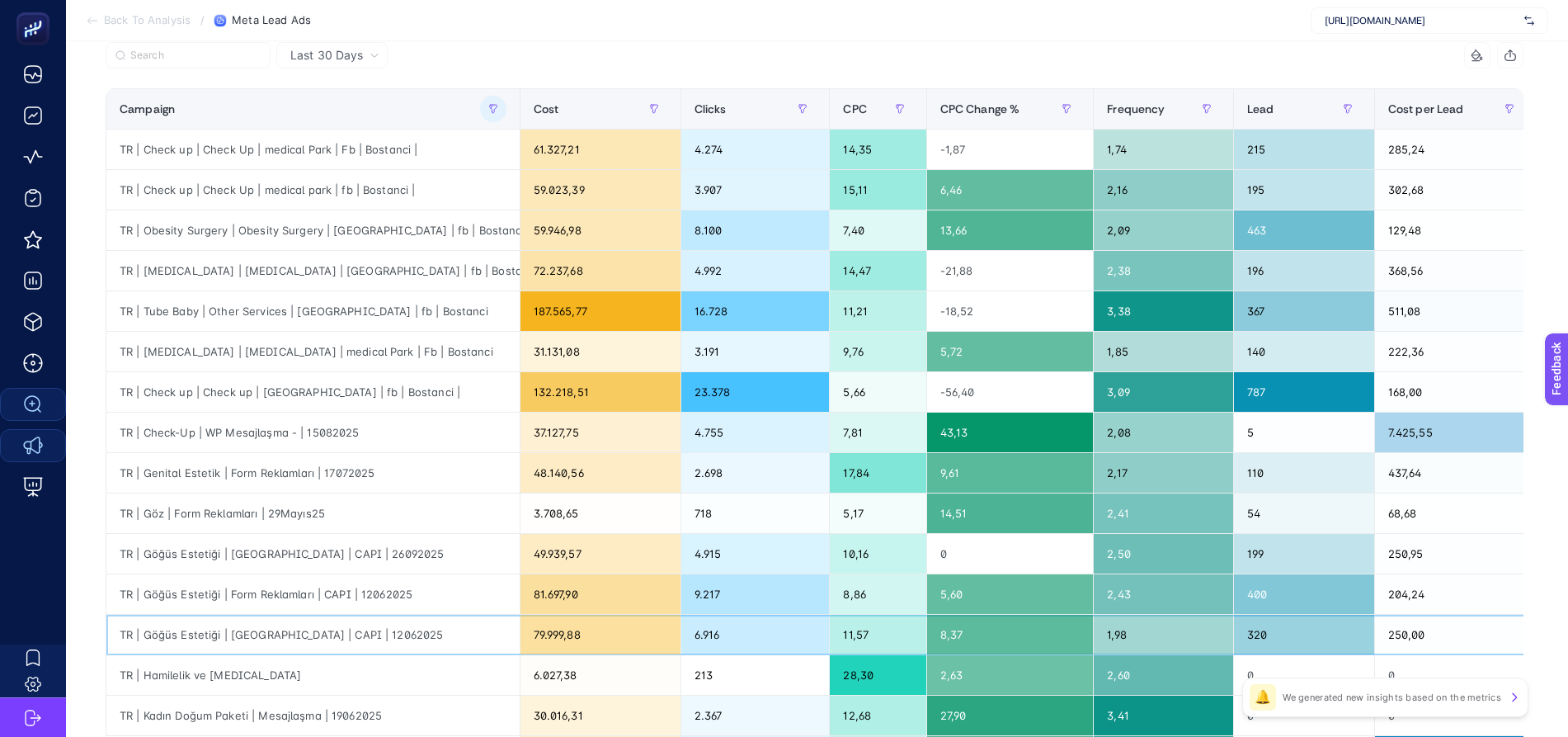
click at [368, 642] on div "TR | Göğüs Estetiği | [GEOGRAPHIC_DATA] | CAPI | 12062025" at bounding box center [313, 634] width 413 height 39
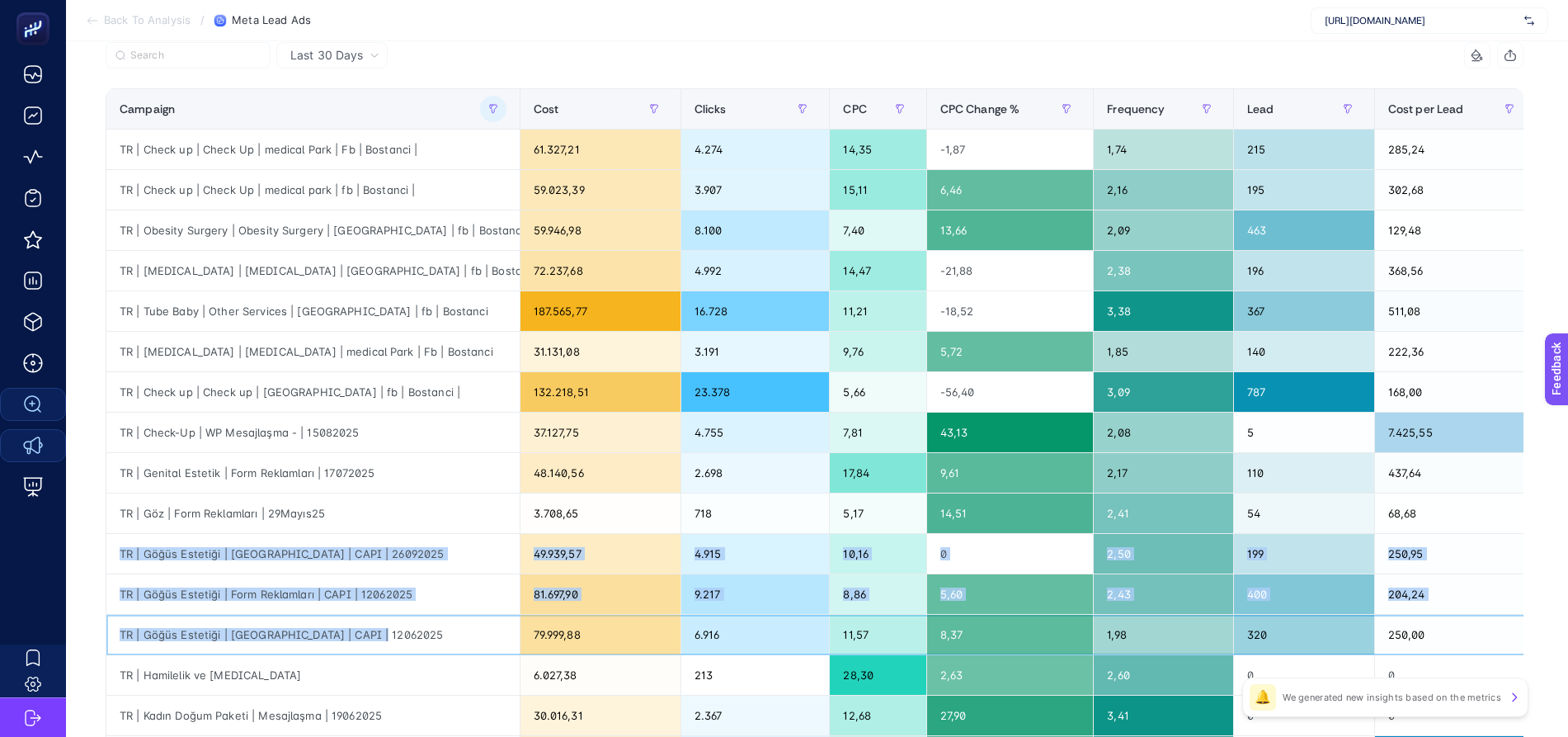
drag, startPoint x: 373, startPoint y: 635, endPoint x: 108, endPoint y: 547, distance: 279.2
click at [109, 556] on tbody "TR | Check up | Check Up | medical Park | Fb | Bostanci | 61.327,21 4.274 14,35…" at bounding box center [1101, 534] width 1989 height 808
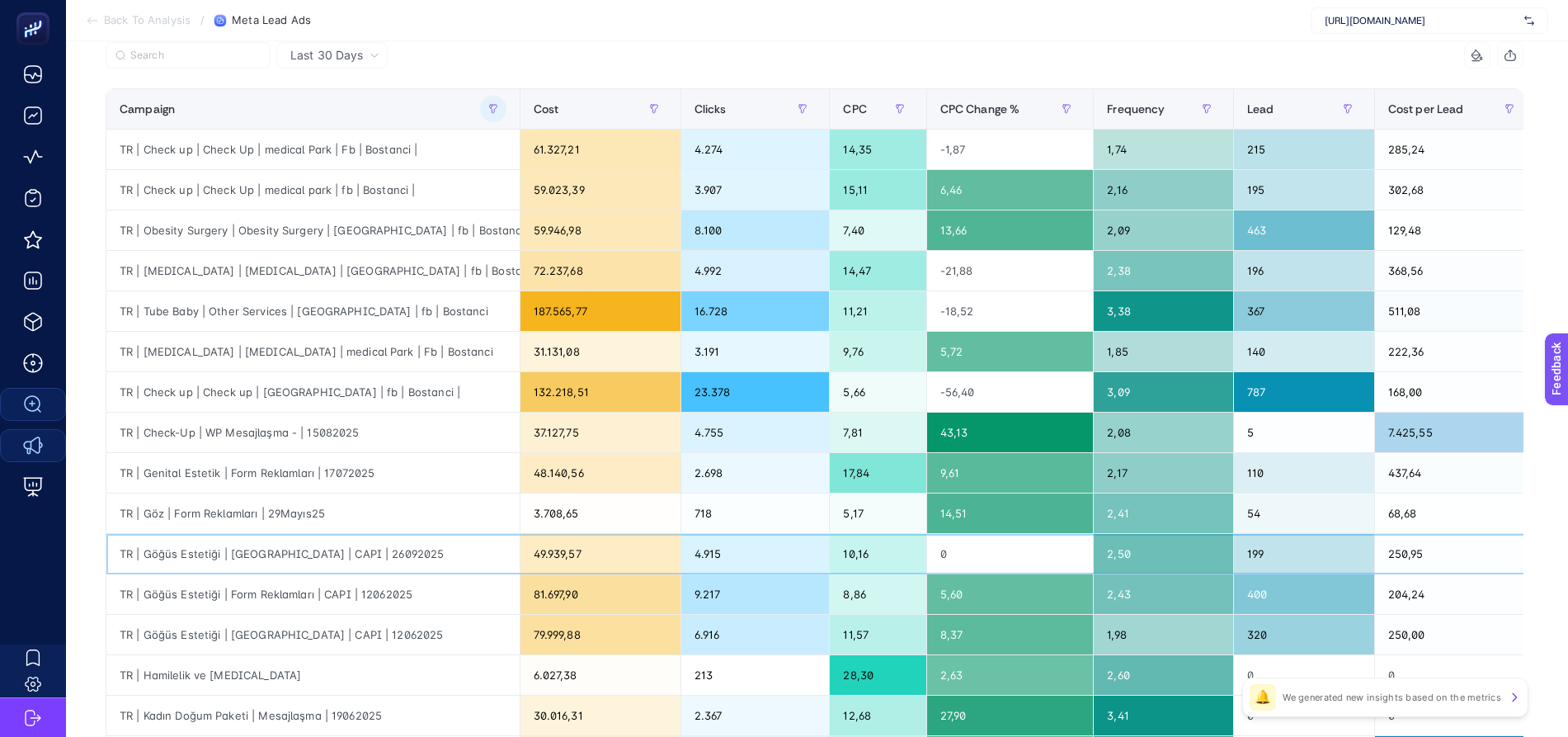
click at [349, 560] on div "TR | Göğüs Estetiği | [GEOGRAPHIC_DATA] | CAPI | 26092025" at bounding box center [313, 553] width 413 height 39
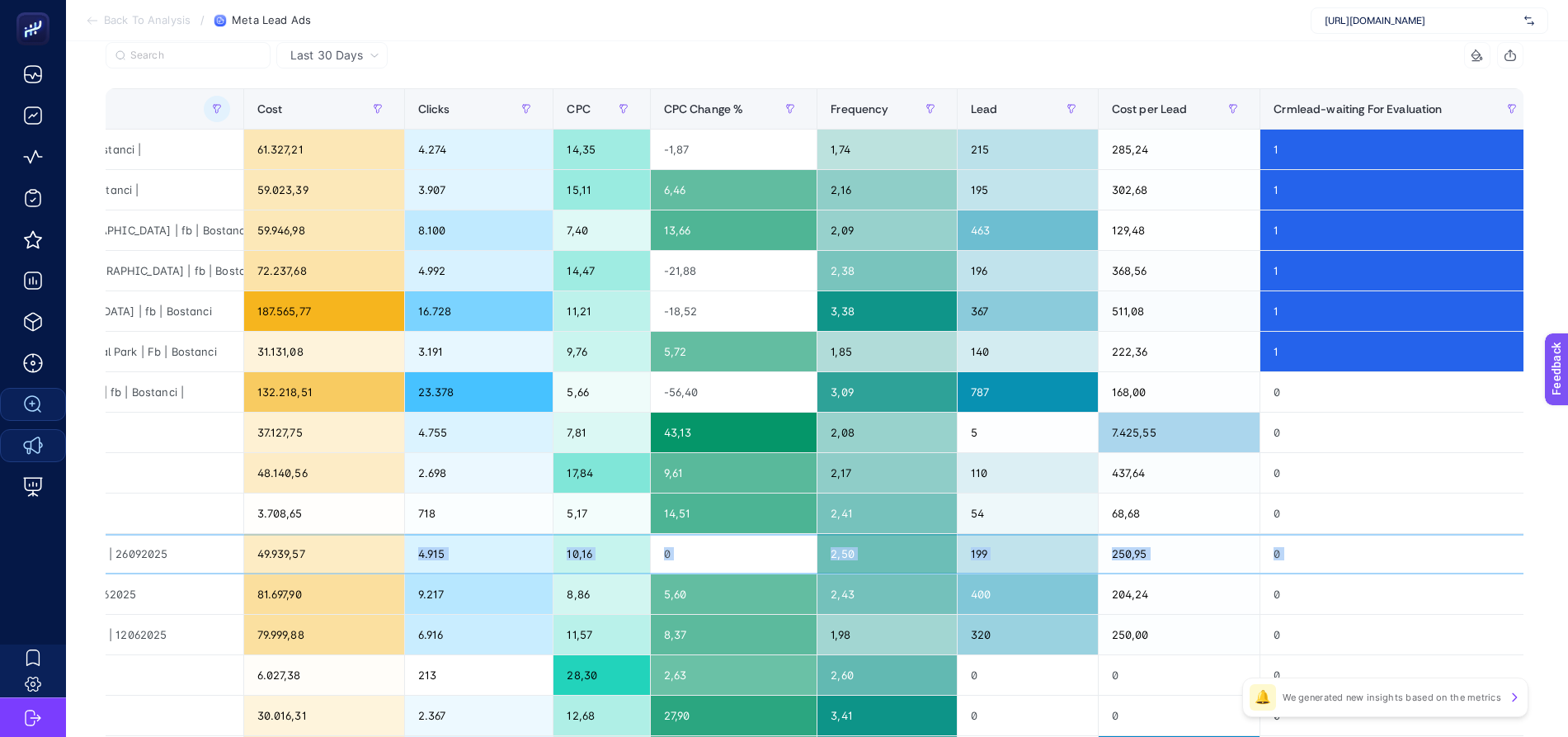
scroll to position [0, 556]
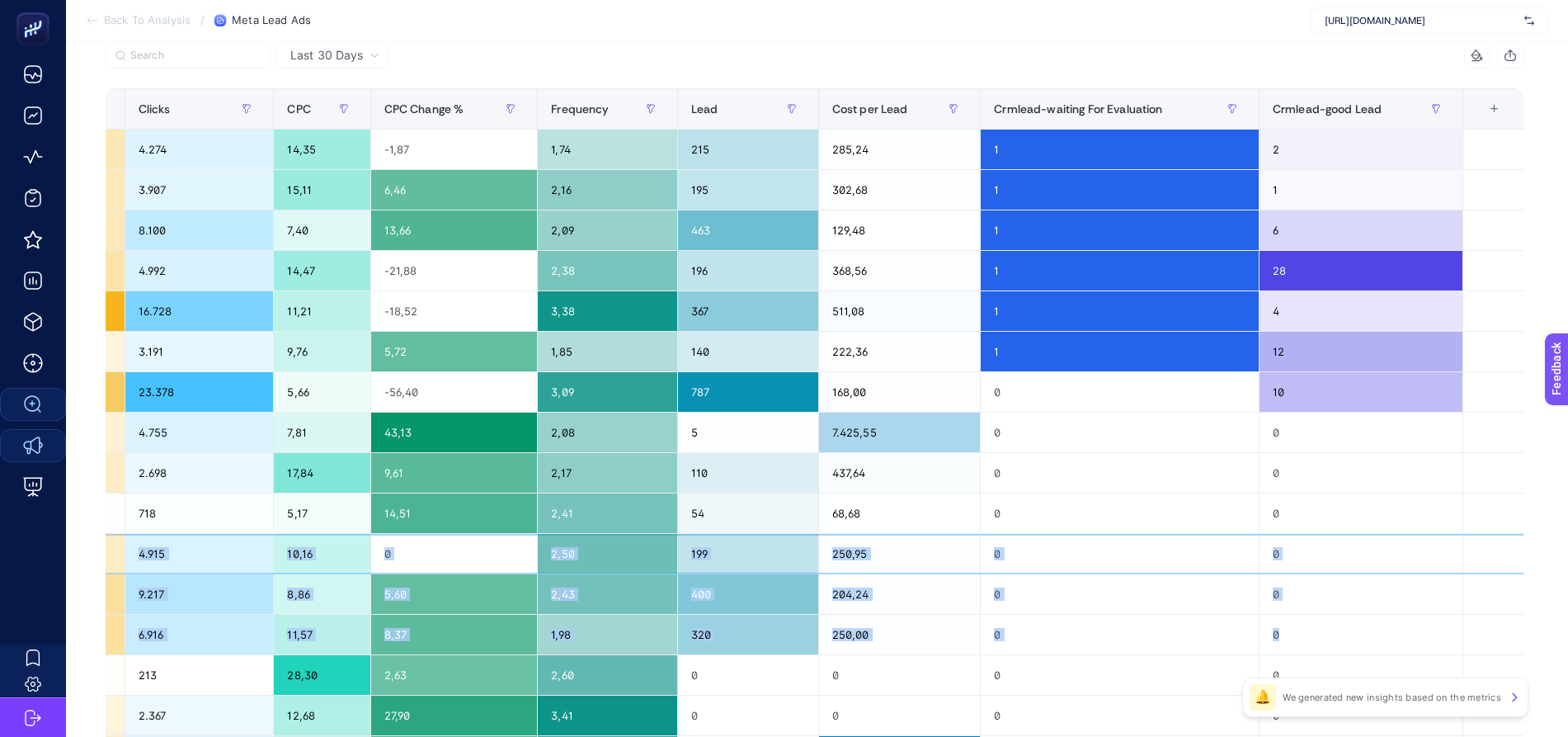
drag, startPoint x: 631, startPoint y: 563, endPoint x: 1288, endPoint y: 635, distance: 660.9
click at [1288, 635] on tbody "TR | Check up | Check Up | medical Park | Fb | Bostanci | 61.327,21 4.274 14,35…" at bounding box center [545, 534] width 1989 height 808
drag, startPoint x: 1125, startPoint y: 589, endPoint x: 1100, endPoint y: 576, distance: 28.2
click at [1124, 589] on div "0" at bounding box center [1119, 593] width 278 height 39
click at [1031, 553] on div "0" at bounding box center [1119, 553] width 278 height 39
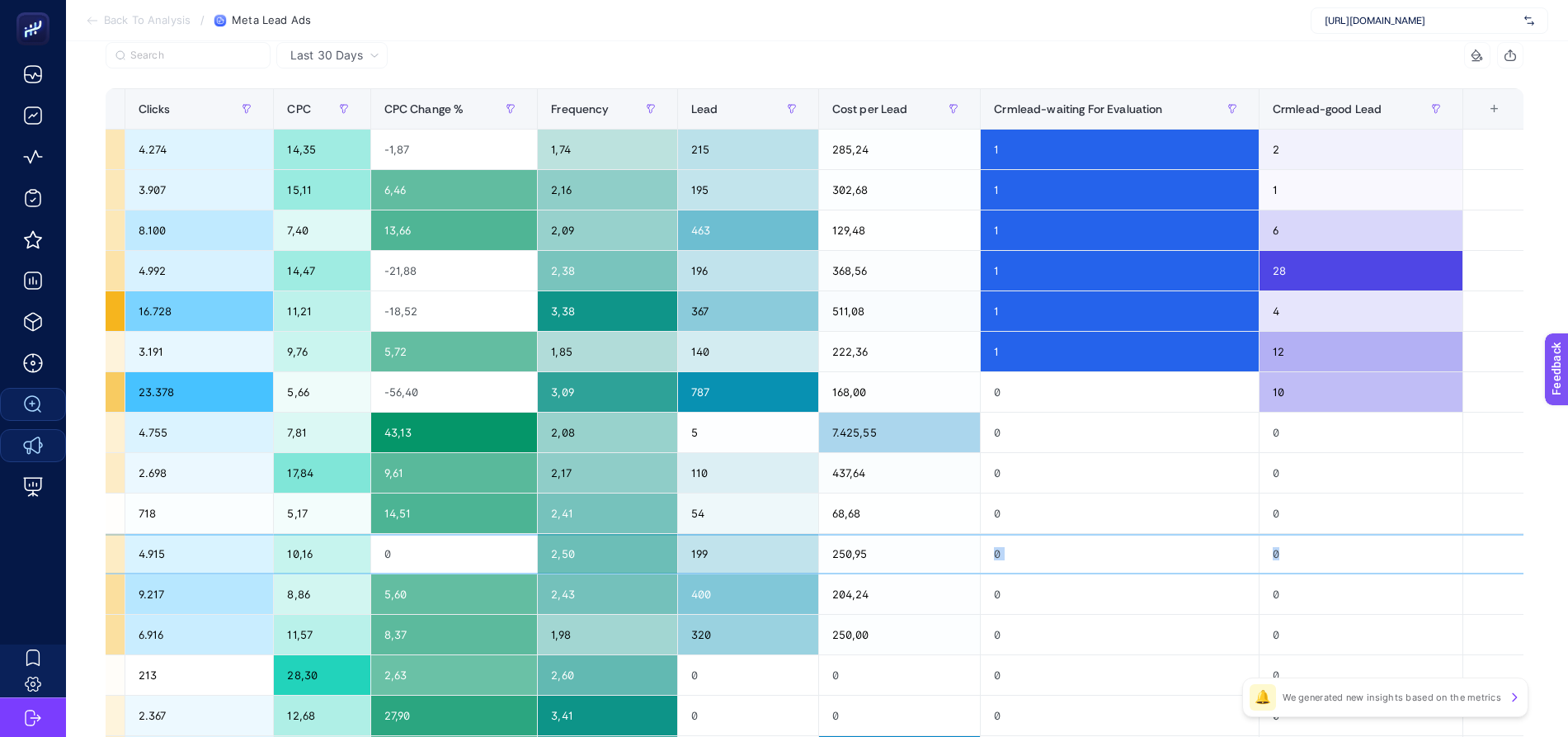
drag, startPoint x: 982, startPoint y: 551, endPoint x: 1372, endPoint y: 563, distance: 390.2
click at [1372, 563] on tr "TR | Göğüs Estetiği | [GEOGRAPHIC_DATA] | CAPI | 26092025 49.939,57 4.915 10,16…" at bounding box center [545, 554] width 1989 height 40
click at [1096, 549] on div "0" at bounding box center [1119, 553] width 278 height 39
drag, startPoint x: 979, startPoint y: 557, endPoint x: 1347, endPoint y: 561, distance: 368.0
click at [1347, 561] on tr "TR | Göğüs Estetiği | [GEOGRAPHIC_DATA] | CAPI | 26092025 49.939,57 4.915 10,16…" at bounding box center [545, 554] width 1989 height 40
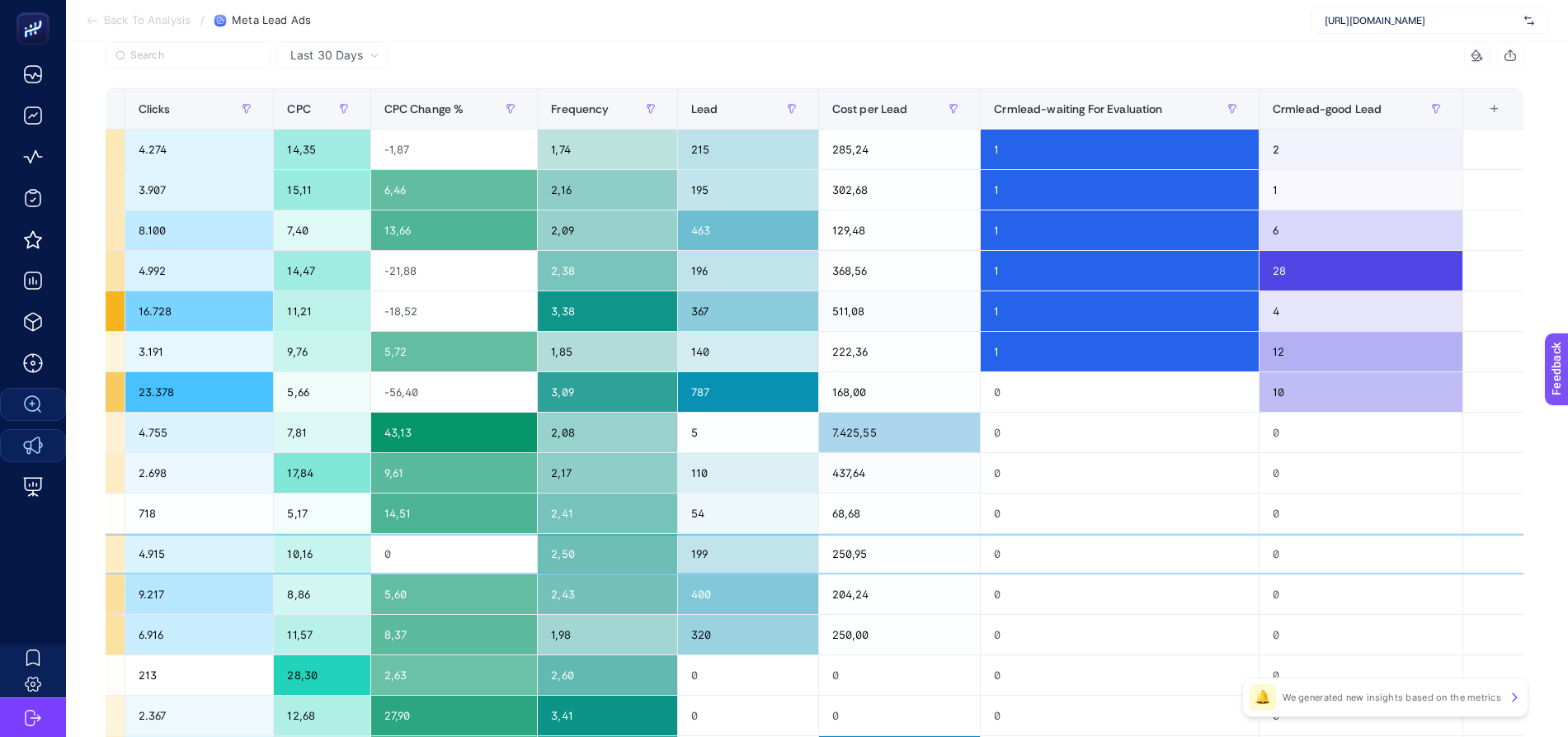
click at [781, 556] on div "199" at bounding box center [748, 553] width 140 height 39
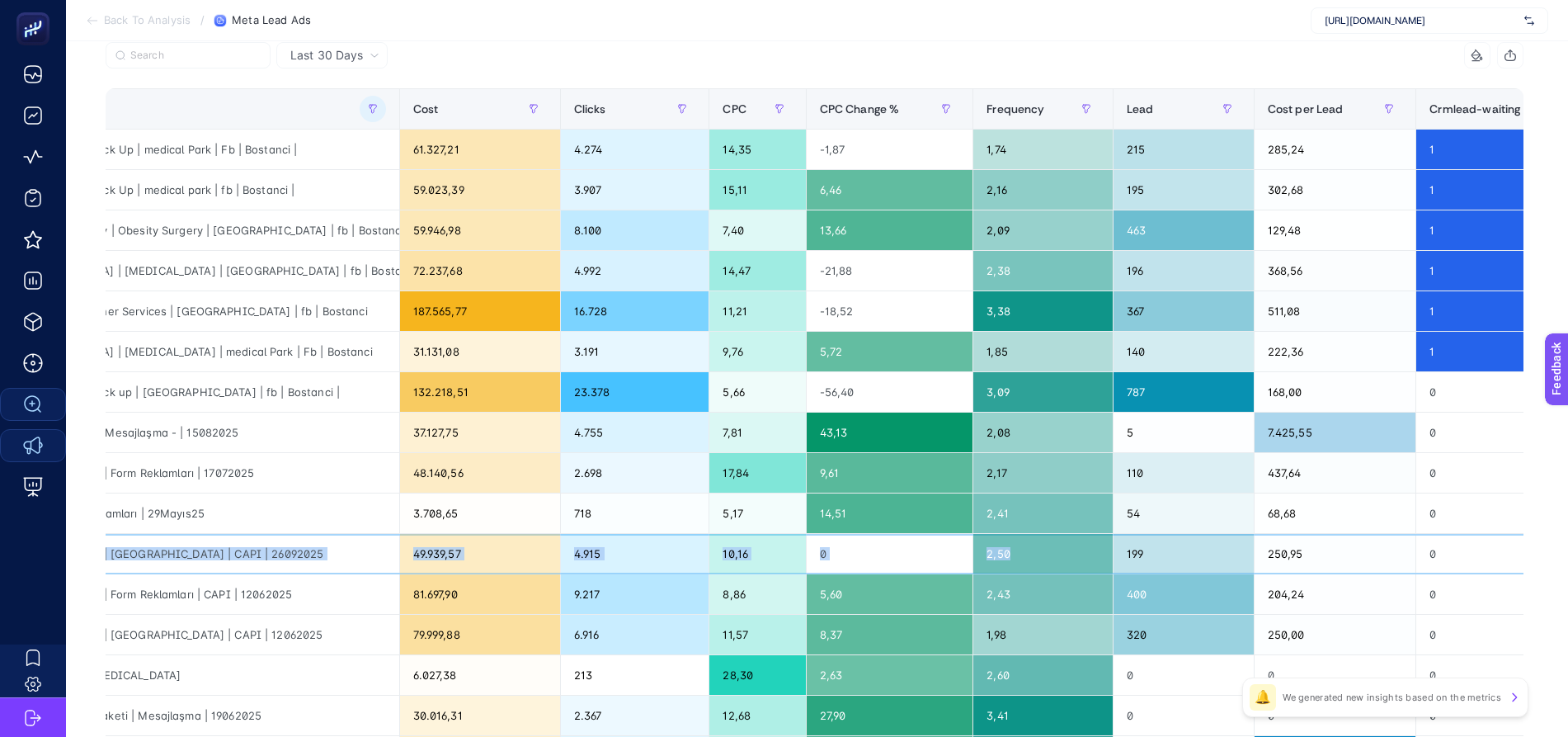
scroll to position [0, 0]
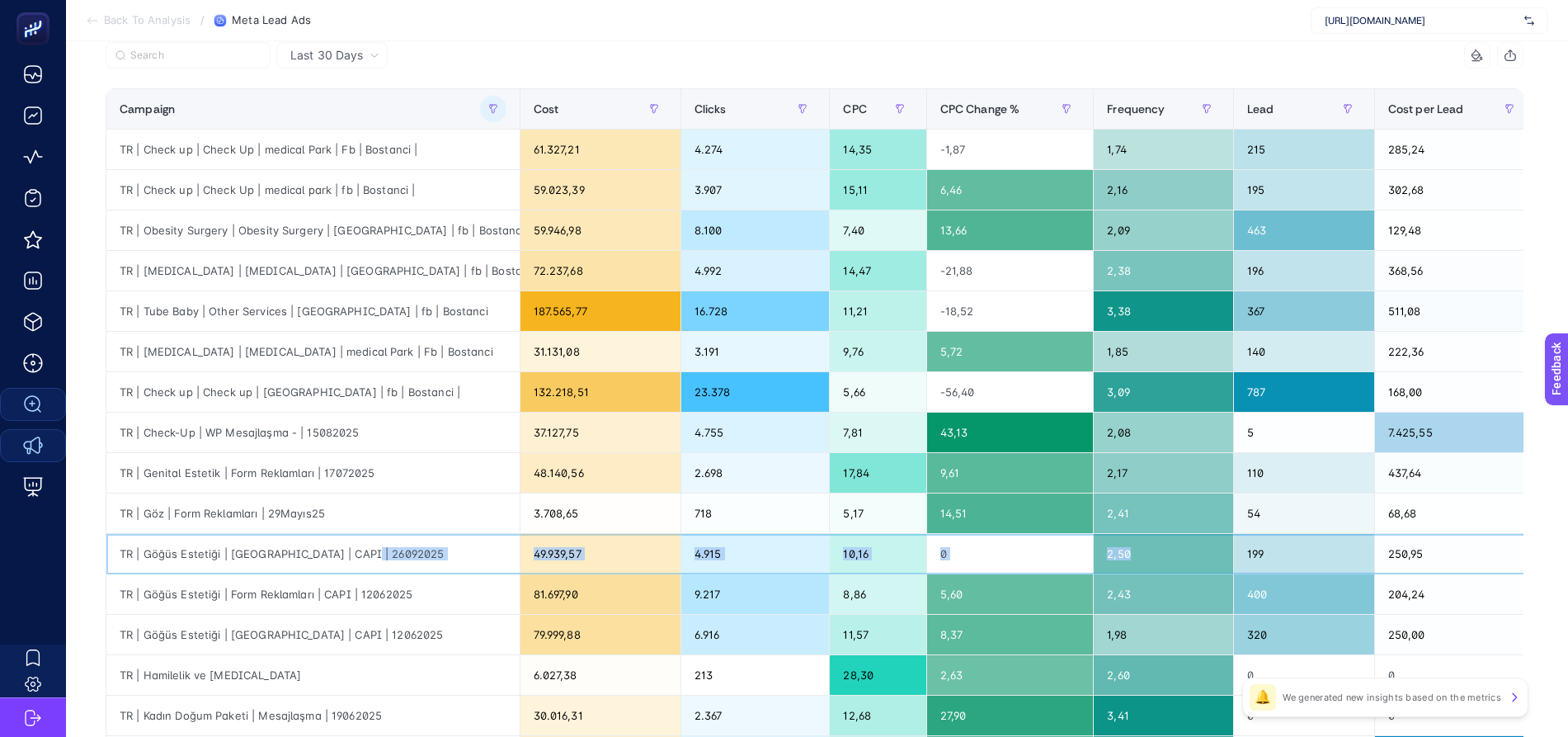
drag, startPoint x: 677, startPoint y: 551, endPoint x: 522, endPoint y: 567, distance: 155.8
click at [522, 567] on tr "TR | Göğüs Estetiği | [GEOGRAPHIC_DATA] | CAPI | 26092025 49.939,57 4.915 10,16…" at bounding box center [1101, 554] width 1989 height 40
click at [373, 597] on div "TR | Göğüs Estetiği | Form Reklamları | CAPI | 12062025" at bounding box center [313, 593] width 413 height 39
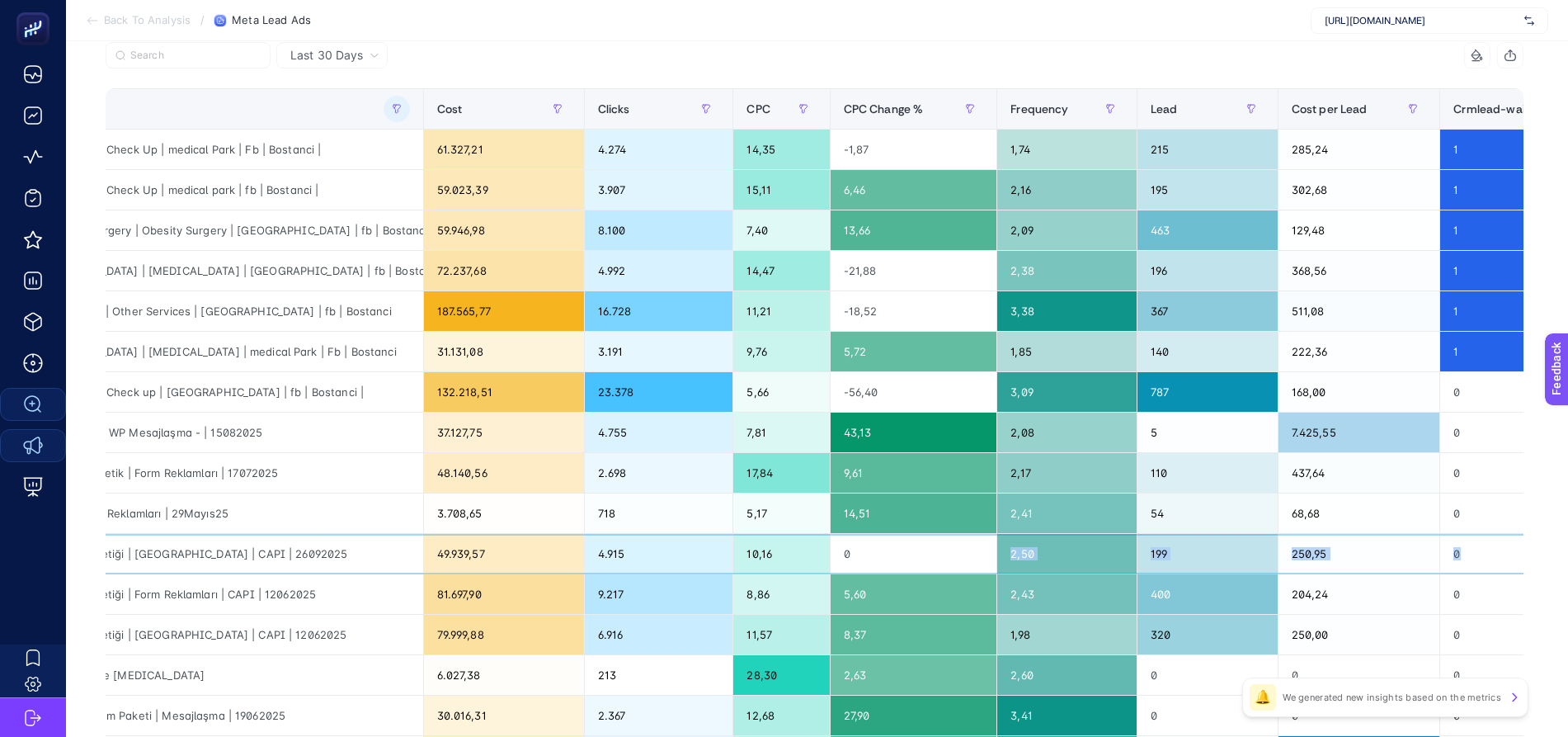
scroll to position [0, 145]
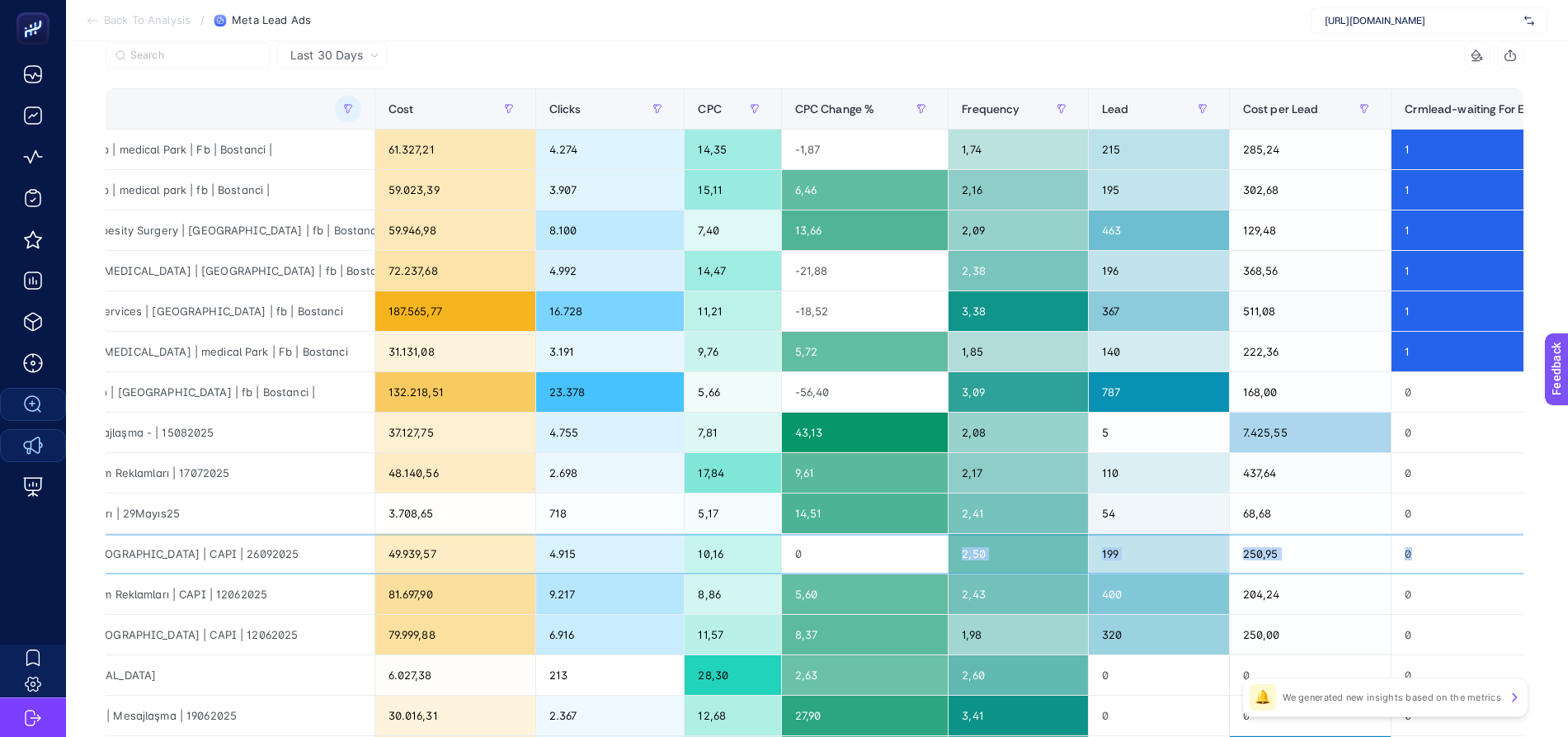
drag, startPoint x: 1064, startPoint y: 559, endPoint x: 1433, endPoint y: 565, distance: 369.0
click at [1433, 565] on tr "TR | Göğüs Estetiği | [GEOGRAPHIC_DATA] | CAPI | 26092025 49.939,57 4.915 10,16…" at bounding box center [955, 554] width 1989 height 40
click at [345, 582] on div "TR | Göğüs Estetiği | Form Reklamları | CAPI | 12062025" at bounding box center [167, 593] width 413 height 39
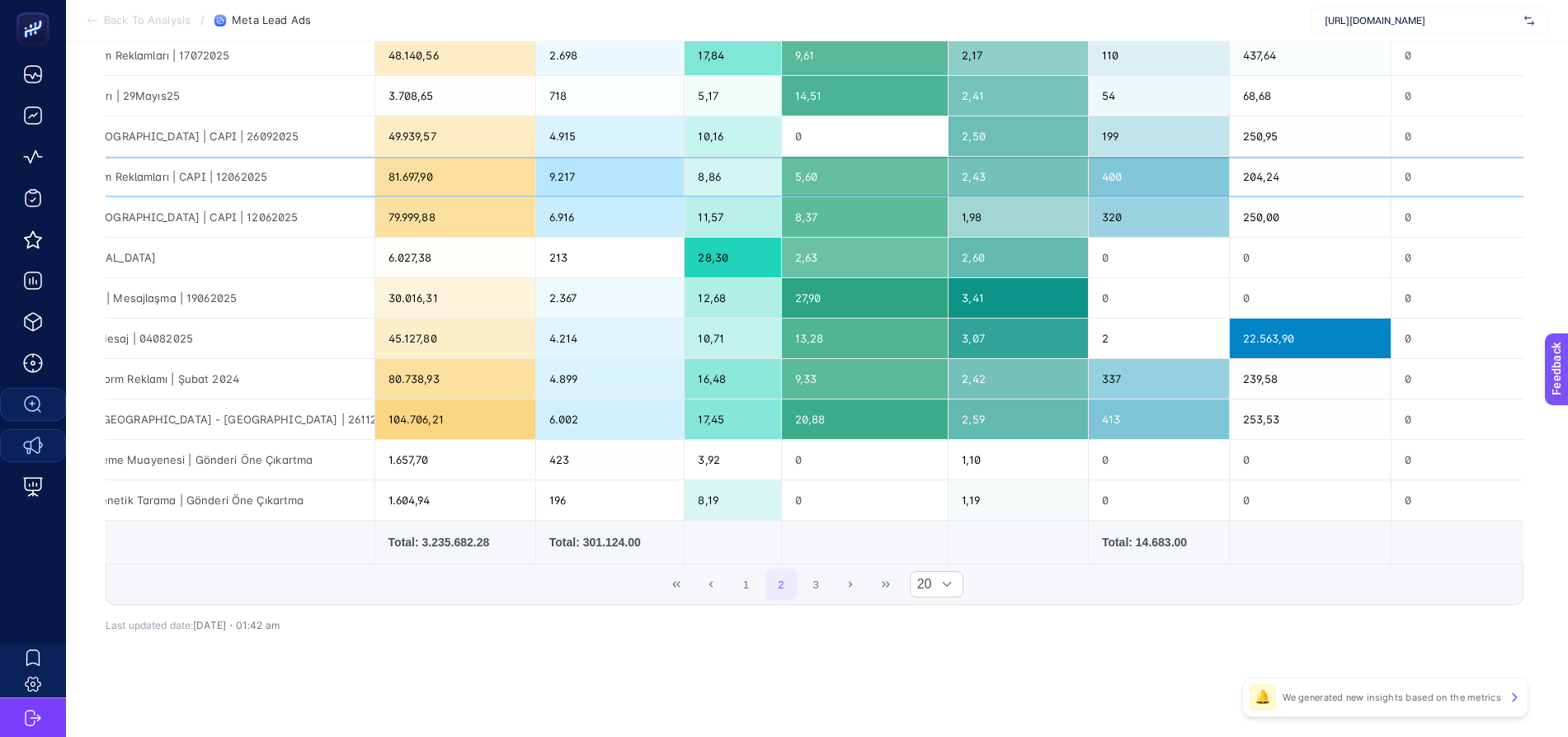
scroll to position [0, 0]
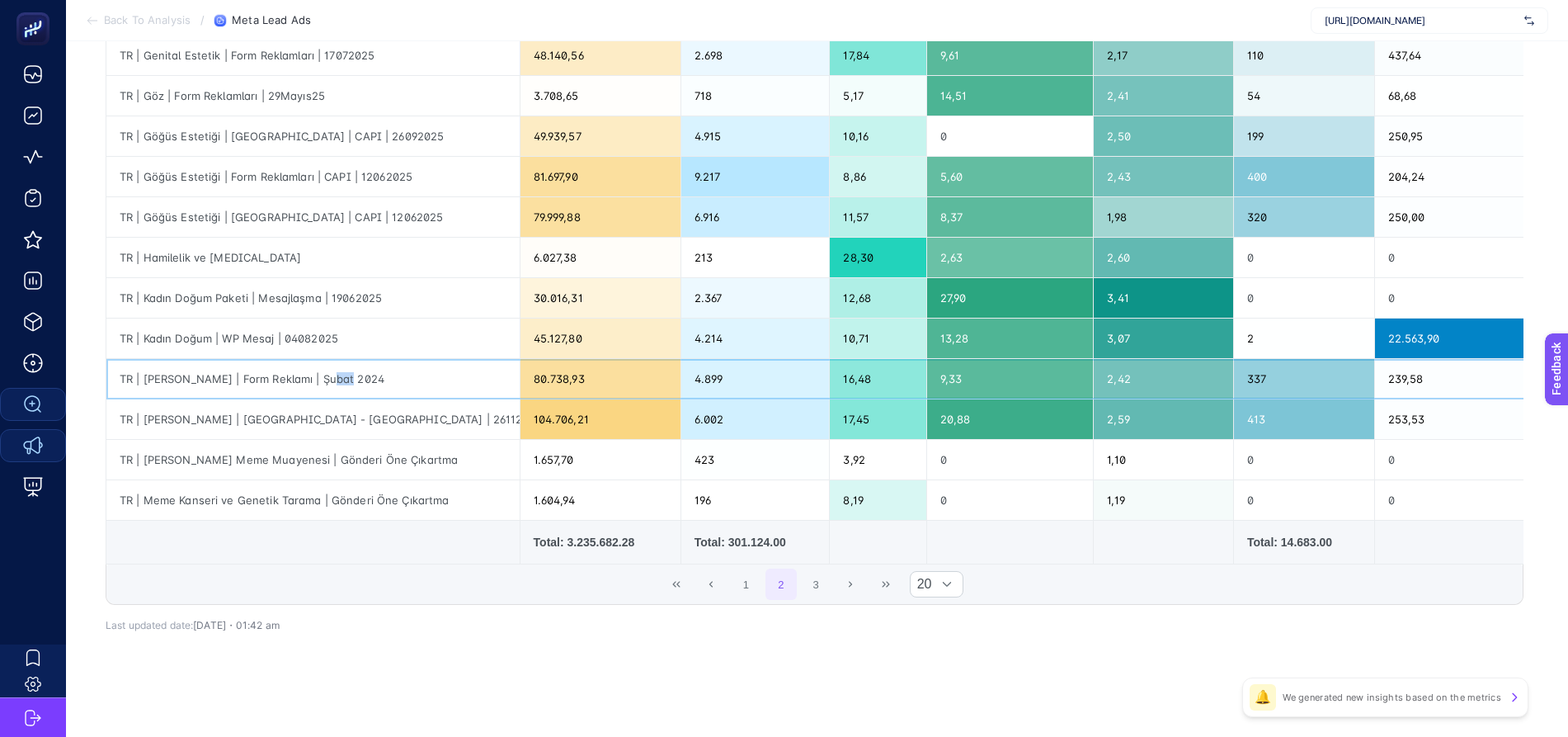
drag, startPoint x: 325, startPoint y: 383, endPoint x: 335, endPoint y: 381, distance: 10.2
click at [335, 381] on div "TR | [PERSON_NAME] | Form Reklamı | Şubat 2024" at bounding box center [313, 378] width 413 height 39
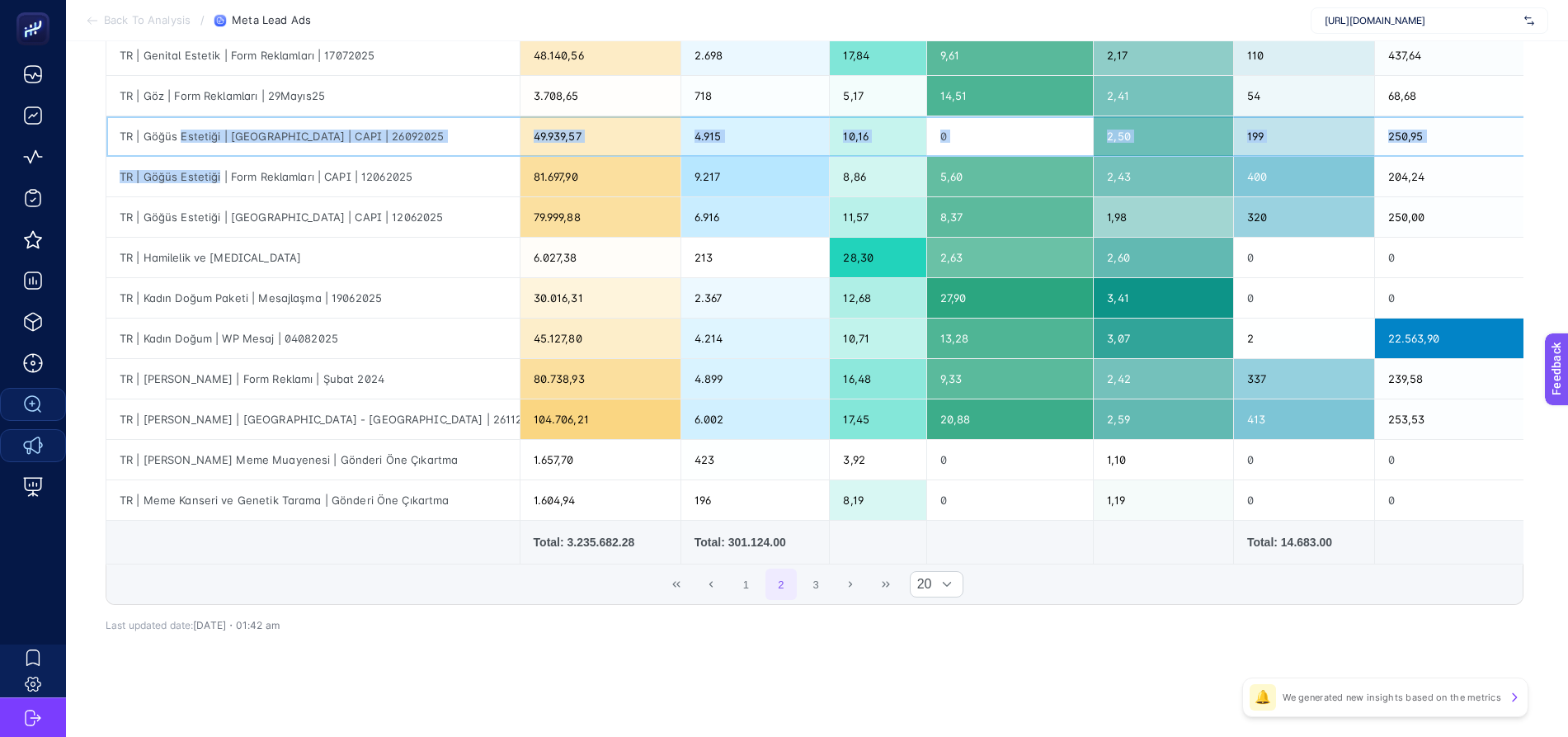
drag, startPoint x: 180, startPoint y: 139, endPoint x: 245, endPoint y: 235, distance: 115.9
click at [220, 157] on tbody "TR | Check up | Check Up | medical Park | Fb | Bostanci | 61.327,21 4.274 14,35…" at bounding box center [1101, 116] width 1989 height 808
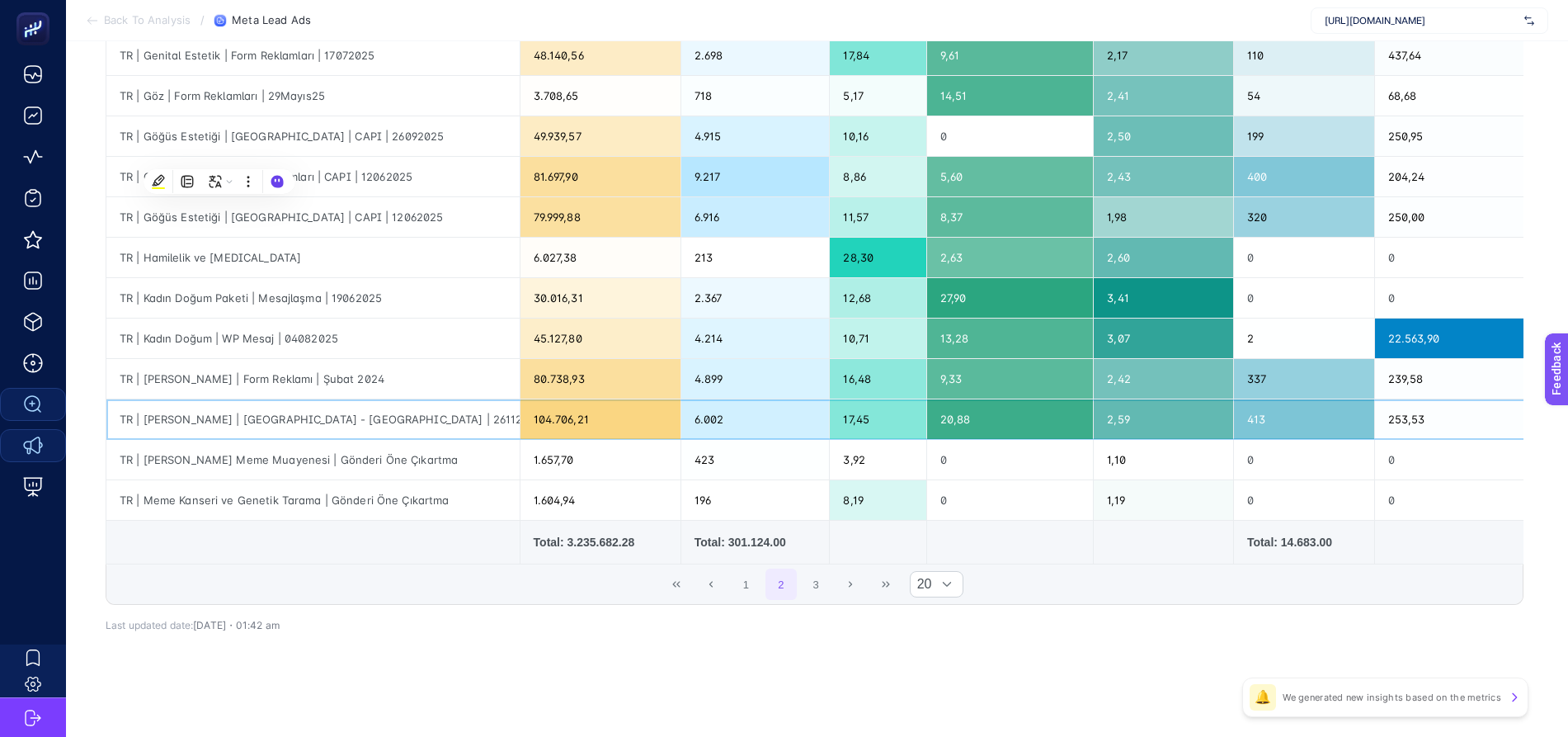
drag, startPoint x: 235, startPoint y: 392, endPoint x: 227, endPoint y: 382, distance: 12.8
click at [234, 400] on div "TR | [PERSON_NAME] | [GEOGRAPHIC_DATA] - [GEOGRAPHIC_DATA] | 26112024" at bounding box center [313, 419] width 413 height 39
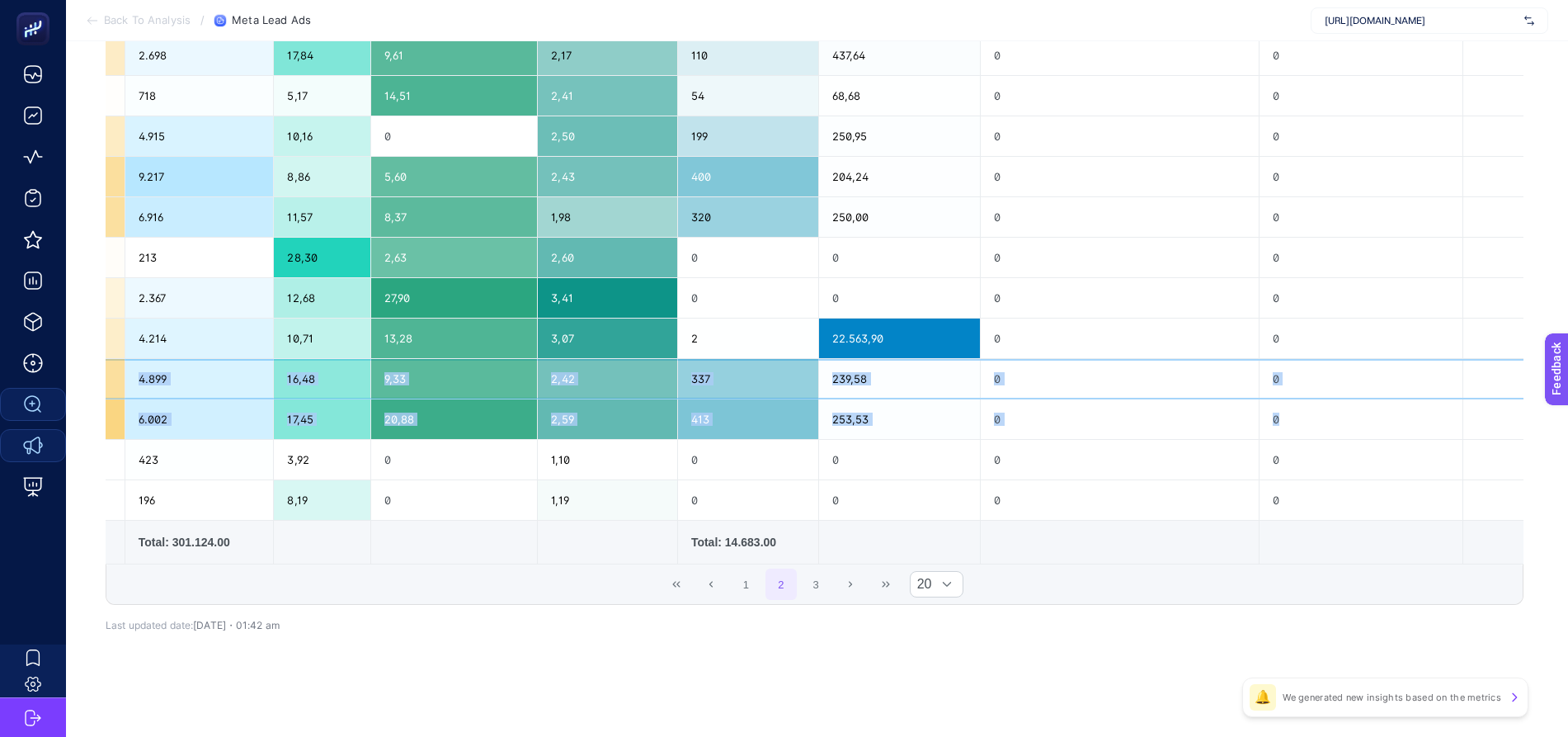
scroll to position [600, 5]
drag, startPoint x: 221, startPoint y: 373, endPoint x: 1282, endPoint y: 401, distance: 1061.4
click at [1293, 404] on tbody "TR | Check up | Check Up | medical Park | Fb | Bostanci | 61.327,21 4.274 14,35…" at bounding box center [545, 116] width 1989 height 808
click at [1260, 400] on div "0" at bounding box center [1361, 419] width 203 height 39
drag, startPoint x: 1140, startPoint y: 372, endPoint x: 777, endPoint y: 372, distance: 363.0
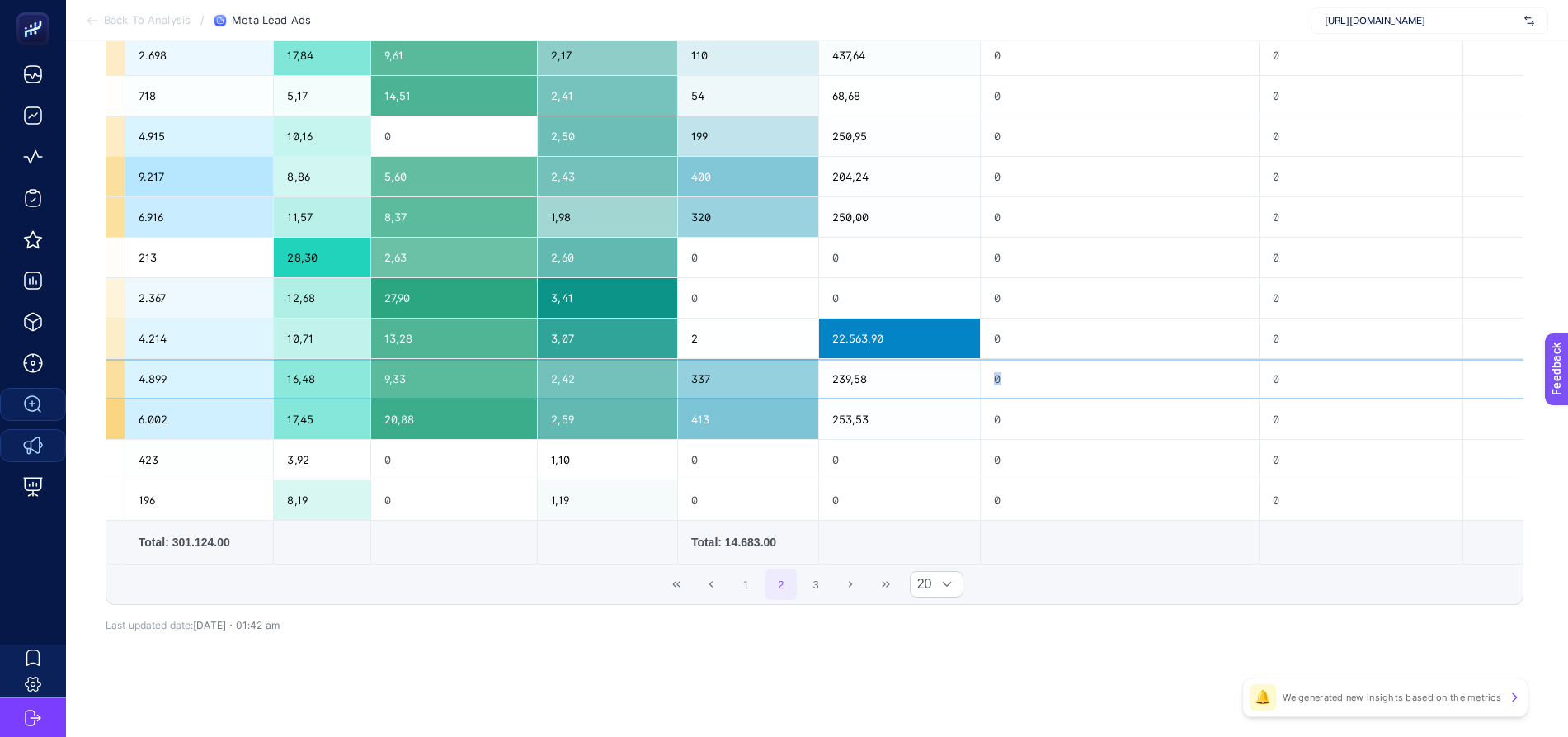
click at [905, 370] on tr "TR | [PERSON_NAME] | Form Reklamı | Şubat 2024 80.738,93 4.899 16,48 9,33 2,42 …" at bounding box center [545, 379] width 1989 height 40
click at [1267, 386] on div "0" at bounding box center [1361, 378] width 203 height 39
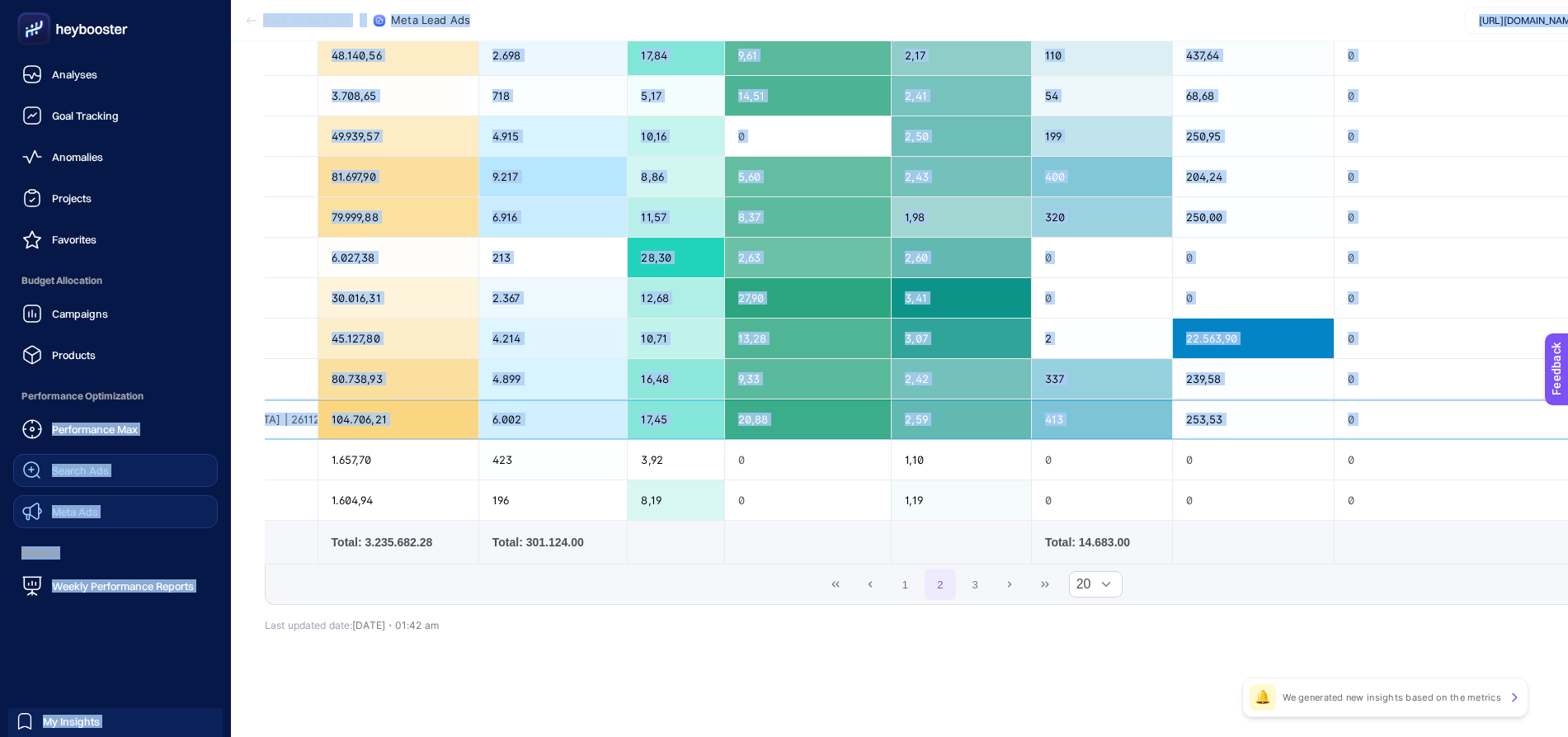
scroll to position [0, 0]
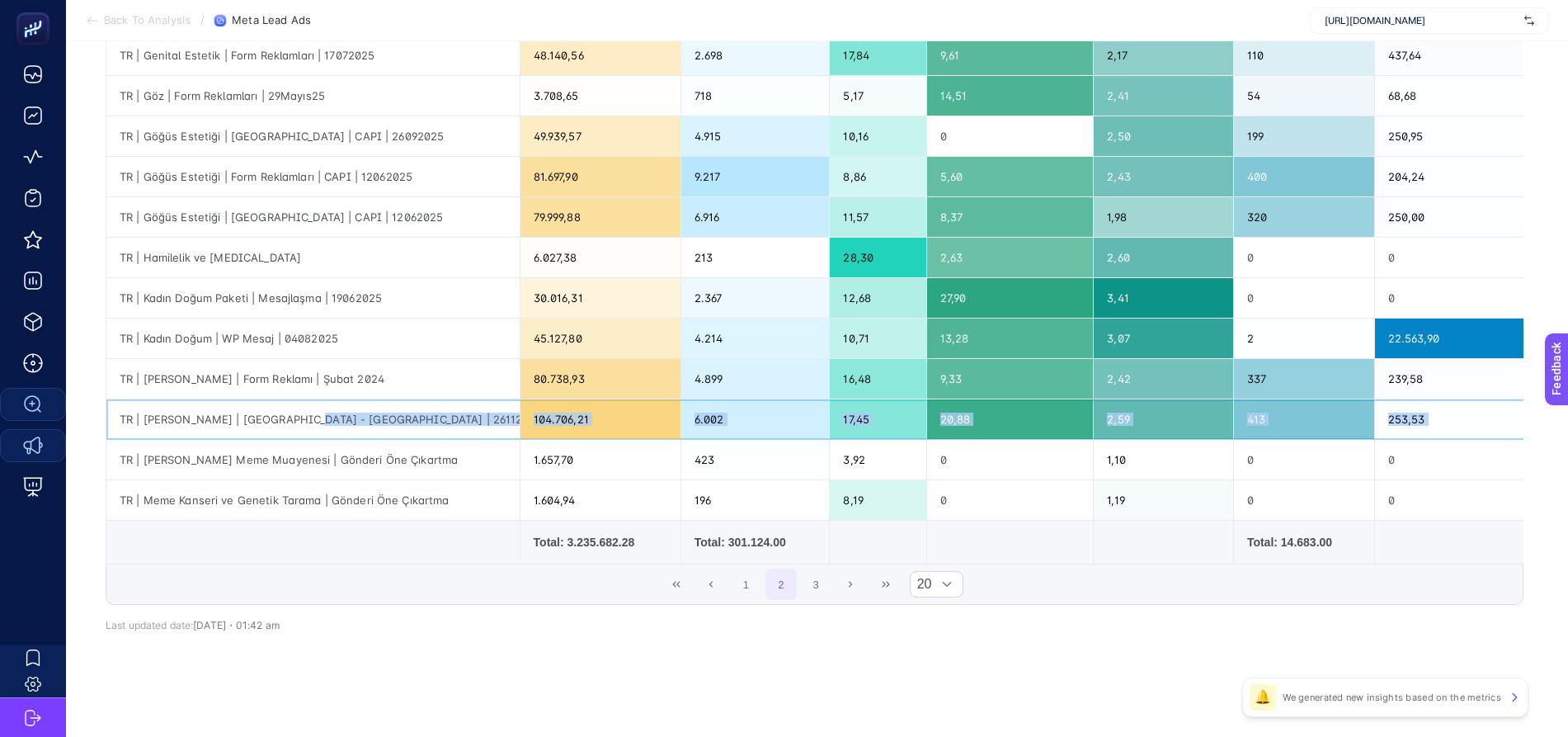
drag, startPoint x: 1344, startPoint y: 425, endPoint x: 282, endPoint y: 413, distance: 1062.1
click at [283, 414] on tr "TR | [PERSON_NAME] | [GEOGRAPHIC_DATA] - [GEOGRAPHIC_DATA] | 26112024 104.706,2…" at bounding box center [1101, 420] width 1989 height 40
click at [230, 413] on div "TR | [PERSON_NAME] | [GEOGRAPHIC_DATA] - [GEOGRAPHIC_DATA] | 26112024" at bounding box center [313, 419] width 413 height 39
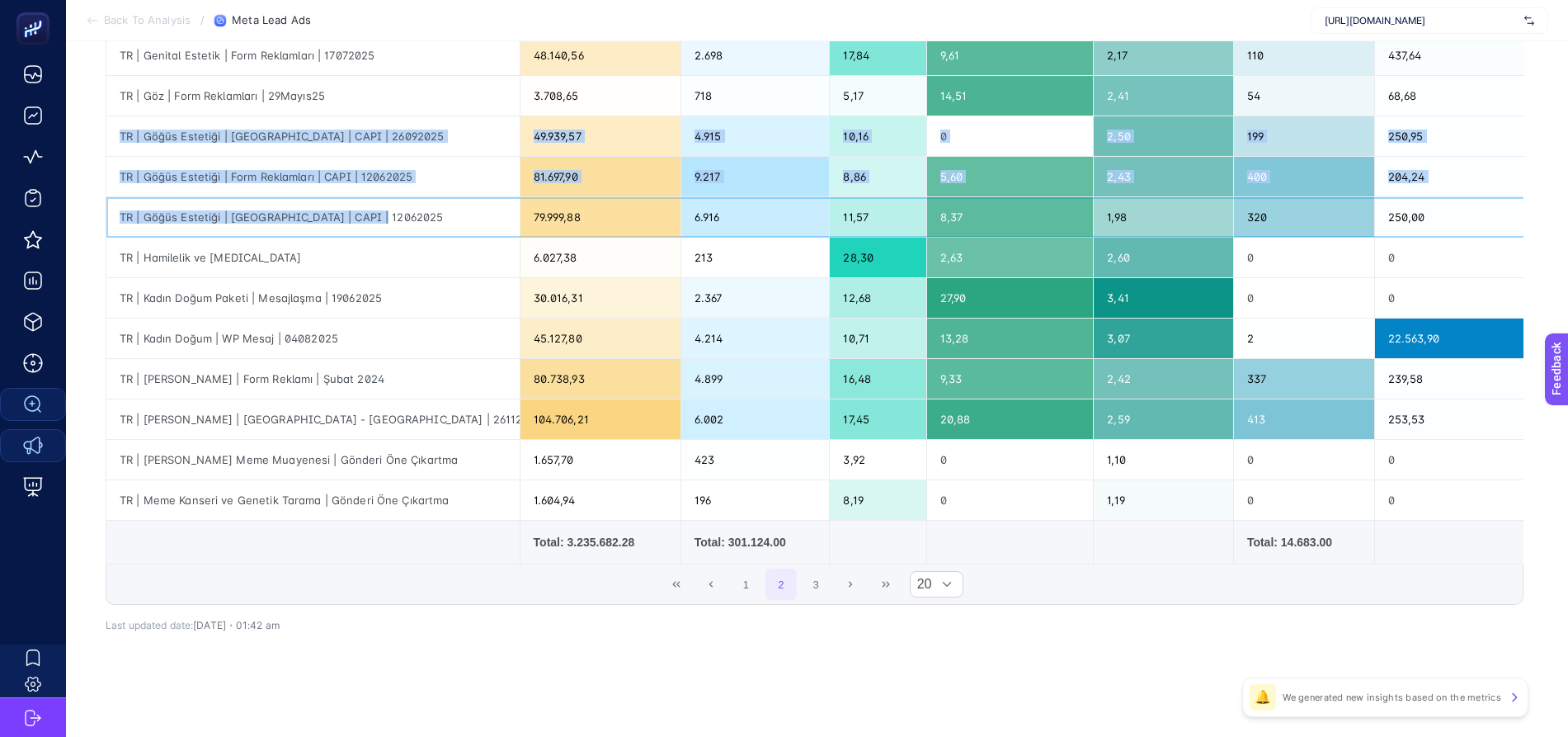
drag, startPoint x: 365, startPoint y: 217, endPoint x: 107, endPoint y: 131, distance: 272.0
click at [107, 131] on tbody "TR | Check up | Check Up | medical Park | Fb | Bostanci | 61.327,21 4.274 14,35…" at bounding box center [1101, 116] width 1989 height 808
click at [356, 200] on div "TR | Göğüs Estetiği | [GEOGRAPHIC_DATA] | CAPI | 12062025" at bounding box center [313, 216] width 413 height 39
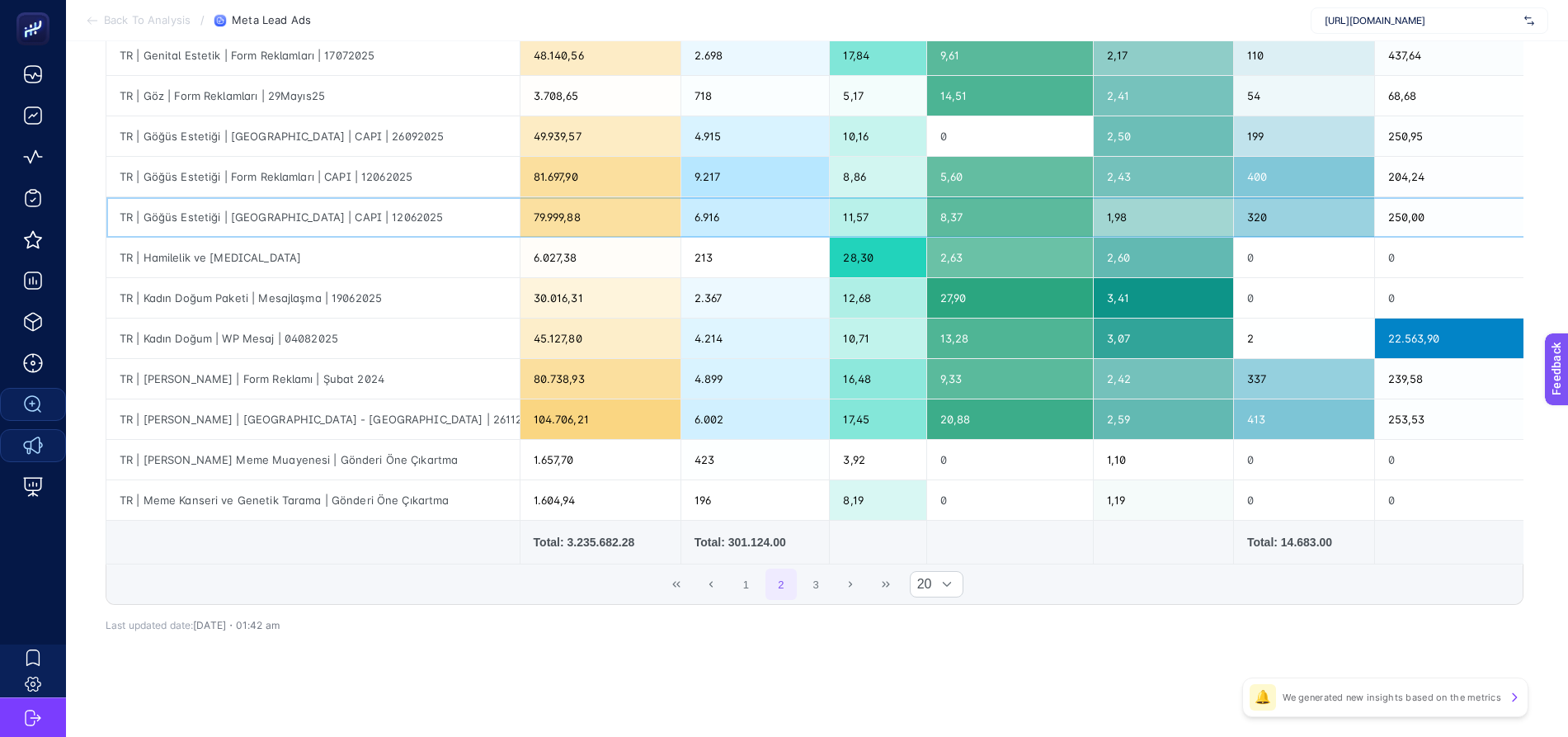
scroll to position [0, 5]
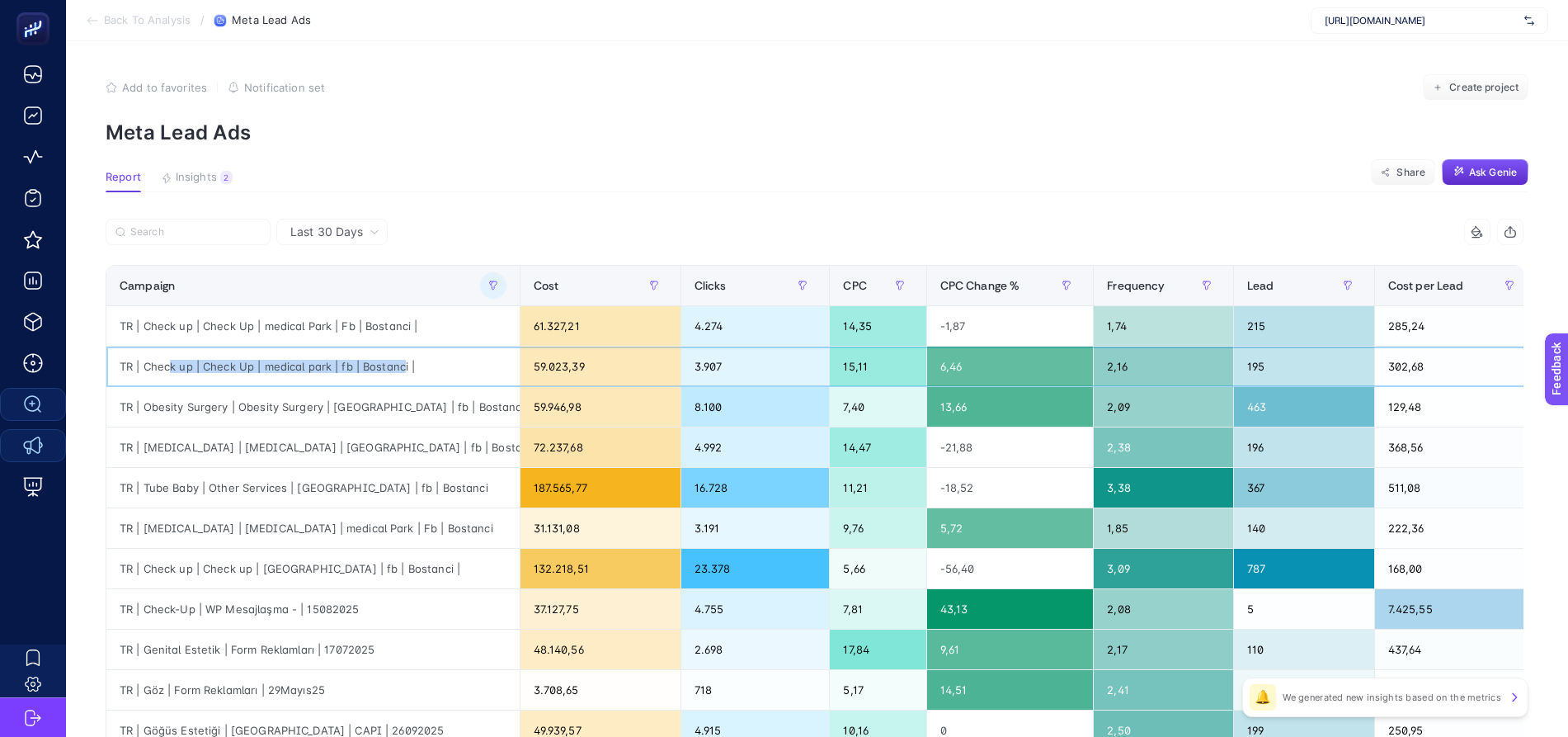
drag, startPoint x: 170, startPoint y: 361, endPoint x: 404, endPoint y: 367, distance: 234.1
click at [403, 367] on div "TR | Check up | Check Up | medical park | fb | Bostanci |" at bounding box center [313, 366] width 413 height 39
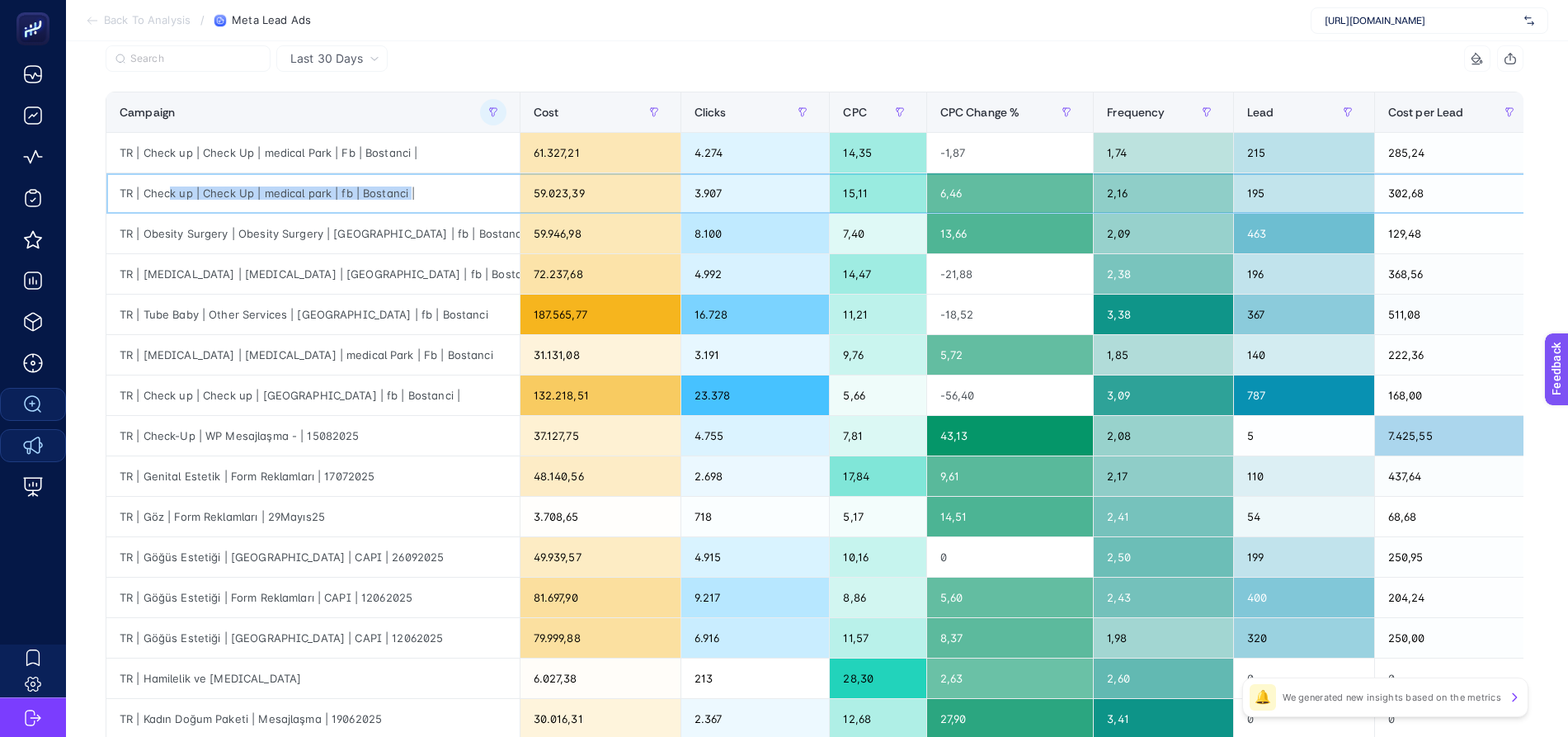
scroll to position [238, 5]
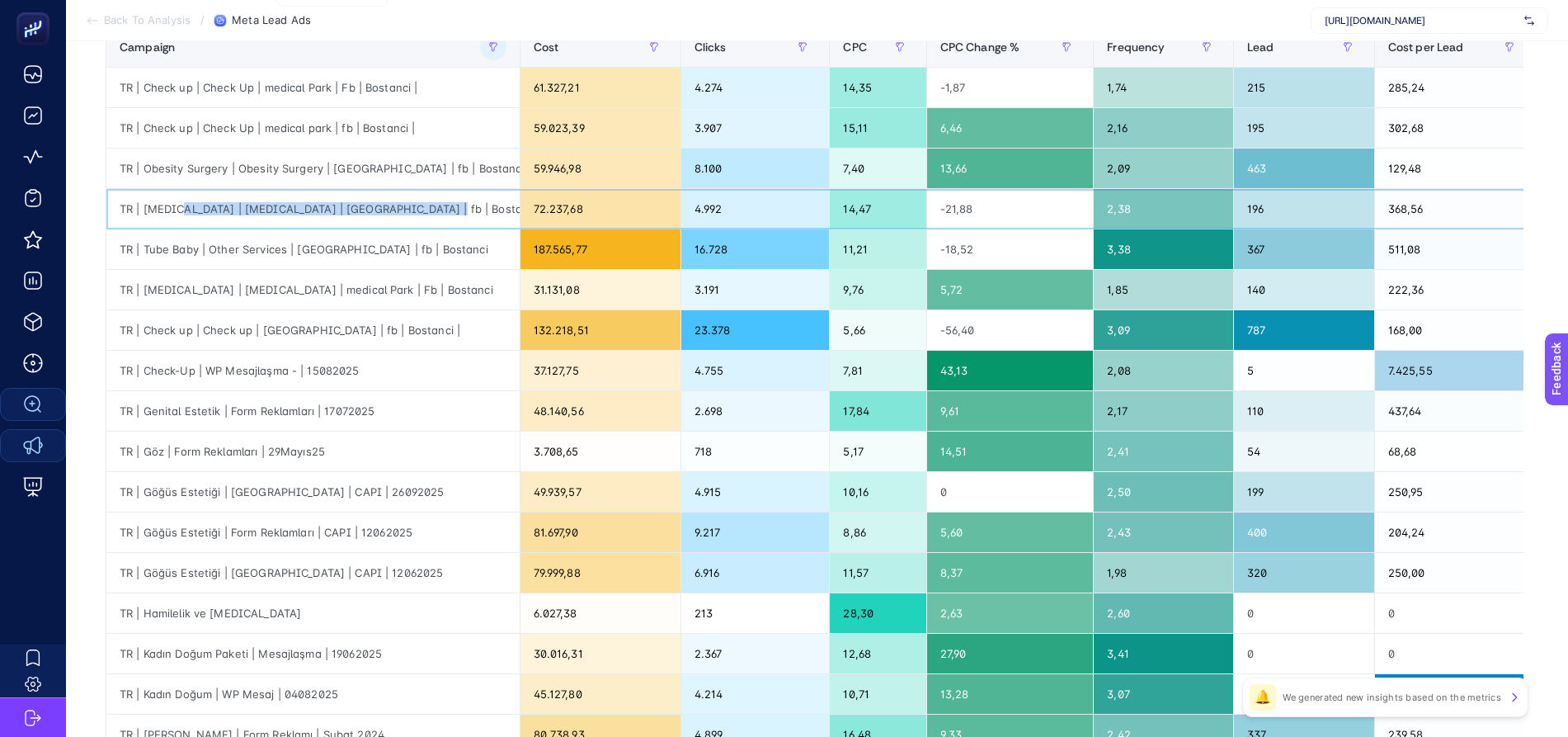
drag, startPoint x: 172, startPoint y: 208, endPoint x: 407, endPoint y: 215, distance: 235.1
click at [410, 195] on div "TR | [MEDICAL_DATA] | [MEDICAL_DATA] | [GEOGRAPHIC_DATA] | fb | Bostanci" at bounding box center [313, 208] width 413 height 39
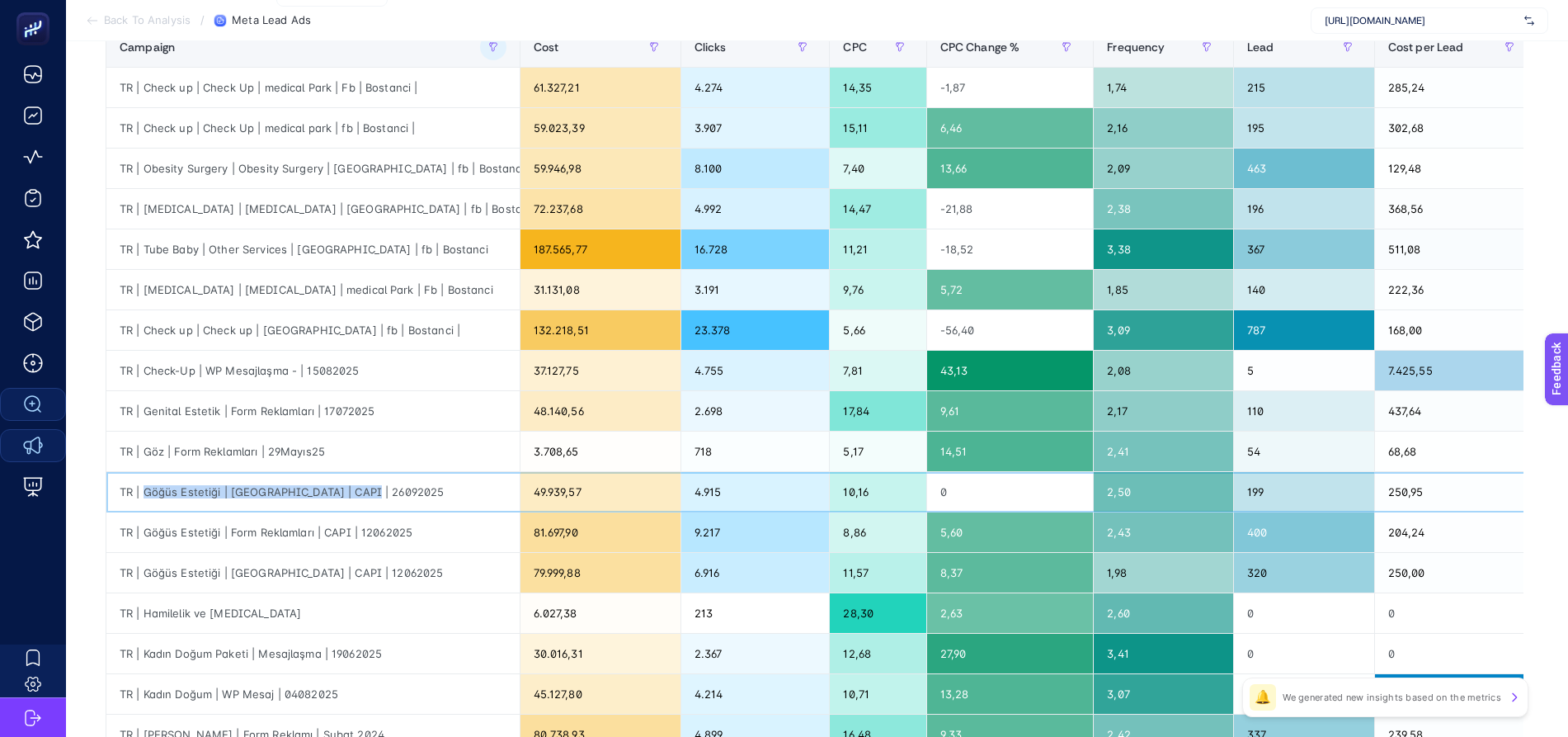
drag, startPoint x: 136, startPoint y: 491, endPoint x: 385, endPoint y: 478, distance: 249.3
click at [384, 493] on div "TR | Göğüs Estetiği | [GEOGRAPHIC_DATA] | CAPI | 26092025" at bounding box center [313, 491] width 413 height 39
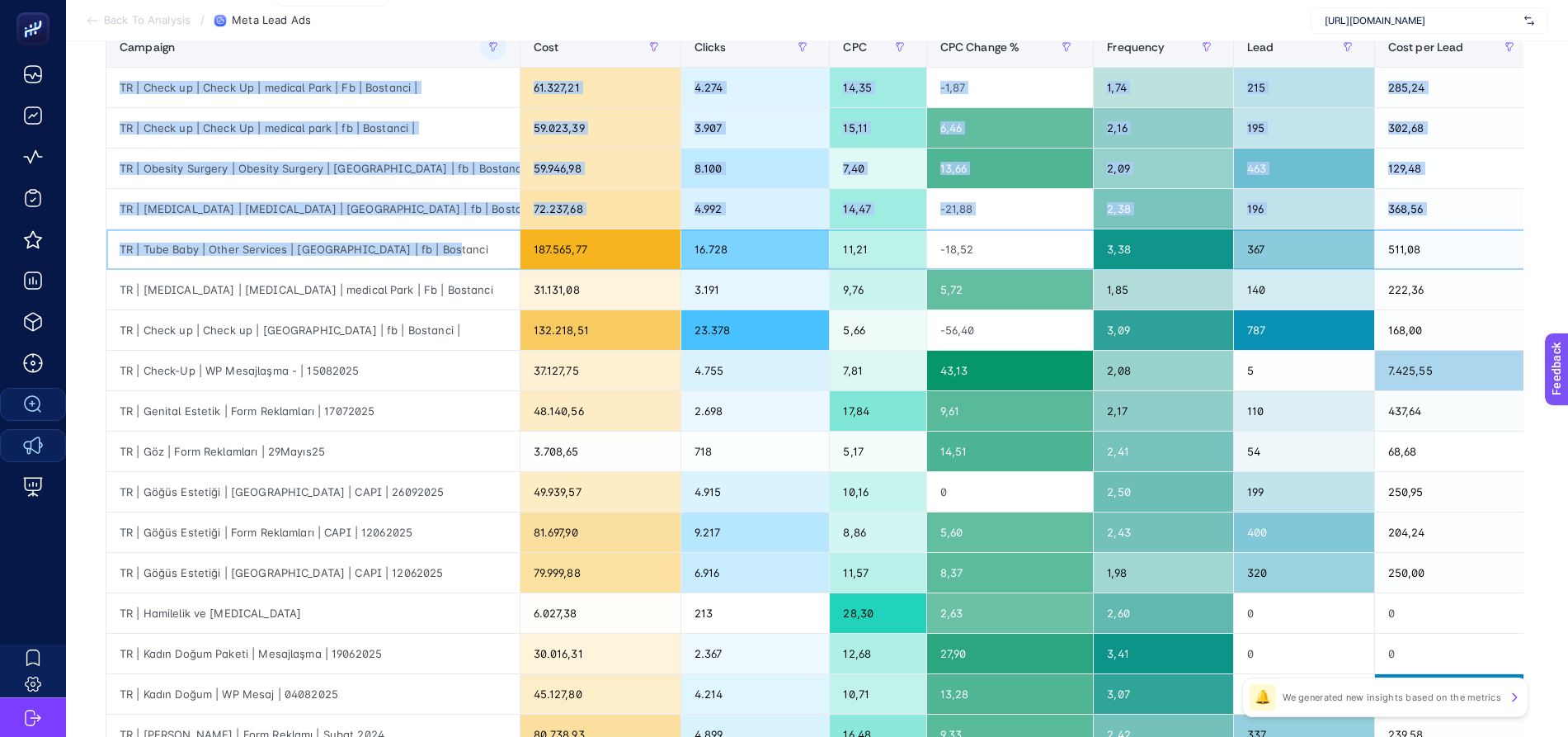
drag, startPoint x: 437, startPoint y: 246, endPoint x: 98, endPoint y: 248, distance: 339.0
click at [98, 248] on div "Last 30 Days 8 items selected Campaign Cost Clicks CPC Frequency Lead Cost per …" at bounding box center [814, 519] width 1444 height 1079
click at [257, 254] on div "TR | Tube Baby | Other Services | [GEOGRAPHIC_DATA] | fb | Bostanci" at bounding box center [313, 248] width 413 height 39
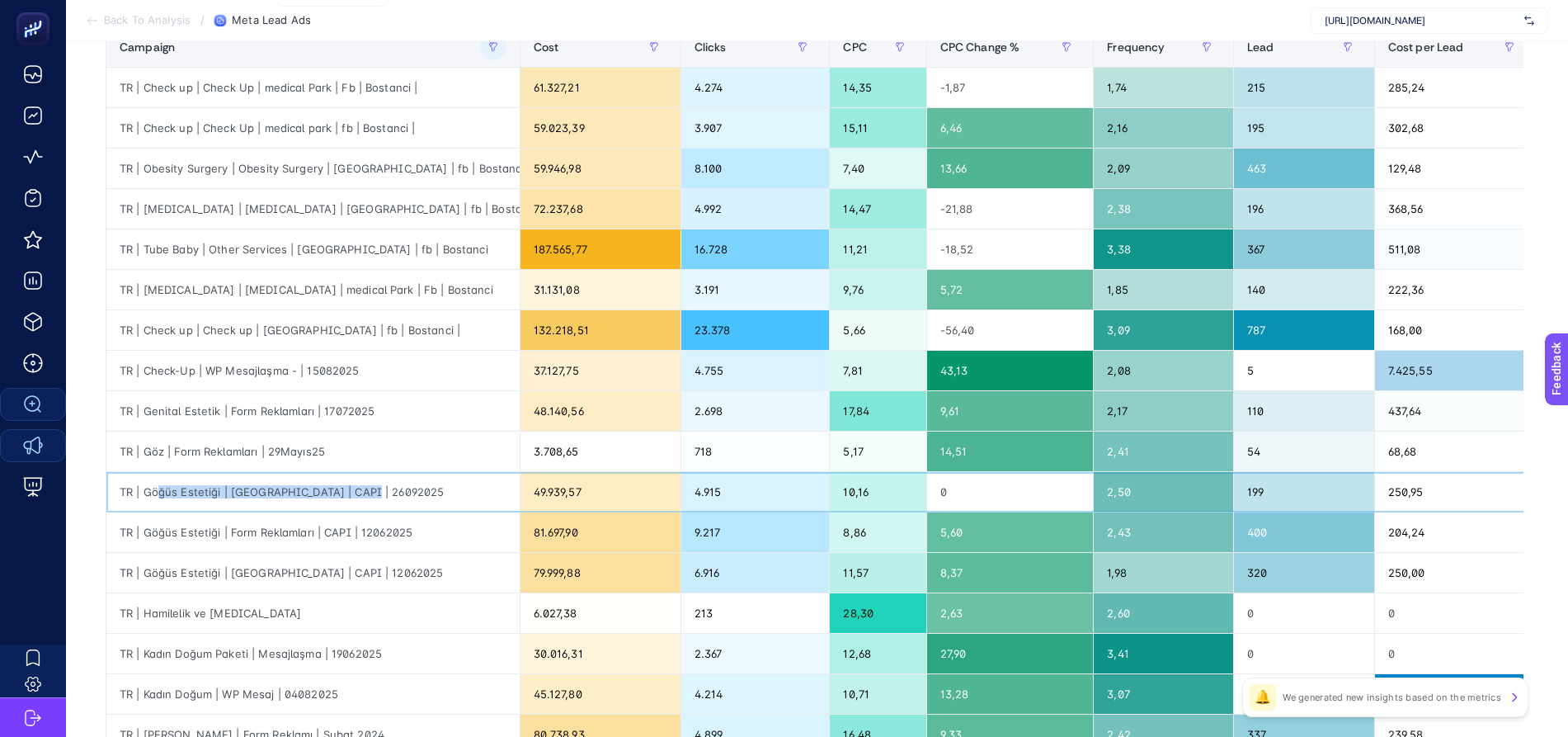
drag, startPoint x: 152, startPoint y: 490, endPoint x: 368, endPoint y: 486, distance: 216.0
click at [368, 486] on div "TR | Göğüs Estetiği | [GEOGRAPHIC_DATA] | CAPI | 26092025" at bounding box center [313, 491] width 413 height 39
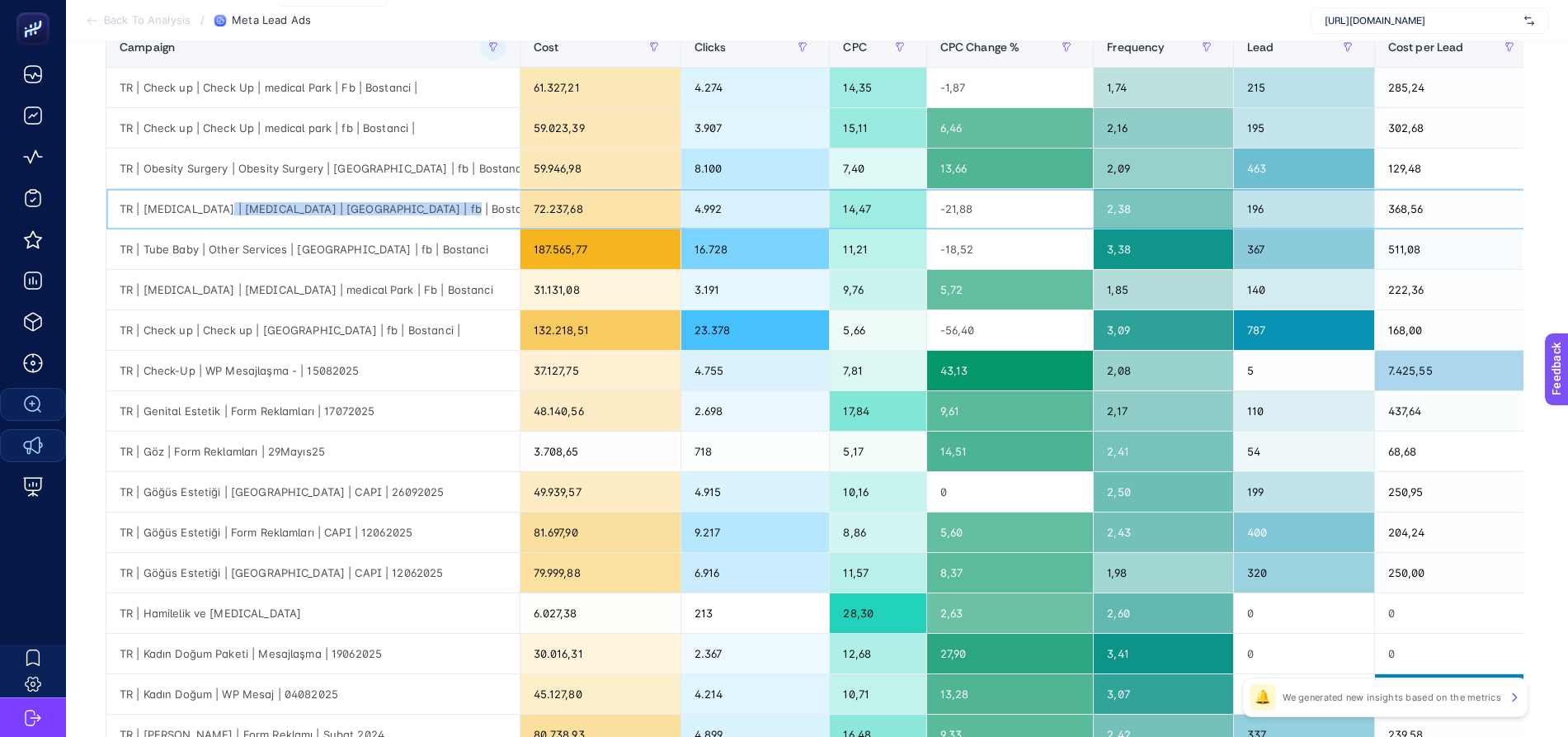
drag, startPoint x: 212, startPoint y: 208, endPoint x: 424, endPoint y: 208, distance: 212.0
click at [424, 208] on div "TR | [MEDICAL_DATA] | [MEDICAL_DATA] | [GEOGRAPHIC_DATA] | fb | Bostanci" at bounding box center [313, 208] width 413 height 39
click at [361, 571] on div "TR | Göğüs Estetiği | [GEOGRAPHIC_DATA] | CAPI | 12062025" at bounding box center [313, 572] width 413 height 39
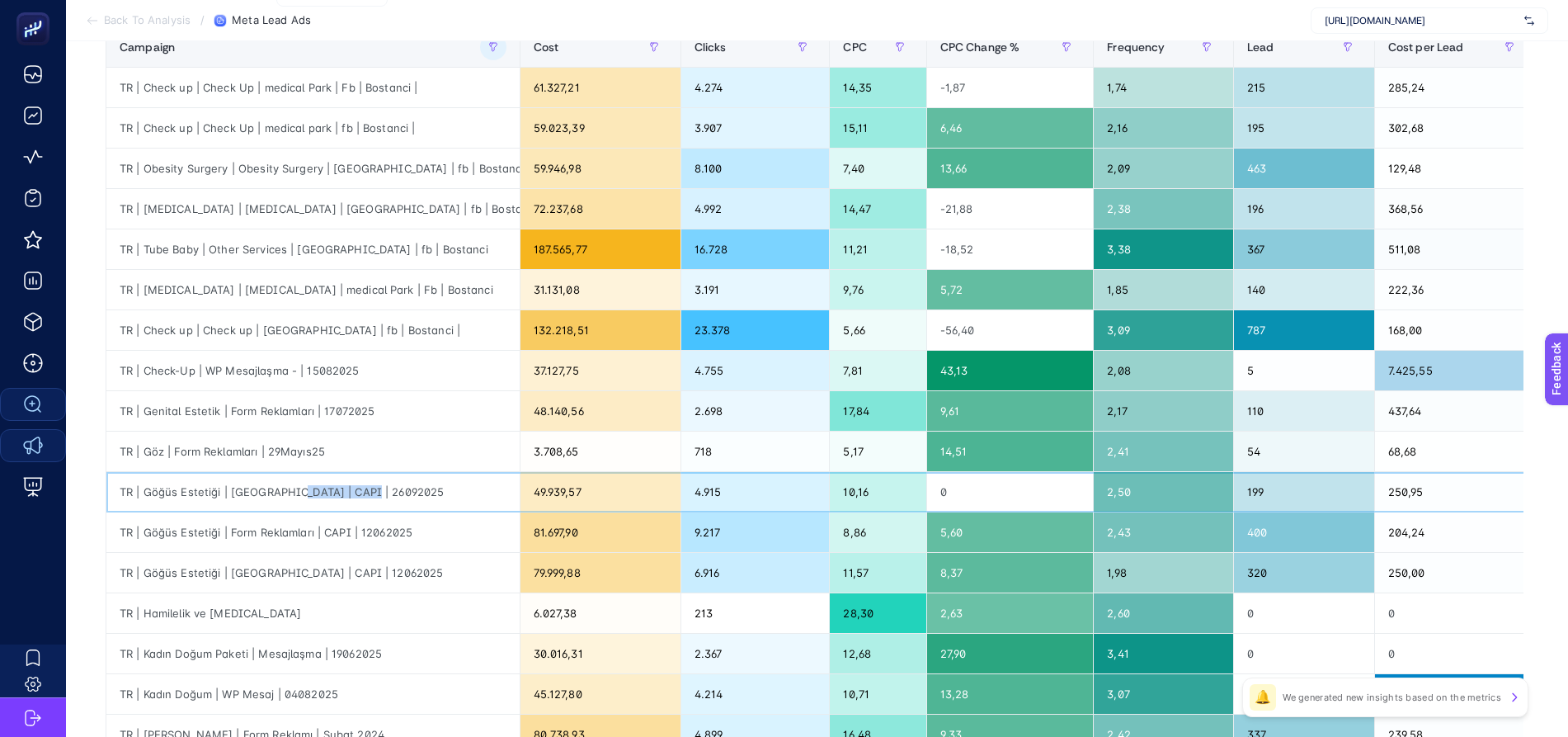
drag, startPoint x: 278, startPoint y: 488, endPoint x: 359, endPoint y: 492, distance: 81.1
click at [359, 492] on div "TR | Göğüs Estetiği | [GEOGRAPHIC_DATA] | CAPI | 26092025" at bounding box center [313, 491] width 413 height 39
click at [340, 485] on div "TR | Göğüs Estetiği | [GEOGRAPHIC_DATA] | CAPI | 26092025" at bounding box center [313, 491] width 413 height 39
click at [217, 495] on div "TR | Göğüs Estetiği | [GEOGRAPHIC_DATA] | CAPI | 26092025" at bounding box center [313, 491] width 413 height 39
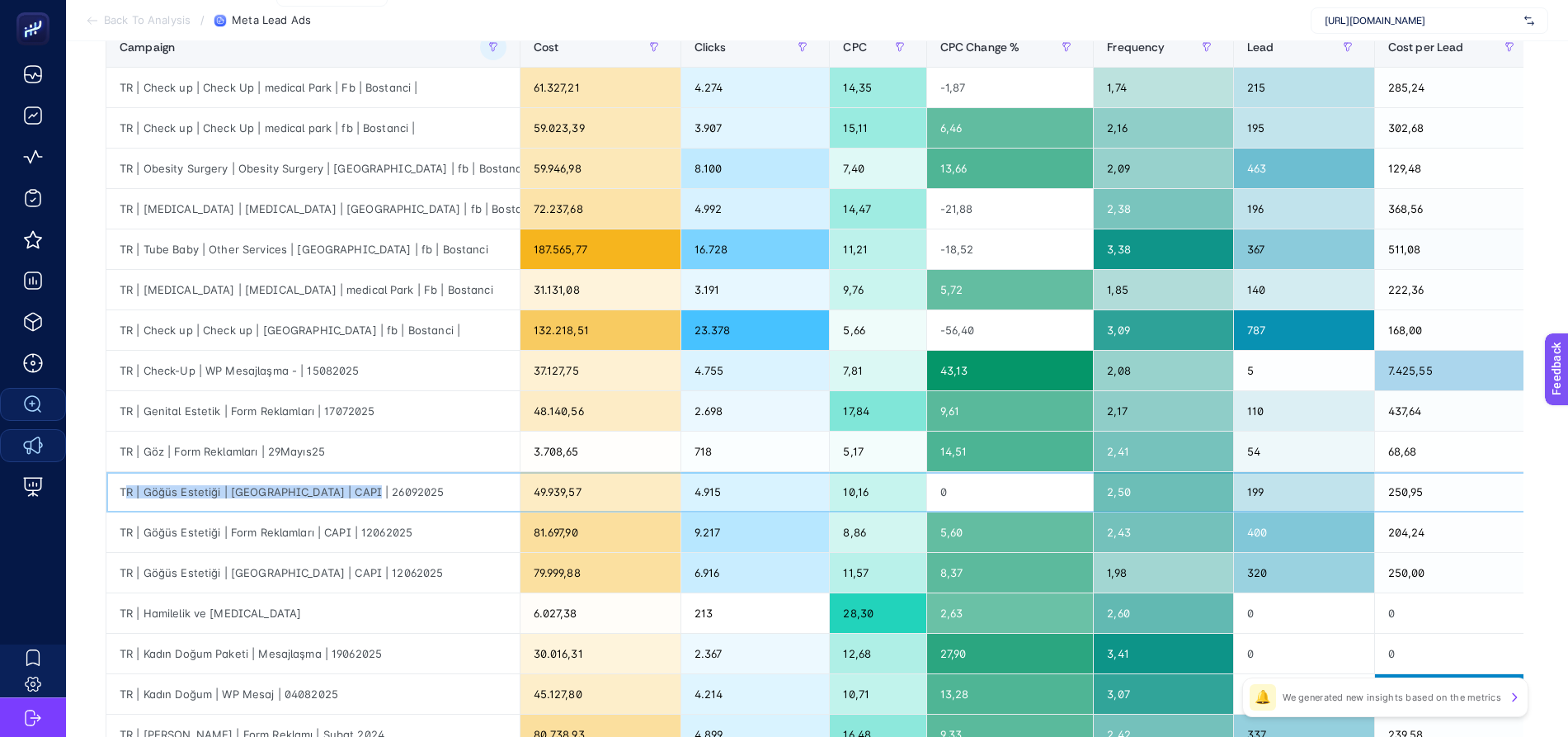
drag, startPoint x: 119, startPoint y: 493, endPoint x: 356, endPoint y: 483, distance: 237.2
click at [356, 483] on div "TR | Göğüs Estetiği | [GEOGRAPHIC_DATA] | CAPI | 26092025" at bounding box center [313, 491] width 413 height 39
click at [151, 495] on div "TR | Göğüs Estetiği | [GEOGRAPHIC_DATA] | CAPI | 26092025" at bounding box center [313, 491] width 413 height 39
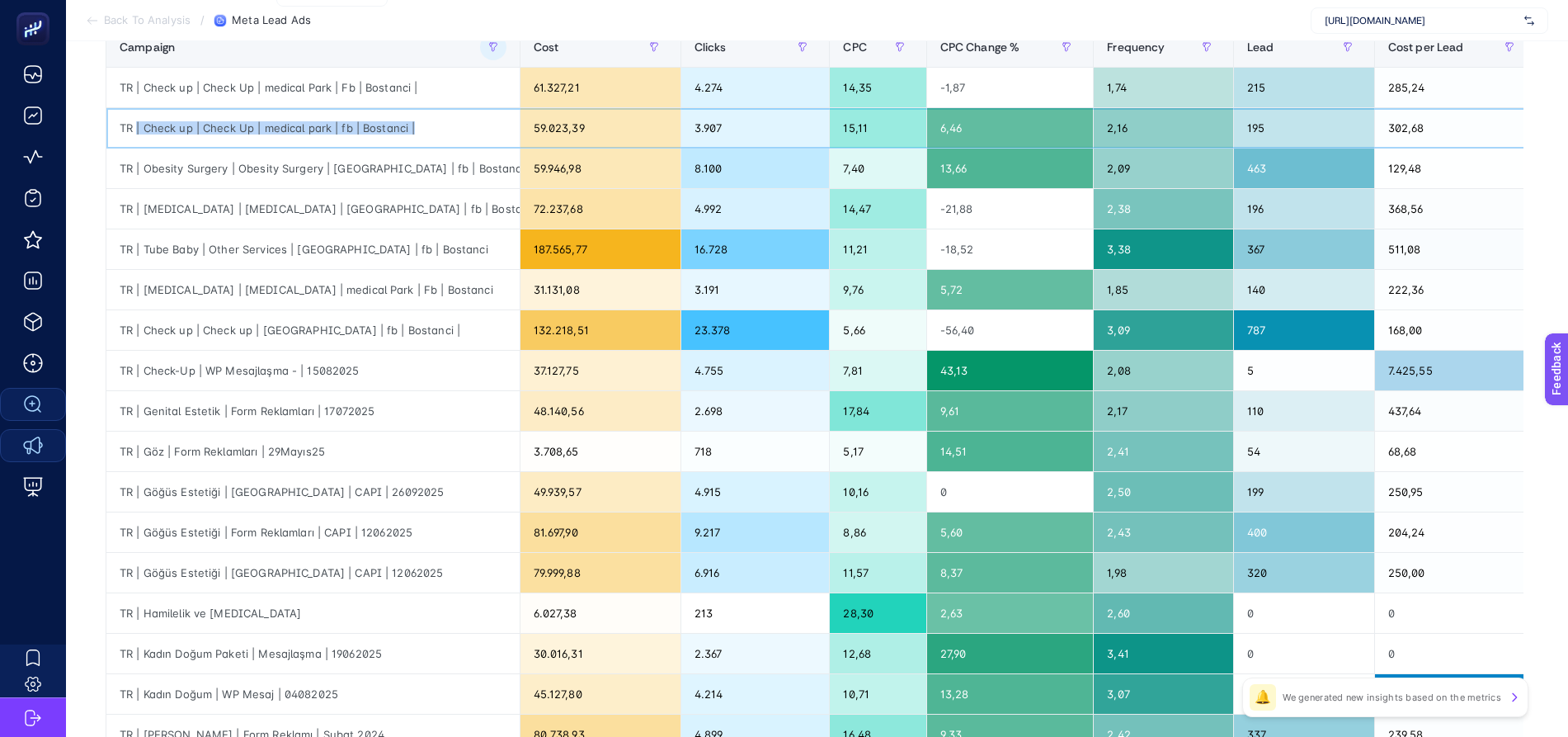
drag, startPoint x: 133, startPoint y: 125, endPoint x: 389, endPoint y: 134, distance: 256.2
click at [408, 128] on div "TR | Check up | Check Up | medical park | fb | Bostanci |" at bounding box center [313, 127] width 413 height 39
click at [338, 134] on div "TR | Check up | Check Up | medical park | fb | Bostanci |" at bounding box center [313, 127] width 413 height 39
drag, startPoint x: 344, startPoint y: 125, endPoint x: 404, endPoint y: 135, distance: 60.8
click at [404, 127] on div "TR | Check up | Check Up | medical park | fb | Bostanci |" at bounding box center [313, 127] width 413 height 39
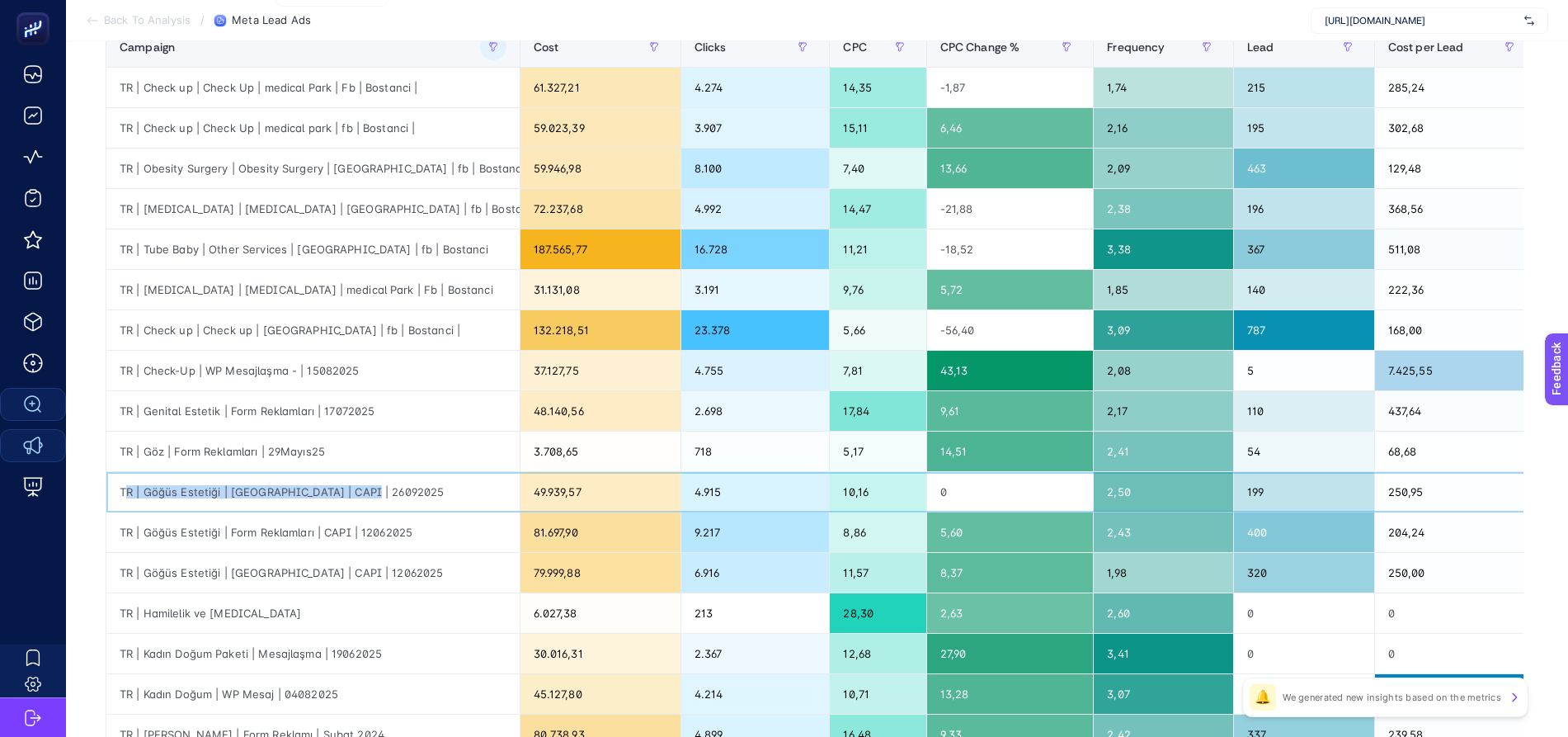
drag, startPoint x: 118, startPoint y: 489, endPoint x: 381, endPoint y: 493, distance: 263.0
click at [381, 493] on div "TR | Göğüs Estetiği | [GEOGRAPHIC_DATA] | CAPI | 26092025" at bounding box center [313, 491] width 413 height 39
click at [140, 486] on div "TR | Göğüs Estetiği | [GEOGRAPHIC_DATA] | CAPI | 26092025" at bounding box center [313, 491] width 413 height 39
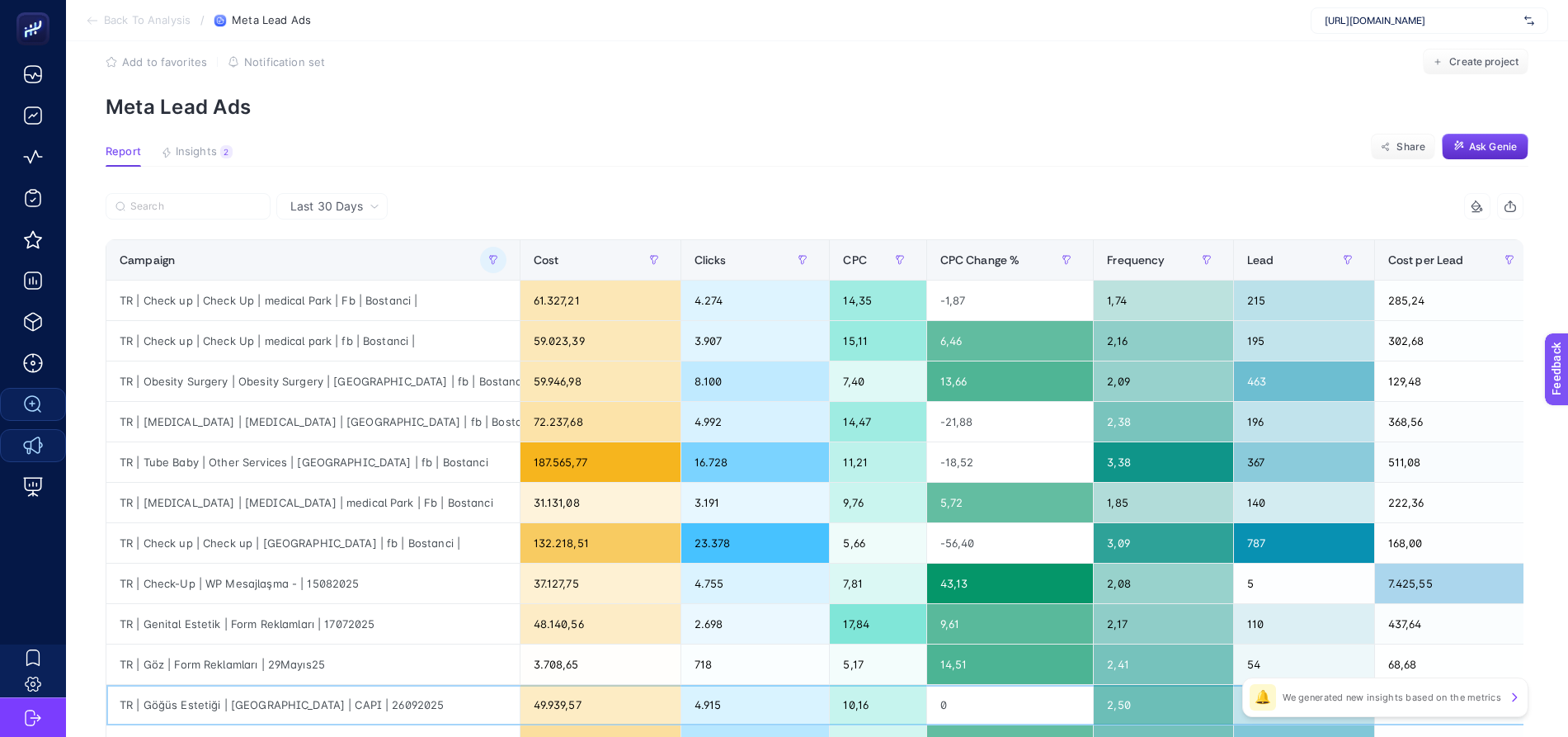
scroll to position [0, 5]
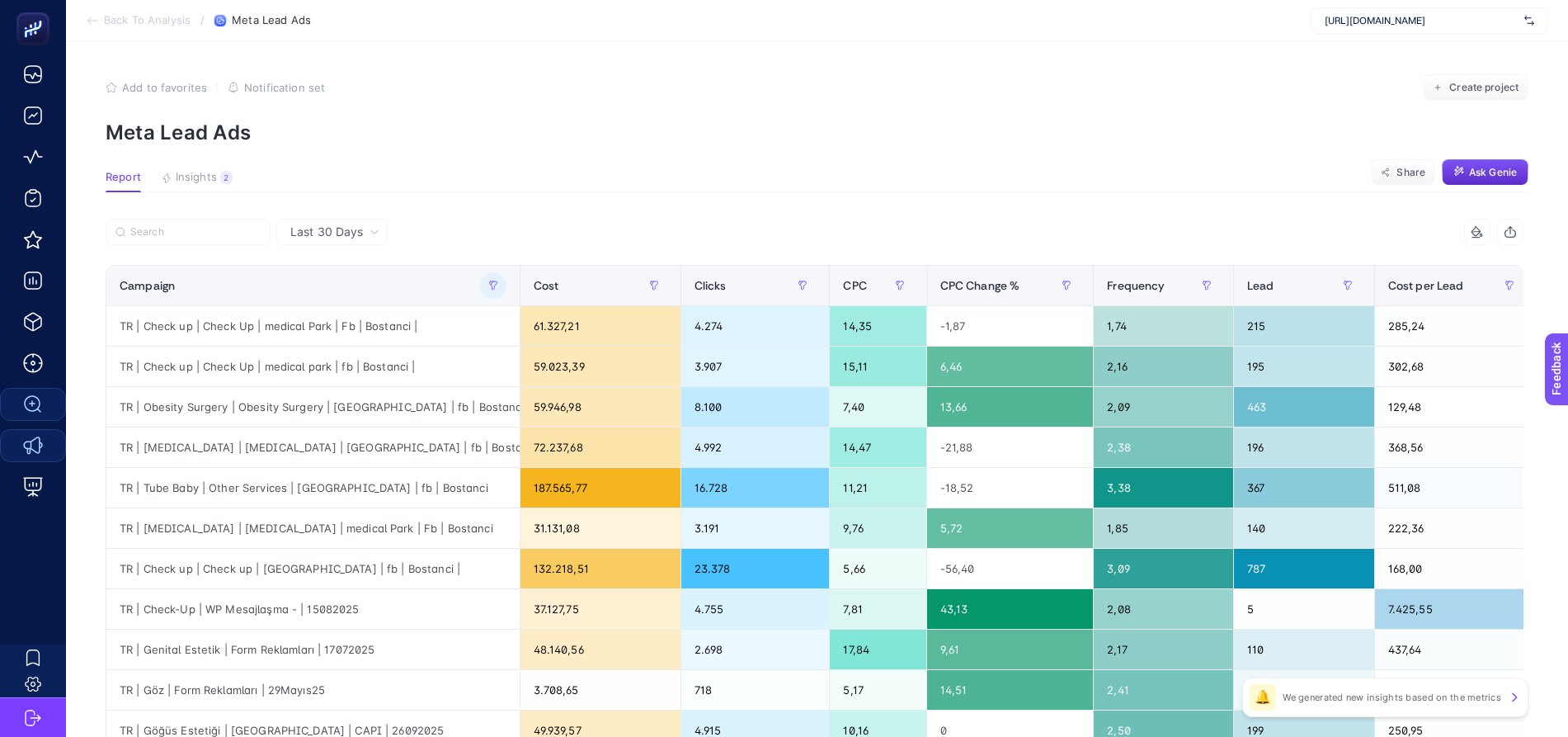
click at [307, 232] on span "Last 30 Days" at bounding box center [327, 232] width 73 height 16
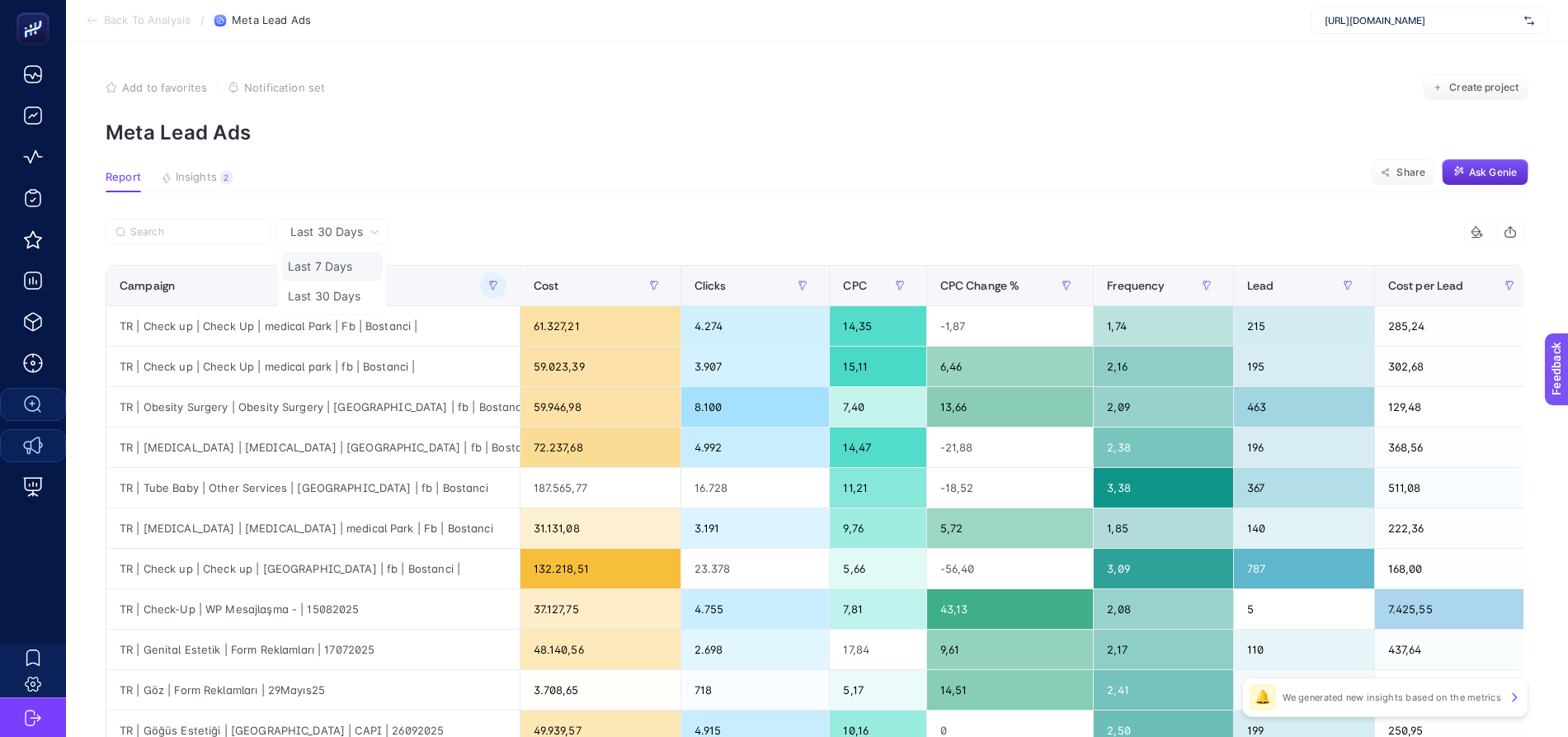
click at [341, 270] on li "Last 7 Days" at bounding box center [331, 266] width 101 height 30
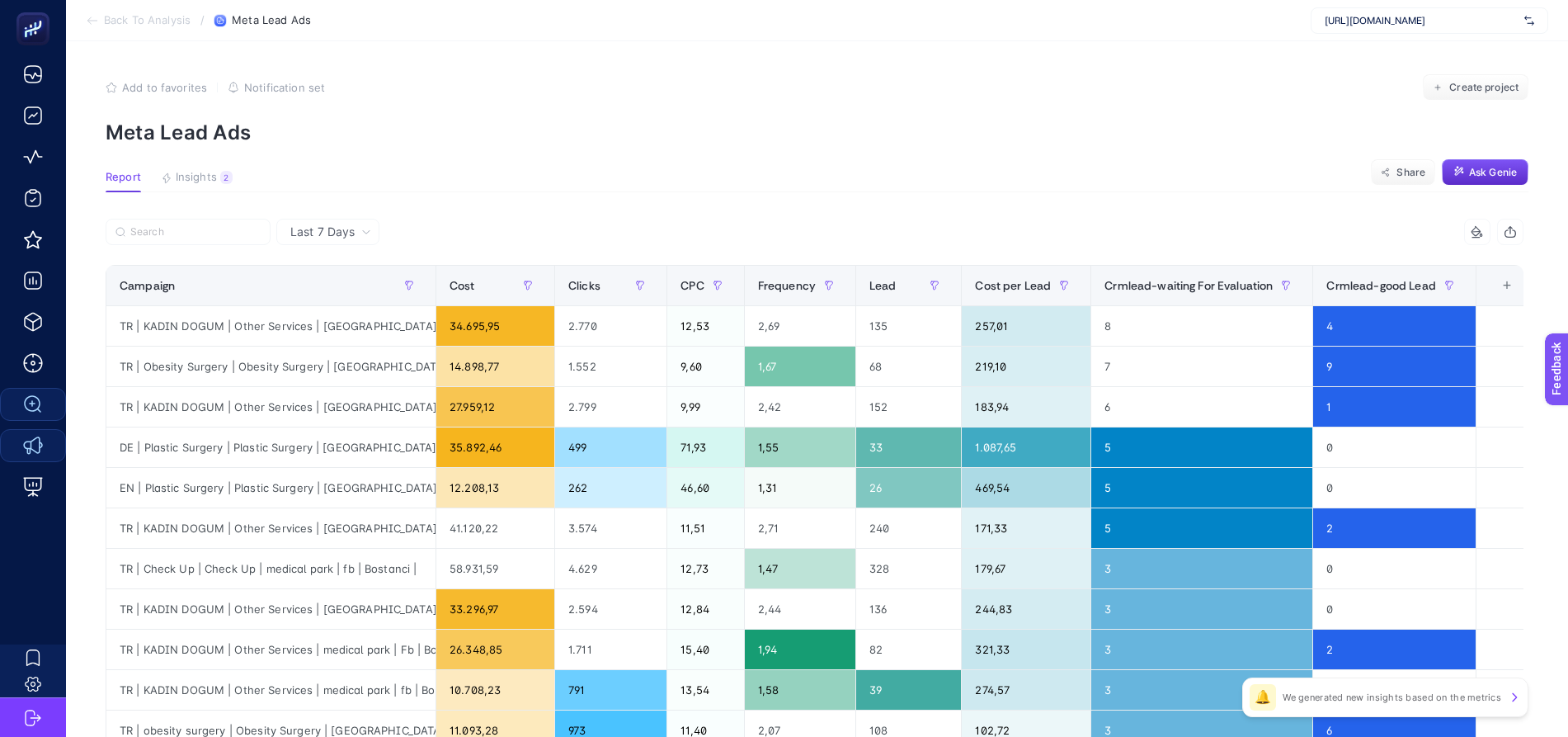
scroll to position [594, 5]
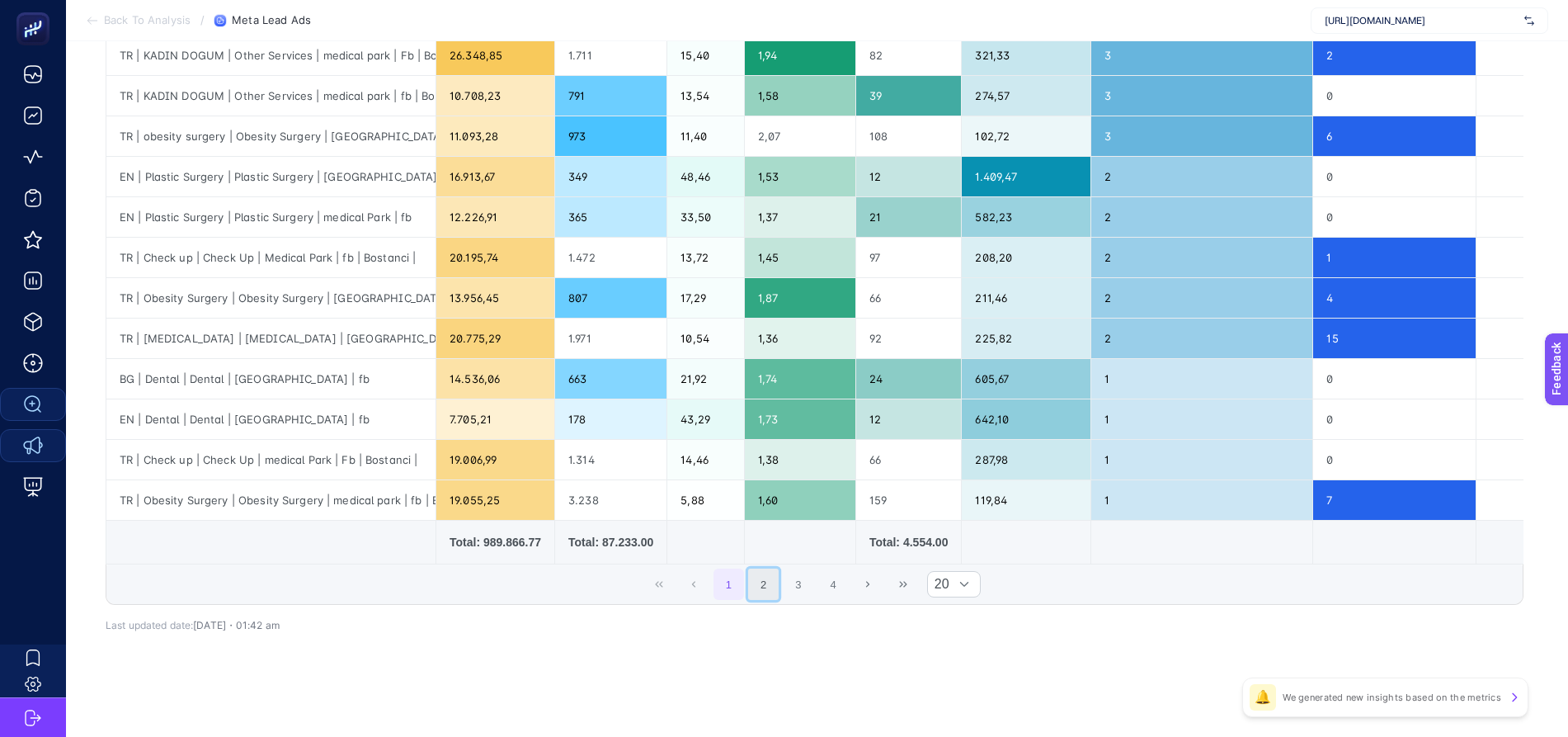
click at [768, 585] on button "2" at bounding box center [763, 584] width 31 height 31
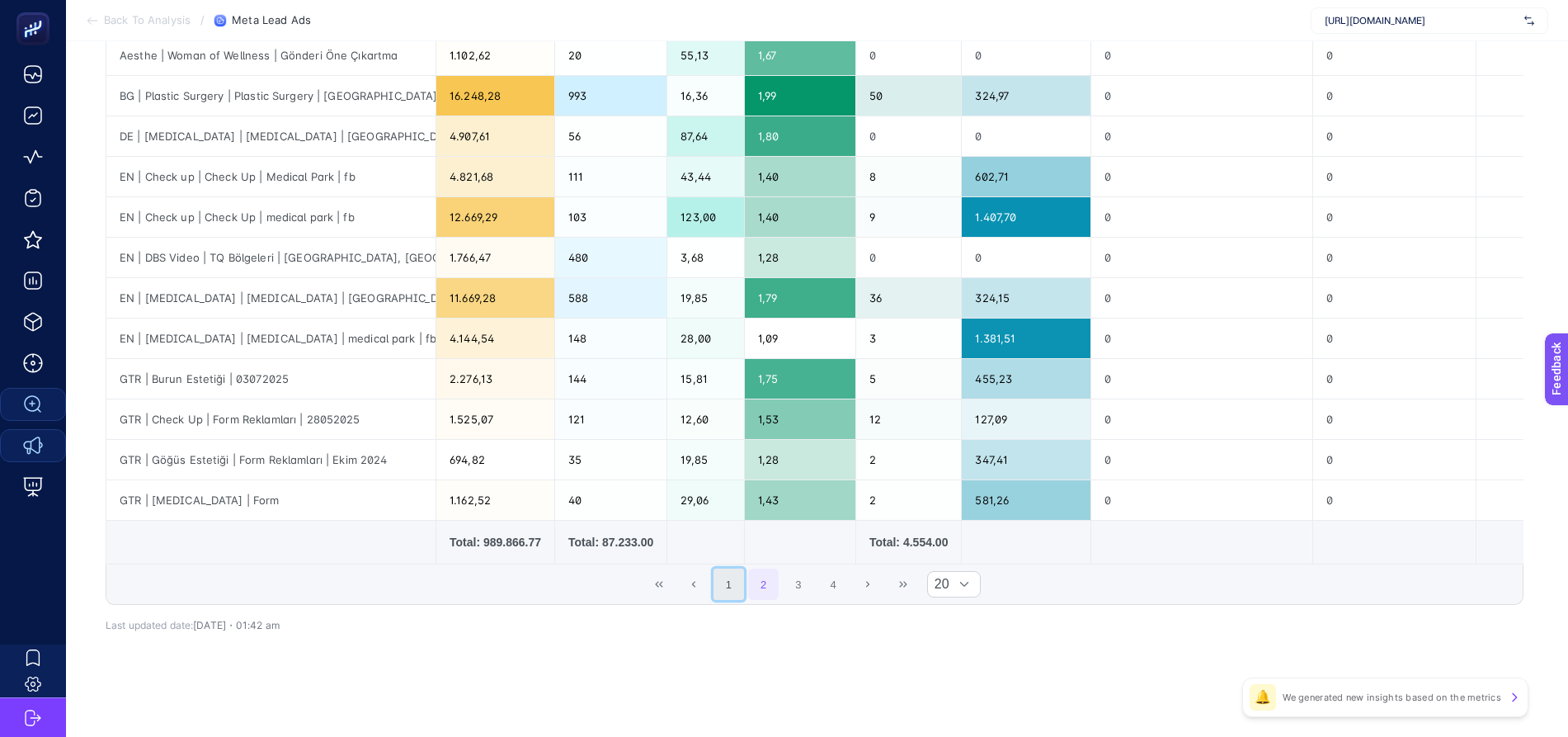
click at [733, 591] on button "1" at bounding box center [729, 584] width 31 height 31
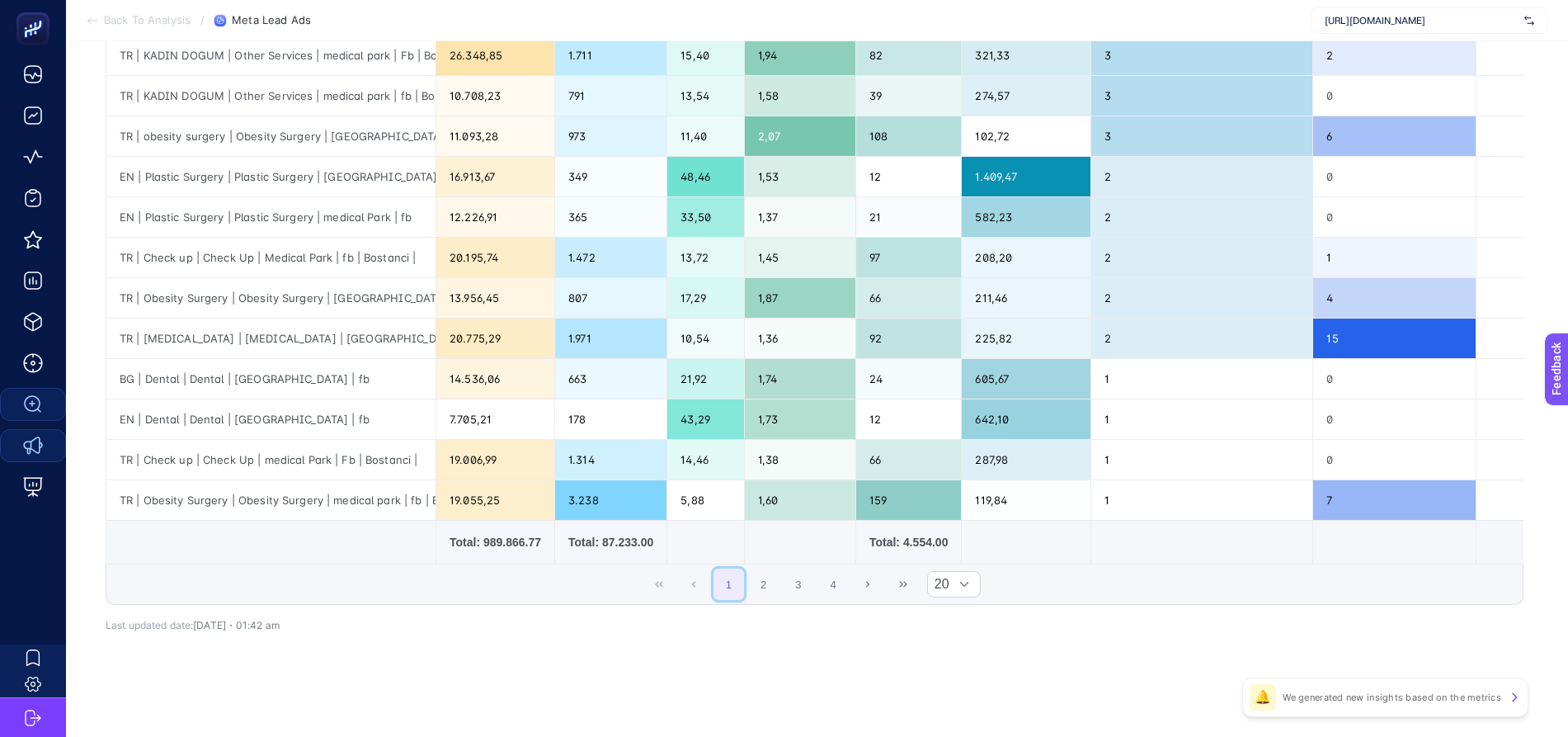
scroll to position [0, 5]
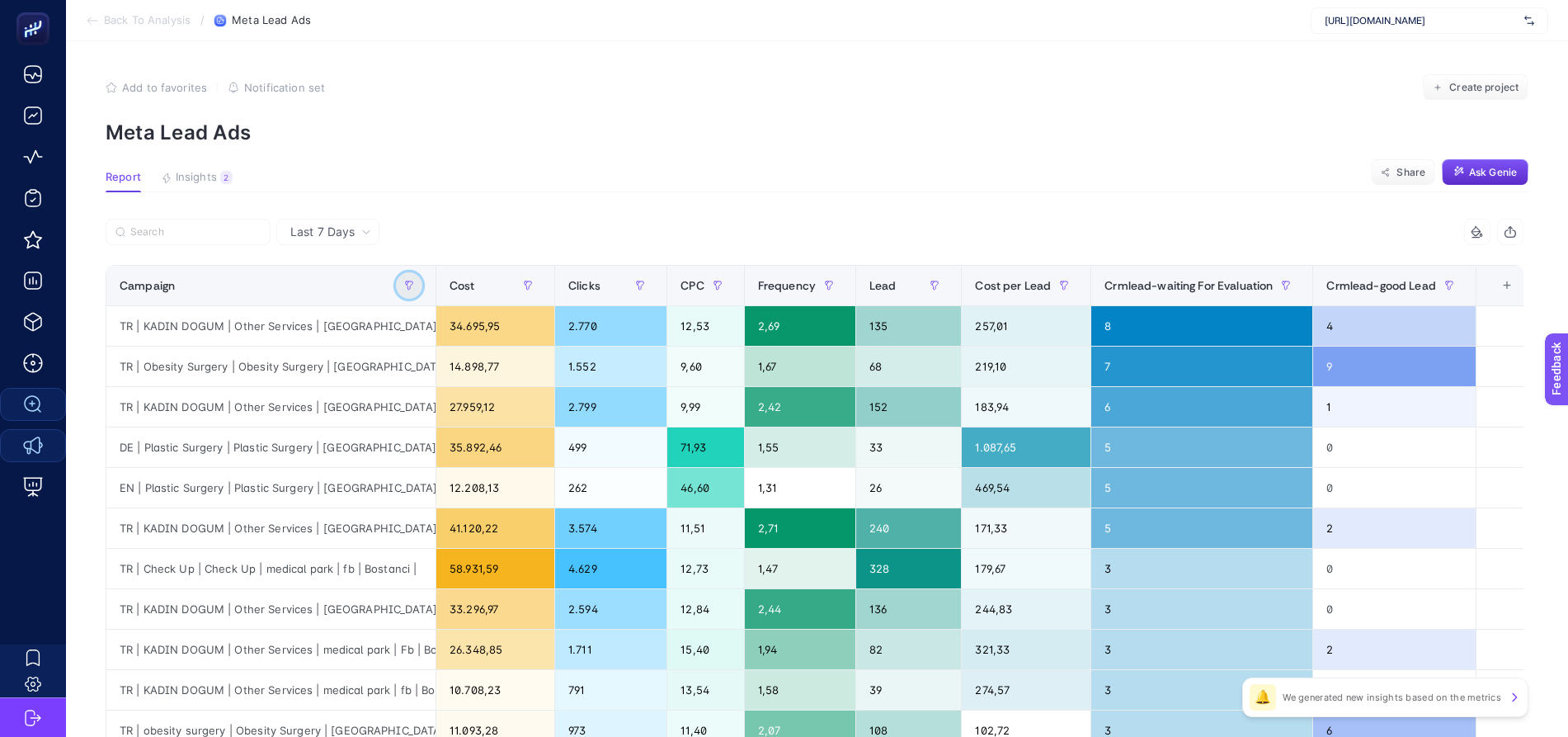
click at [410, 284] on icon "button" at bounding box center [409, 285] width 10 height 10
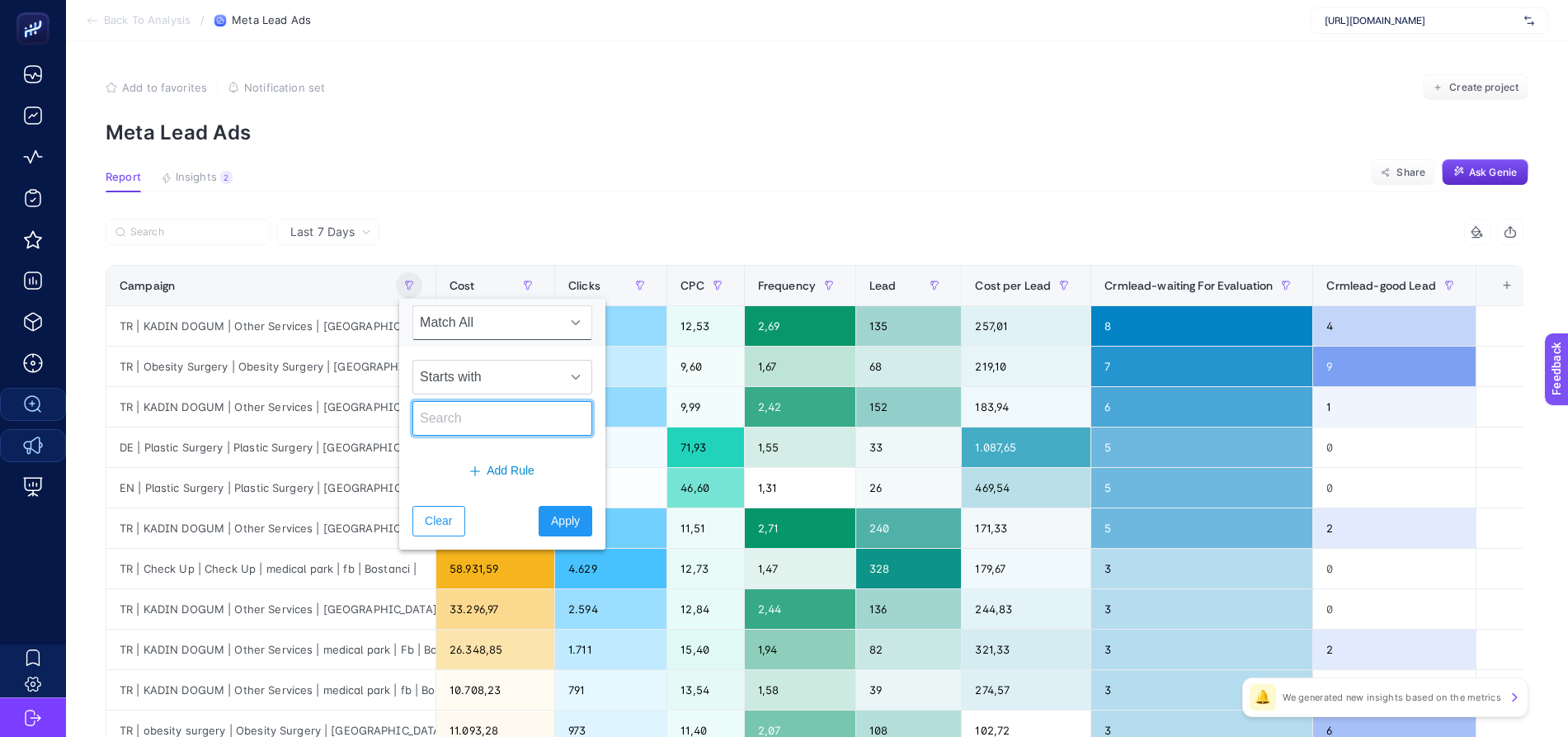
click at [462, 413] on input "text" at bounding box center [502, 418] width 180 height 35
type input "TR"
click at [551, 518] on span "Apply" at bounding box center [566, 521] width 29 height 17
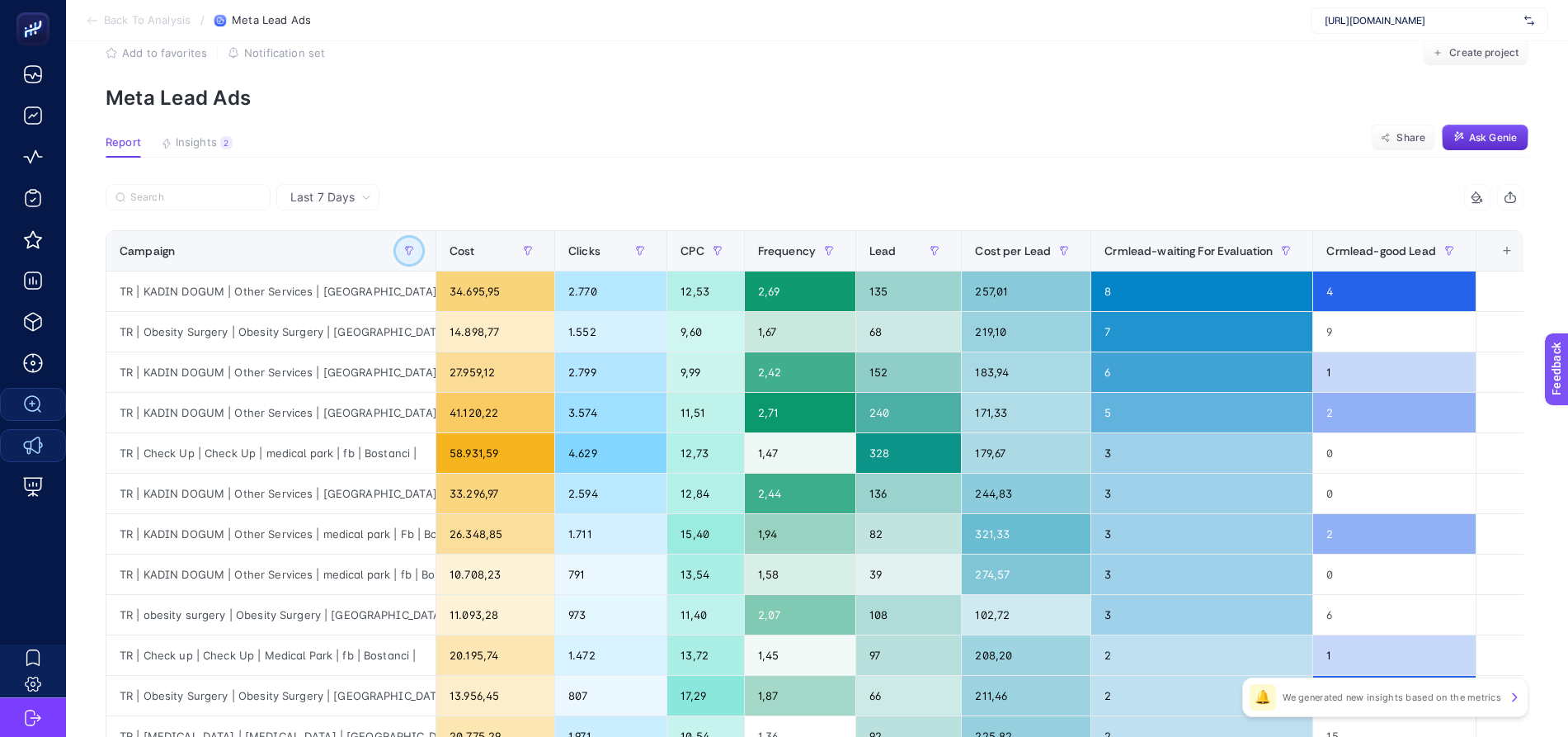
scroll to position [594, 5]
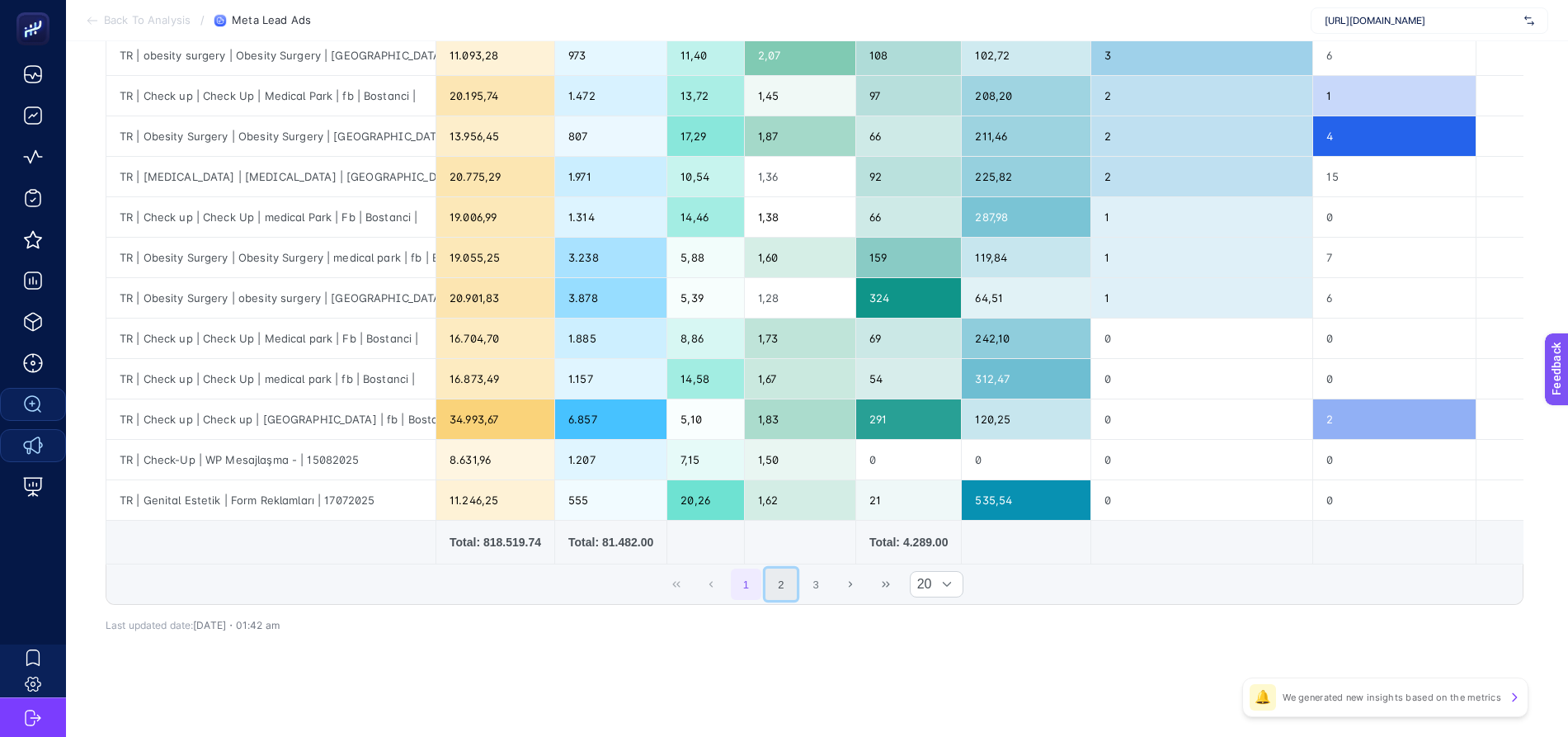
click at [792, 583] on button "2" at bounding box center [781, 584] width 31 height 31
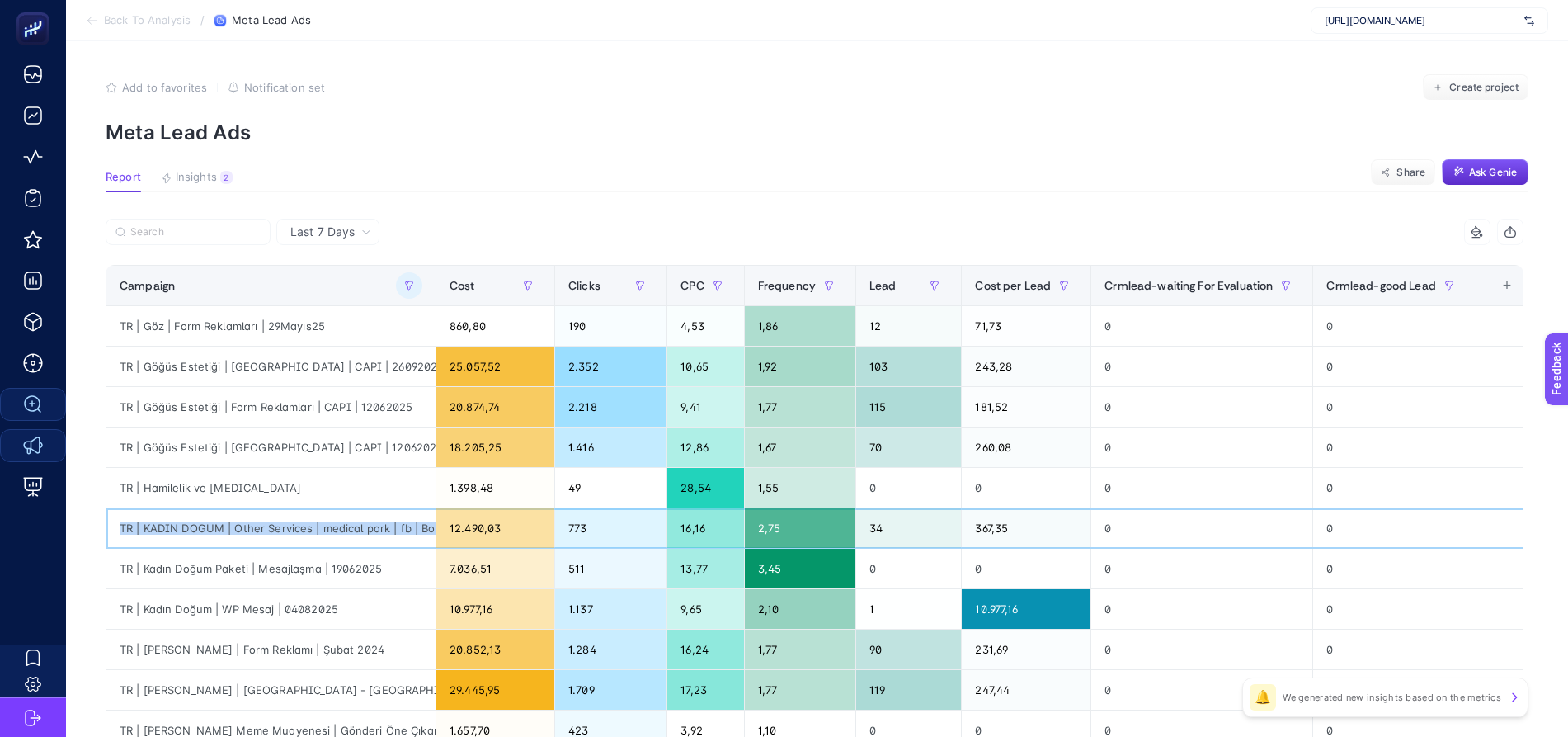
scroll to position [0, 37]
drag, startPoint x: 116, startPoint y: 524, endPoint x: 427, endPoint y: 529, distance: 311.0
click at [427, 529] on div "TR | KADIN DOGUM | Other Services | medical park | fb | Bostanci" at bounding box center [271, 527] width 329 height 39
click at [352, 522] on div "TR | KADIN DOGUM | Other Services | medical park | fb | Bostanci" at bounding box center [271, 527] width 329 height 39
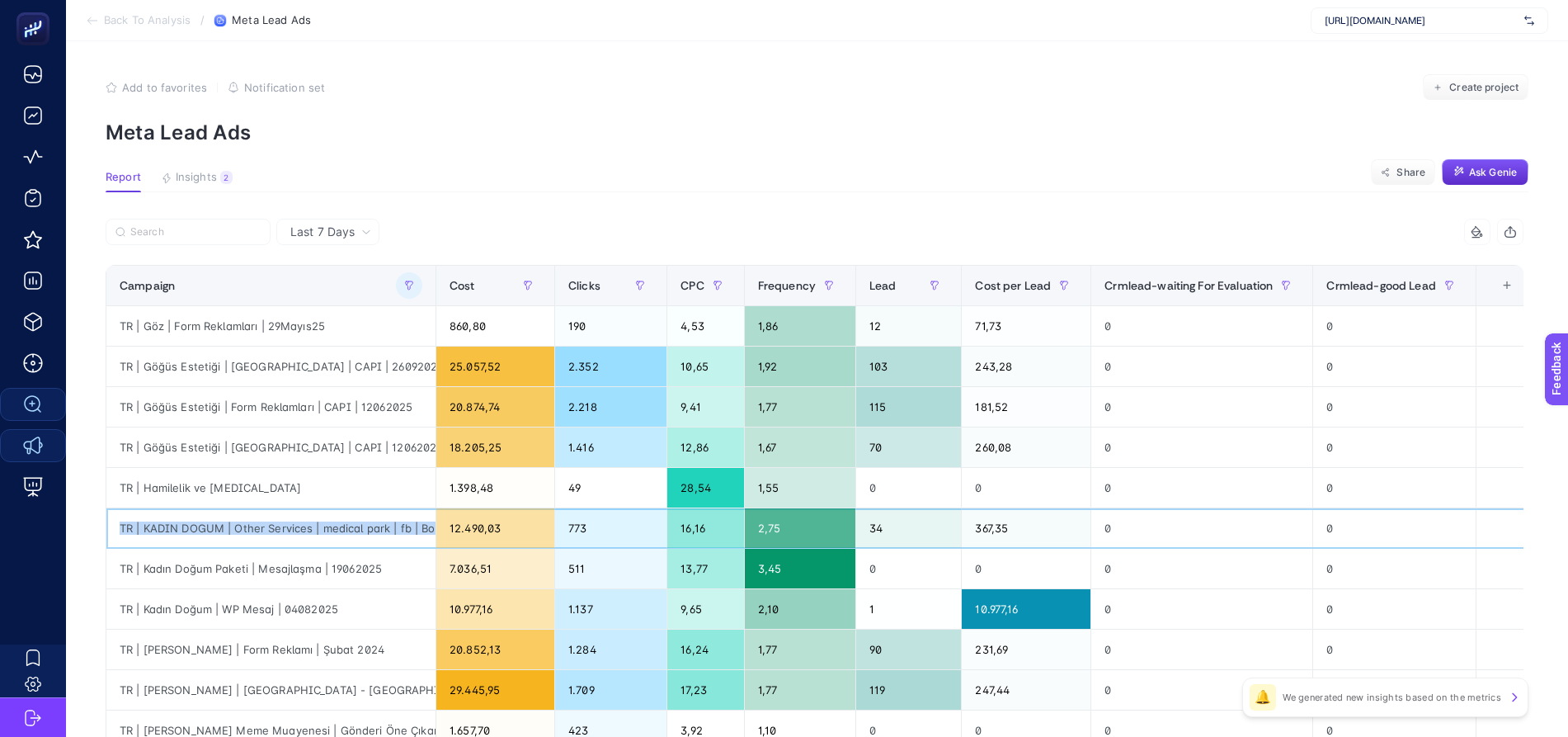
drag, startPoint x: 421, startPoint y: 524, endPoint x: 108, endPoint y: 524, distance: 313.0
click at [108, 524] on div "TR | KADIN DOGUM | Other Services | medical park | fb | Bostanci" at bounding box center [271, 527] width 329 height 39
click at [264, 525] on div "TR | KADIN DOGUM | Other Services | medical park | fb | Bostanci" at bounding box center [271, 527] width 329 height 39
click at [182, 530] on div "TR | KADIN DOGUM | Other Services | medical park | fb | Bostanci" at bounding box center [271, 527] width 329 height 39
drag, startPoint x: 117, startPoint y: 526, endPoint x: 370, endPoint y: 524, distance: 253.0
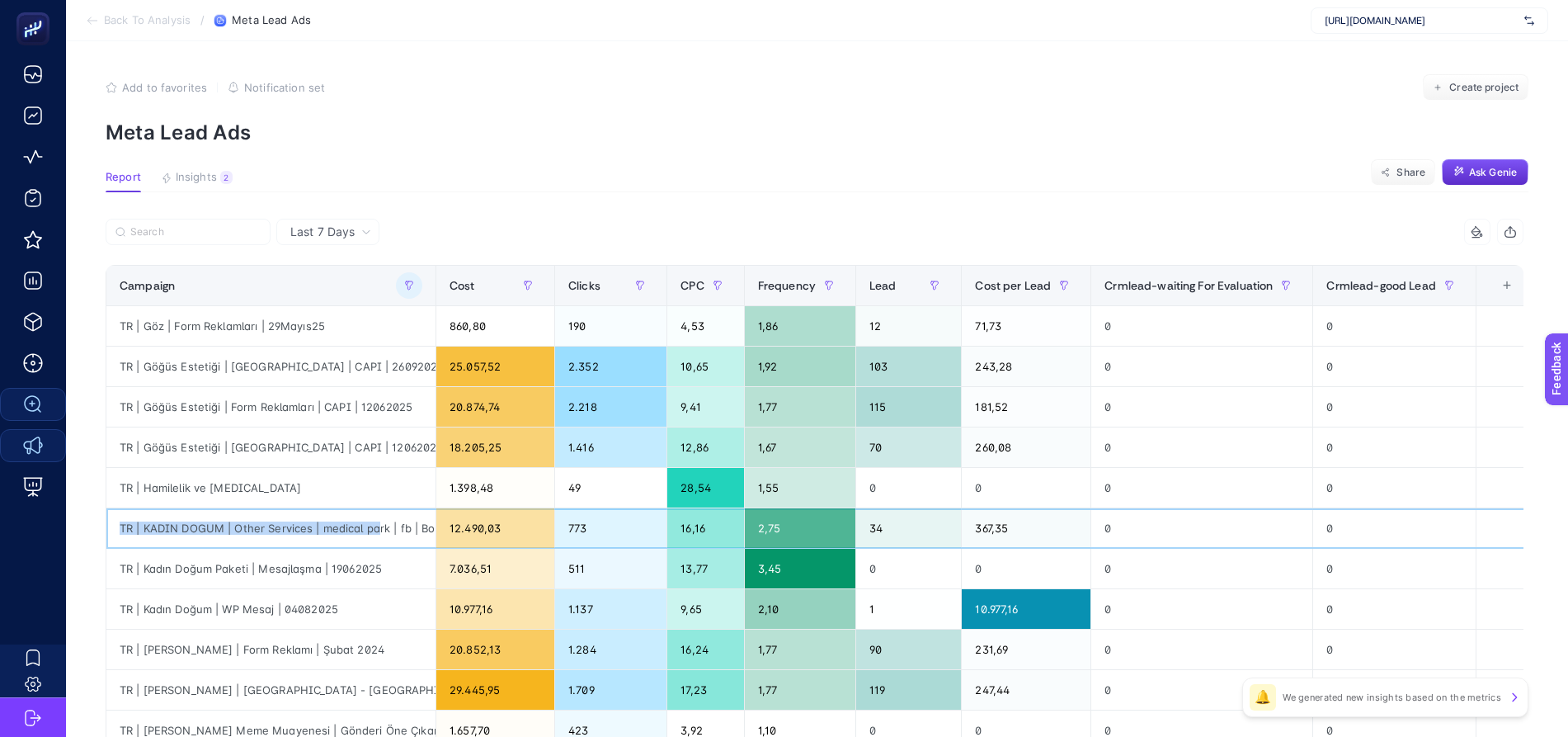
click at [370, 524] on div "TR | KADIN DOGUM | Other Services | medical park | fb | Bostanci" at bounding box center [271, 527] width 329 height 39
click at [338, 231] on span "Last 7 Days" at bounding box center [322, 232] width 65 height 16
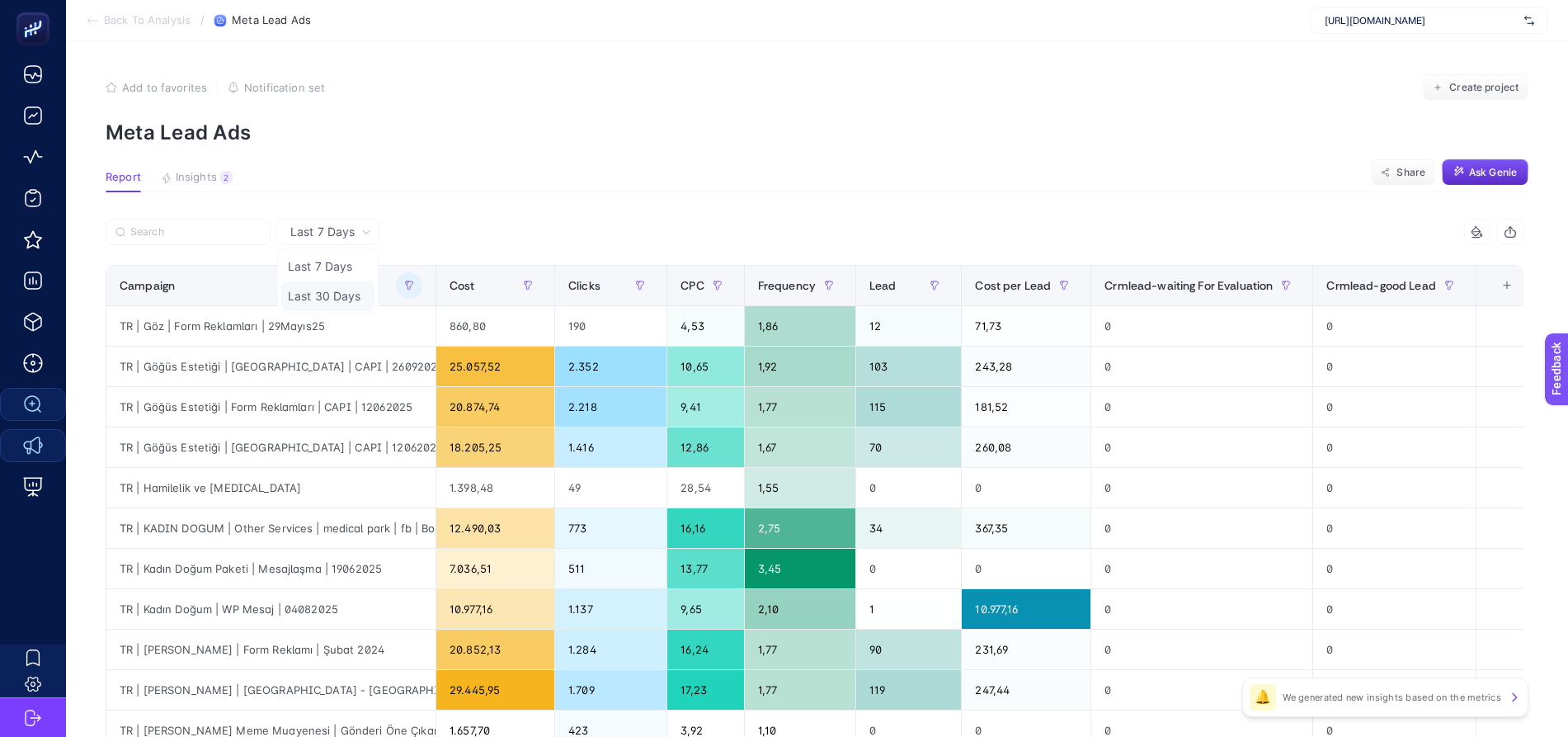
click at [342, 287] on li "Last 30 Days" at bounding box center [327, 296] width 93 height 30
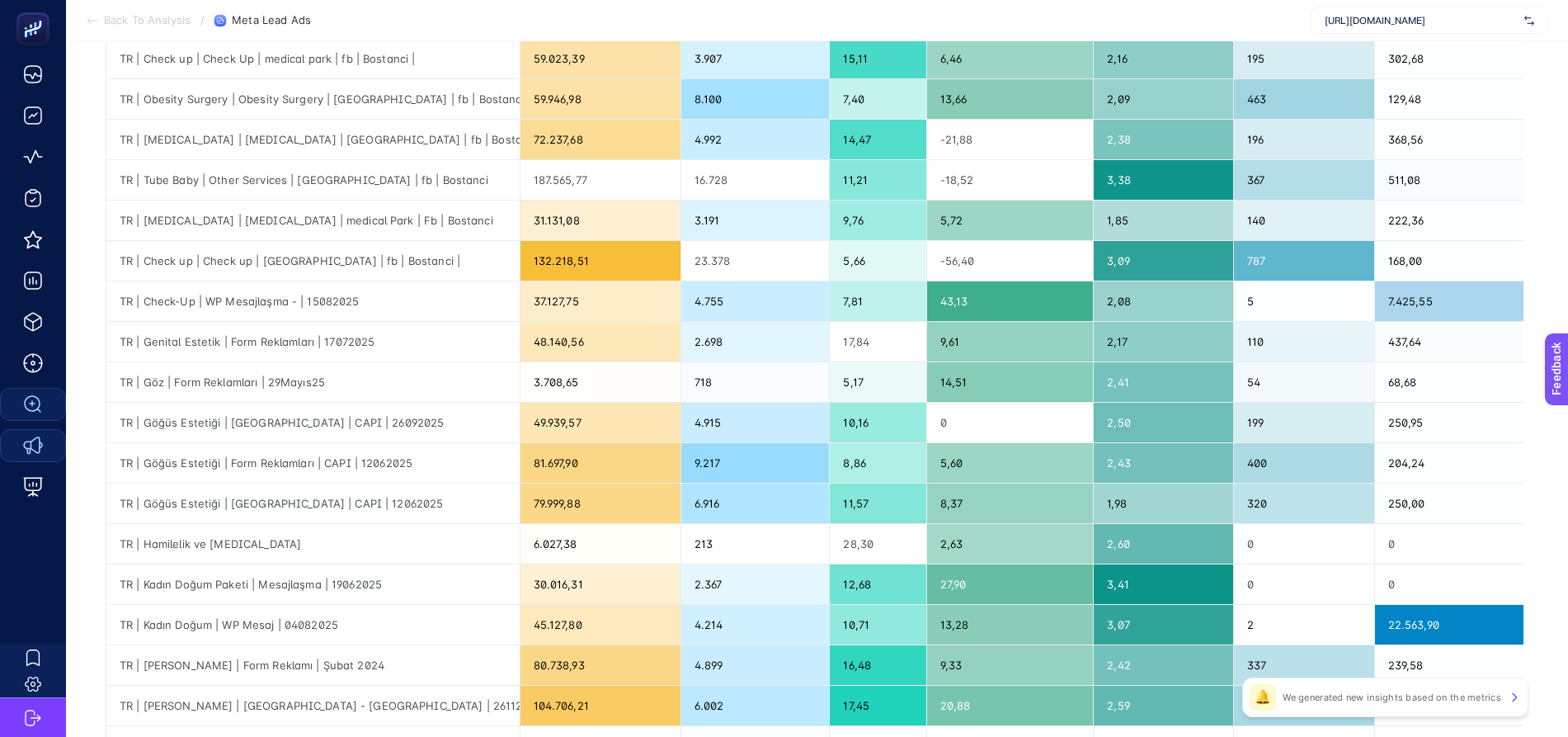
scroll to position [600, 5]
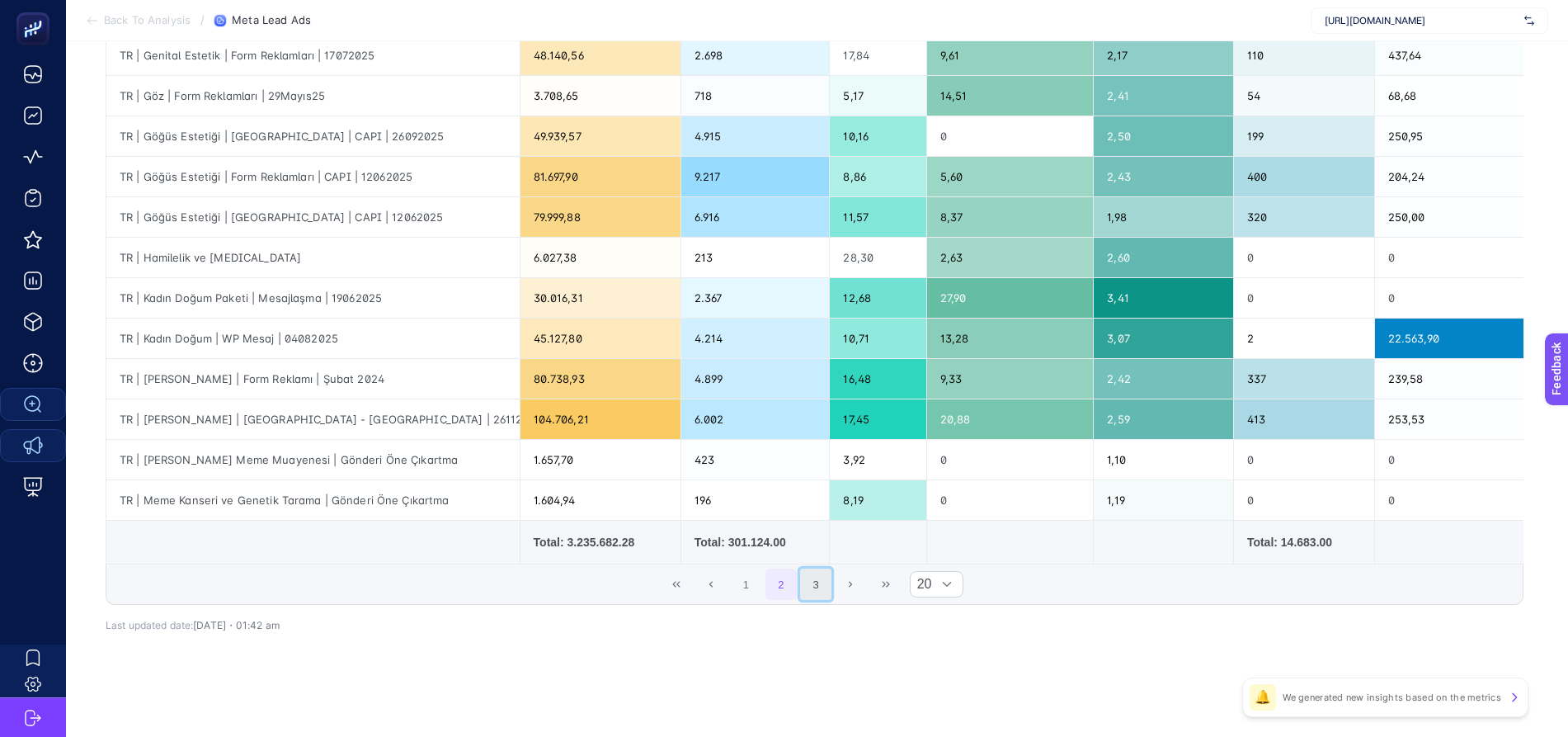
click at [823, 583] on button "3" at bounding box center [815, 584] width 31 height 31
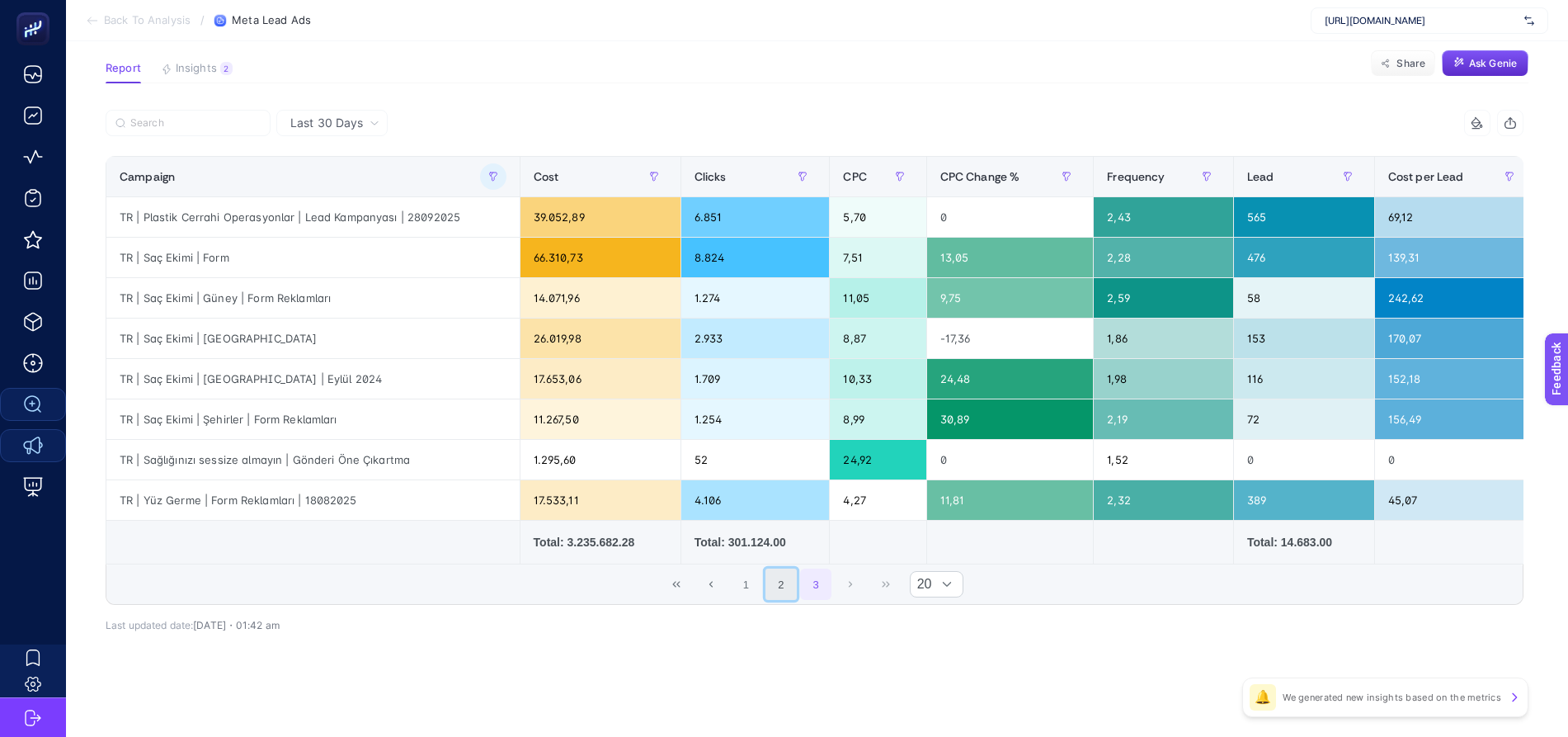
click at [781, 586] on button "2" at bounding box center [781, 584] width 31 height 31
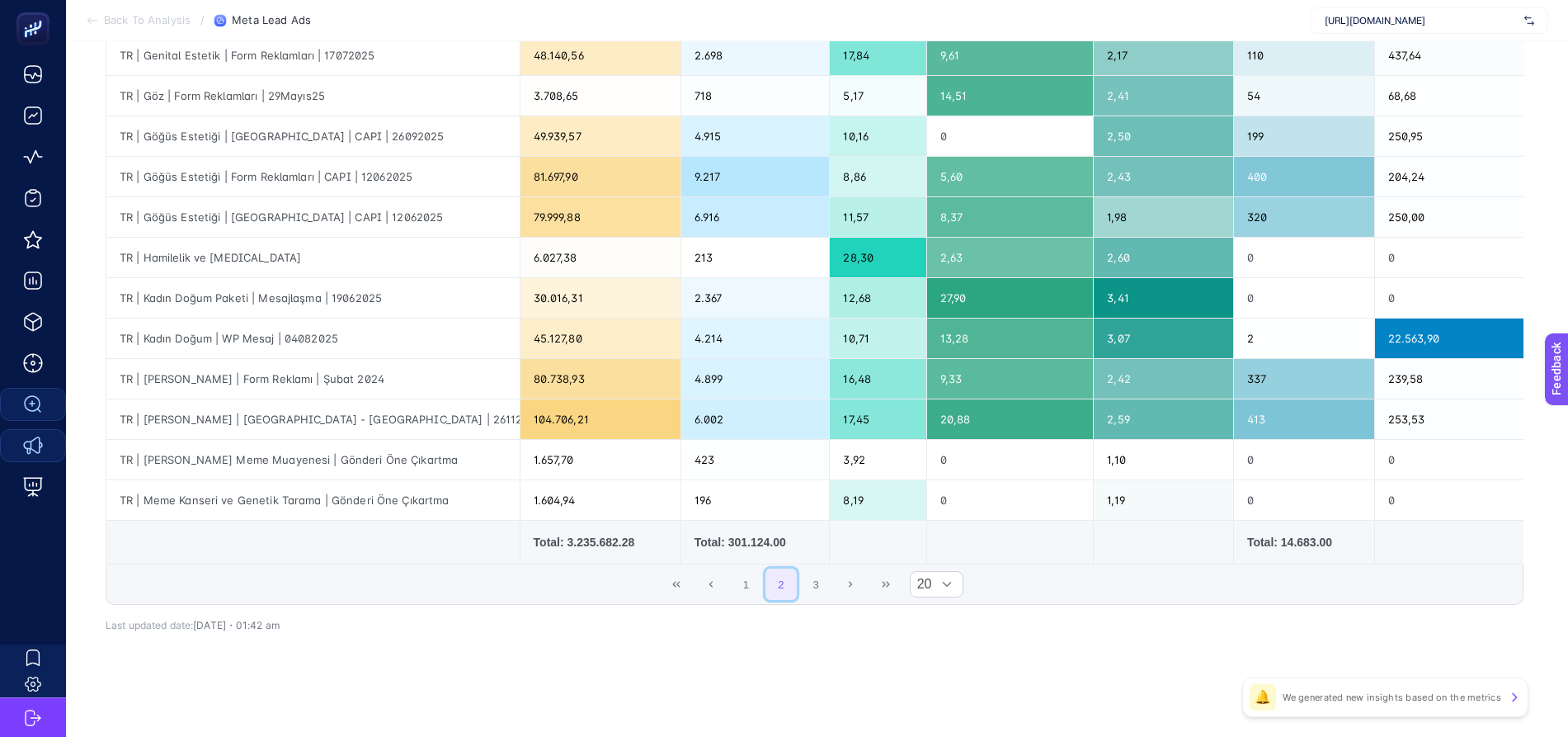
scroll to position [0, 5]
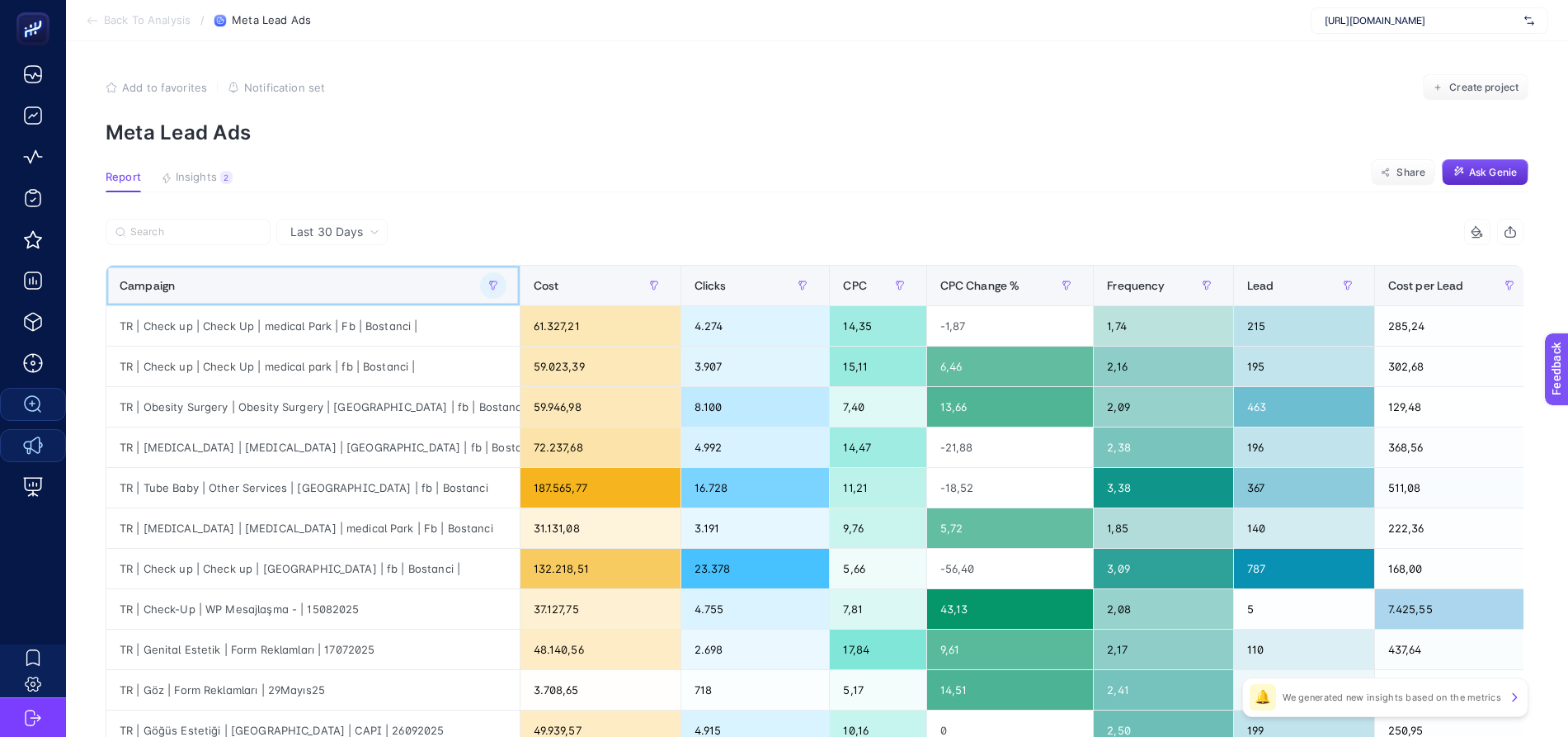
click at [510, 287] on th "Campaign" at bounding box center [314, 285] width 414 height 40
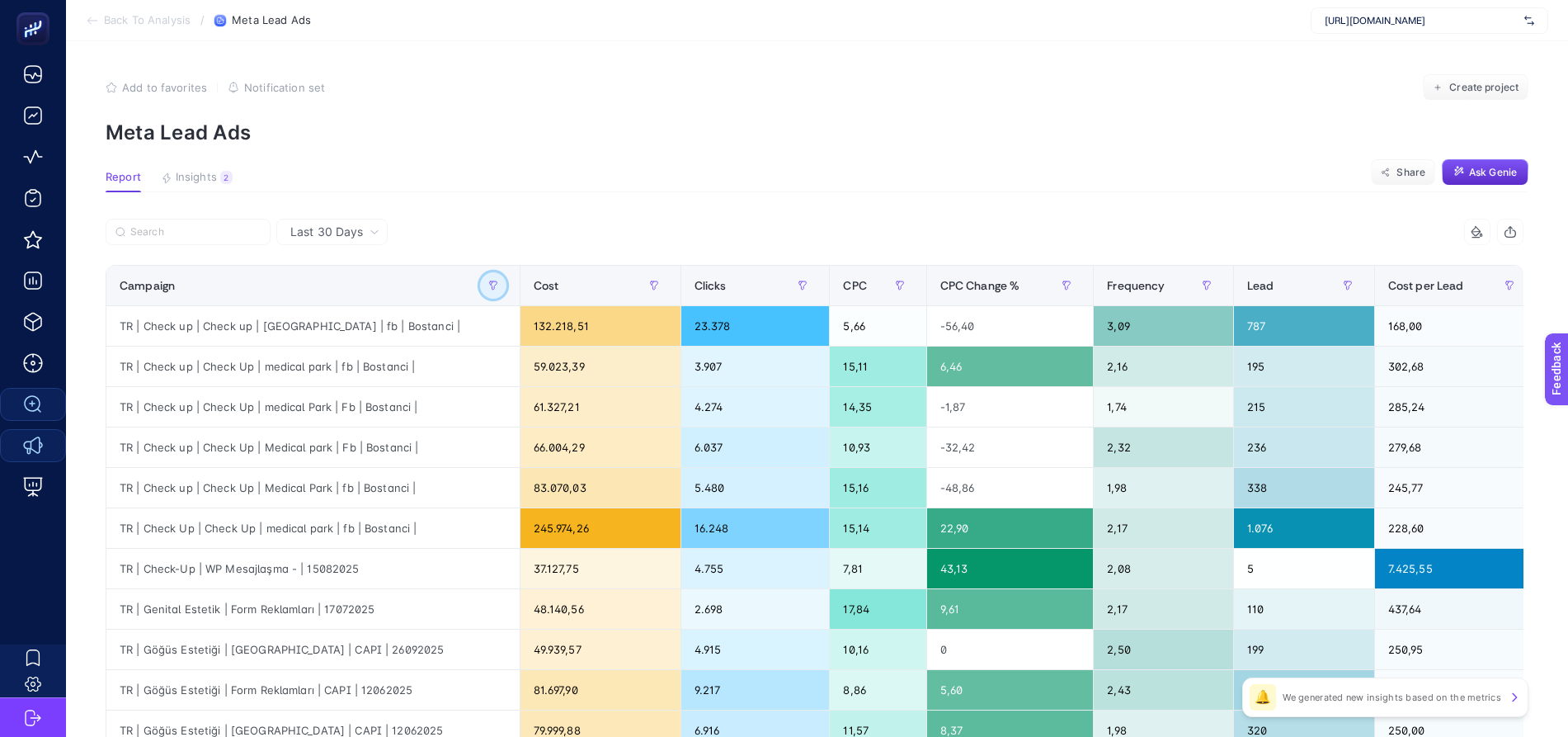
click at [494, 286] on icon "button" at bounding box center [493, 285] width 10 height 10
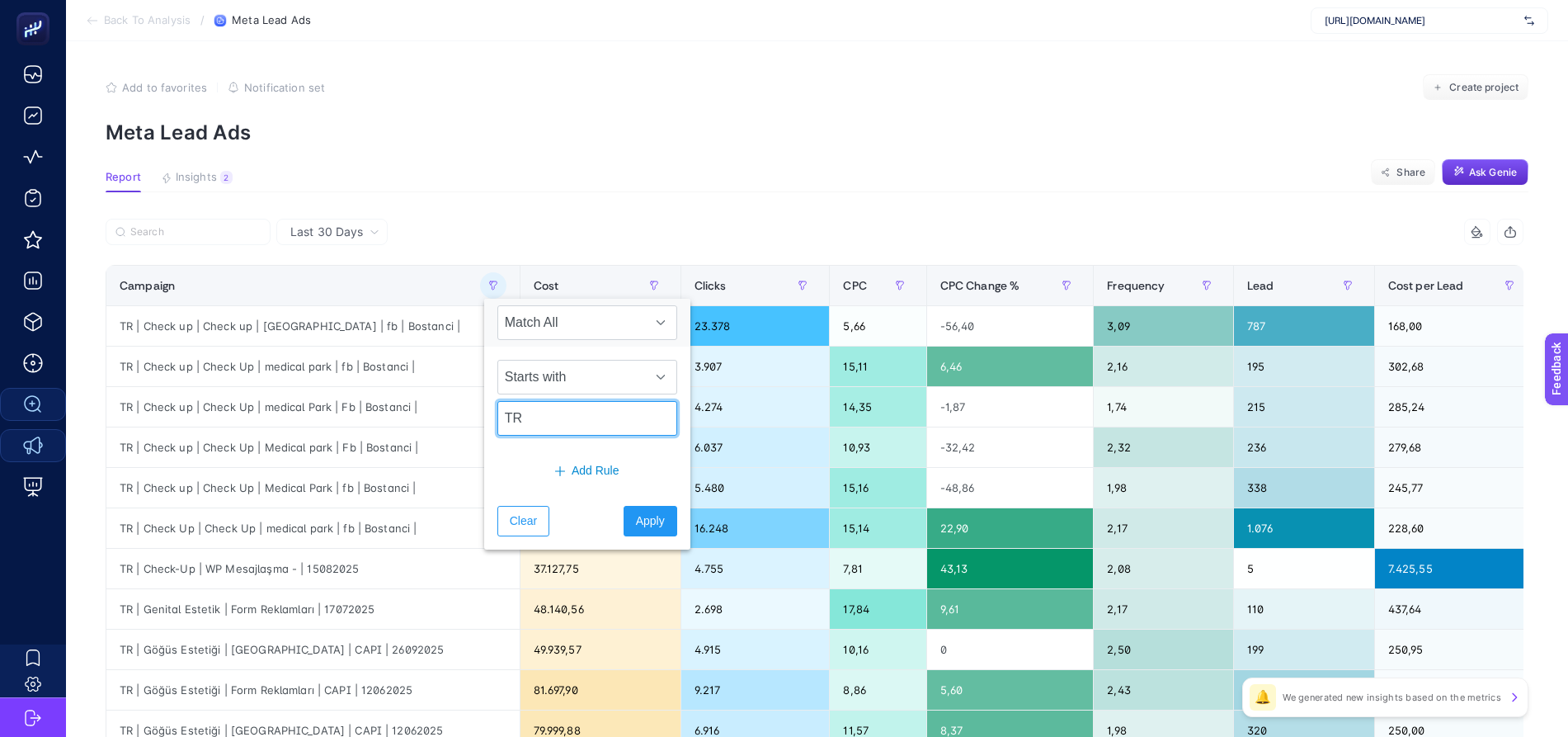
click at [539, 427] on input "TR" at bounding box center [587, 418] width 180 height 35
click at [538, 425] on input "TR" at bounding box center [587, 418] width 180 height 35
type input "kadın"
click at [593, 381] on span "Starts with" at bounding box center [571, 377] width 147 height 33
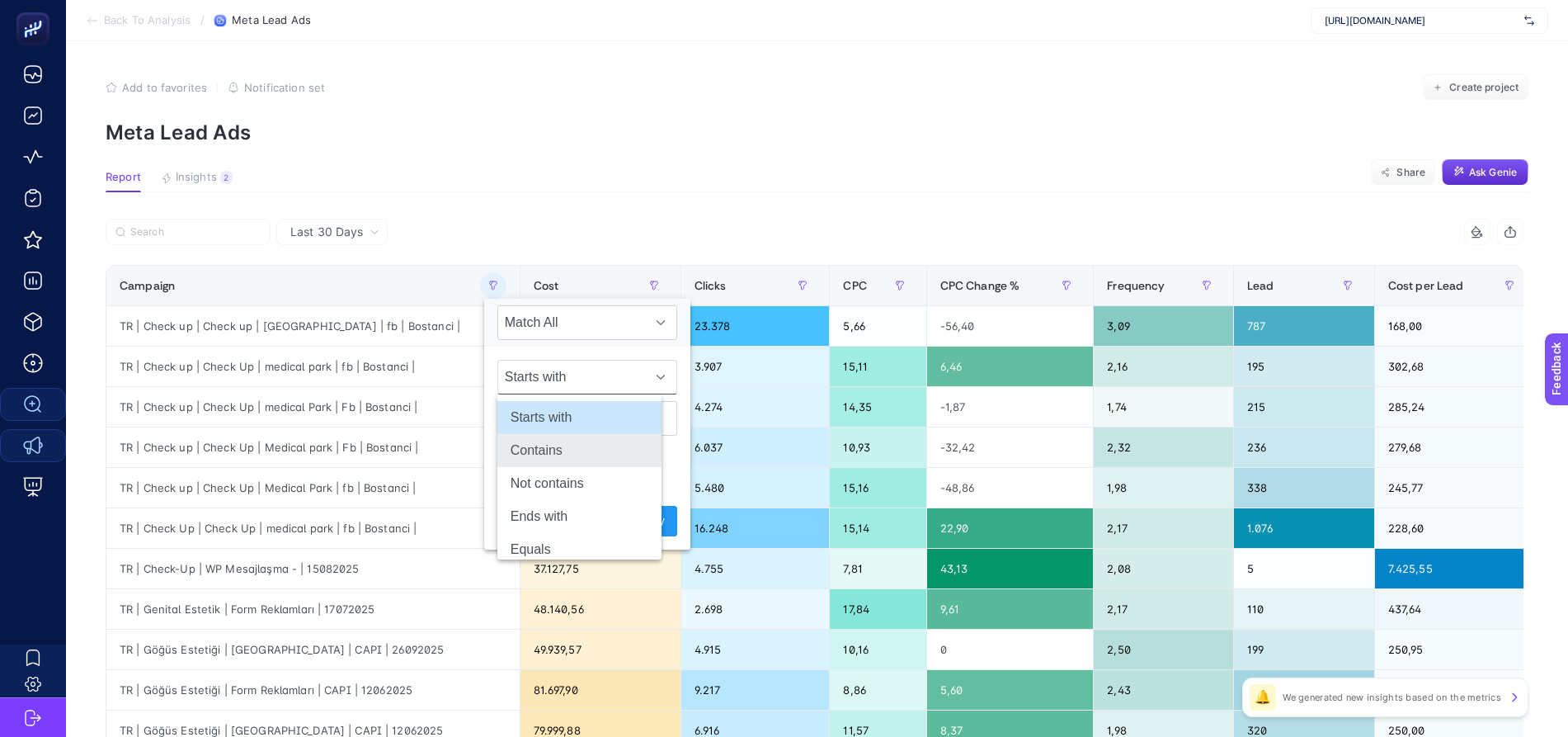
click at [585, 445] on li "Contains" at bounding box center [579, 451] width 164 height 33
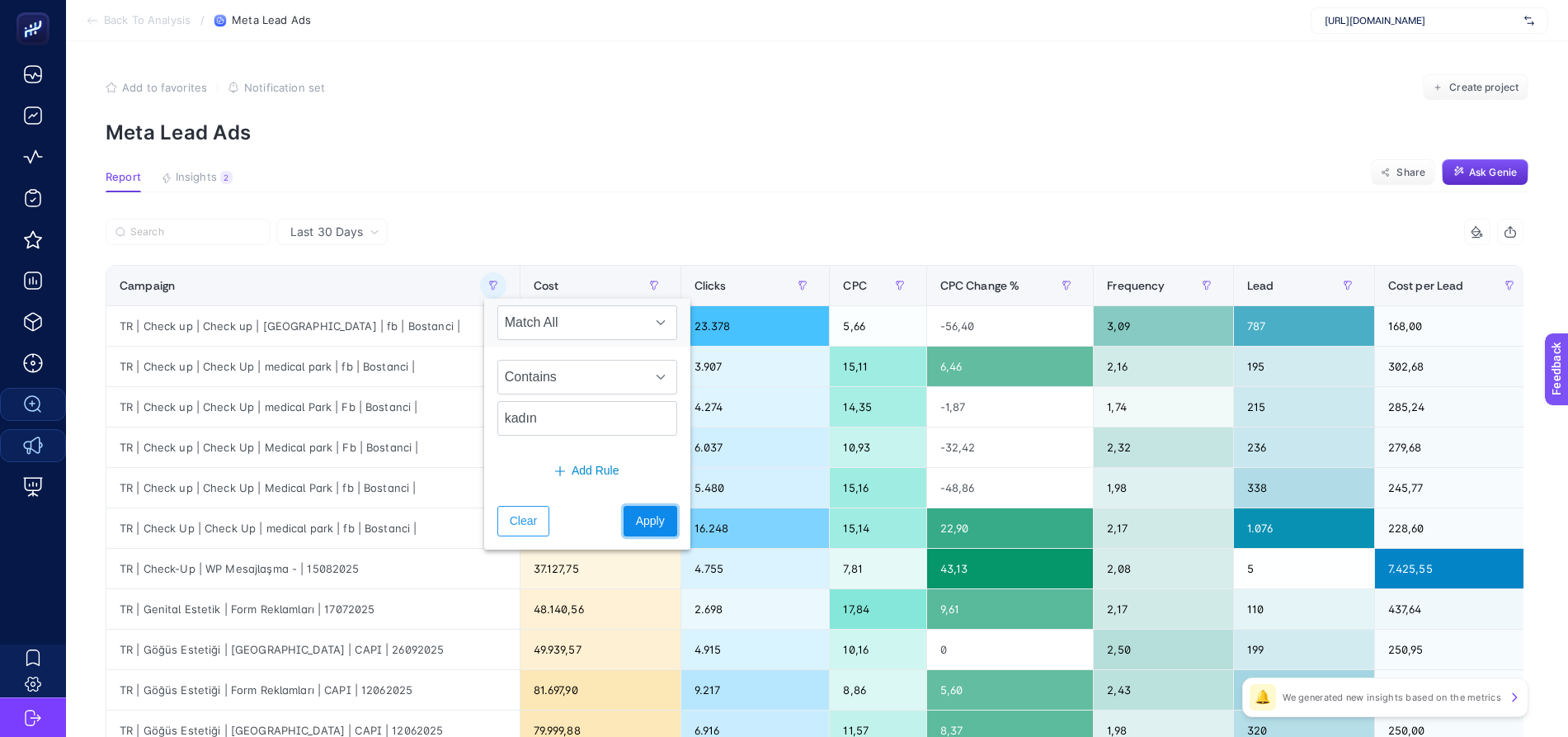
click at [636, 516] on span "Apply" at bounding box center [650, 521] width 29 height 17
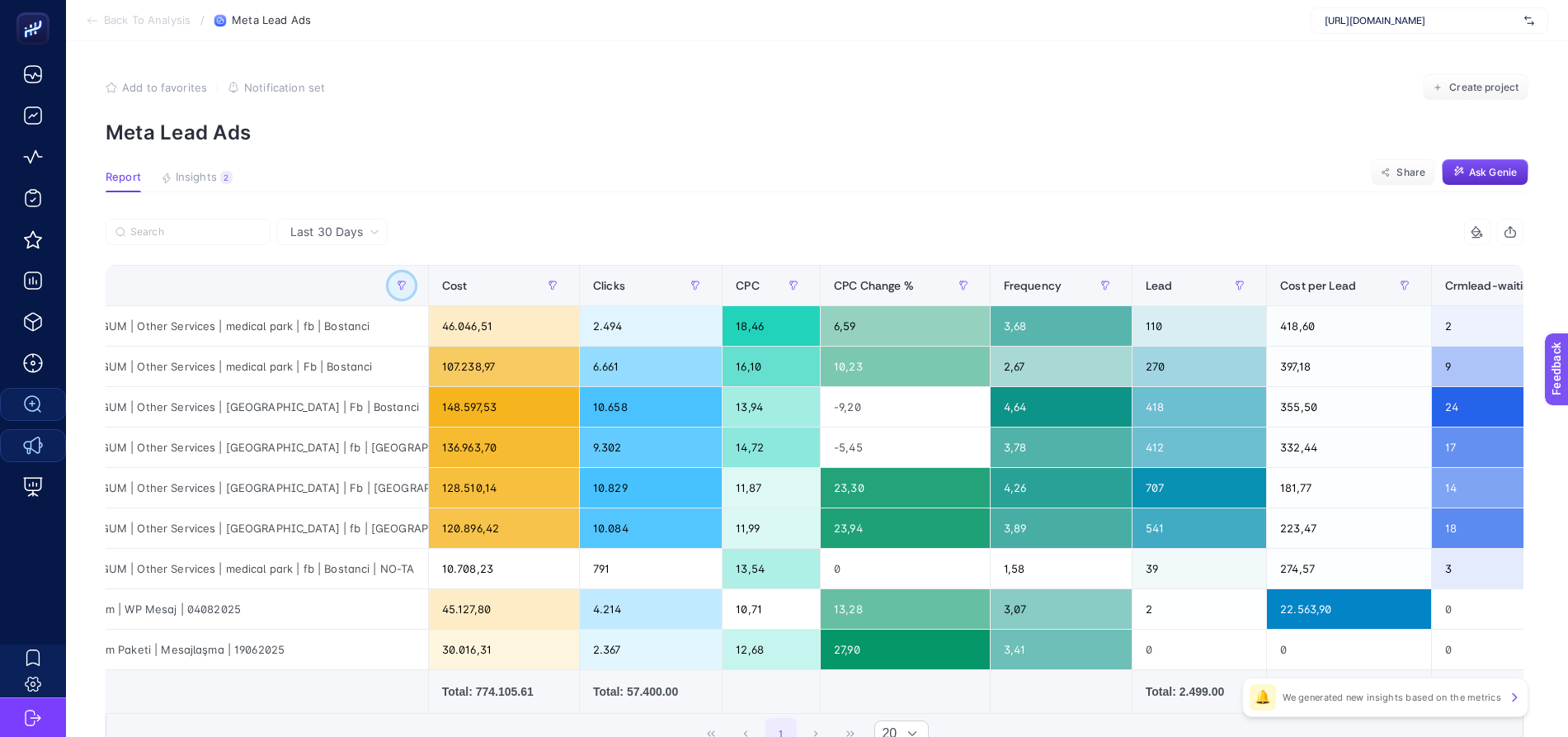
scroll to position [0, 0]
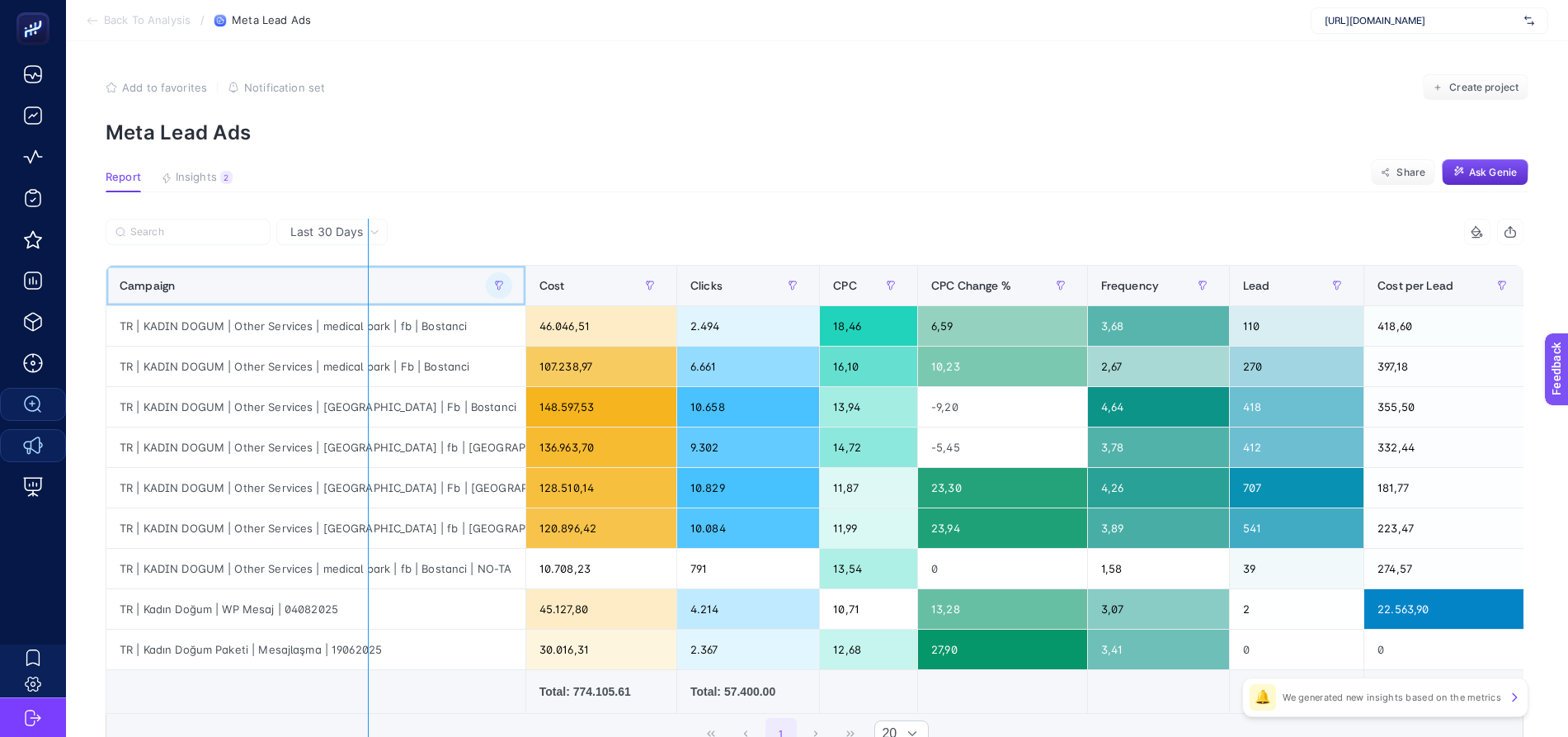
drag, startPoint x: 517, startPoint y: 304, endPoint x: 355, endPoint y: 299, distance: 162.1
click at [355, 299] on div "9 items selected Campaign Cost Clicks CPC CPC Change % Frequency Lead Cost per …" at bounding box center [815, 486] width 1417 height 535
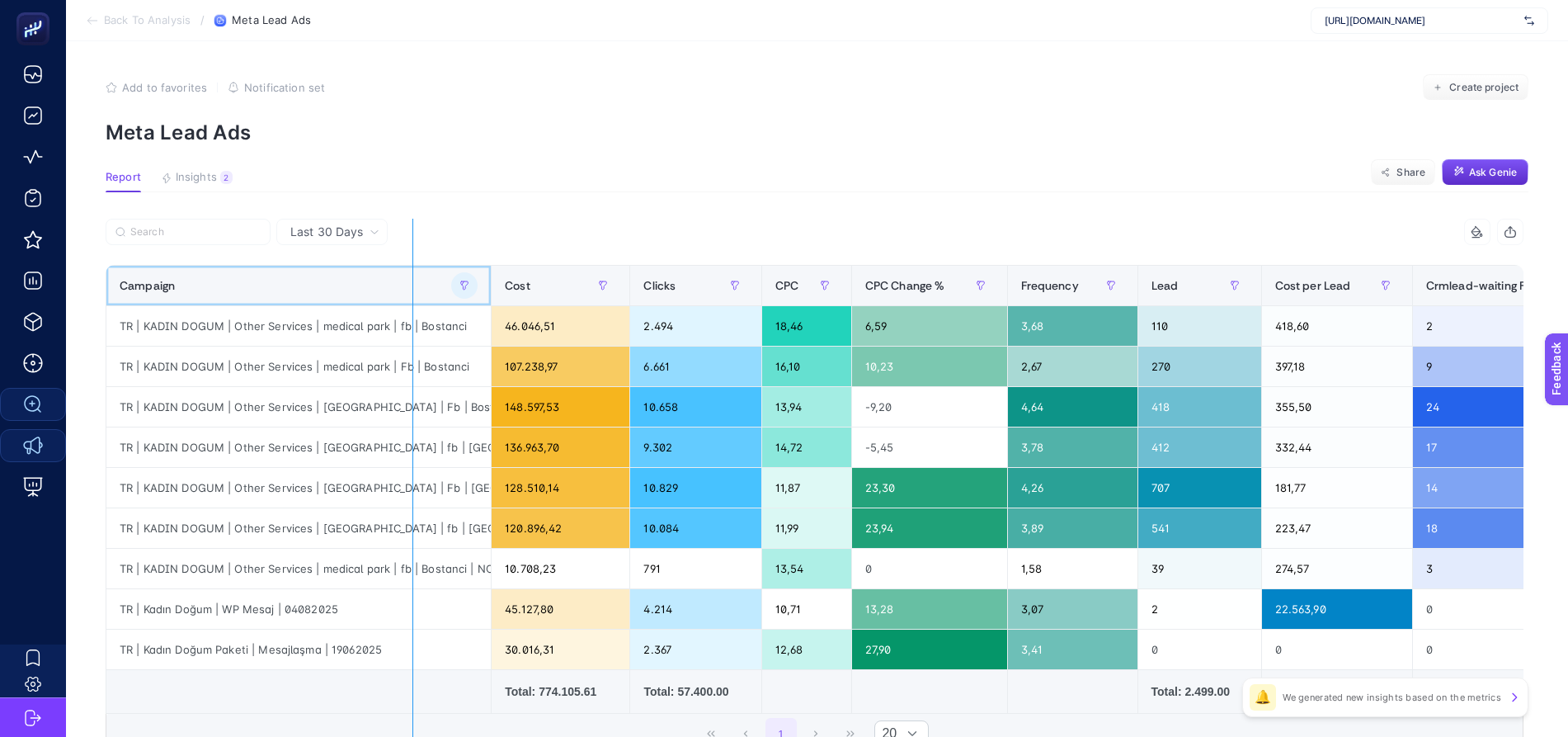
drag, startPoint x: 483, startPoint y: 296, endPoint x: 356, endPoint y: 287, distance: 127.3
click at [358, 288] on div "9 items selected Campaign Cost Clicks CPC CPC Change % Frequency Lead Cost per …" at bounding box center [815, 486] width 1417 height 535
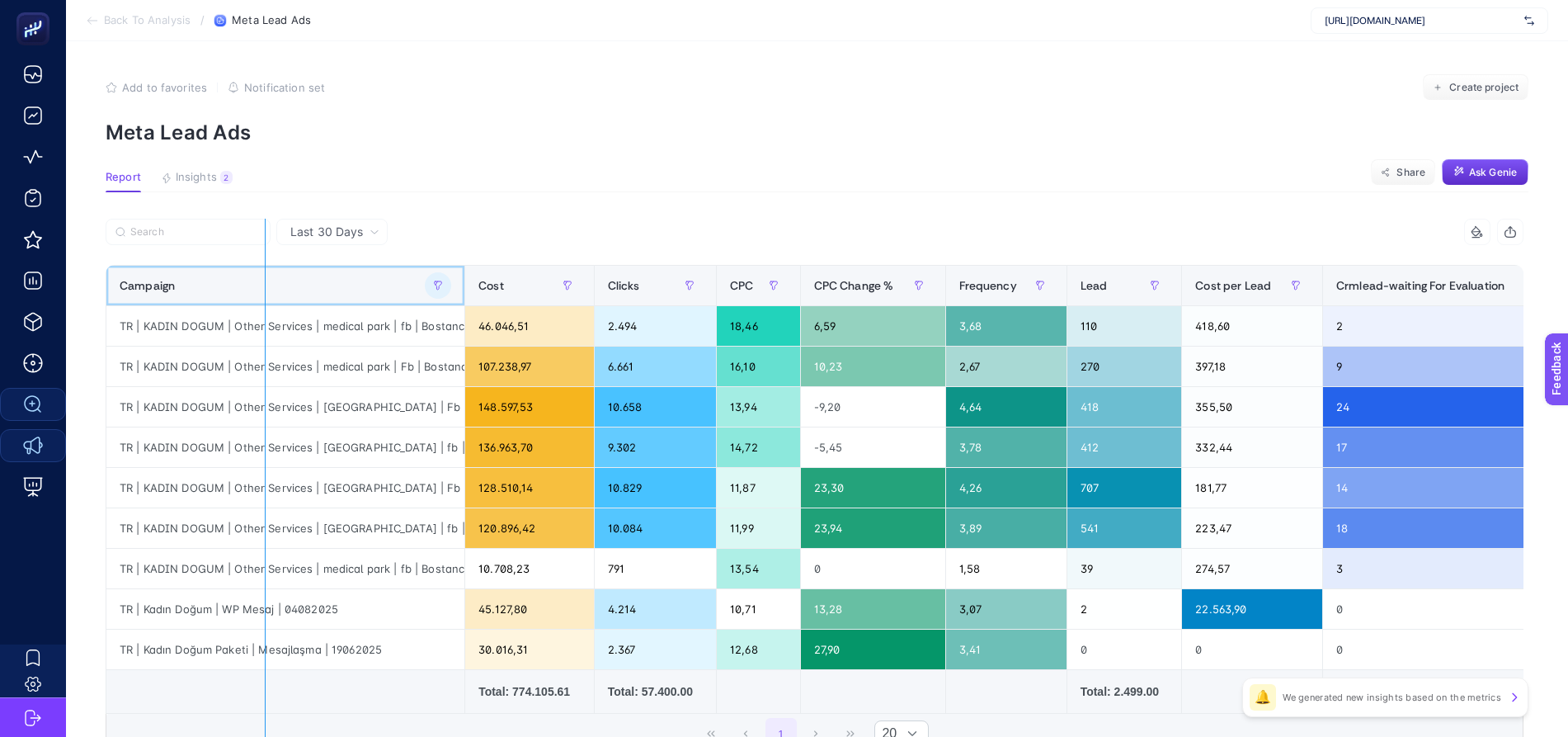
drag, startPoint x: 455, startPoint y: 288, endPoint x: 254, endPoint y: 292, distance: 201.0
click at [254, 292] on div "9 items selected Campaign Cost Clicks CPC CPC Change % Frequency Lead Cost per …" at bounding box center [815, 486] width 1417 height 535
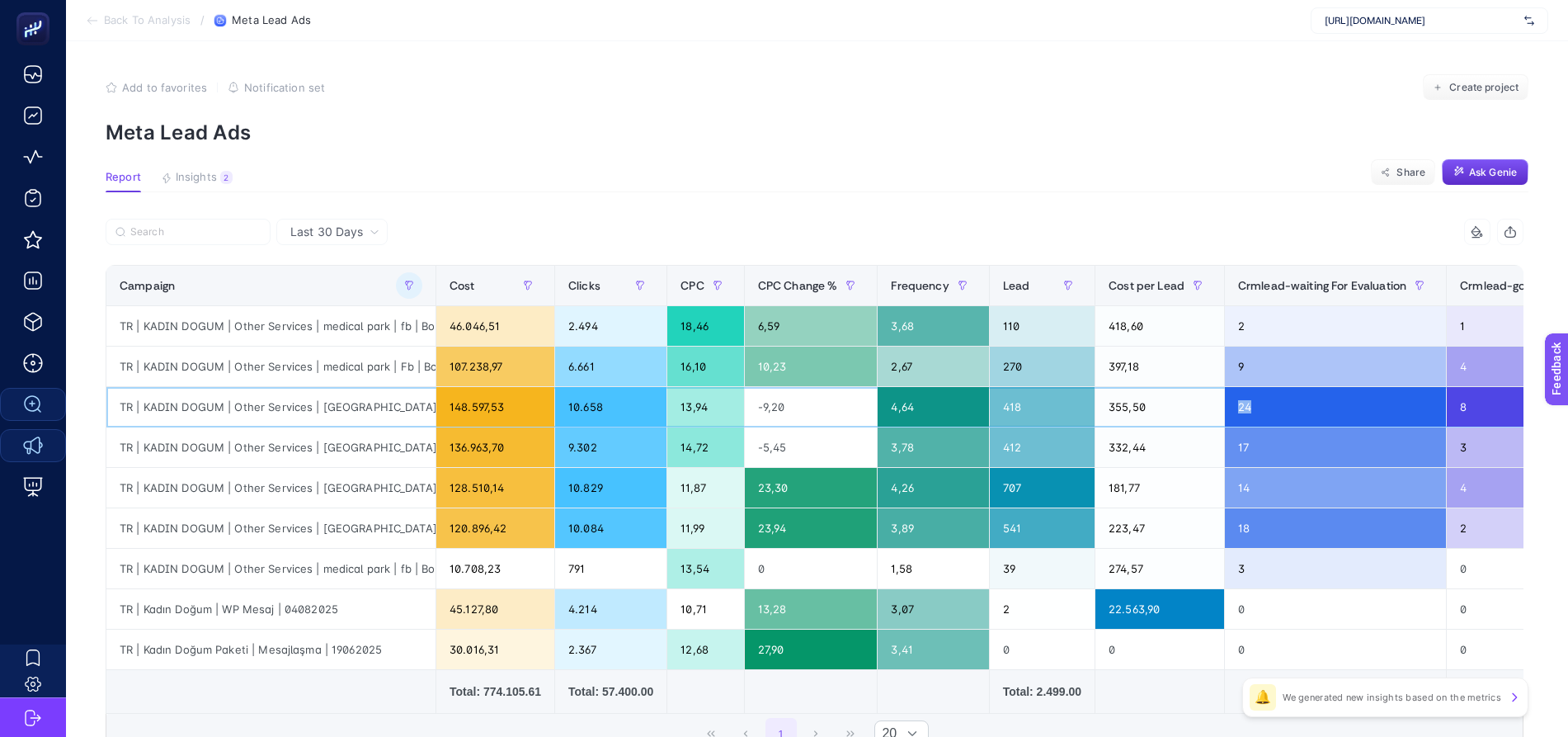
drag, startPoint x: 1213, startPoint y: 407, endPoint x: 1371, endPoint y: 401, distance: 158.1
click at [1356, 401] on div "24" at bounding box center [1335, 406] width 221 height 39
drag, startPoint x: 1087, startPoint y: 407, endPoint x: 1130, endPoint y: 407, distance: 43.0
click at [1130, 407] on div "355,50" at bounding box center [1159, 406] width 129 height 39
drag, startPoint x: 116, startPoint y: 409, endPoint x: 126, endPoint y: 409, distance: 10.0
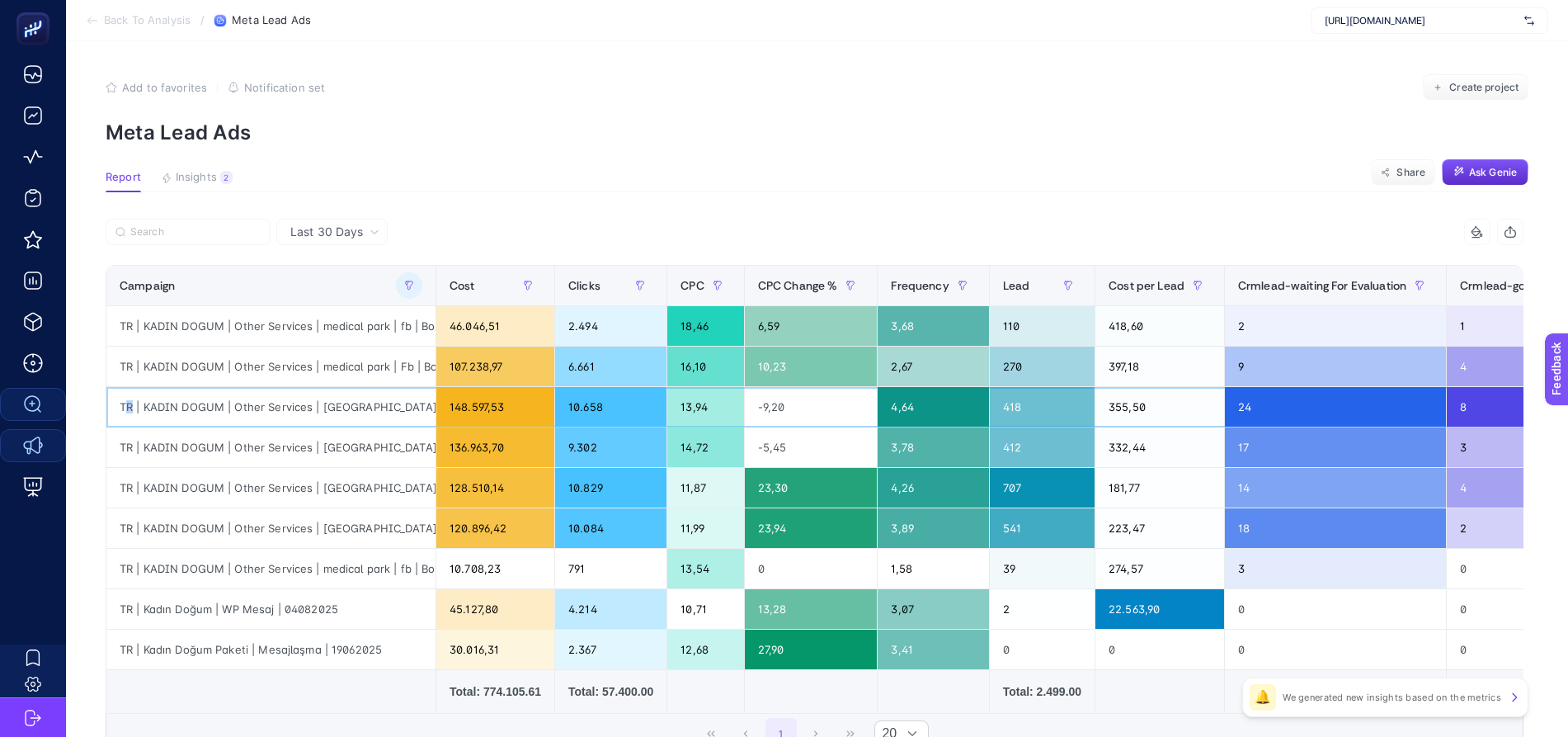
click at [120, 409] on div "TR | KADIN DOGUM | Other Services | [GEOGRAPHIC_DATA] | Fb | Bostanci" at bounding box center [271, 406] width 329 height 39
drag, startPoint x: 142, startPoint y: 408, endPoint x: 244, endPoint y: 400, distance: 102.3
click at [244, 400] on div "TR | KADIN DOGUM | Other Services | [GEOGRAPHIC_DATA] | Fb | Bostanci" at bounding box center [271, 406] width 329 height 39
drag, startPoint x: 1218, startPoint y: 324, endPoint x: 1441, endPoint y: 326, distance: 223.0
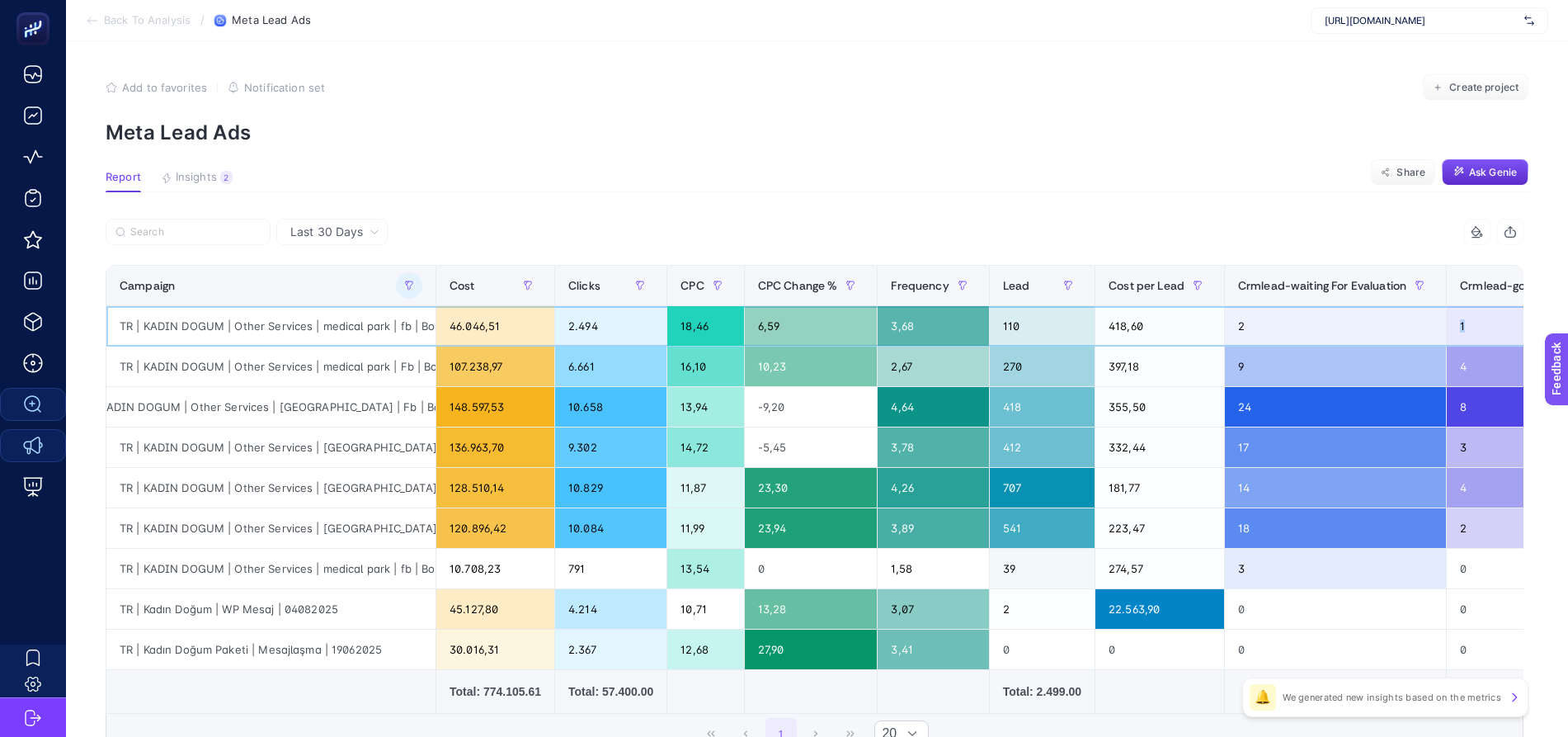
click at [1461, 329] on tr "TR | KADIN DOGUM | Other Services | medical park | fb | Bostanci 46.046,51 2.49…" at bounding box center [888, 326] width 1564 height 40
click at [1305, 328] on div "2" at bounding box center [1335, 325] width 221 height 39
click at [351, 487] on div "TR | KADIN DOGUM | Other Services | [GEOGRAPHIC_DATA] | Fb | [GEOGRAPHIC_DATA]" at bounding box center [271, 487] width 329 height 39
click at [320, 363] on div "TR | KADIN DOGUM | Other Services | medical park | Fb | Bostanci" at bounding box center [271, 366] width 329 height 39
click at [284, 396] on div "TR | KADIN DOGUM | Other Services | [GEOGRAPHIC_DATA] | Fb | Bostanci" at bounding box center [271, 406] width 329 height 39
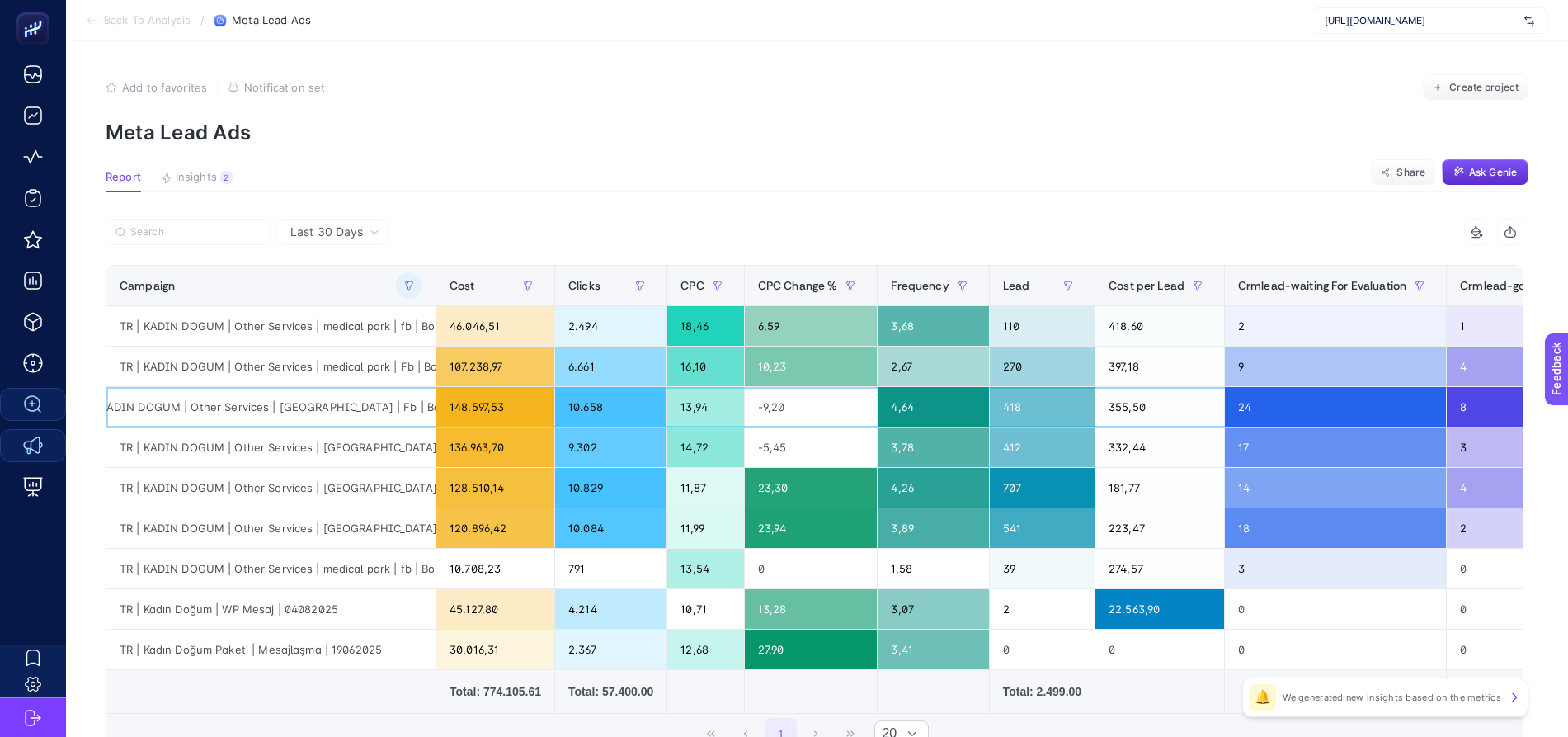
click at [257, 424] on div "TR | KADIN DOGUM | Other Services | [GEOGRAPHIC_DATA] | Fb | Bostanci" at bounding box center [271, 406] width 329 height 39
click at [259, 403] on div "TR | KADIN DOGUM | Other Services | [GEOGRAPHIC_DATA] | Fb | Bostanci" at bounding box center [271, 406] width 329 height 39
click at [262, 368] on div "TR | KADIN DOGUM | Other Services | medical park | Fb | Bostanci" at bounding box center [271, 366] width 329 height 39
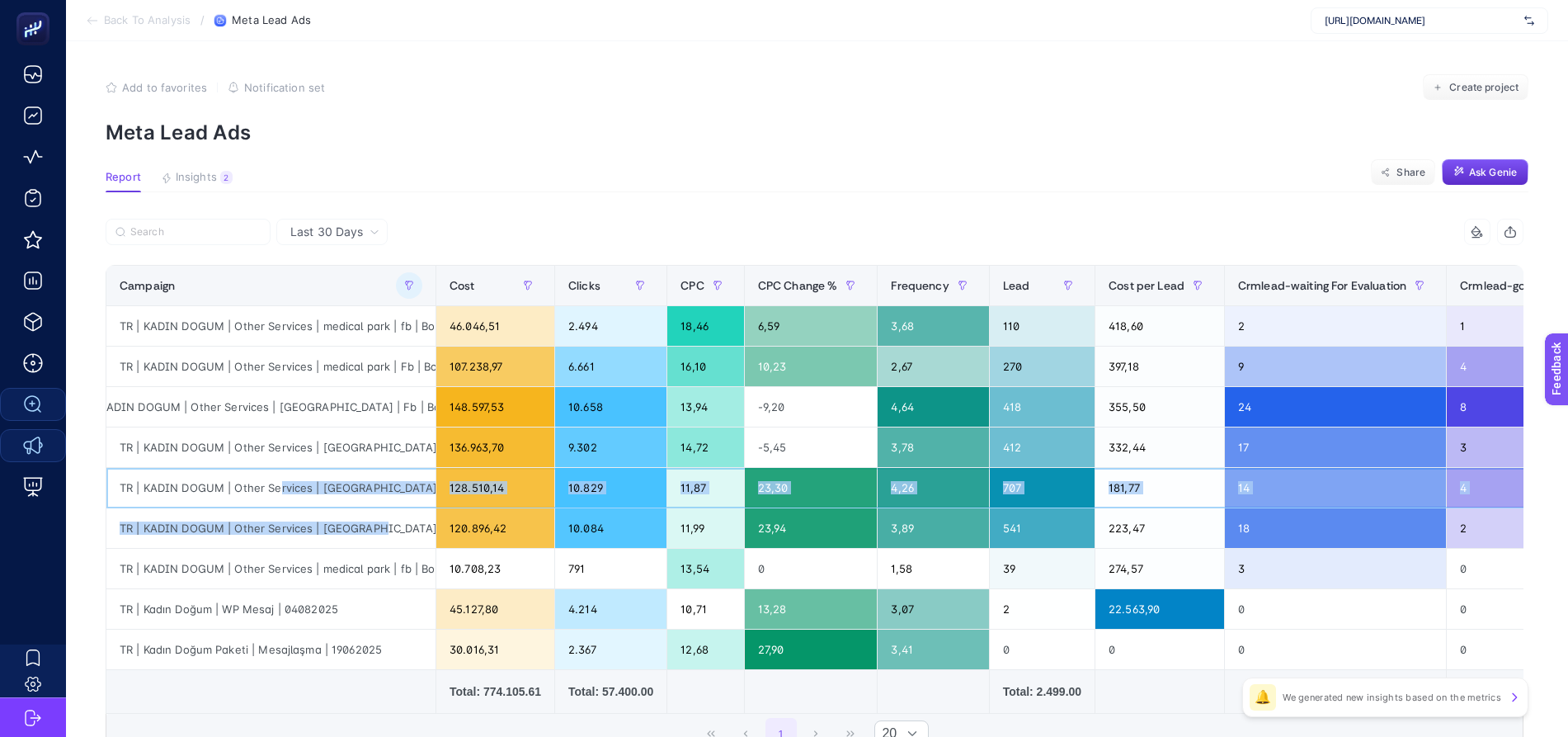
drag, startPoint x: 271, startPoint y: 479, endPoint x: 362, endPoint y: 524, distance: 101.5
click at [362, 524] on tbody "TR | KADIN DOGUM | Other Services | medical park | fb | [GEOGRAPHIC_DATA] 46.04…" at bounding box center [888, 487] width 1564 height 364
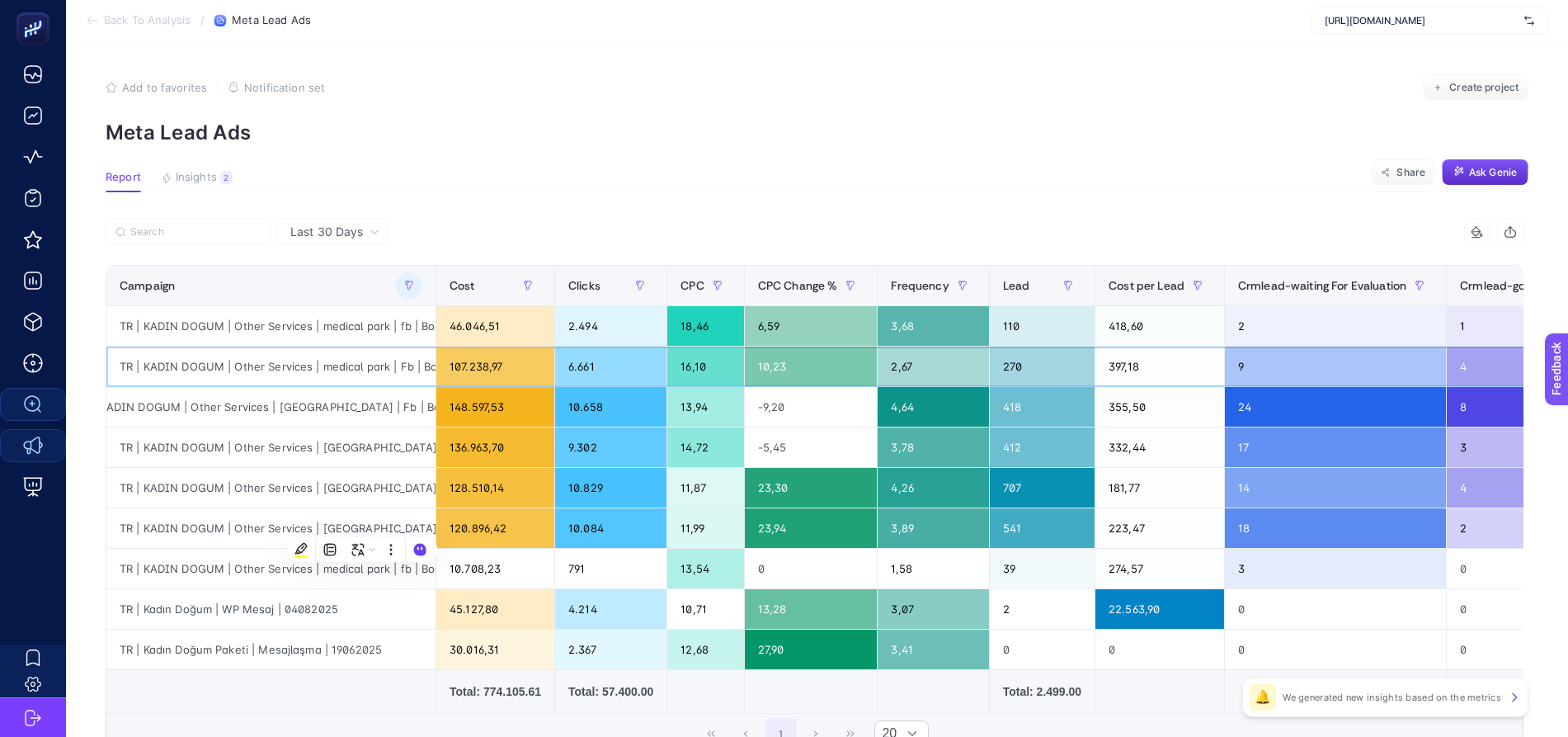
click at [306, 363] on div "TR | KADIN DOGUM | Other Services | medical park | Fb | Bostanci" at bounding box center [271, 366] width 329 height 39
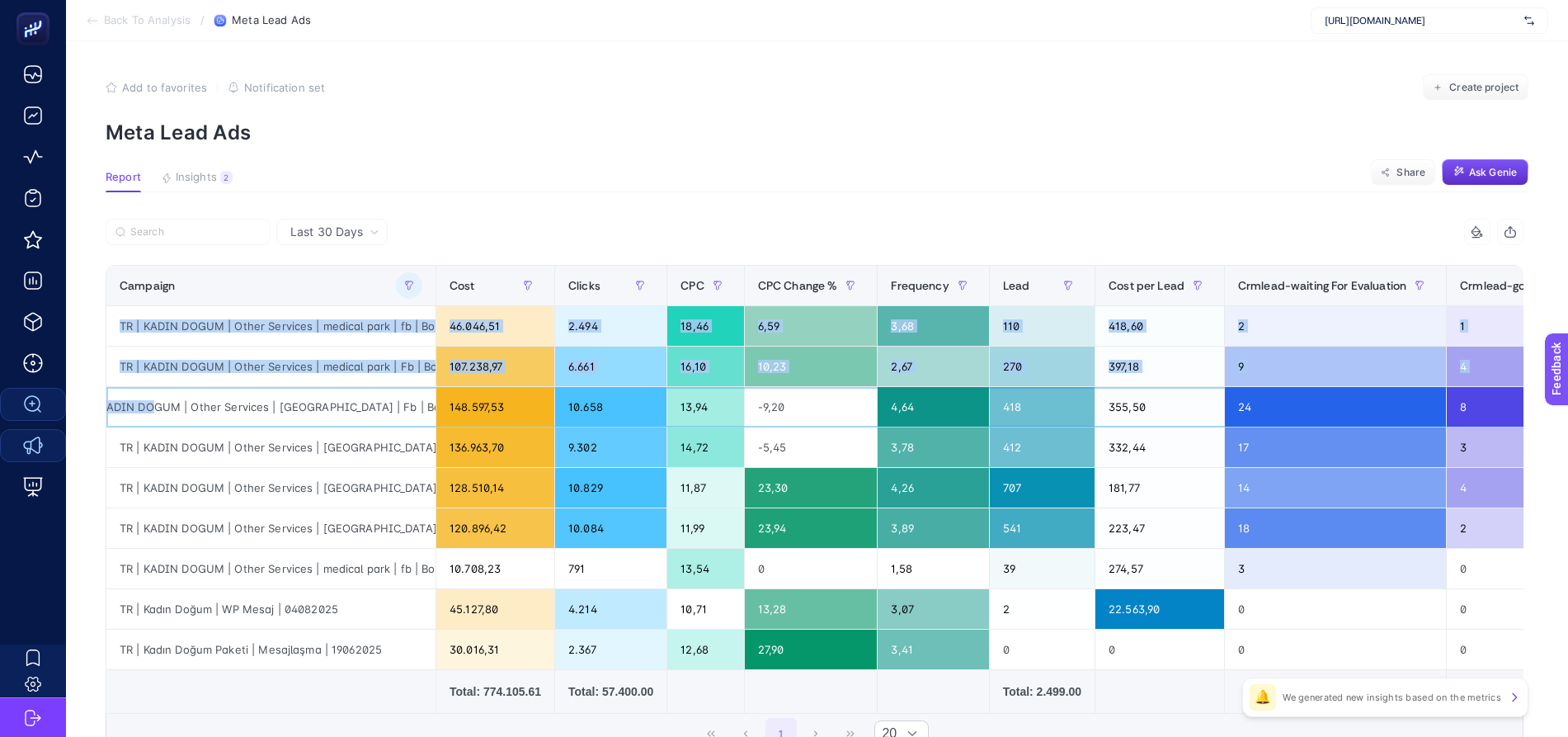
scroll to position [0, 0]
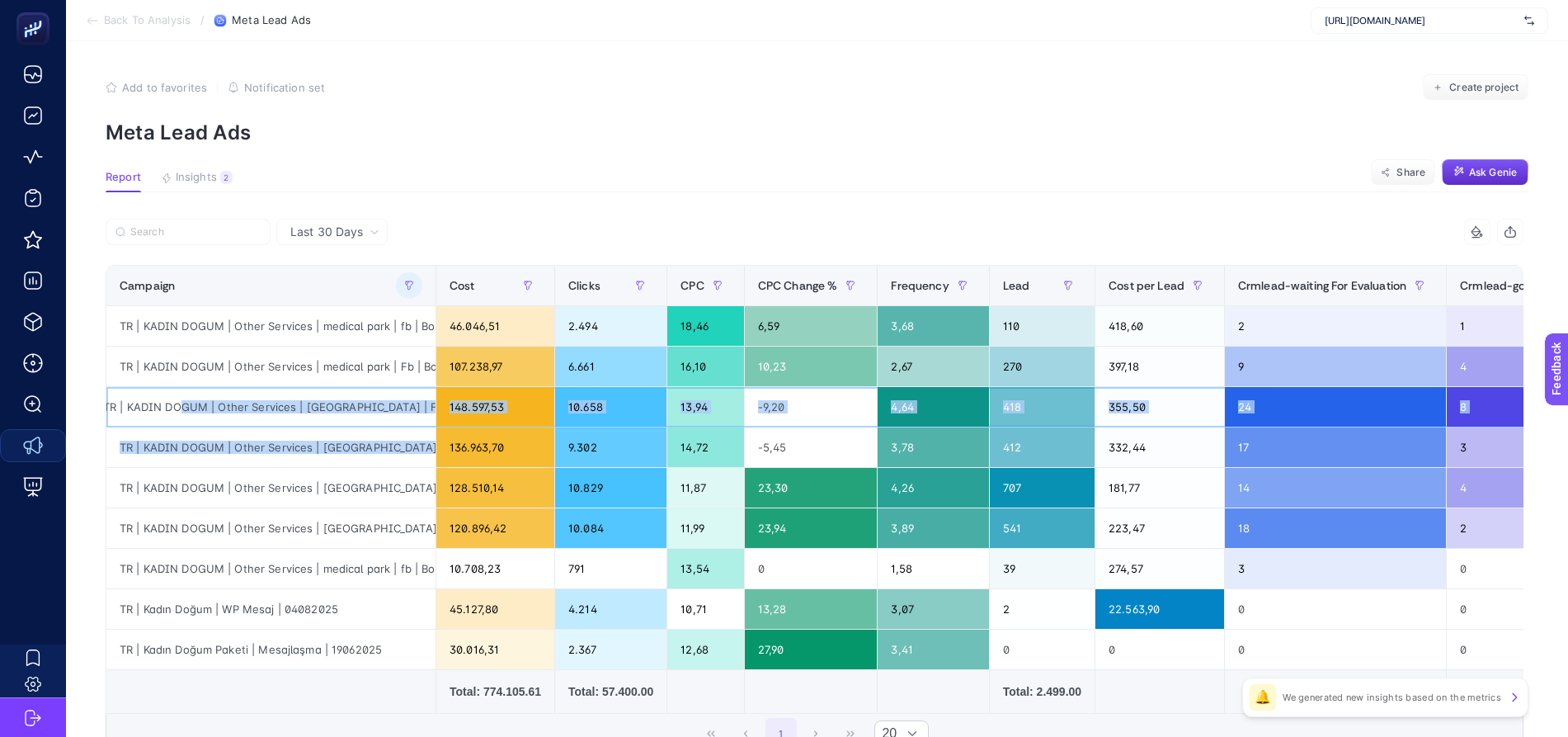
drag, startPoint x: 141, startPoint y: 409, endPoint x: 404, endPoint y: 427, distance: 263.6
click at [404, 427] on tbody "TR | KADIN DOGUM | Other Services | medical park | fb | [GEOGRAPHIC_DATA] 46.04…" at bounding box center [888, 487] width 1564 height 364
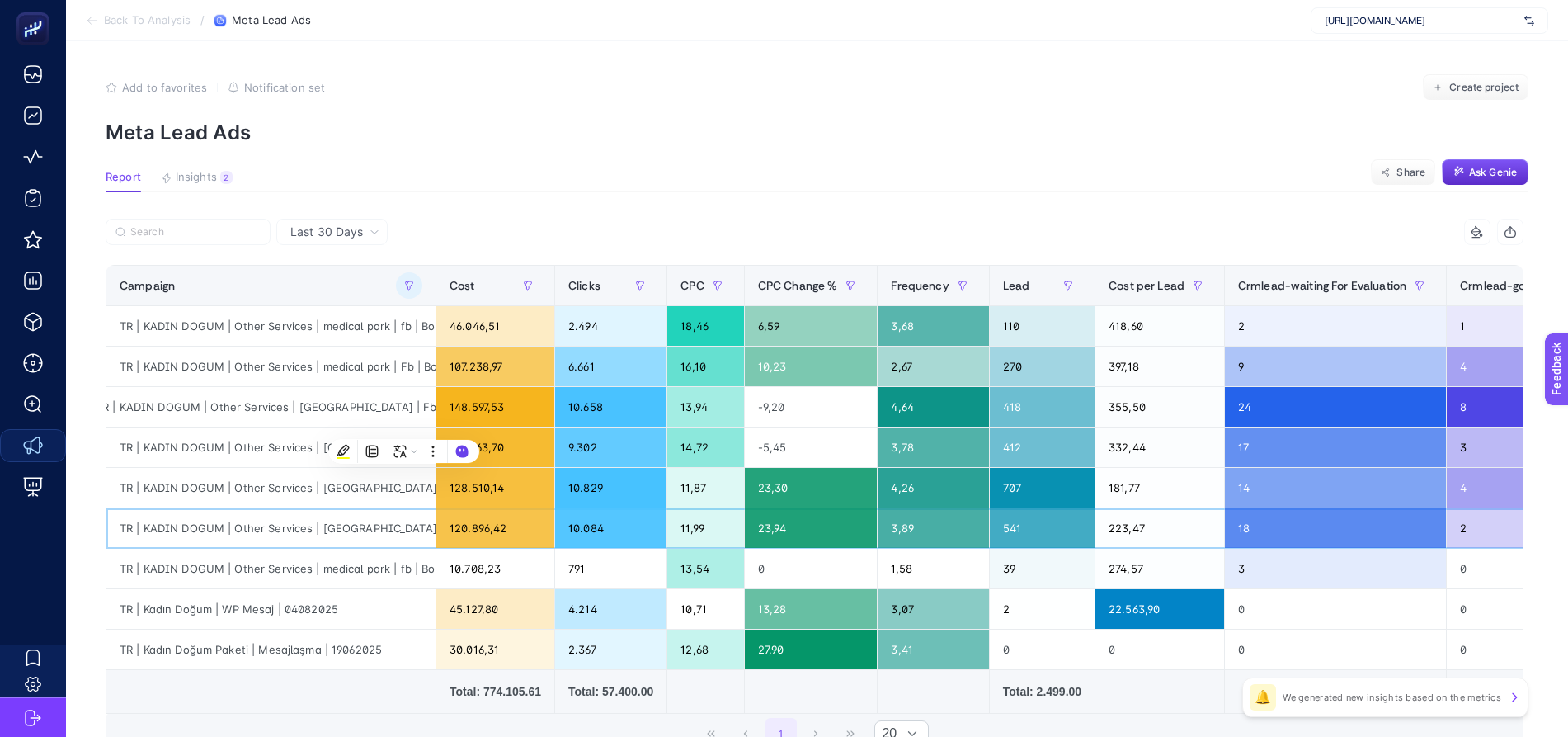
click at [282, 543] on div "TR | KADIN DOGUM | Other Services | [GEOGRAPHIC_DATA] | fb | [GEOGRAPHIC_DATA] |" at bounding box center [271, 527] width 329 height 39
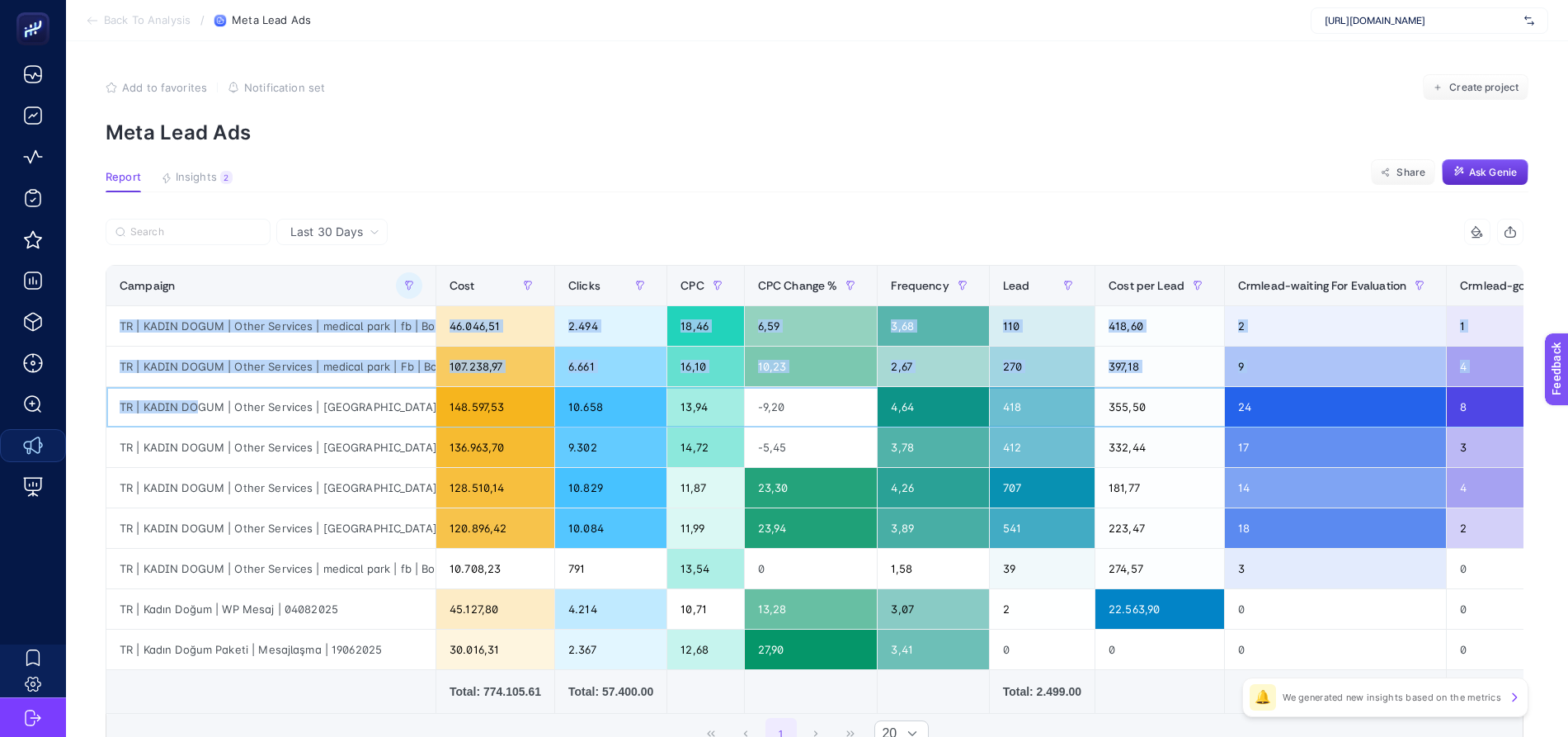
drag, startPoint x: 166, startPoint y: 409, endPoint x: 97, endPoint y: 396, distance: 70.2
click at [107, 396] on div "TR | KADIN DOGUM | Other Services | [GEOGRAPHIC_DATA] | Fb | Bostanci" at bounding box center [271, 406] width 329 height 39
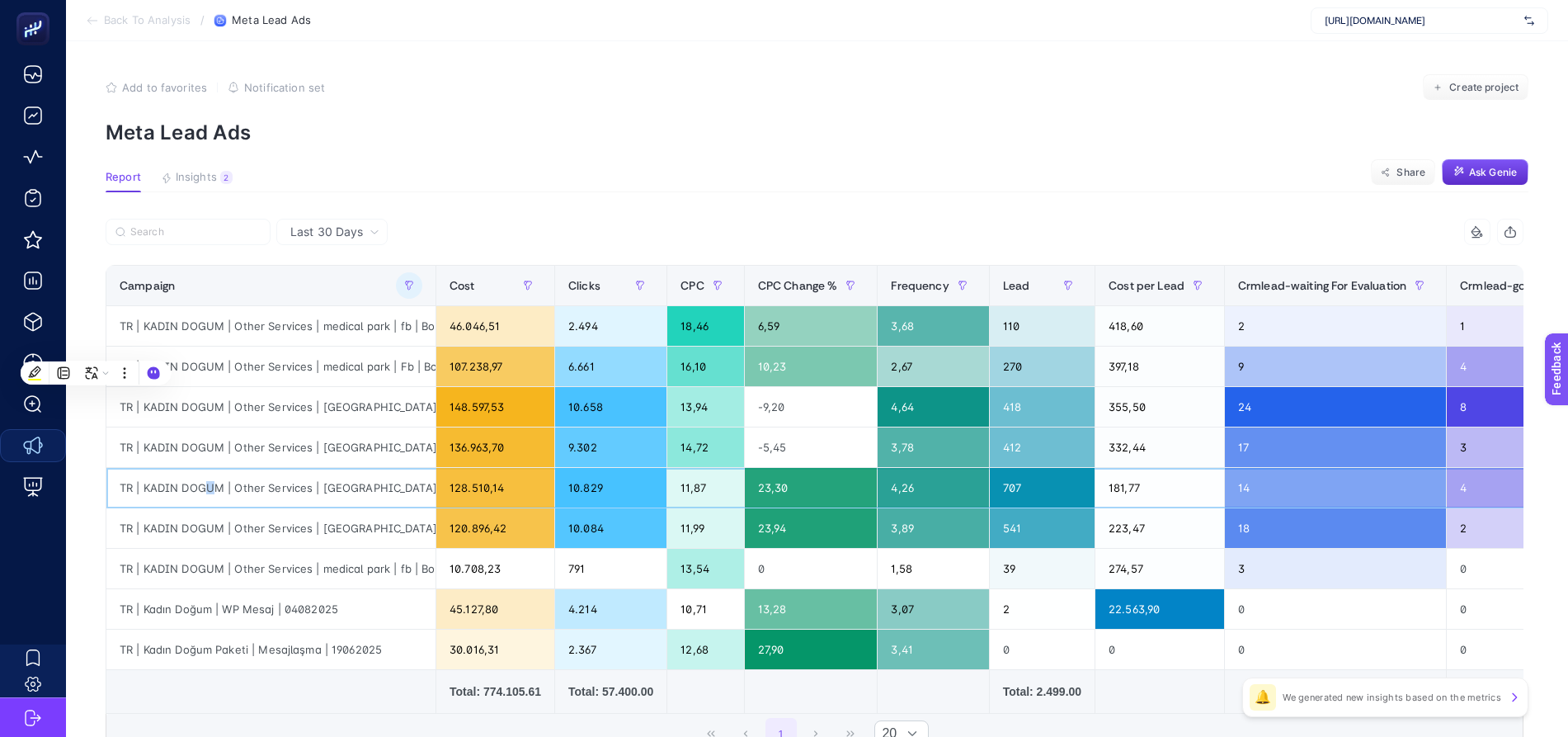
click at [202, 487] on div "TR | KADIN DOGUM | Other Services | [GEOGRAPHIC_DATA] | Fb | [GEOGRAPHIC_DATA]" at bounding box center [271, 487] width 329 height 39
drag, startPoint x: 470, startPoint y: 322, endPoint x: 1131, endPoint y: 320, distance: 661.0
click at [1131, 320] on tr "TR | KADIN DOGUM | Other Services | medical park | fb | Bostanci 46.046,51 2.49…" at bounding box center [888, 326] width 1564 height 40
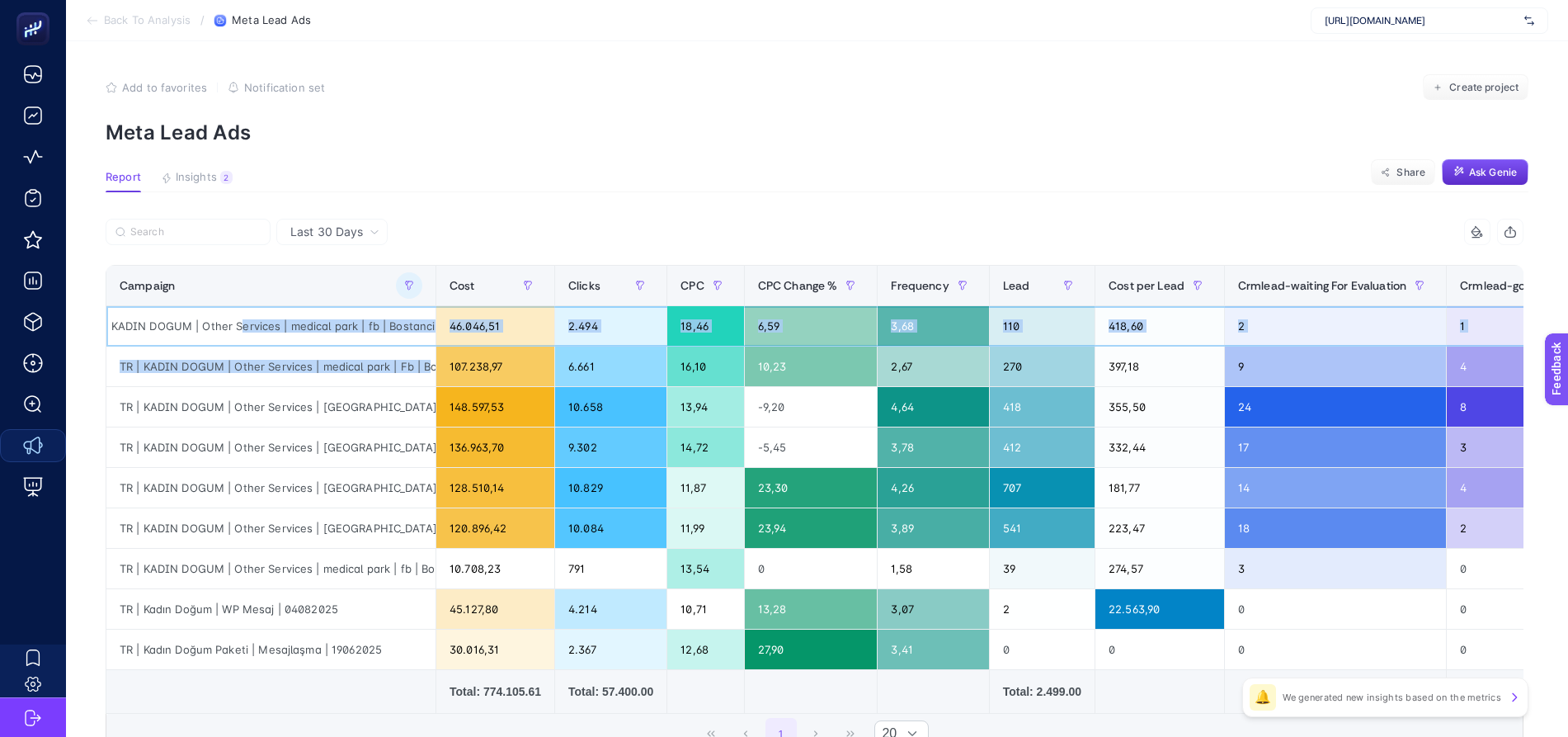
scroll to position [0, 41]
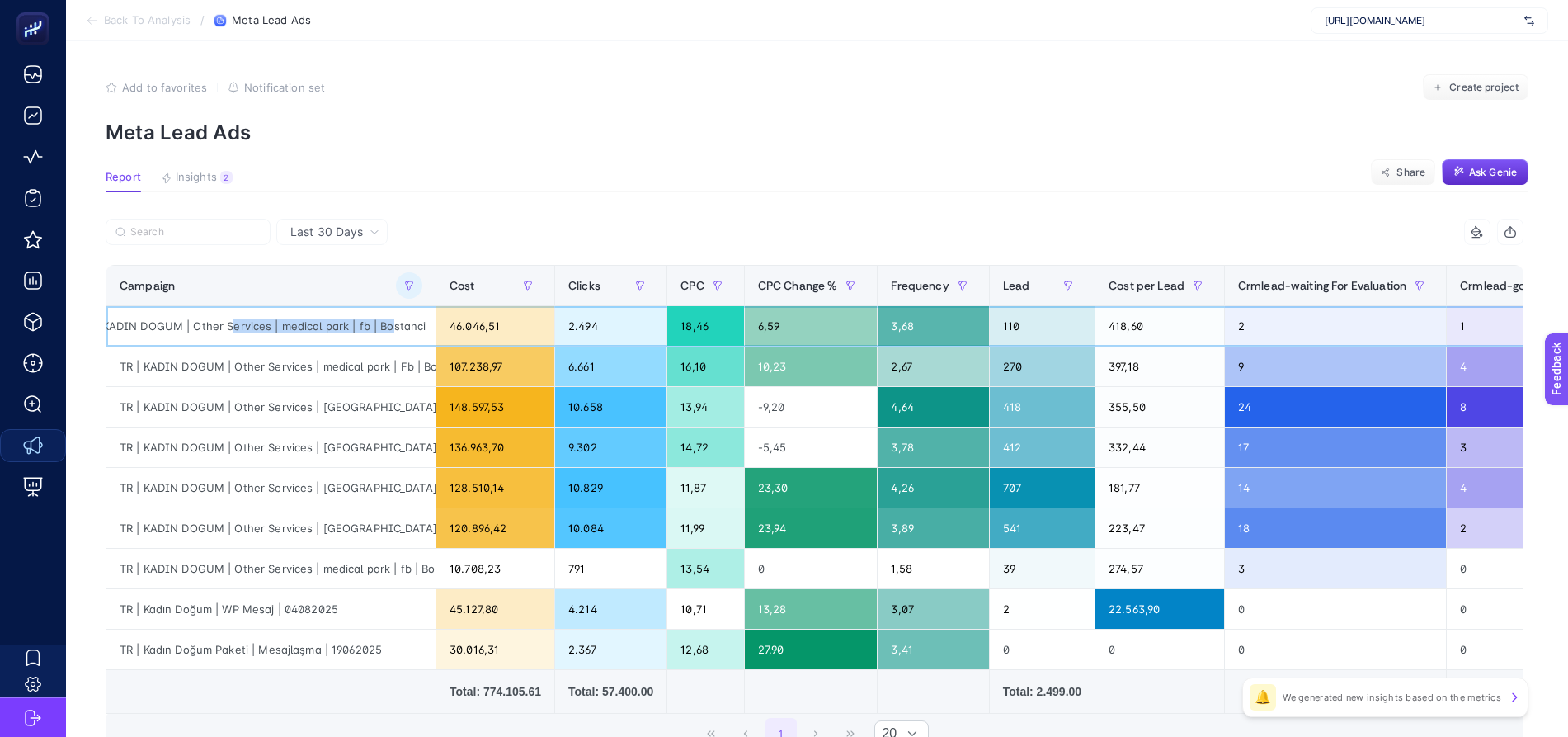
drag, startPoint x: 263, startPoint y: 327, endPoint x: 378, endPoint y: 317, distance: 115.4
click at [378, 317] on div "TR | KADIN DOGUM | Other Services | medical park | fb | Bostanci" at bounding box center [271, 325] width 329 height 39
click at [211, 368] on div "TR | KADIN DOGUM | Other Services | medical park | Fb | Bostanci" at bounding box center [271, 366] width 329 height 39
drag, startPoint x: 443, startPoint y: 325, endPoint x: 521, endPoint y: 321, distance: 78.1
click at [521, 321] on div "46.046,51" at bounding box center [494, 325] width 118 height 39
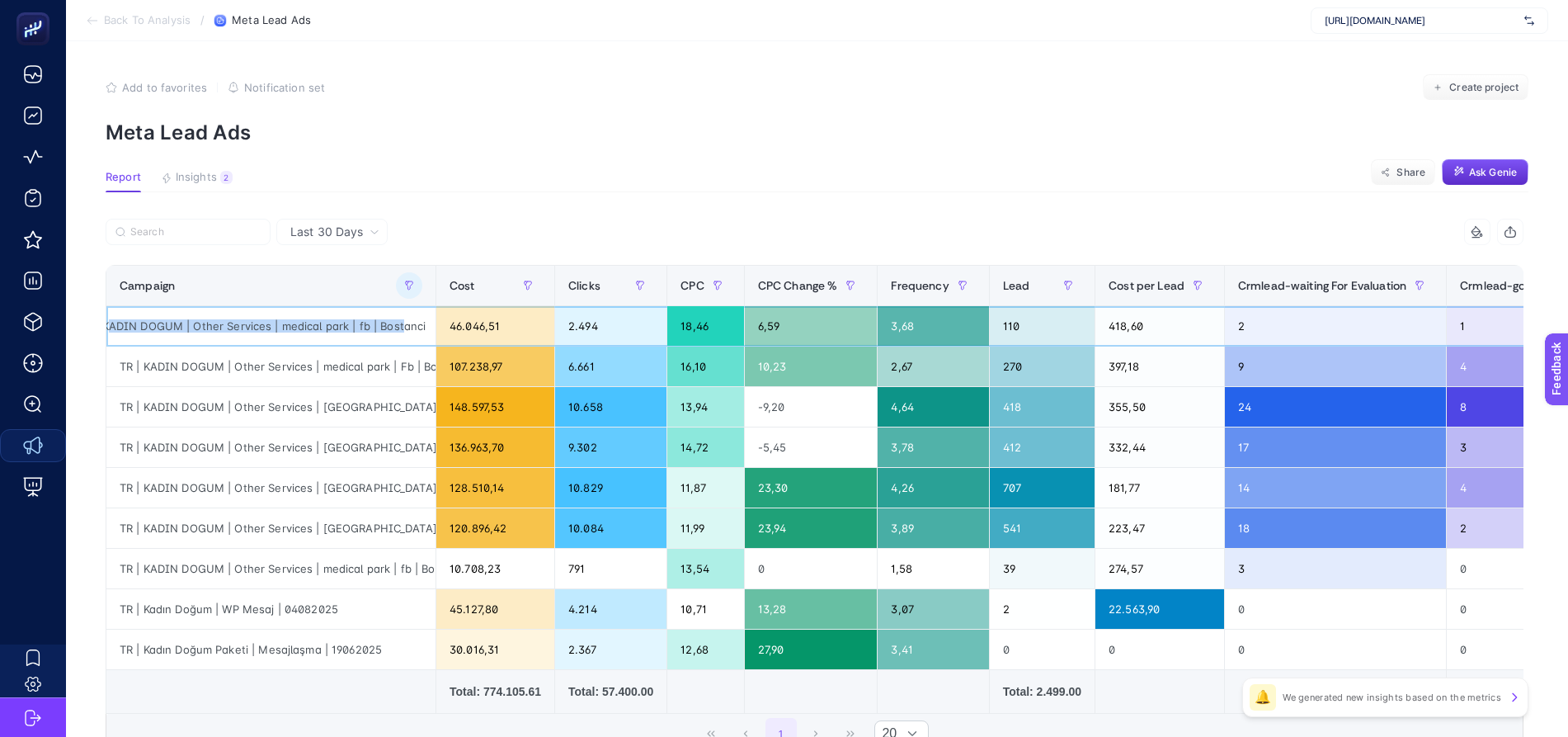
scroll to position [0, 0]
drag, startPoint x: 389, startPoint y: 321, endPoint x: 248, endPoint y: 325, distance: 141.1
click at [248, 325] on div "TR | KADIN DOGUM | Other Services | medical park | fb | Bostanci" at bounding box center [271, 325] width 329 height 39
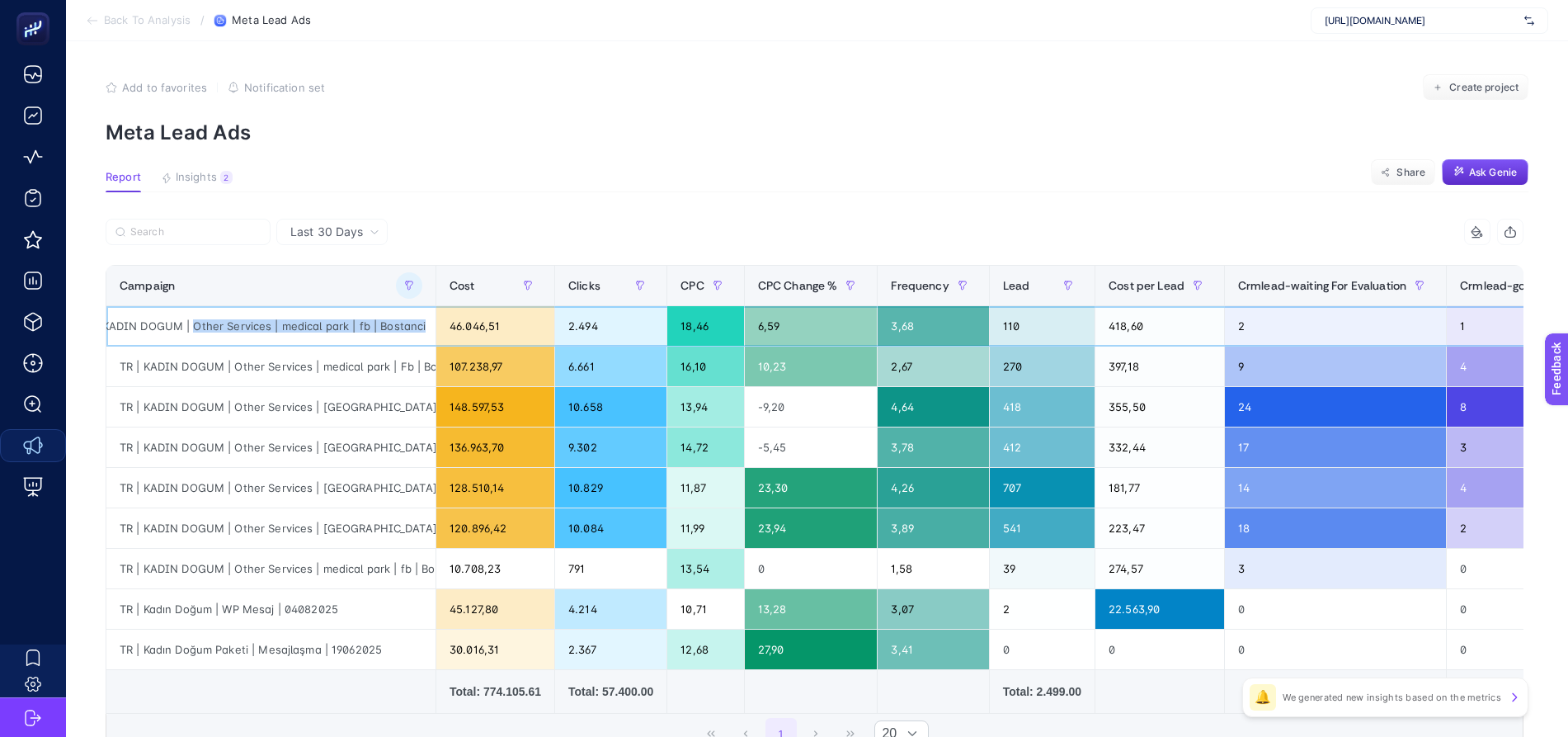
drag, startPoint x: 248, startPoint y: 325, endPoint x: 398, endPoint y: 327, distance: 150.0
click at [398, 327] on div "TR | KADIN DOGUM | Other Services | medical park | fb | Bostanci" at bounding box center [271, 325] width 329 height 39
drag, startPoint x: 348, startPoint y: 523, endPoint x: 423, endPoint y: 538, distance: 76.5
click at [423, 538] on div "TR | KADIN DOGUM | Other Services | [GEOGRAPHIC_DATA] | fb | [GEOGRAPHIC_DATA] |" at bounding box center [271, 527] width 329 height 39
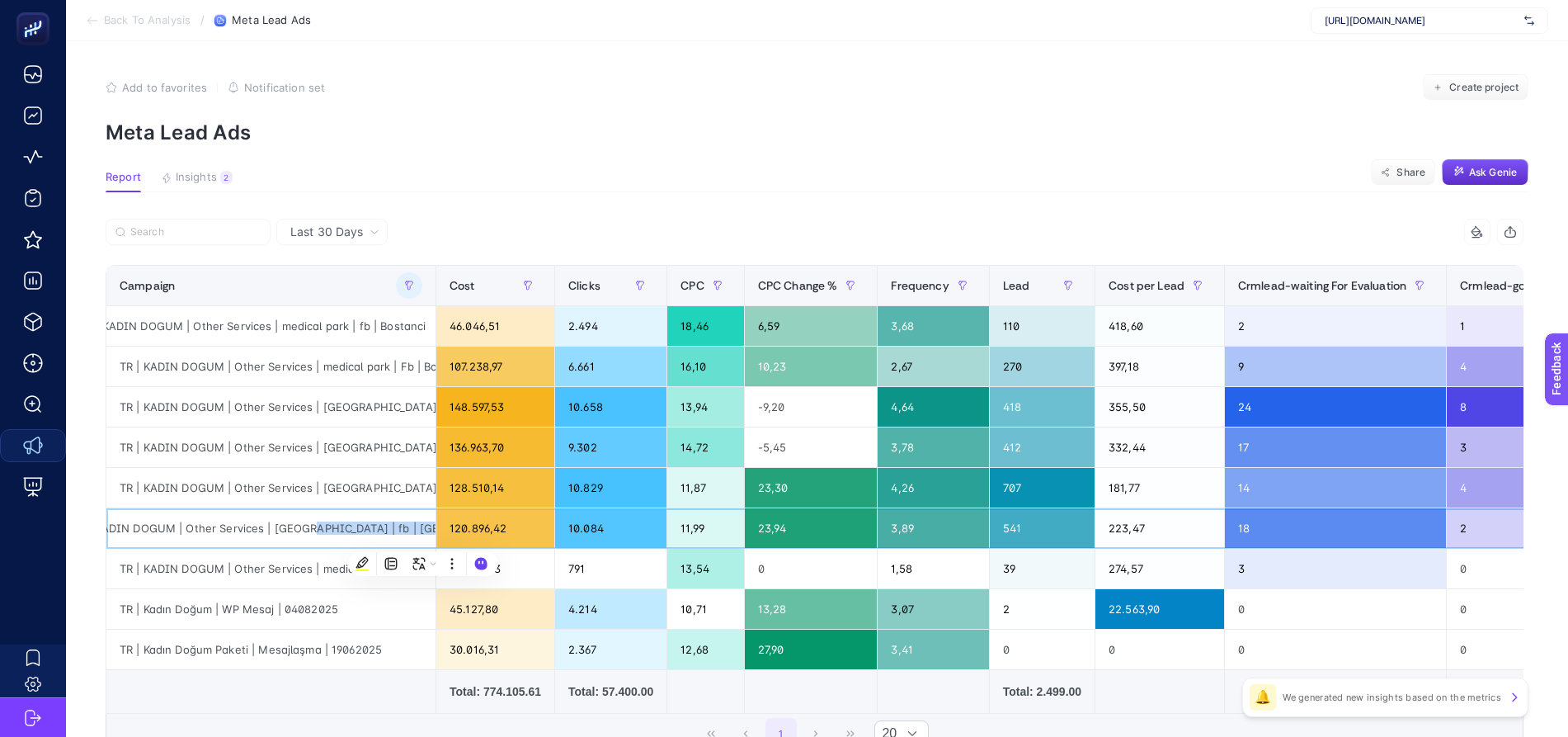
click at [317, 524] on div "TR | KADIN DOGUM | Other Services | [GEOGRAPHIC_DATA] | fb | [GEOGRAPHIC_DATA] |" at bounding box center [271, 527] width 329 height 39
drag, startPoint x: 264, startPoint y: 527, endPoint x: 327, endPoint y: 525, distance: 63.0
click at [327, 525] on div "TR | KADIN DOGUM | Other Services | [GEOGRAPHIC_DATA] | fb | [GEOGRAPHIC_DATA] |" at bounding box center [271, 527] width 329 height 39
click at [287, 525] on div "TR | KADIN DOGUM | Other Services | [GEOGRAPHIC_DATA] | fb | [GEOGRAPHIC_DATA] |" at bounding box center [271, 527] width 329 height 39
drag, startPoint x: 262, startPoint y: 523, endPoint x: 325, endPoint y: 526, distance: 63.1
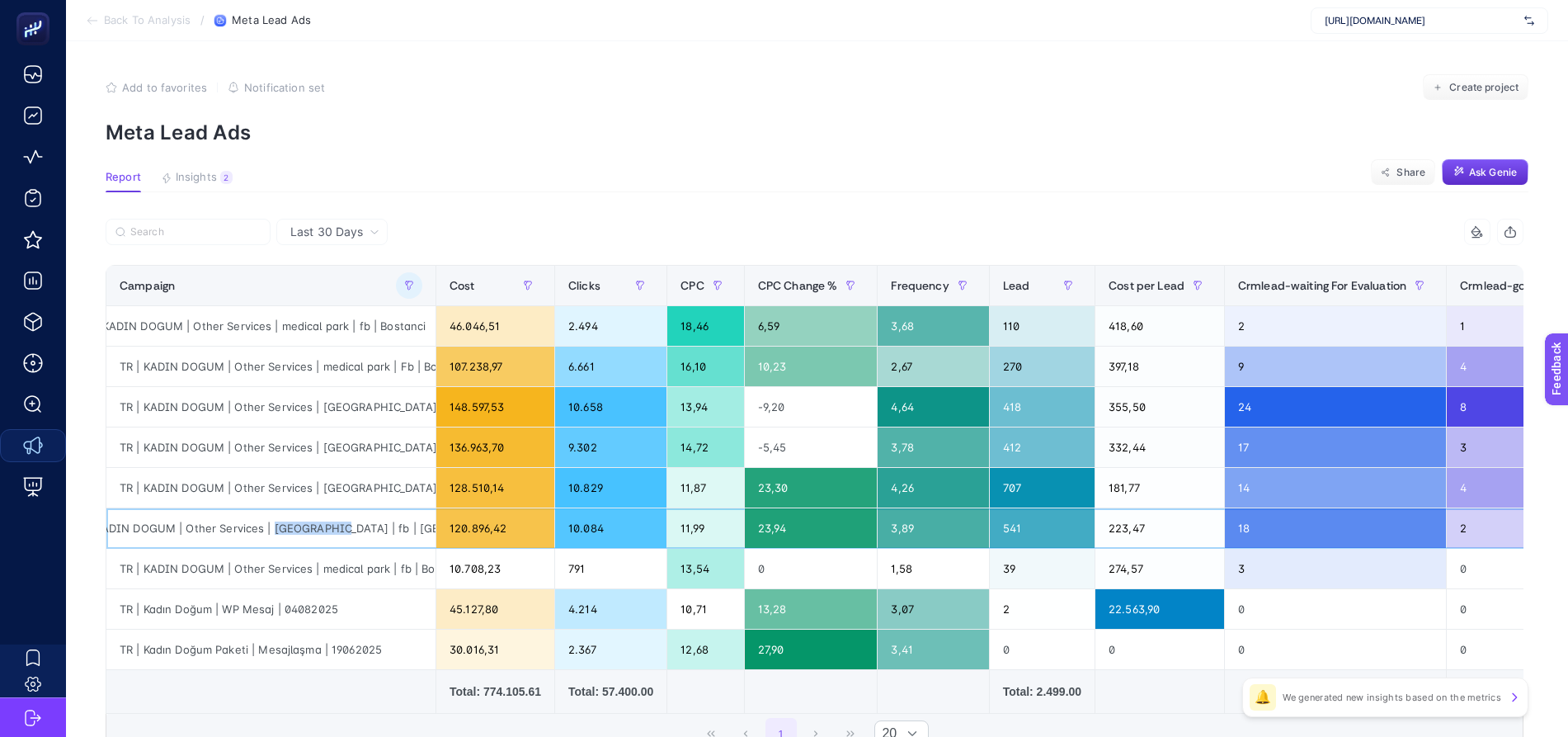
click at [325, 526] on div "TR | KADIN DOGUM | Other Services | [GEOGRAPHIC_DATA] | fb | [GEOGRAPHIC_DATA] |" at bounding box center [271, 527] width 329 height 39
click at [306, 523] on div "TR | KADIN DOGUM | Other Services | [GEOGRAPHIC_DATA] | fb | [GEOGRAPHIC_DATA] |" at bounding box center [271, 527] width 329 height 39
click at [307, 523] on div "TR | KADIN DOGUM | Other Services | [GEOGRAPHIC_DATA] | fb | [GEOGRAPHIC_DATA] |" at bounding box center [271, 527] width 329 height 39
drag, startPoint x: 316, startPoint y: 323, endPoint x: 351, endPoint y: 332, distance: 36.1
click at [351, 332] on div "TR | KADIN DOGUM | Other Services | medical park | fb | Bostanci" at bounding box center [271, 325] width 329 height 39
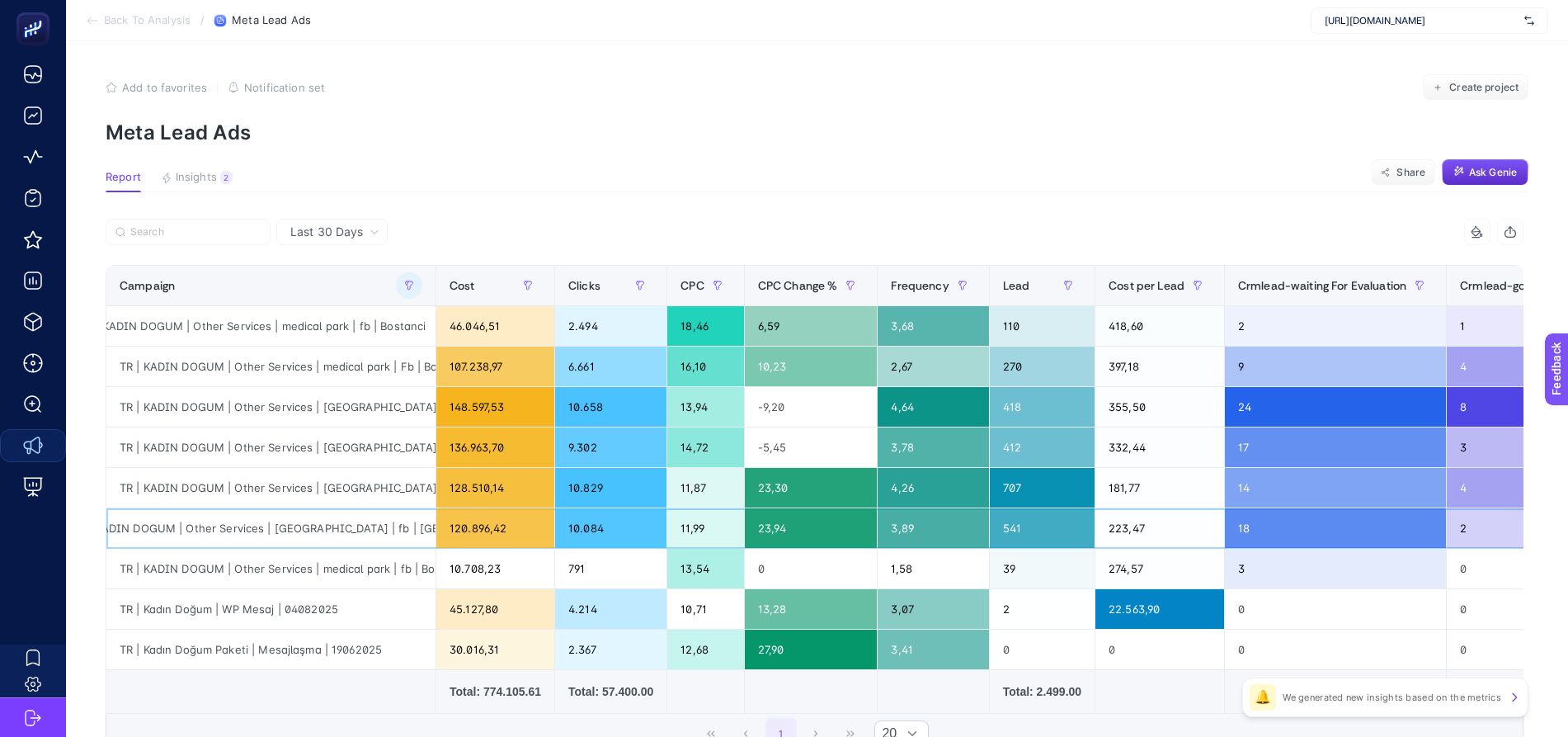
click at [306, 524] on div "TR | KADIN DOGUM | Other Services | [GEOGRAPHIC_DATA] | fb | [GEOGRAPHIC_DATA] |" at bounding box center [271, 527] width 329 height 39
drag, startPoint x: 267, startPoint y: 524, endPoint x: 327, endPoint y: 529, distance: 60.2
click at [327, 529] on div "TR | KADIN DOGUM | Other Services | [GEOGRAPHIC_DATA] | fb | [GEOGRAPHIC_DATA] |" at bounding box center [271, 527] width 329 height 39
drag, startPoint x: 334, startPoint y: 530, endPoint x: 263, endPoint y: 520, distance: 71.7
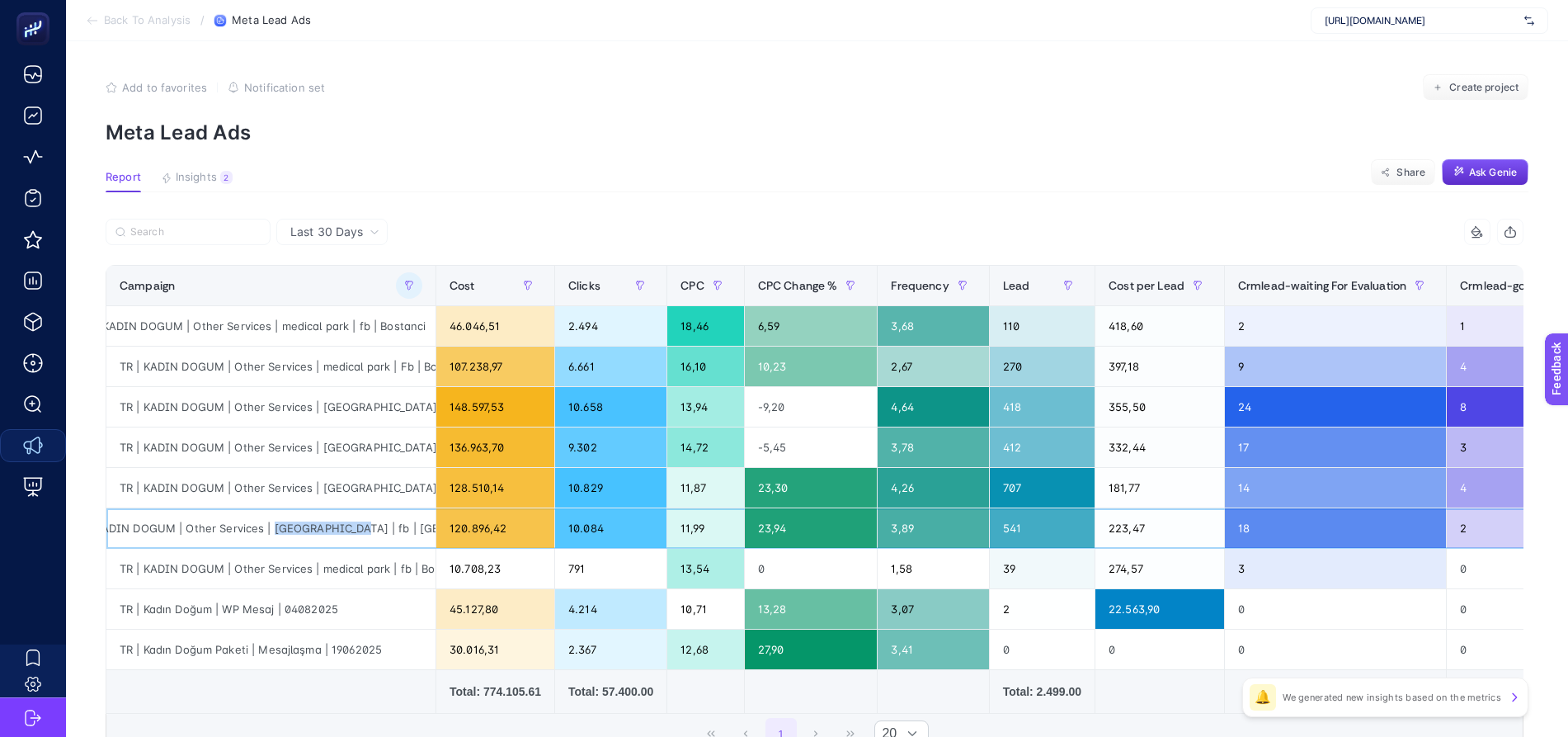
click at [263, 520] on div "TR | KADIN DOGUM | Other Services | [GEOGRAPHIC_DATA] | fb | [GEOGRAPHIC_DATA] |" at bounding box center [271, 527] width 329 height 39
click at [285, 520] on div "TR | KADIN DOGUM | Other Services | [GEOGRAPHIC_DATA] | fb | [GEOGRAPHIC_DATA] |" at bounding box center [271, 527] width 329 height 39
drag, startPoint x: 265, startPoint y: 525, endPoint x: 332, endPoint y: 528, distance: 67.1
click at [332, 528] on div "TR | KADIN DOGUM | Other Services | [GEOGRAPHIC_DATA] | fb | [GEOGRAPHIC_DATA] |" at bounding box center [271, 527] width 329 height 39
click at [200, 549] on div "TR | KADIN DOGUM | Other Services | medical park | fb | Bostanci | NO-TA" at bounding box center [271, 567] width 329 height 39
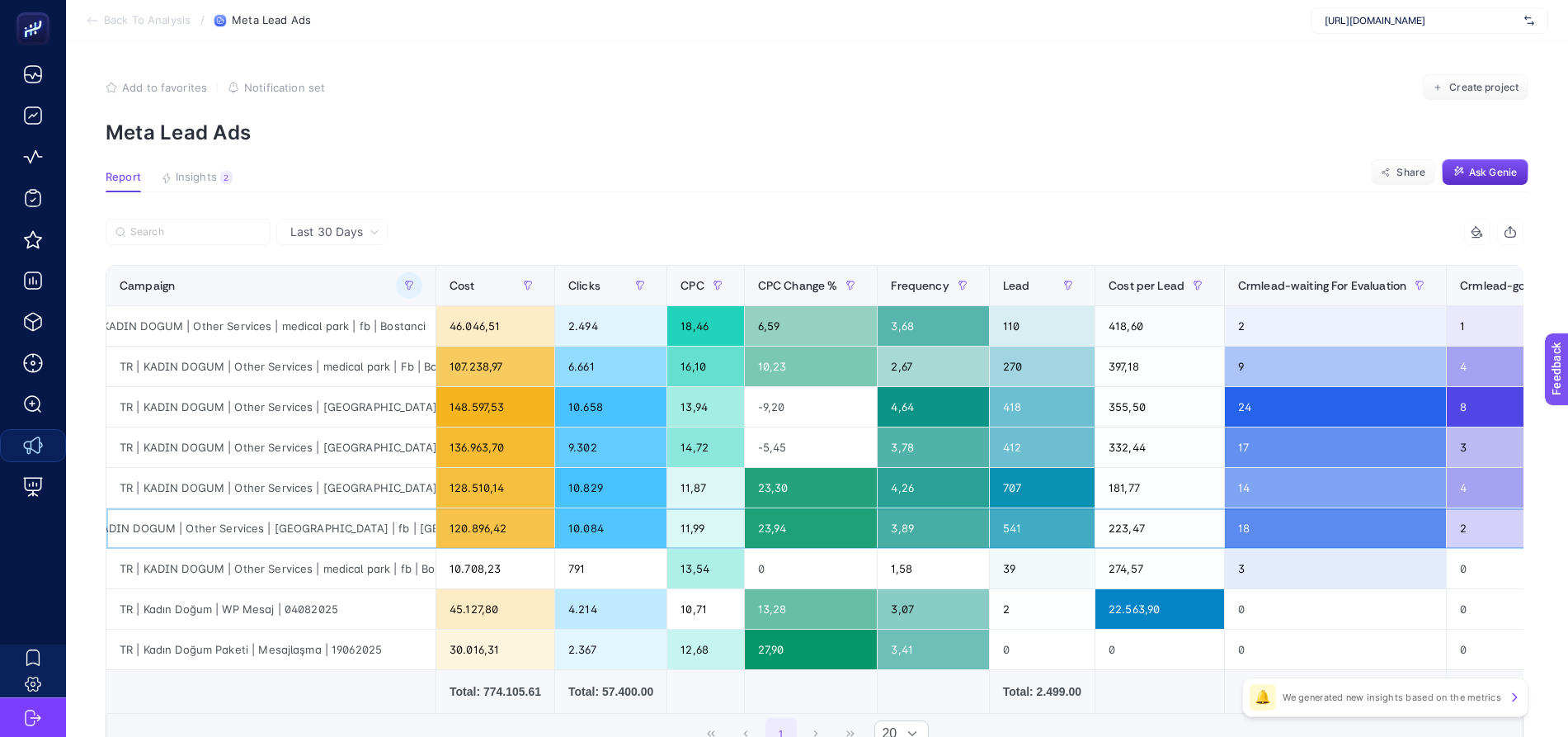
drag, startPoint x: 237, startPoint y: 529, endPoint x: 254, endPoint y: 519, distance: 19.7
click at [240, 529] on div "TR | KADIN DOGUM | Other Services | [GEOGRAPHIC_DATA] | fb | [GEOGRAPHIC_DATA] |" at bounding box center [271, 527] width 329 height 39
drag, startPoint x: 263, startPoint y: 532, endPoint x: 348, endPoint y: 534, distance: 85.0
click at [348, 534] on div "TR | KADIN DOGUM | Other Services | [GEOGRAPHIC_DATA] | fb | [GEOGRAPHIC_DATA] |" at bounding box center [271, 527] width 329 height 39
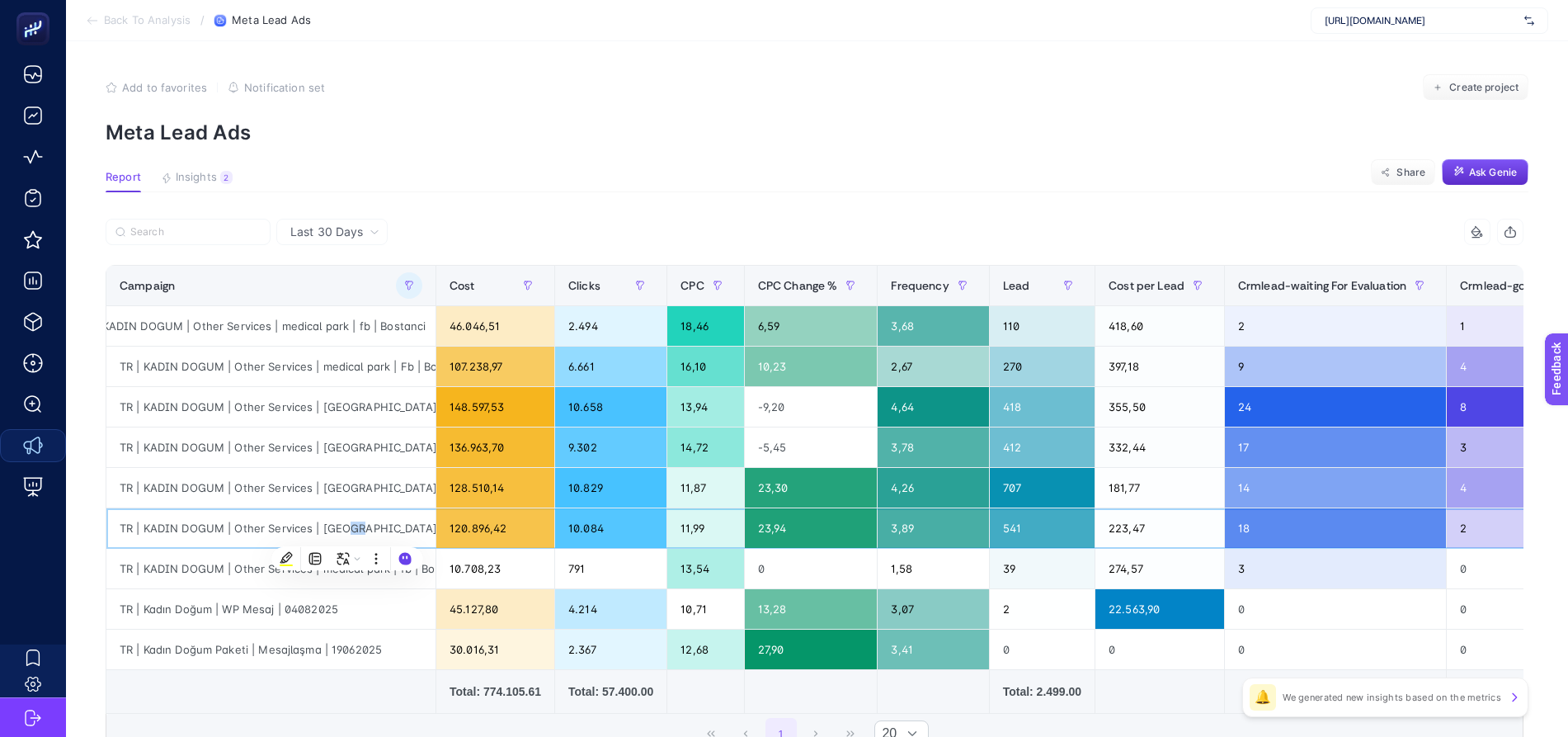
click at [339, 534] on div "TR | KADIN DOGUM | Other Services | [GEOGRAPHIC_DATA] | fb | [GEOGRAPHIC_DATA] |" at bounding box center [271, 527] width 329 height 39
drag, startPoint x: 318, startPoint y: 526, endPoint x: 375, endPoint y: 530, distance: 57.1
click at [375, 530] on div "TR | KADIN DOGUM | Other Services | [GEOGRAPHIC_DATA] | fb | [GEOGRAPHIC_DATA] |" at bounding box center [271, 527] width 329 height 39
click at [320, 524] on div "TR | KADIN DOGUM | Other Services | [GEOGRAPHIC_DATA] | fb | [GEOGRAPHIC_DATA] |" at bounding box center [271, 527] width 329 height 39
click at [319, 323] on div "TR | KADIN DOGUM | Other Services | medical park | fb | Bostanci" at bounding box center [271, 325] width 329 height 39
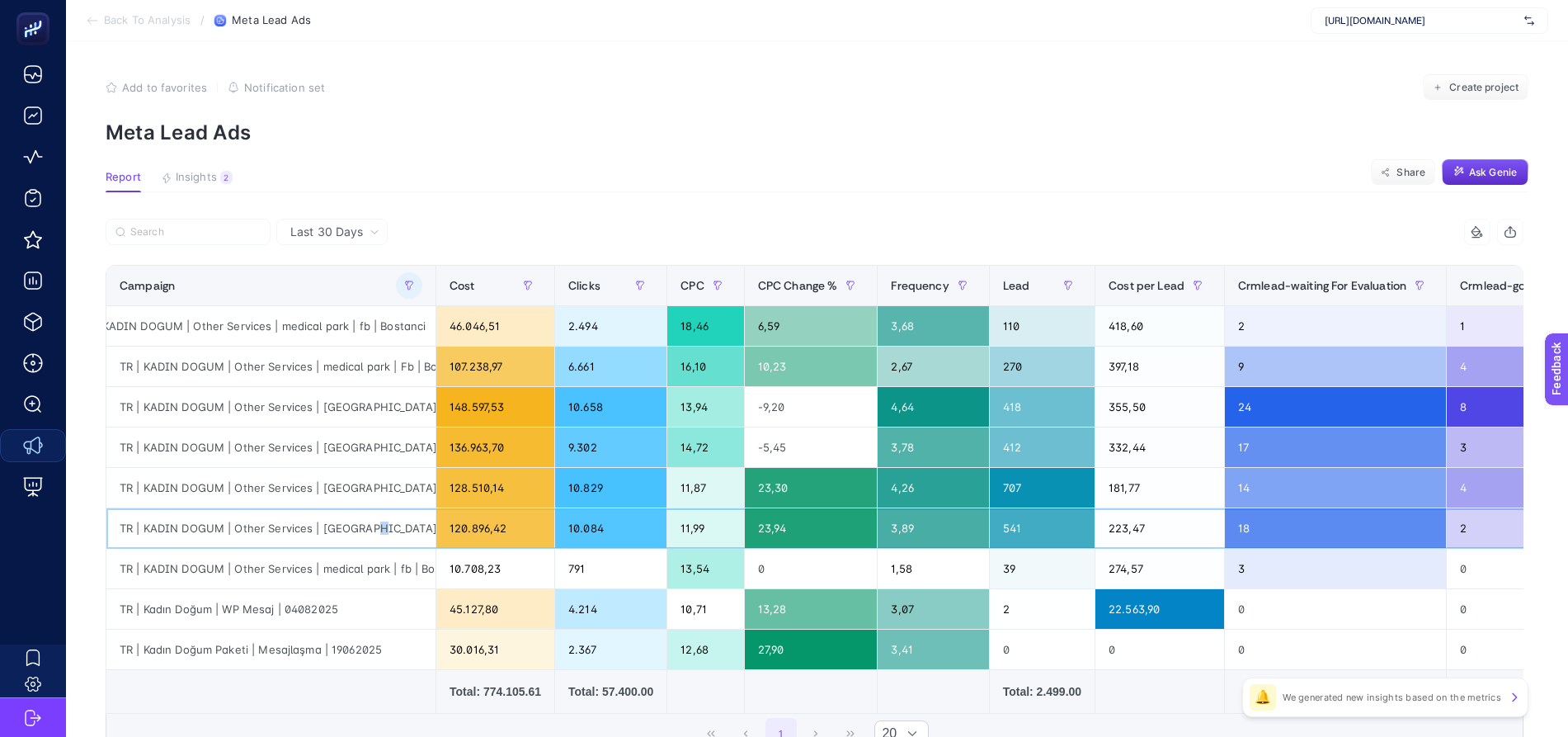
drag, startPoint x: 358, startPoint y: 525, endPoint x: 343, endPoint y: 526, distance: 15.0
click at [351, 525] on div "TR | KADIN DOGUM | Other Services | [GEOGRAPHIC_DATA] | fb | [GEOGRAPHIC_DATA] |" at bounding box center [271, 527] width 329 height 39
drag, startPoint x: 323, startPoint y: 524, endPoint x: 345, endPoint y: 523, distance: 22.0
click at [345, 523] on div "TR | KADIN DOGUM | Other Services | [GEOGRAPHIC_DATA] | fb | [GEOGRAPHIC_DATA] |" at bounding box center [271, 527] width 329 height 39
click at [221, 530] on div "TR | KADIN DOGUM | Other Services | [GEOGRAPHIC_DATA] | fb | [GEOGRAPHIC_DATA] |" at bounding box center [271, 527] width 329 height 39
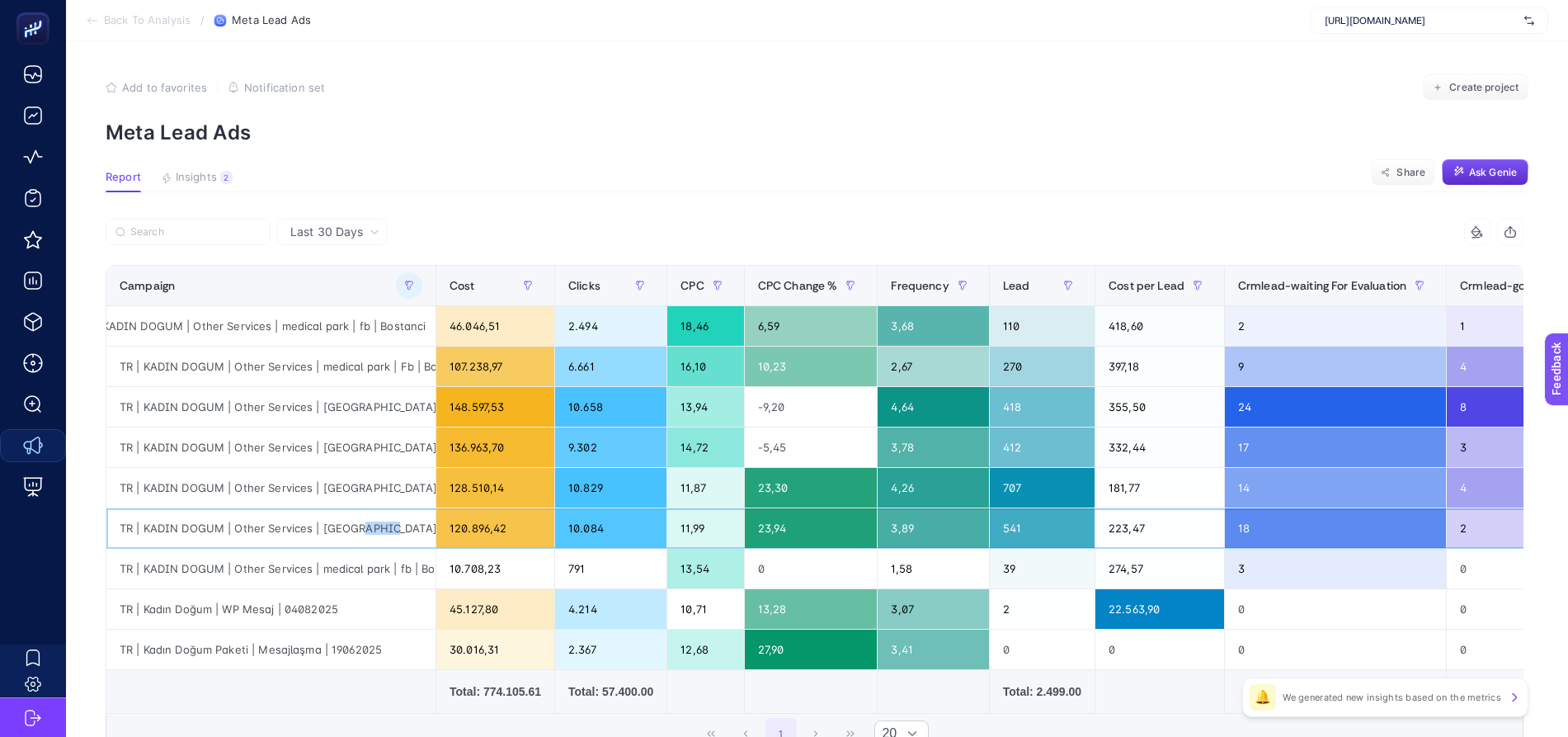
drag, startPoint x: 349, startPoint y: 529, endPoint x: 373, endPoint y: 528, distance: 24.0
click at [373, 528] on div "TR | KADIN DOGUM | Other Services | [GEOGRAPHIC_DATA] | fb | [GEOGRAPHIC_DATA] |" at bounding box center [271, 527] width 329 height 39
click at [373, 527] on div "TR | KADIN DOGUM | Other Services | [GEOGRAPHIC_DATA] | fb | [GEOGRAPHIC_DATA] |" at bounding box center [271, 527] width 329 height 39
click at [295, 327] on div "TR | KADIN DOGUM | Other Services | medical park | fb | Bostanci" at bounding box center [271, 325] width 329 height 39
click at [306, 324] on div "TR | KADIN DOGUM | Other Services | medical park | fb | Bostanci" at bounding box center [271, 325] width 329 height 39
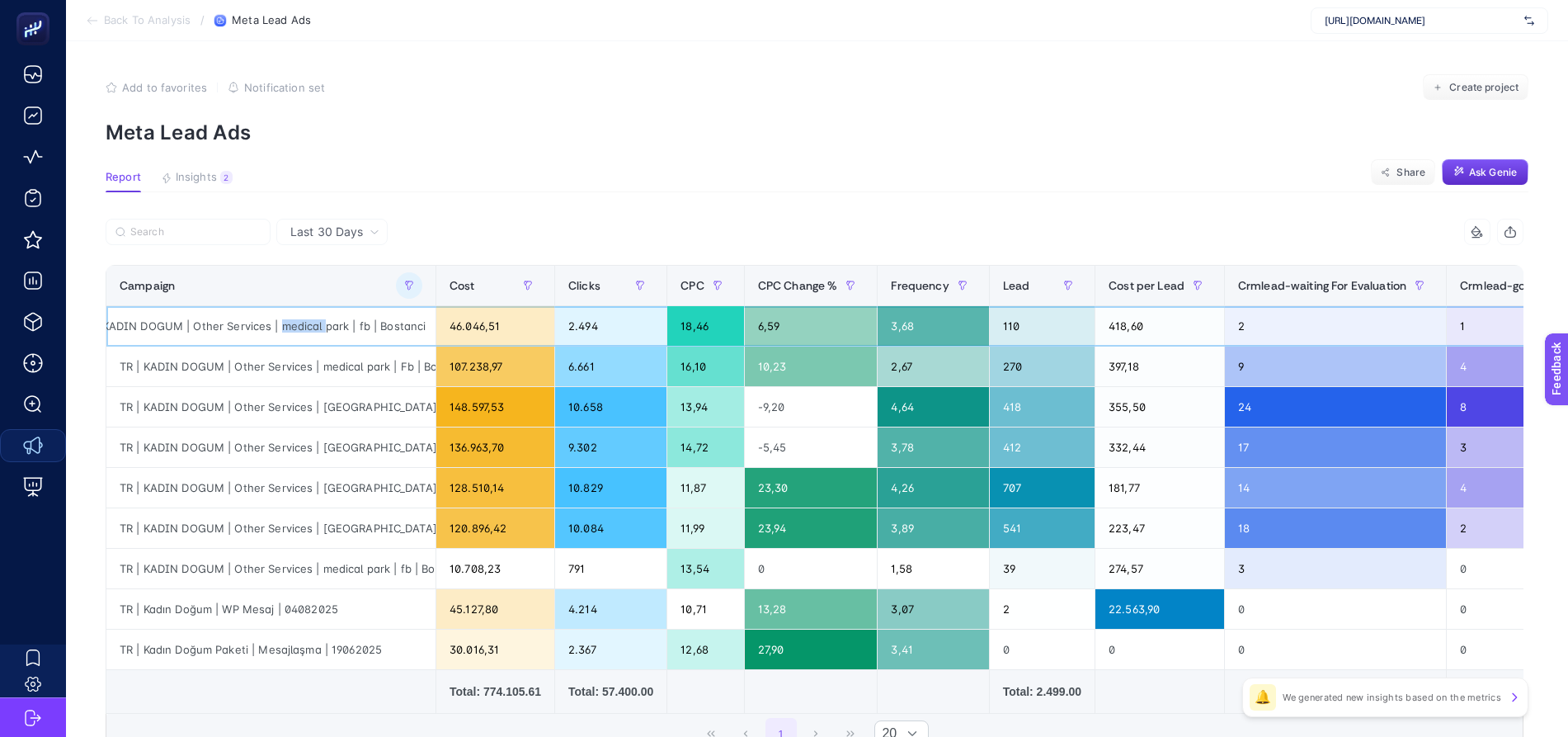
click at [306, 324] on div "TR | KADIN DOGUM | Other Services | medical park | fb | Bostanci" at bounding box center [271, 325] width 329 height 39
drag, startPoint x: 1091, startPoint y: 323, endPoint x: 1497, endPoint y: 306, distance: 406.4
click at [1497, 306] on tr "TR | KADIN DOGUM | Other Services | medical park | fb | Bostanci 46.046,51 2.49…" at bounding box center [888, 326] width 1564 height 40
click at [404, 280] on icon "button" at bounding box center [409, 285] width 10 height 10
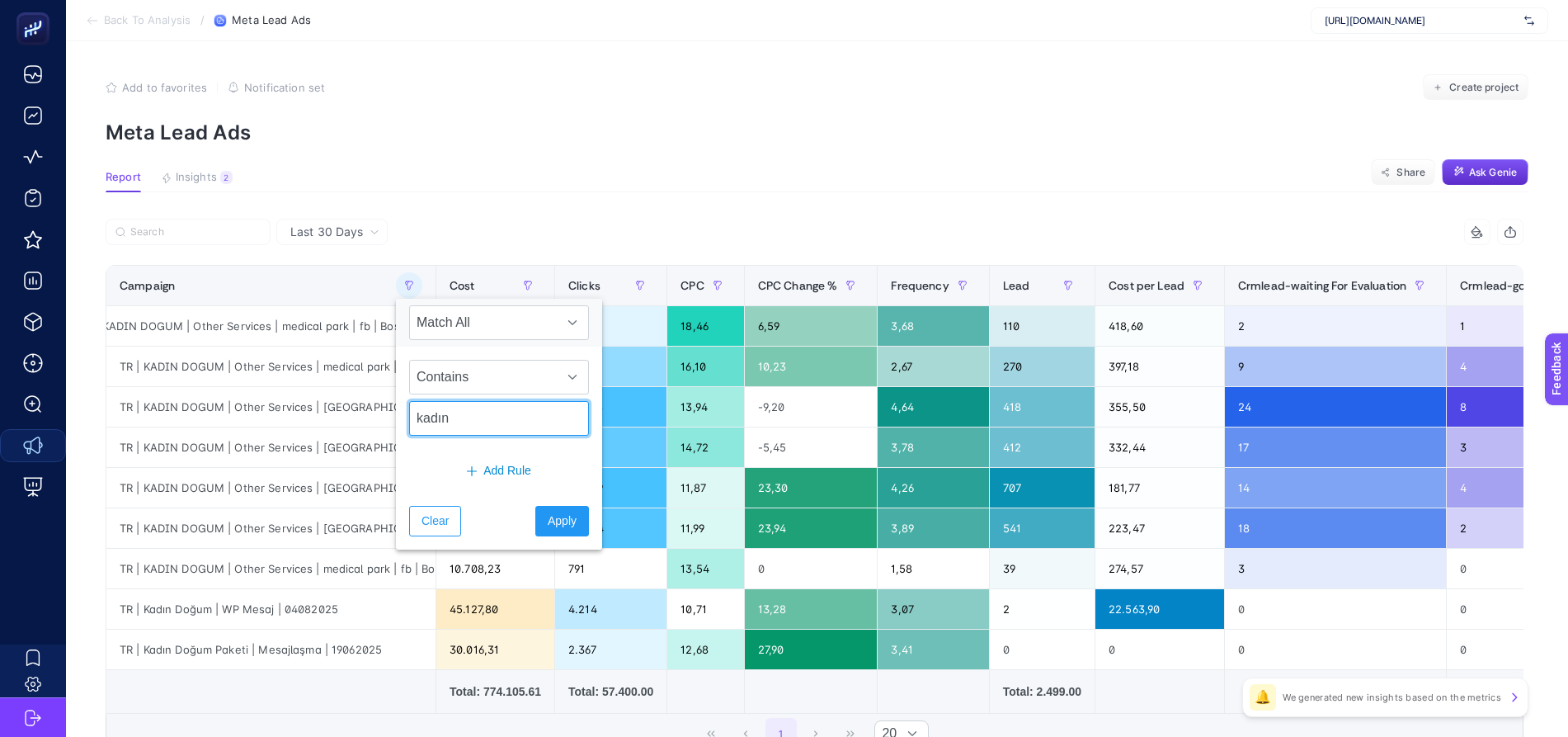
drag, startPoint x: 453, startPoint y: 425, endPoint x: 361, endPoint y: 408, distance: 93.6
click at [361, 408] on body "Back To Analysis / Meta Lead Ads [URL][DOMAIN_NAME] Add to favorites false Noti…" at bounding box center [784, 368] width 1568 height 737
type input "check"
click at [547, 522] on span "Apply" at bounding box center [562, 521] width 29 height 17
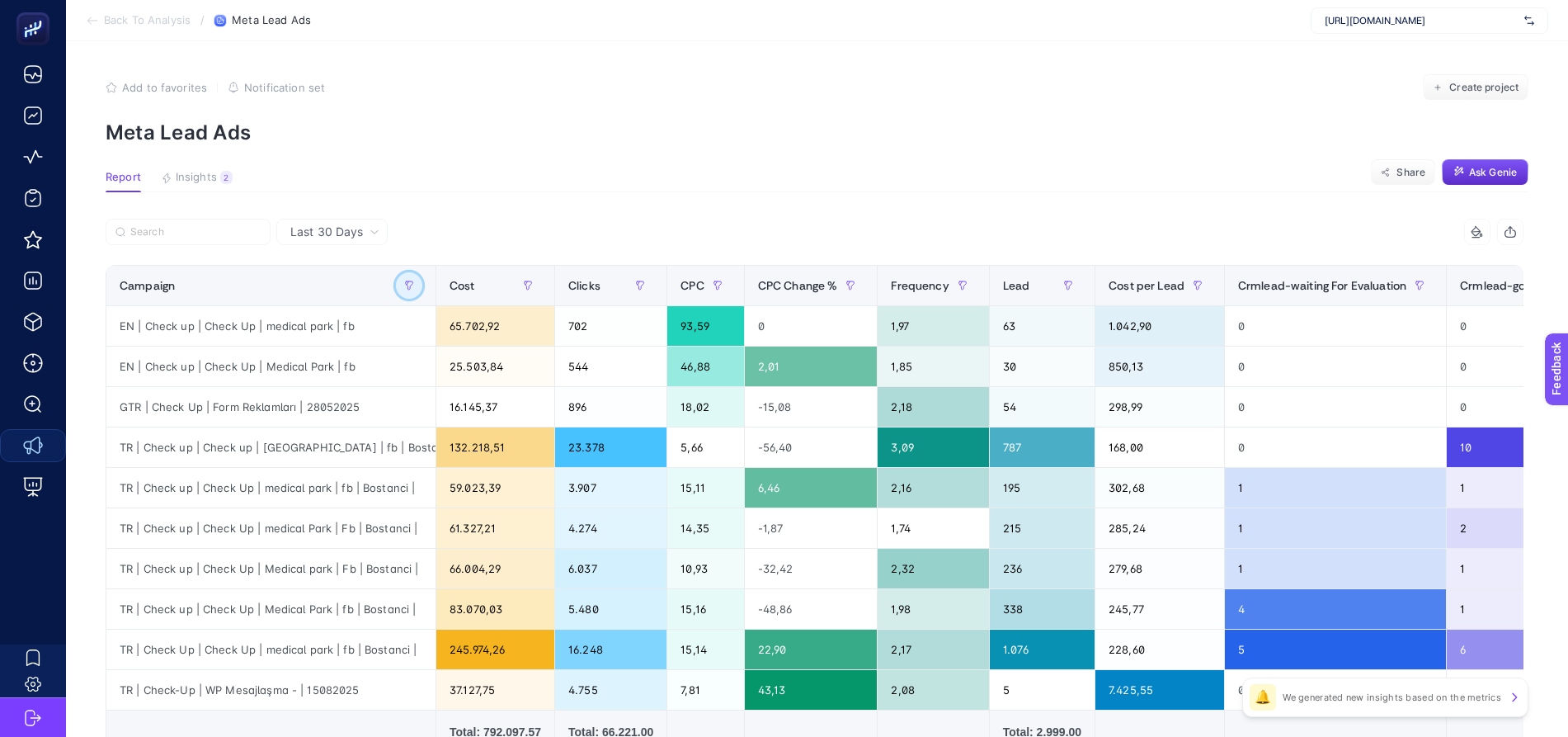
click at [406, 281] on icon "button" at bounding box center [410, 285] width 7 height 8
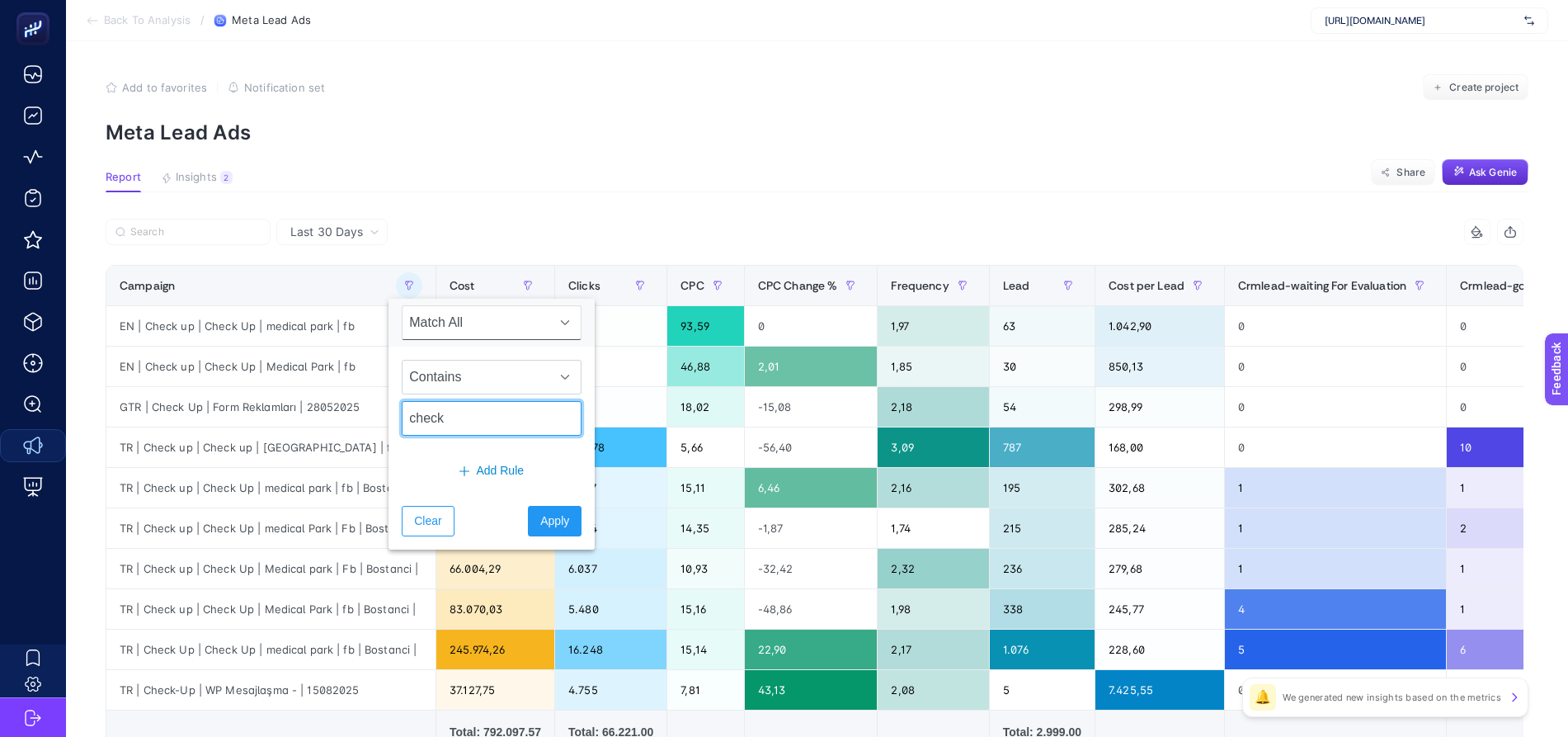
click at [443, 420] on input "check" at bounding box center [491, 418] width 180 height 35
click at [444, 420] on input "check" at bounding box center [491, 418] width 180 height 35
type input "kadın"
click at [547, 516] on button "Apply" at bounding box center [555, 520] width 54 height 30
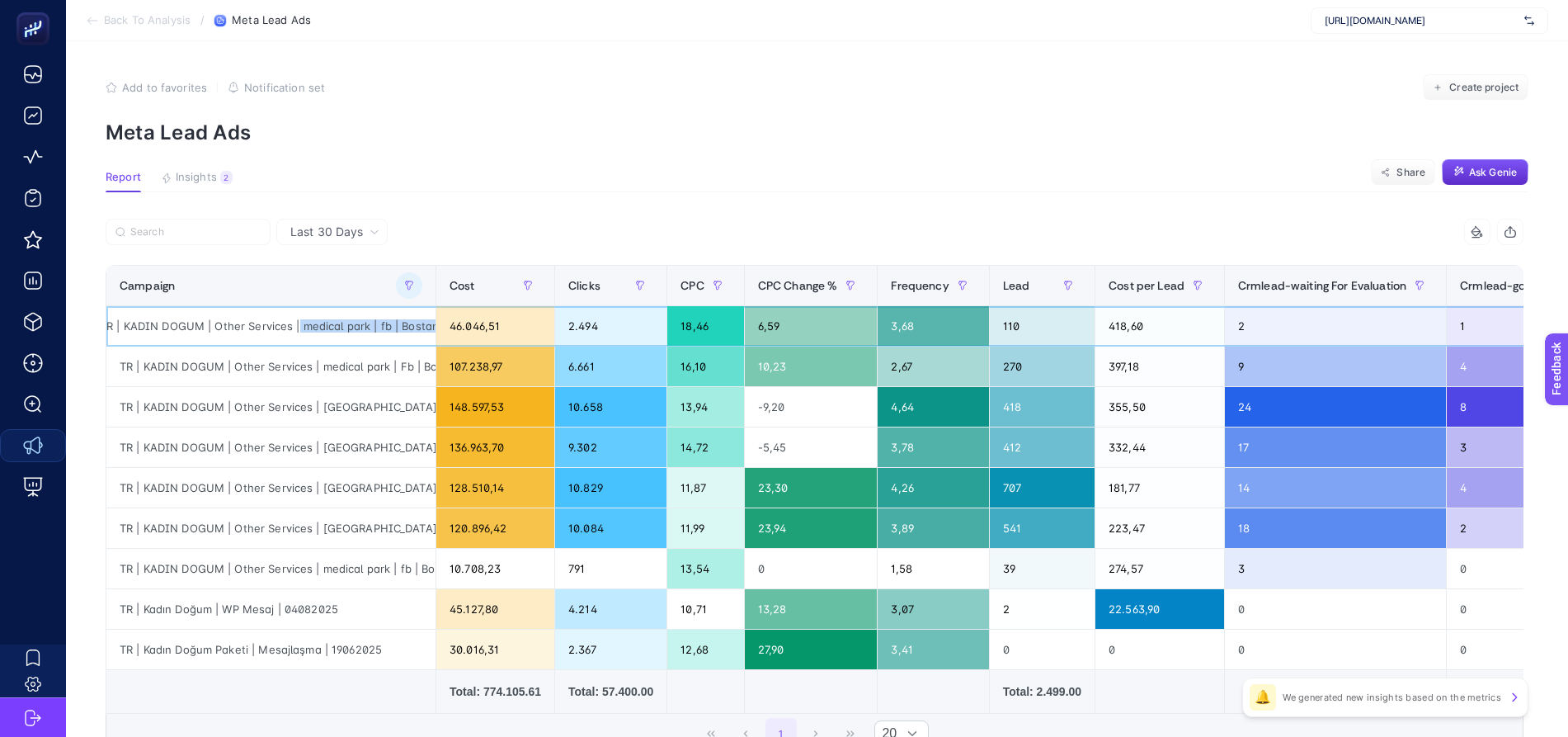
scroll to position [0, 41]
drag, startPoint x: 306, startPoint y: 319, endPoint x: 395, endPoint y: 323, distance: 89.1
click at [395, 323] on div "TR | KADIN DOGUM | Other Services | medical park | fb | Bostanci" at bounding box center [271, 325] width 329 height 39
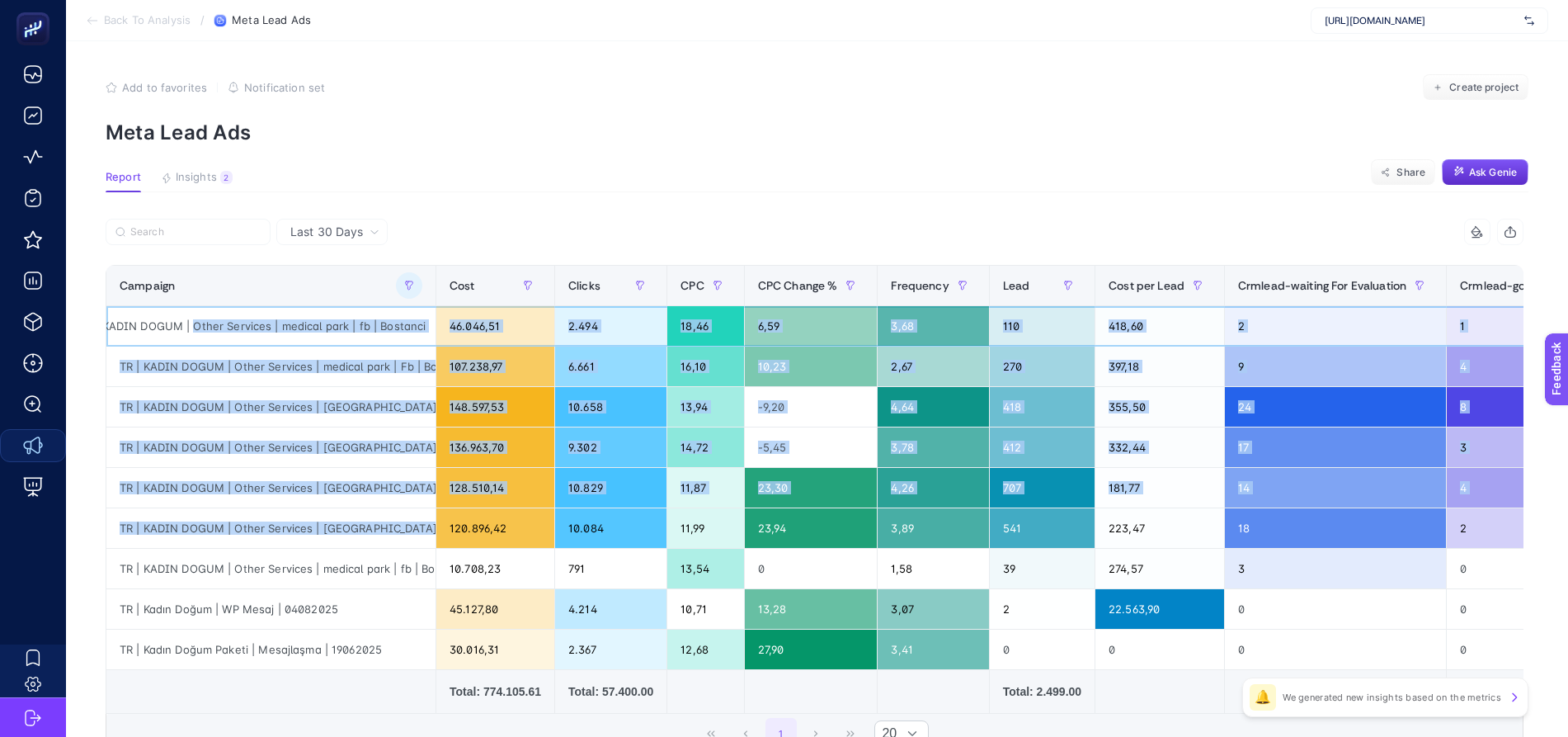
drag, startPoint x: 183, startPoint y: 324, endPoint x: 398, endPoint y: 521, distance: 291.6
click at [398, 521] on tbody "TR | KADIN DOGUM | Other Services | medical park | fb | [GEOGRAPHIC_DATA] 46.04…" at bounding box center [888, 487] width 1564 height 364
click at [398, 521] on div "TR | KADIN DOGUM | Other Services | [GEOGRAPHIC_DATA] | fb | [GEOGRAPHIC_DATA] |" at bounding box center [271, 527] width 329 height 39
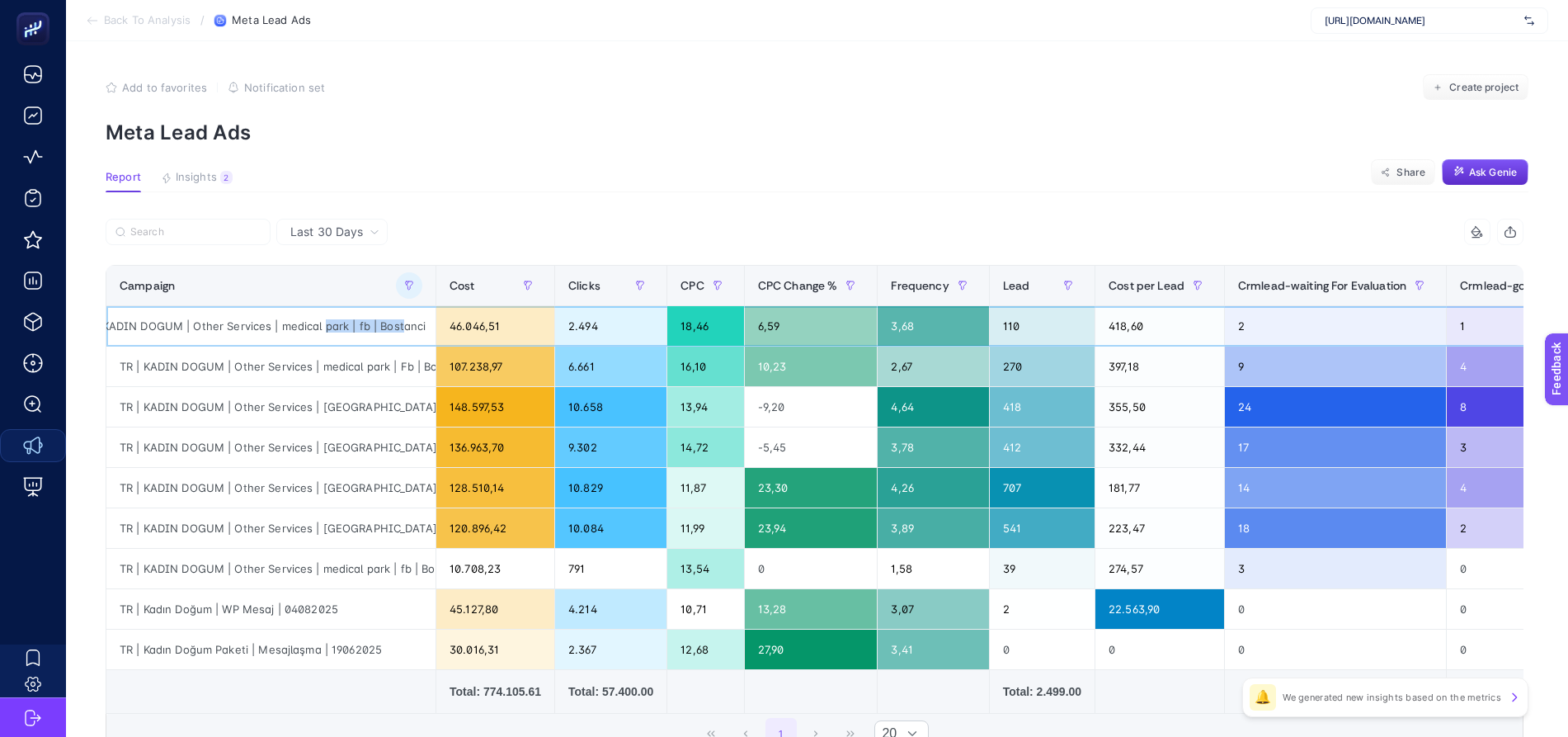
drag, startPoint x: 315, startPoint y: 319, endPoint x: 390, endPoint y: 320, distance: 75.0
click at [390, 320] on div "TR | KADIN DOGUM | Other Services | medical park | fb | Bostanci" at bounding box center [271, 325] width 329 height 39
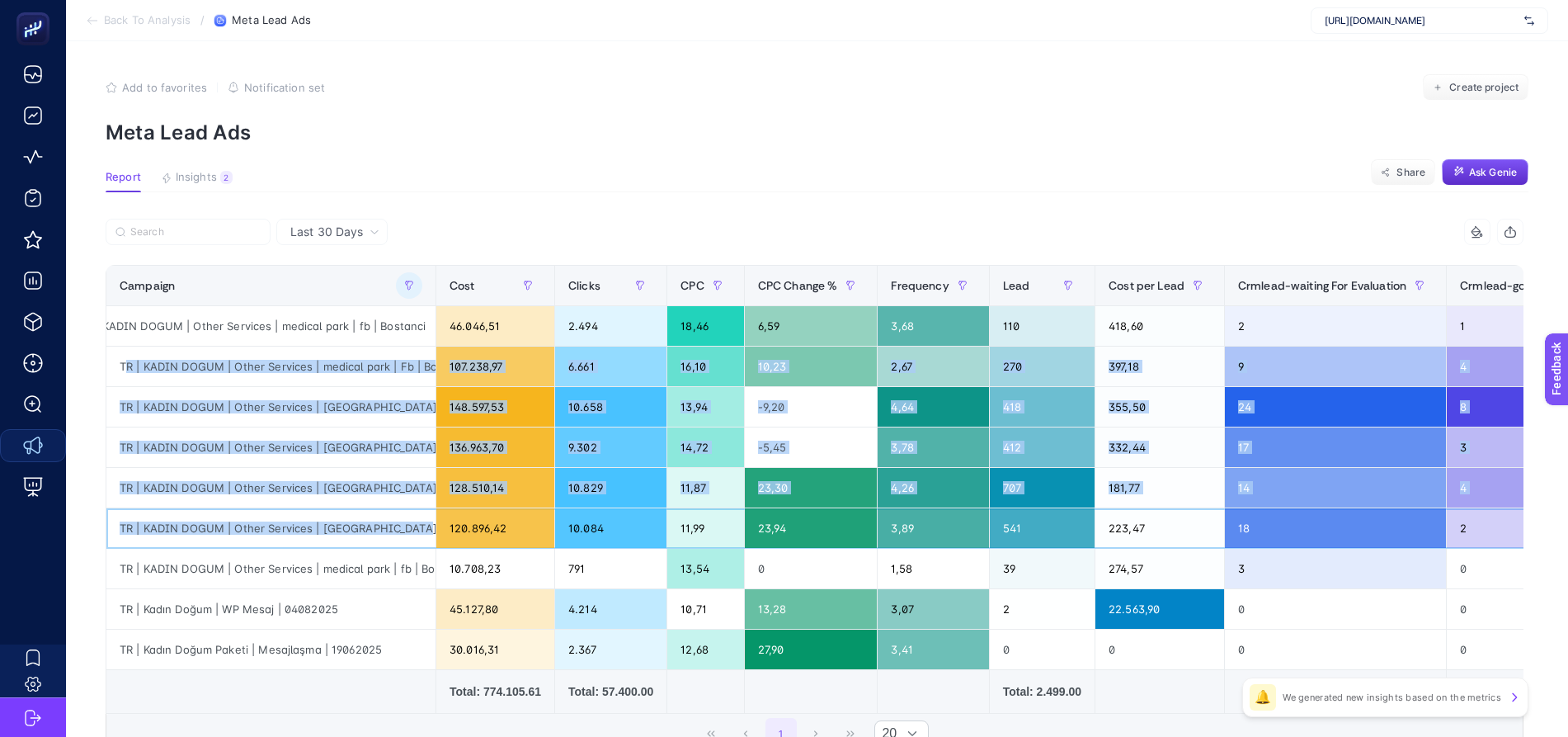
drag, startPoint x: 391, startPoint y: 521, endPoint x: 126, endPoint y: 342, distance: 319.8
click at [119, 351] on tbody "TR | KADIN DOGUM | Other Services | medical park | fb | [GEOGRAPHIC_DATA] 46.04…" at bounding box center [888, 487] width 1564 height 364
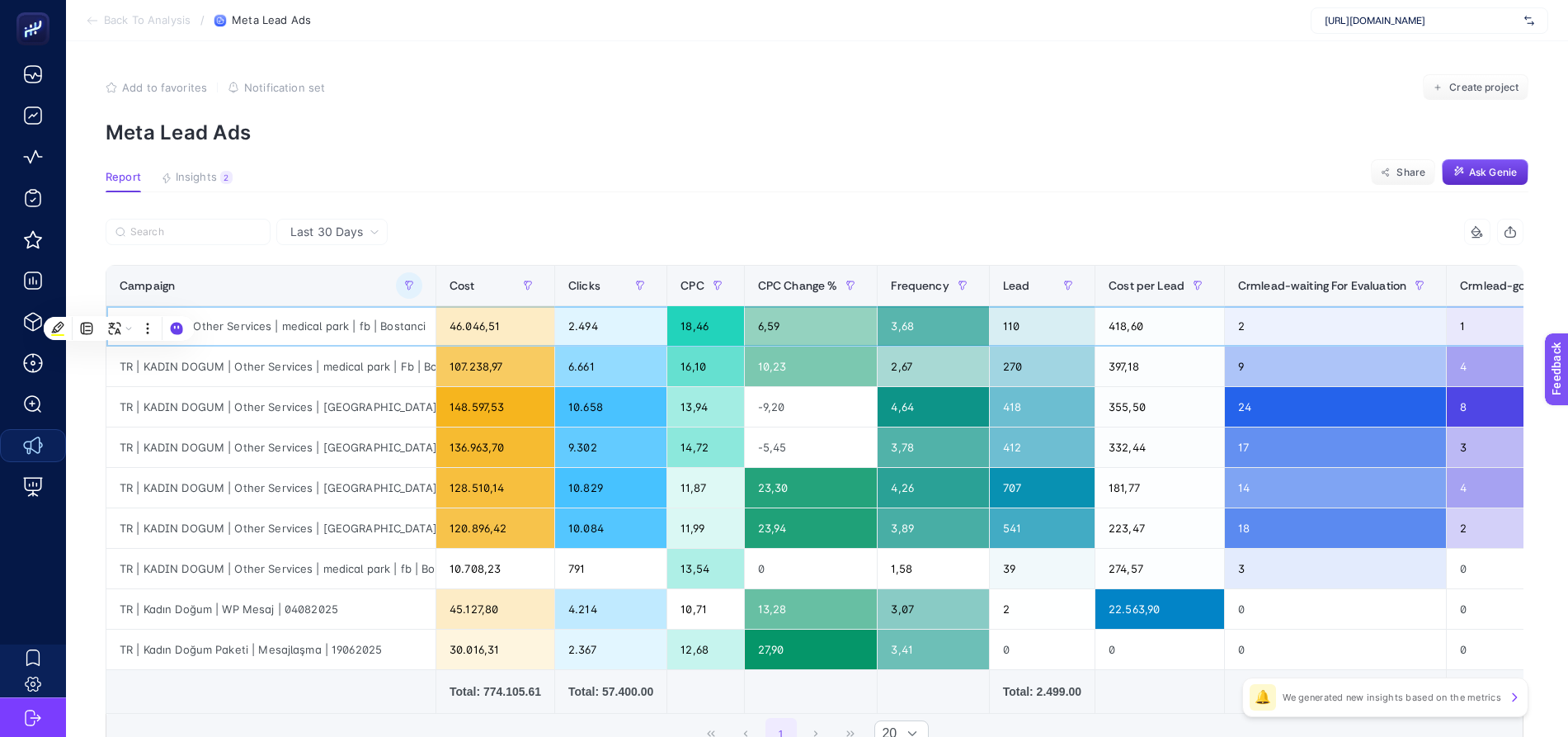
click at [358, 313] on div "TR | KADIN DOGUM | Other Services | medical park | fb | Bostanci" at bounding box center [271, 325] width 329 height 39
click at [385, 368] on div "TR | KADIN DOGUM | Other Services | medical park | Fb | Bostanci" at bounding box center [271, 366] width 329 height 39
drag, startPoint x: 356, startPoint y: 367, endPoint x: 267, endPoint y: 360, distance: 89.3
click at [268, 360] on div "TR | KADIN DOGUM | Other Services | medical park | Fb | Bostanci" at bounding box center [271, 366] width 329 height 39
click at [289, 459] on div "TR | KADIN DOGUM | Other Services | [GEOGRAPHIC_DATA] | fb | [GEOGRAPHIC_DATA]" at bounding box center [271, 446] width 329 height 39
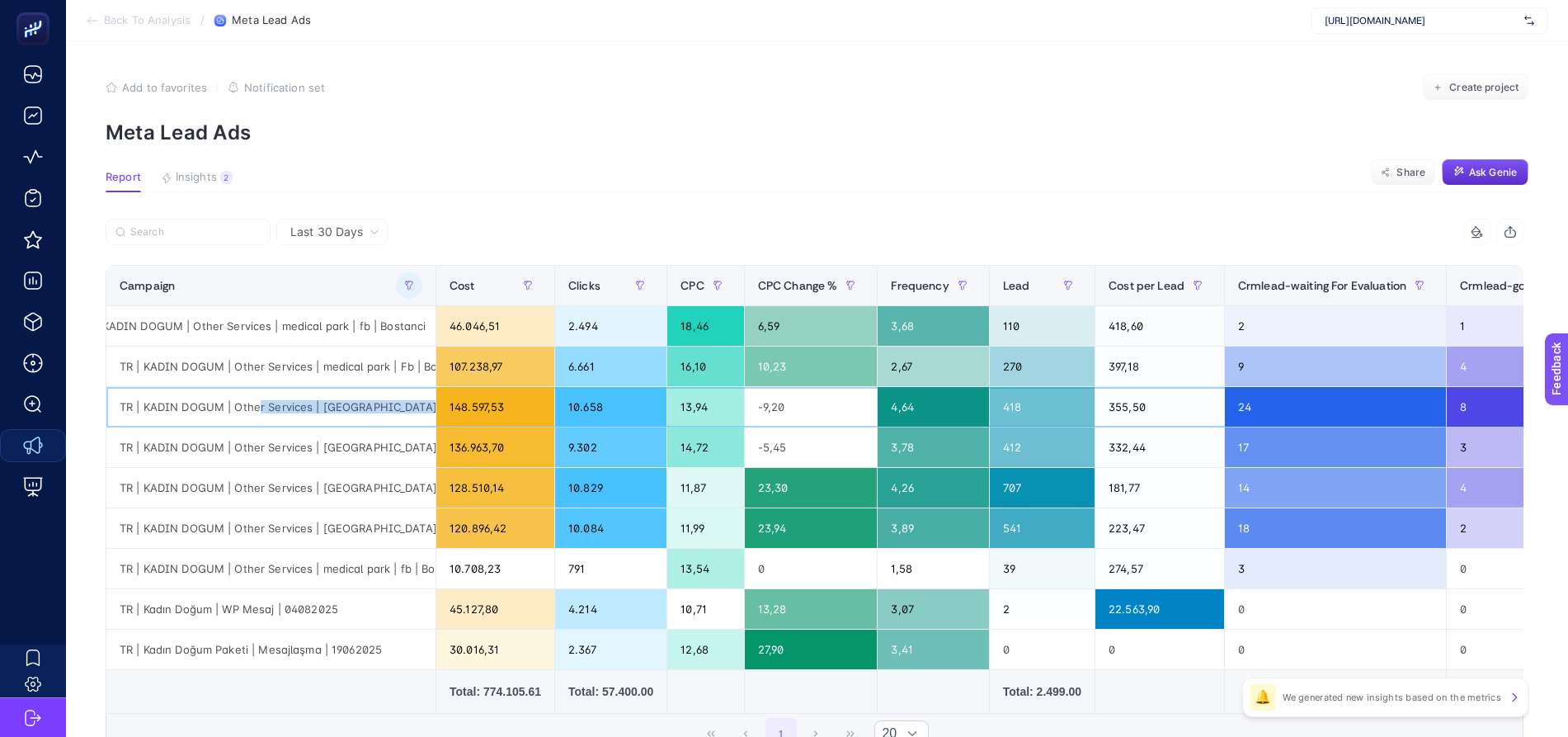
scroll to position [0, 44]
drag, startPoint x: 249, startPoint y: 401, endPoint x: 410, endPoint y: 406, distance: 161.1
click at [410, 406] on div "TR | KADIN DOGUM | Other Services | [GEOGRAPHIC_DATA] | Fb | Bostanci" at bounding box center [271, 406] width 329 height 39
click at [310, 406] on div "TR | KADIN DOGUM | Other Services | [GEOGRAPHIC_DATA] | Fb | Bostanci" at bounding box center [271, 406] width 329 height 39
drag, startPoint x: 273, startPoint y: 408, endPoint x: 335, endPoint y: 403, distance: 62.2
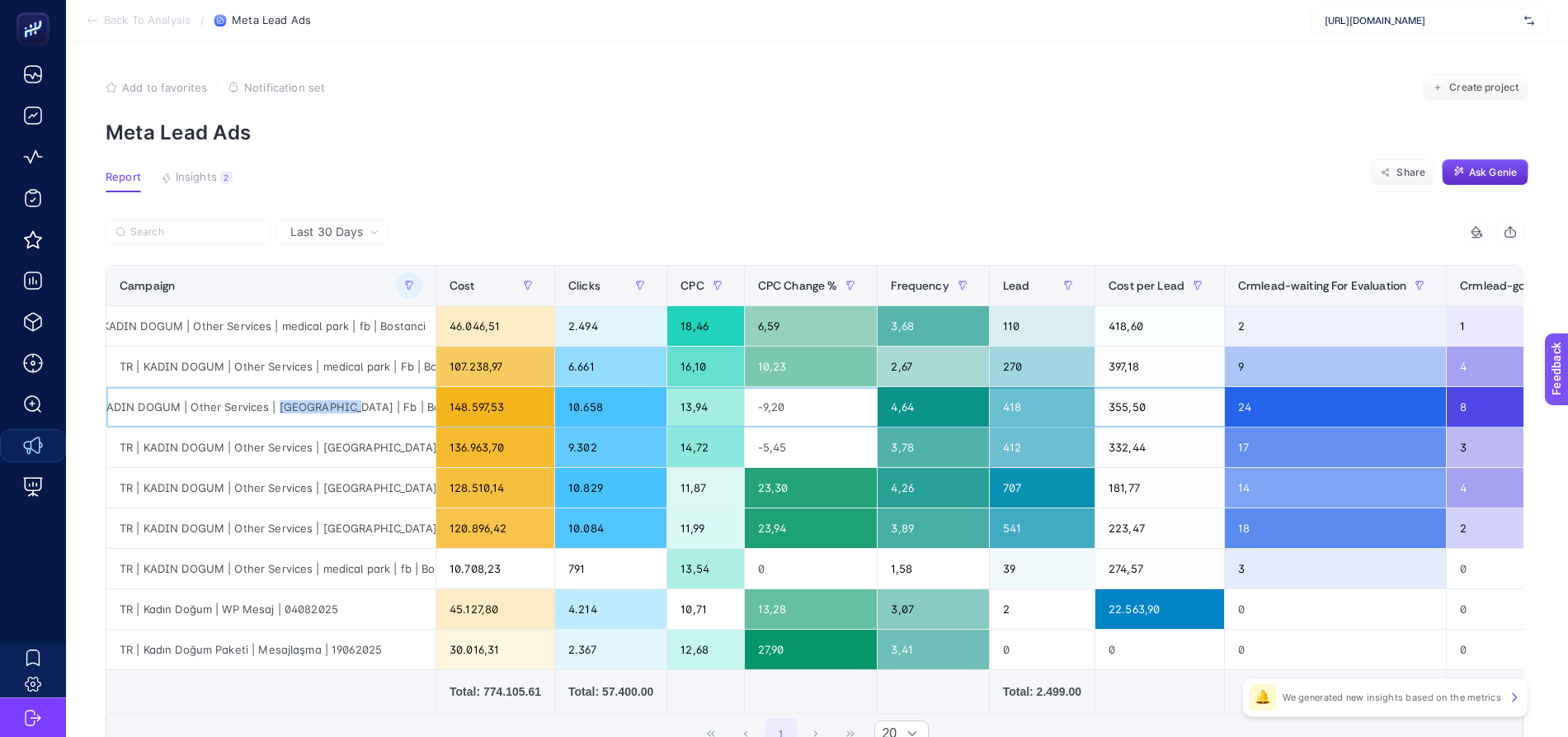
click at [335, 403] on div "TR | KADIN DOGUM | Other Services | [GEOGRAPHIC_DATA] | Fb | Bostanci" at bounding box center [271, 406] width 329 height 39
drag, startPoint x: 410, startPoint y: 408, endPoint x: 102, endPoint y: 406, distance: 308.0
click at [107, 406] on div "TR | KADIN DOGUM | Other Services | [GEOGRAPHIC_DATA] | Fb | Bostanci" at bounding box center [271, 406] width 329 height 39
click at [329, 408] on div "TR | KADIN DOGUM | Other Services | [GEOGRAPHIC_DATA] | Fb | Bostanci" at bounding box center [271, 406] width 329 height 39
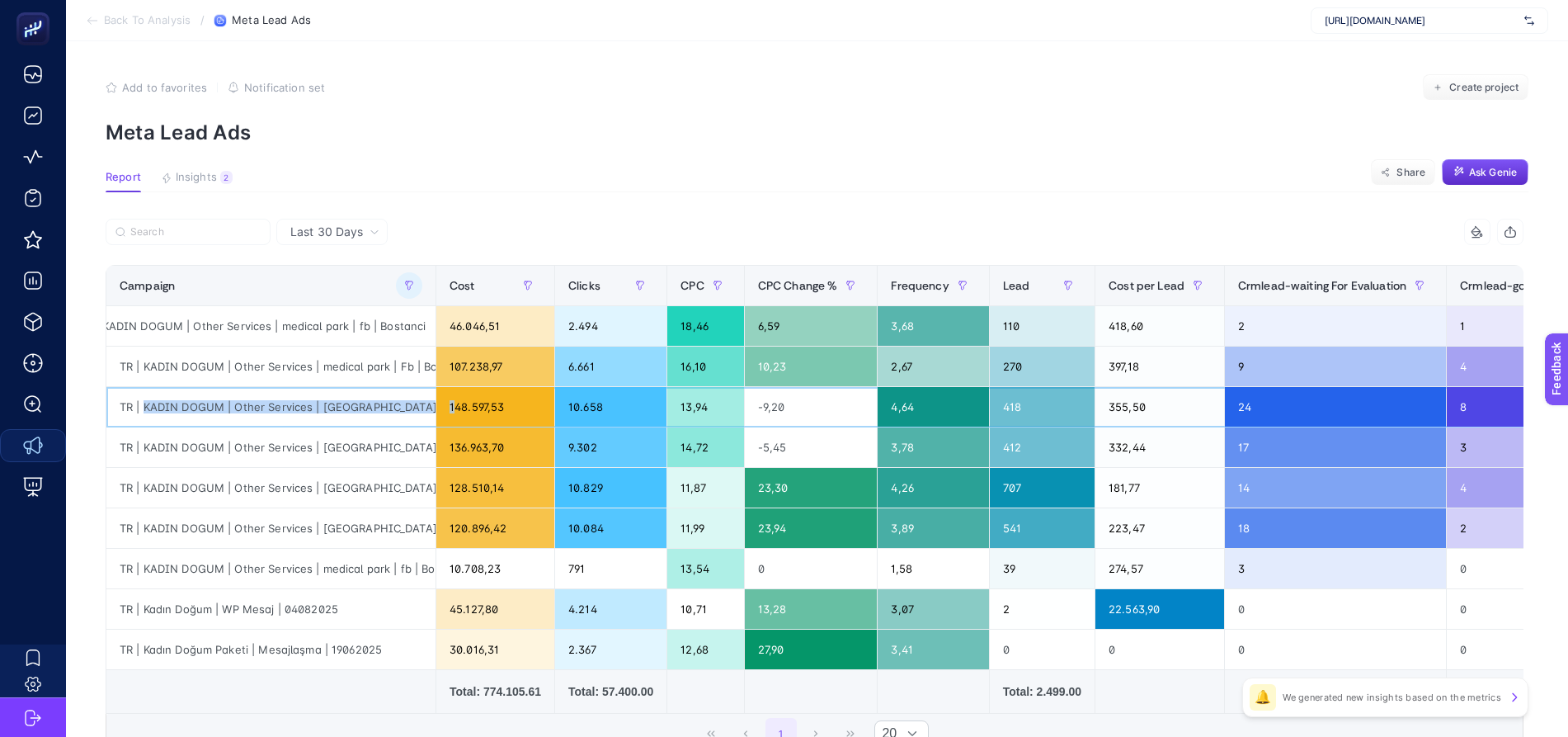
scroll to position [0, 44]
drag, startPoint x: 134, startPoint y: 410, endPoint x: 462, endPoint y: 425, distance: 328.3
click at [462, 425] on tr "TR | KADIN DOGUM | Other Services | [GEOGRAPHIC_DATA] | Fb | Bostanci 148.597,5…" at bounding box center [888, 407] width 1564 height 40
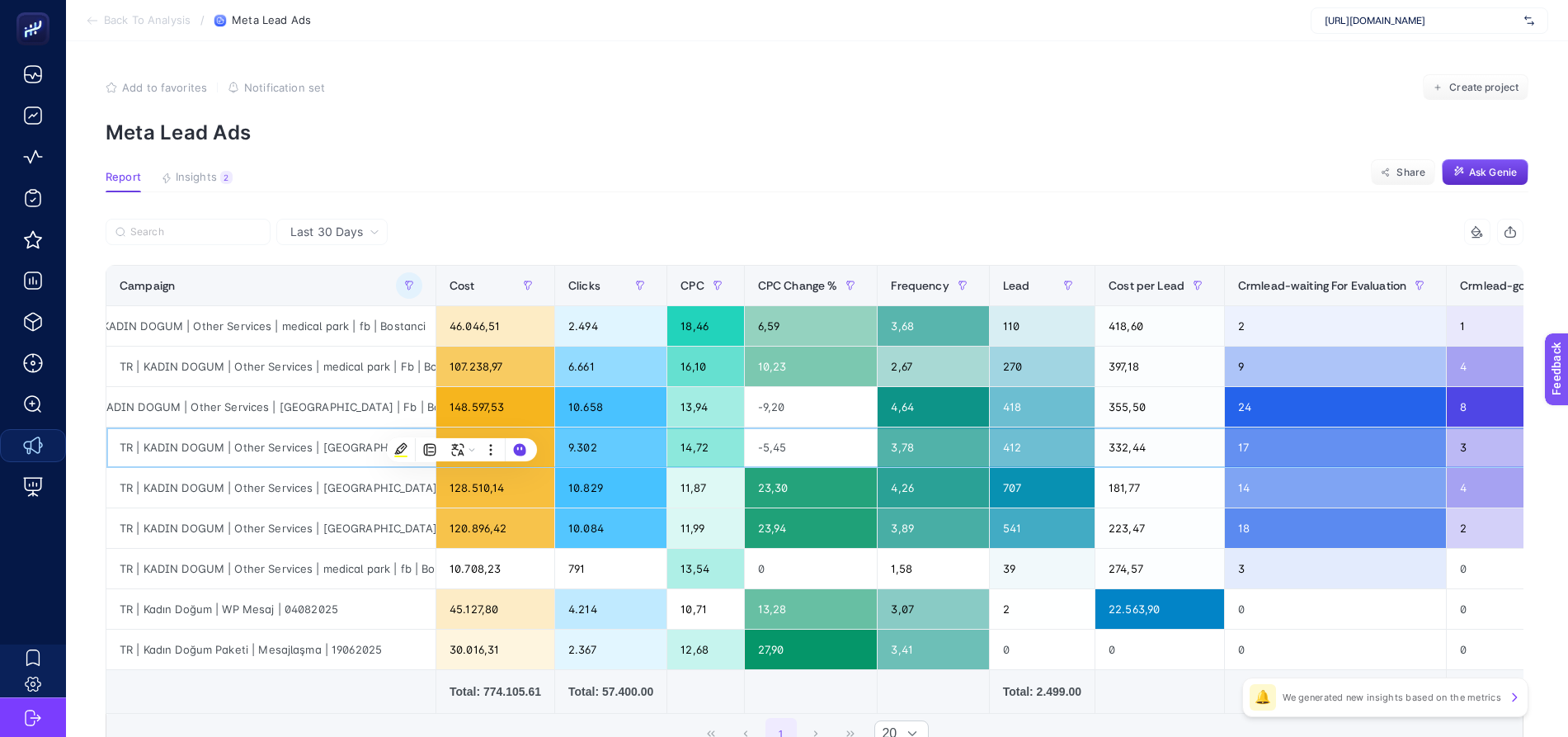
click at [299, 452] on div "TR | KADIN DOGUM | Other Services | [GEOGRAPHIC_DATA] | fb | [GEOGRAPHIC_DATA]" at bounding box center [271, 446] width 329 height 39
drag, startPoint x: 178, startPoint y: 406, endPoint x: 411, endPoint y: 406, distance: 233.0
click at [411, 406] on div "TR | KADIN DOGUM | Other Services | [GEOGRAPHIC_DATA] | Fb | Bostanci" at bounding box center [271, 406] width 329 height 39
click at [365, 400] on div "TR | KADIN DOGUM | Other Services | [GEOGRAPHIC_DATA] | Fb | Bostanci" at bounding box center [271, 406] width 329 height 39
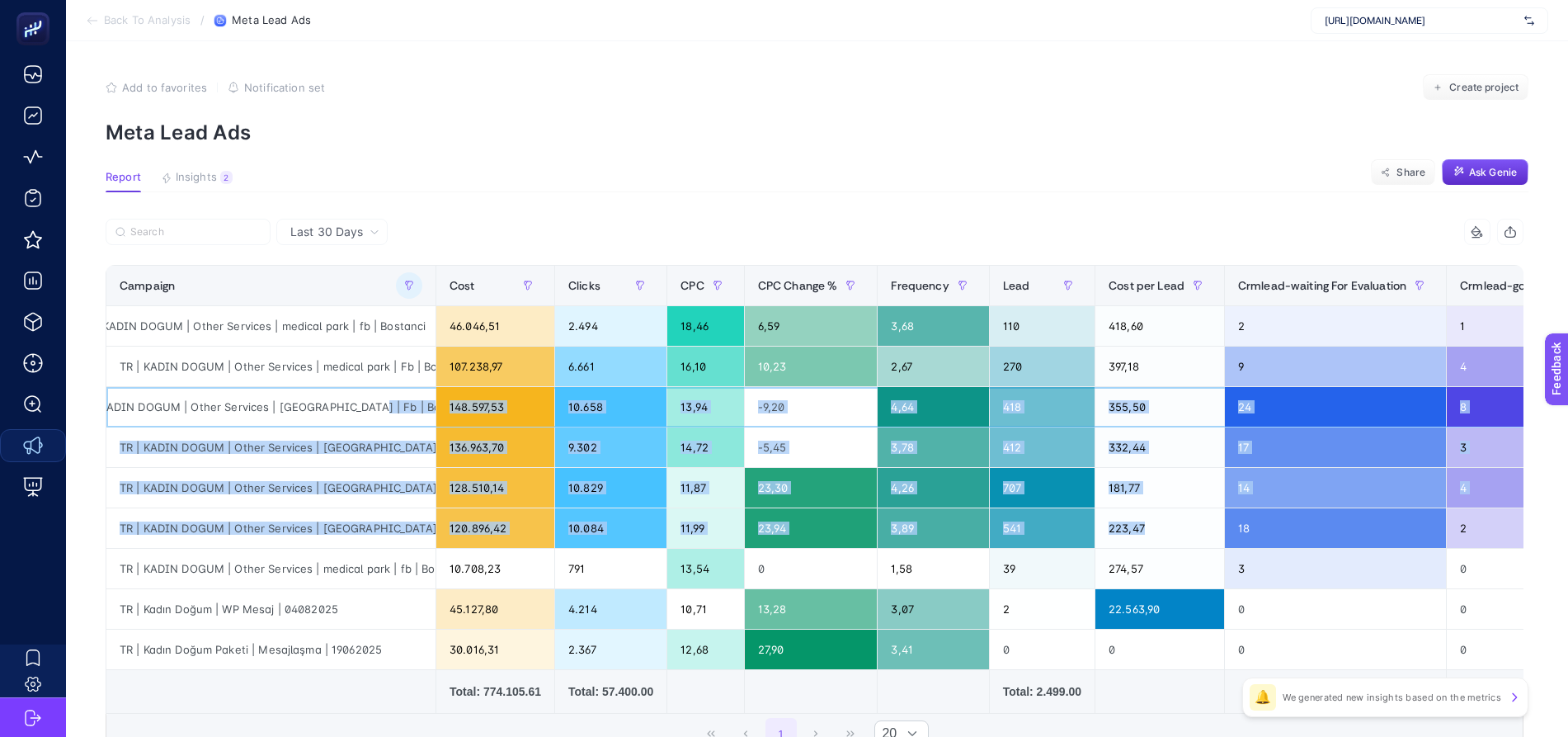
drag, startPoint x: 351, startPoint y: 410, endPoint x: 1147, endPoint y: 513, distance: 802.6
click at [1147, 513] on tbody "TR | KADIN DOGUM | Other Services | medical park | fb | [GEOGRAPHIC_DATA] 46.04…" at bounding box center [888, 487] width 1564 height 364
click at [1143, 404] on div "355,50" at bounding box center [1159, 406] width 129 height 39
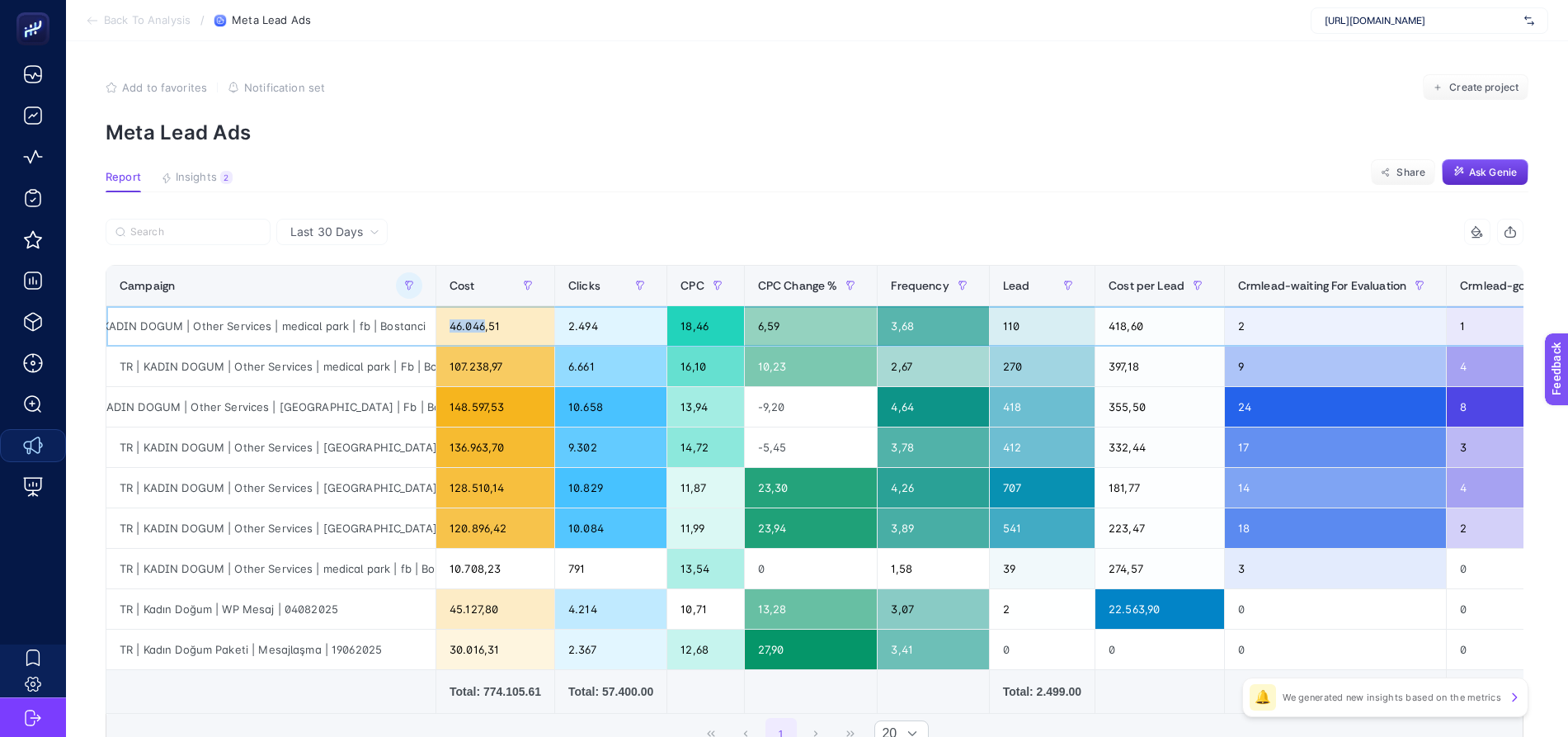
drag, startPoint x: 472, startPoint y: 323, endPoint x: 442, endPoint y: 326, distance: 30.1
click at [442, 326] on div "46.046,51" at bounding box center [494, 325] width 118 height 39
drag, startPoint x: 1114, startPoint y: 327, endPoint x: 1085, endPoint y: 326, distance: 29.0
click at [1096, 326] on div "418,60" at bounding box center [1159, 325] width 129 height 39
click at [352, 237] on div "Last 30 Days" at bounding box center [335, 232] width 102 height 12
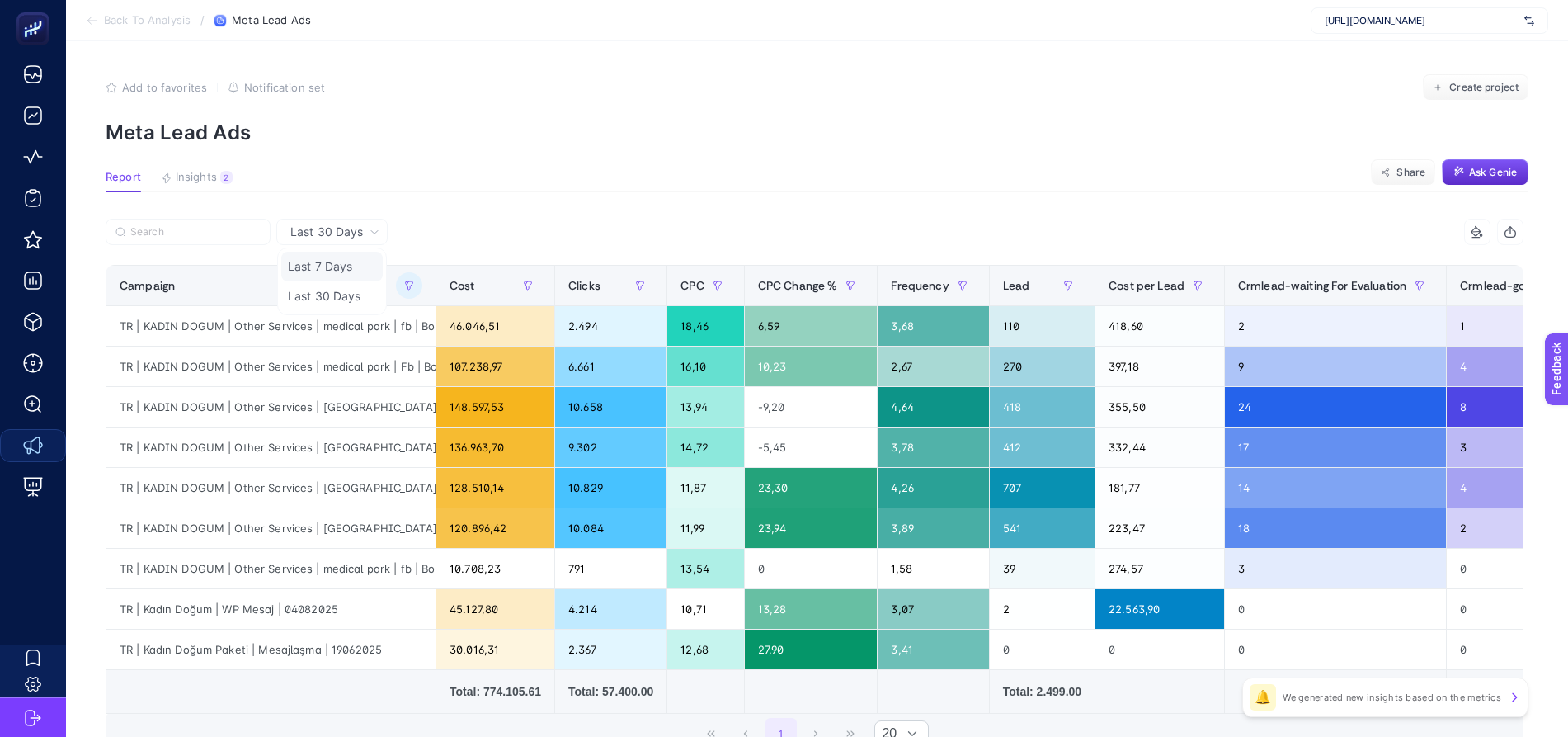
click at [343, 270] on li "Last 7 Days" at bounding box center [331, 266] width 101 height 30
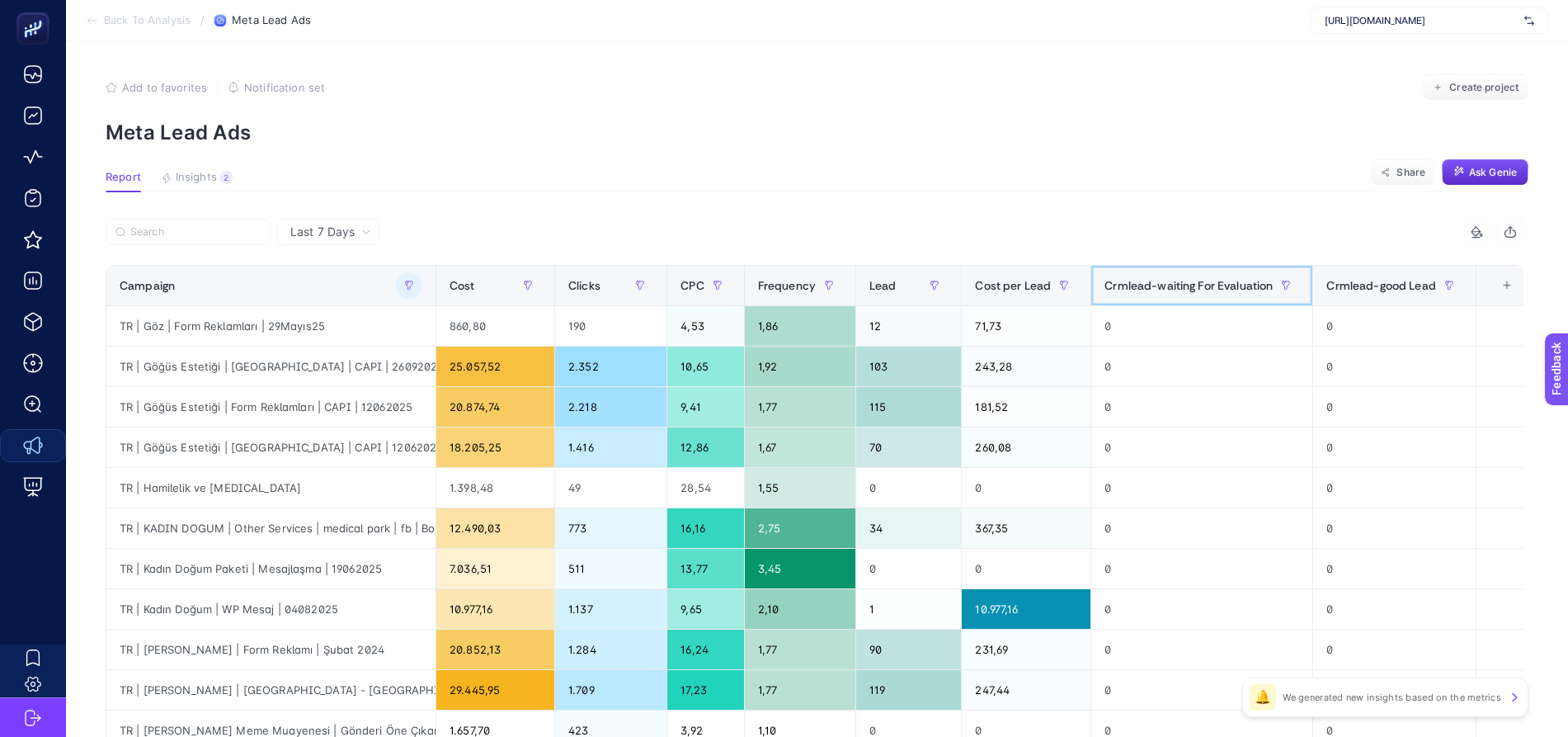
click at [1185, 285] on span "Crmlead-waiting For Evaluation" at bounding box center [1189, 285] width 168 height 13
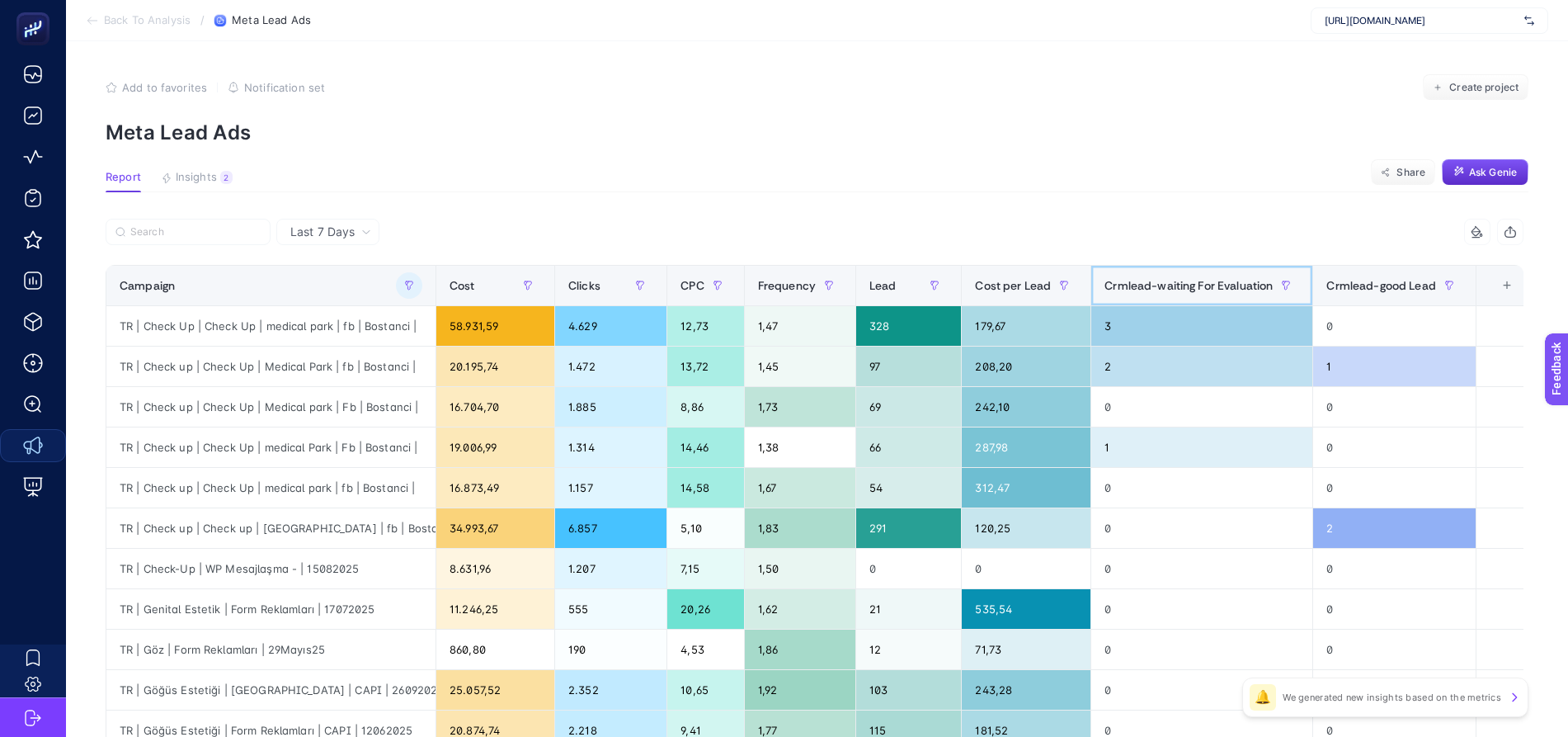
click at [1145, 288] on span "Crmlead-waiting For Evaluation" at bounding box center [1189, 285] width 168 height 13
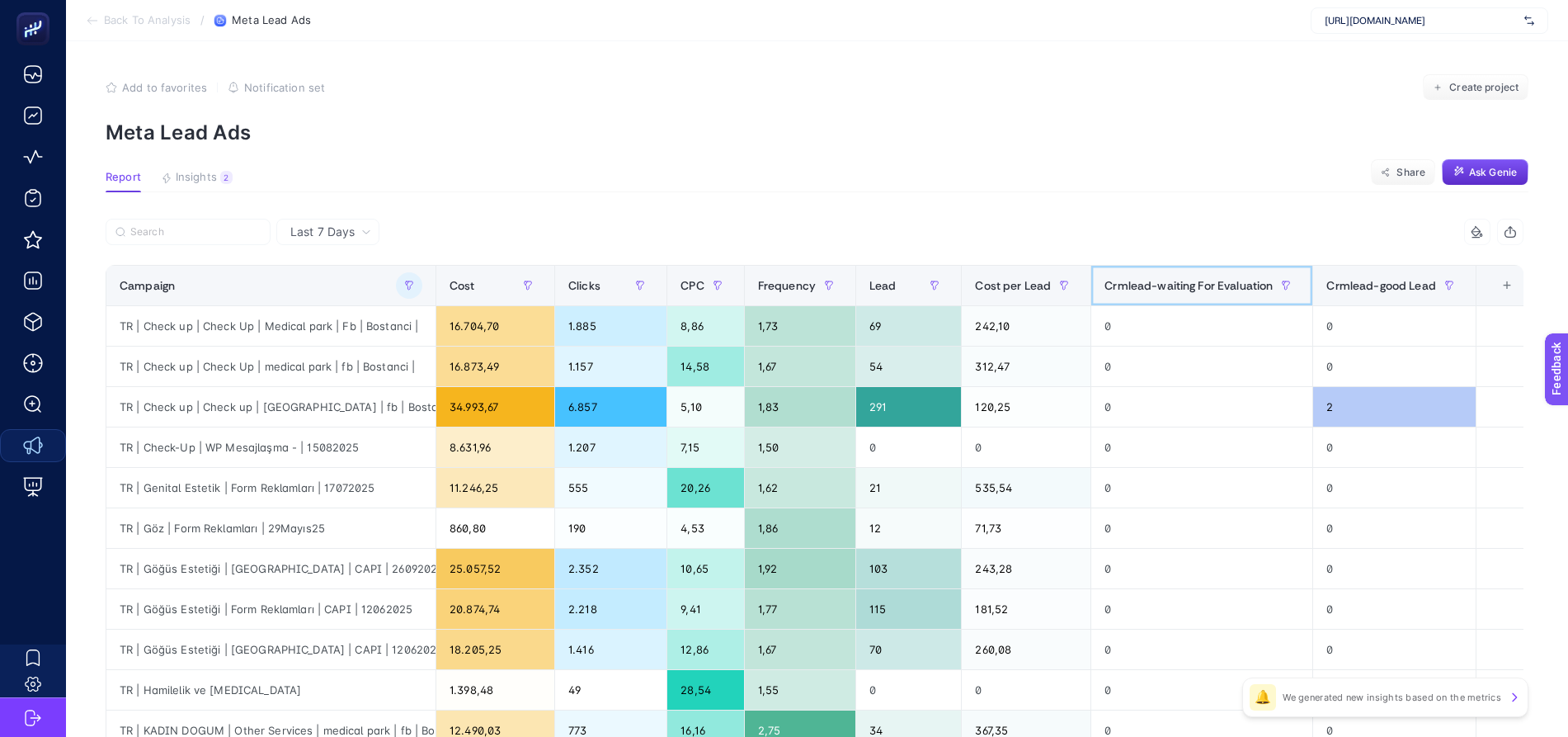
click at [1148, 285] on span "Crmlead-waiting For Evaluation" at bounding box center [1189, 285] width 168 height 13
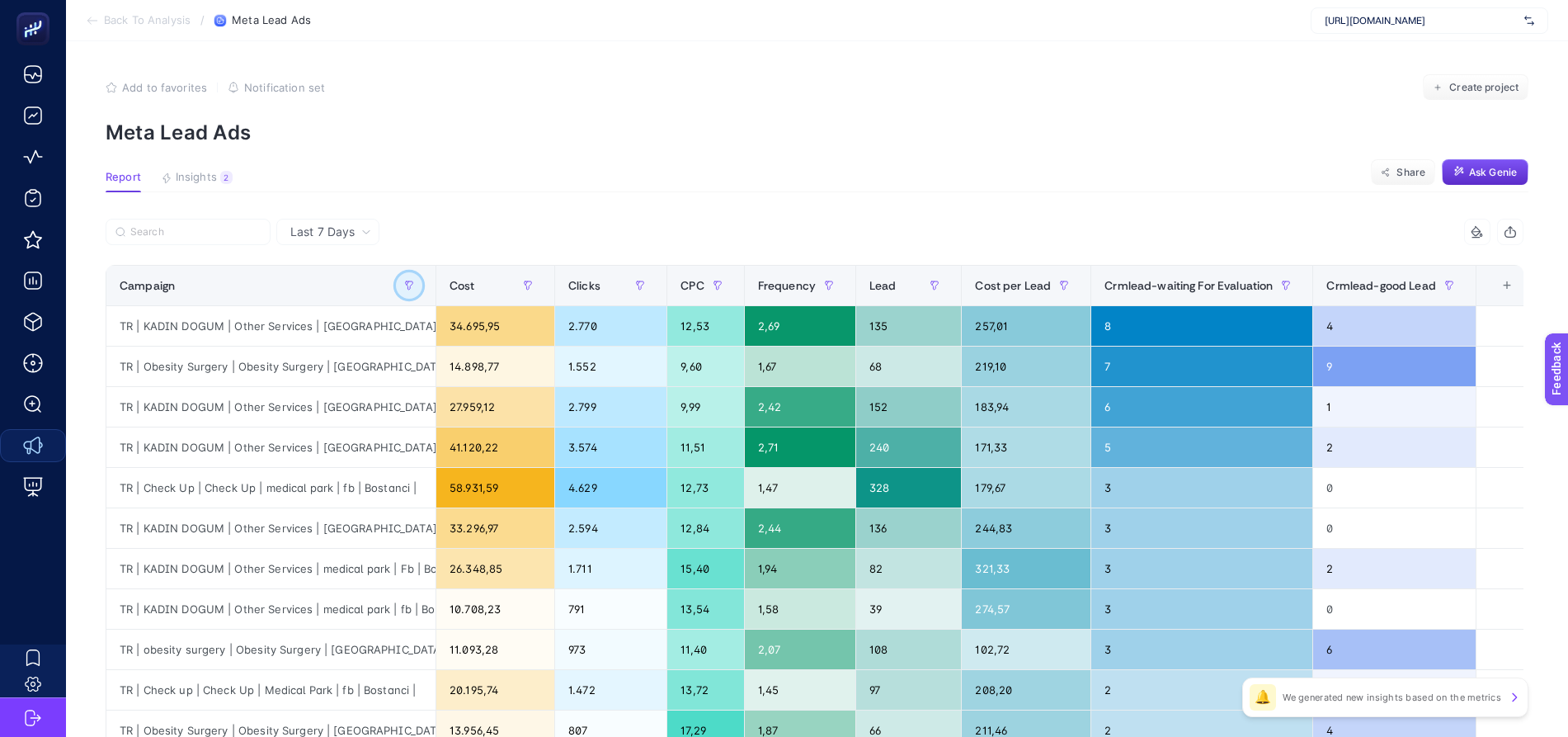
click at [408, 289] on icon "button" at bounding box center [409, 285] width 10 height 10
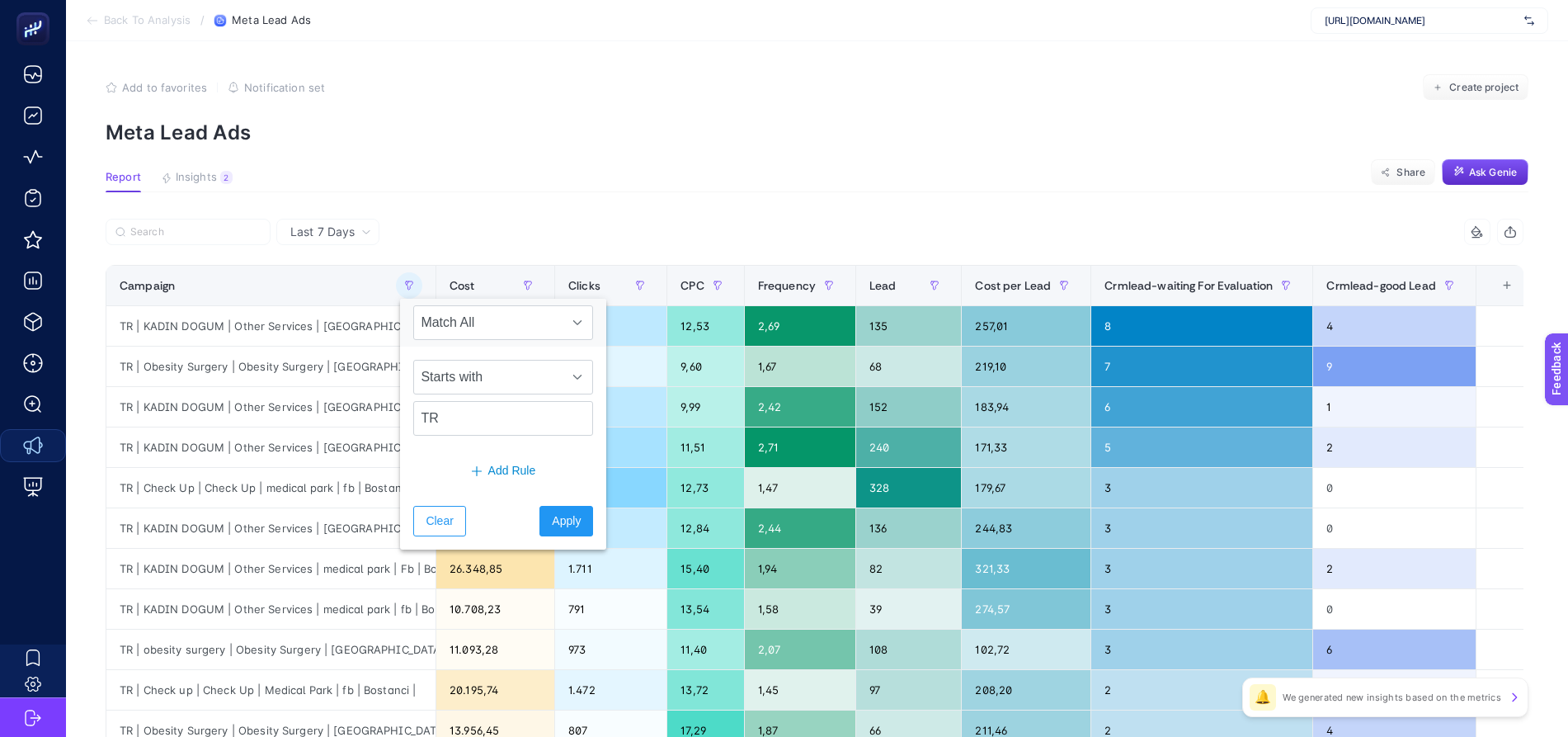
click at [474, 439] on div "Starts with TR" at bounding box center [504, 398] width 206 height 102
click at [474, 428] on input "TR" at bounding box center [503, 418] width 180 height 35
click at [473, 427] on input "TR" at bounding box center [503, 418] width 180 height 35
click at [466, 379] on span "Starts with" at bounding box center [487, 377] width 147 height 33
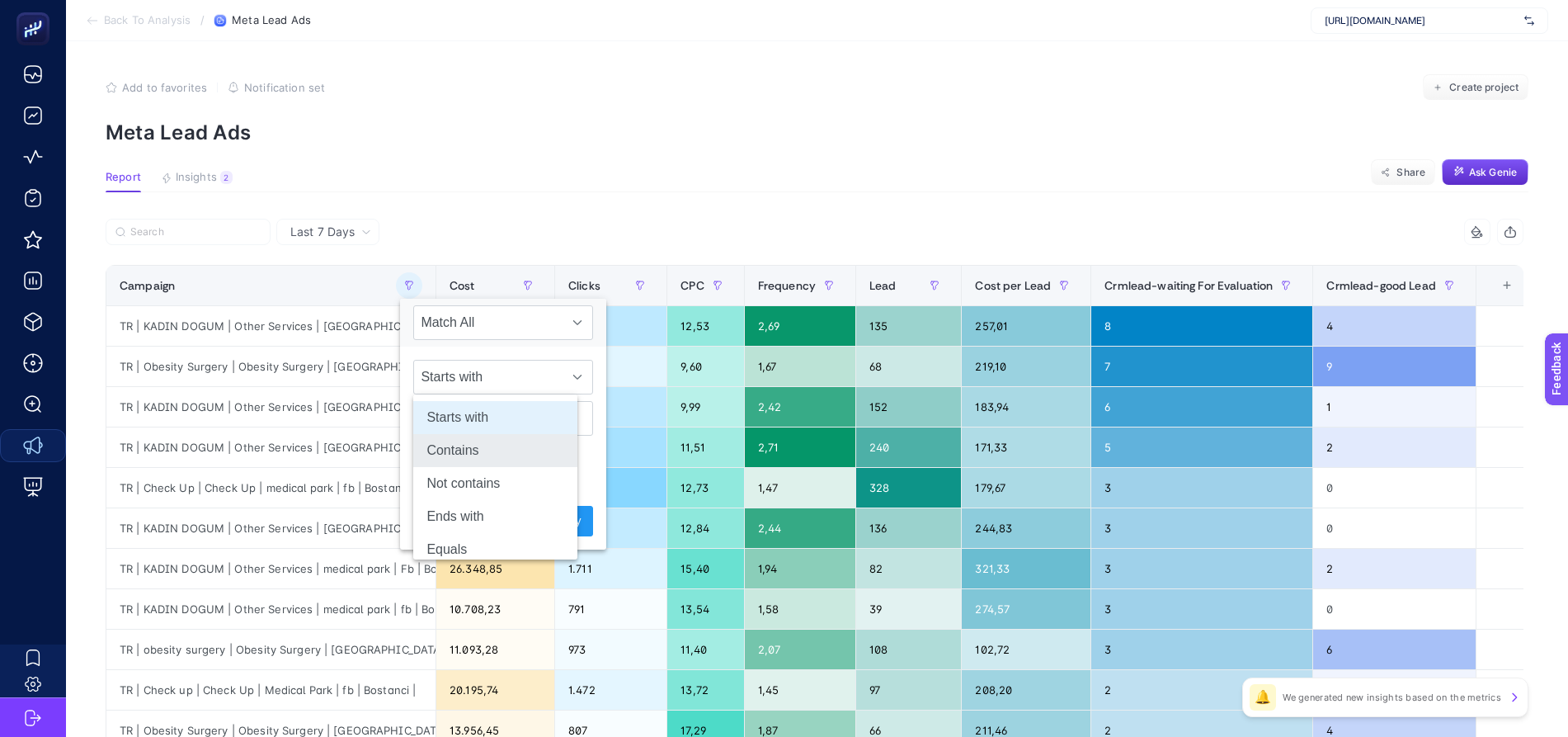
click at [490, 441] on li "Contains" at bounding box center [495, 451] width 164 height 33
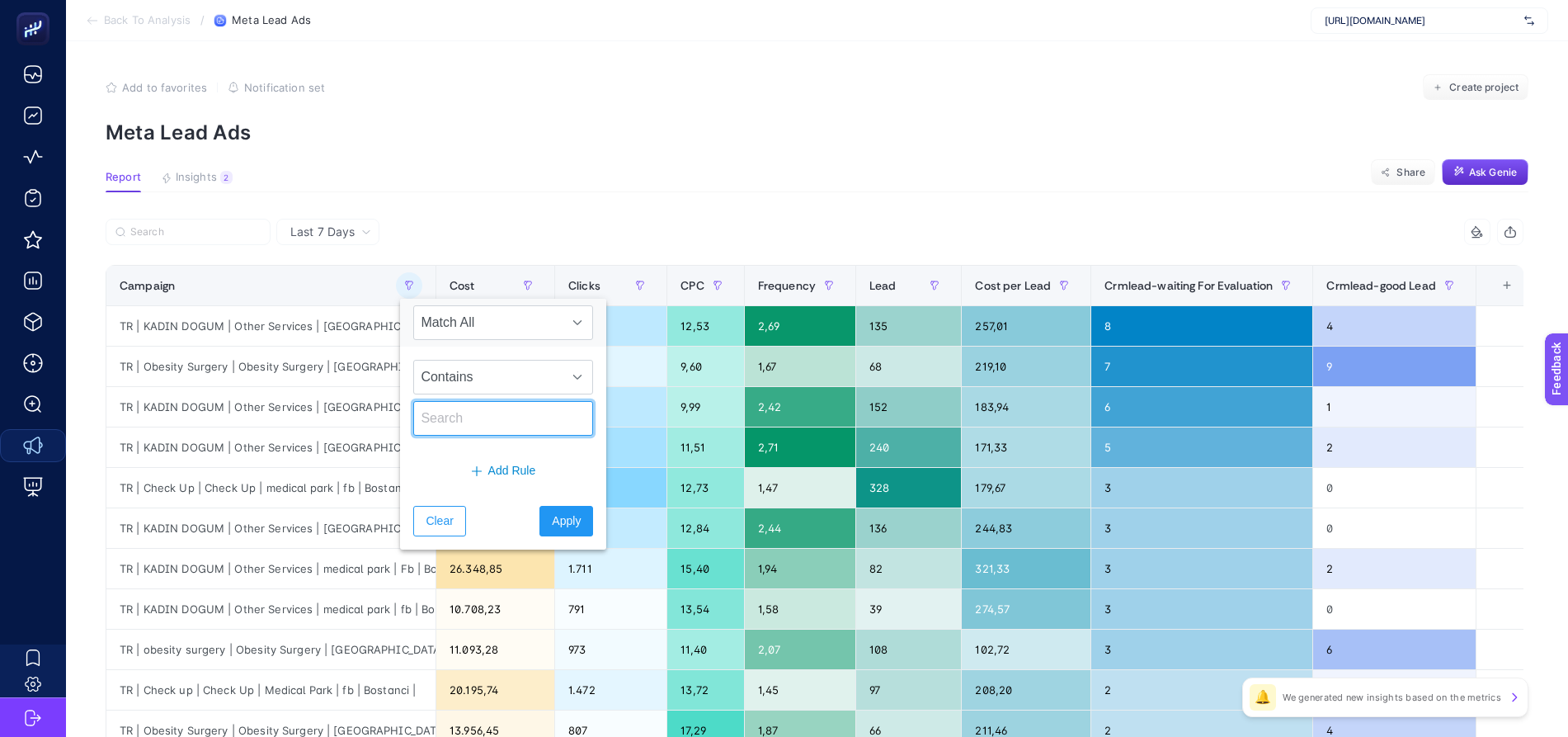
click at [461, 411] on input "text" at bounding box center [503, 418] width 180 height 35
type input "ı"
type input "kadın"
click at [552, 526] on span "Apply" at bounding box center [566, 521] width 29 height 17
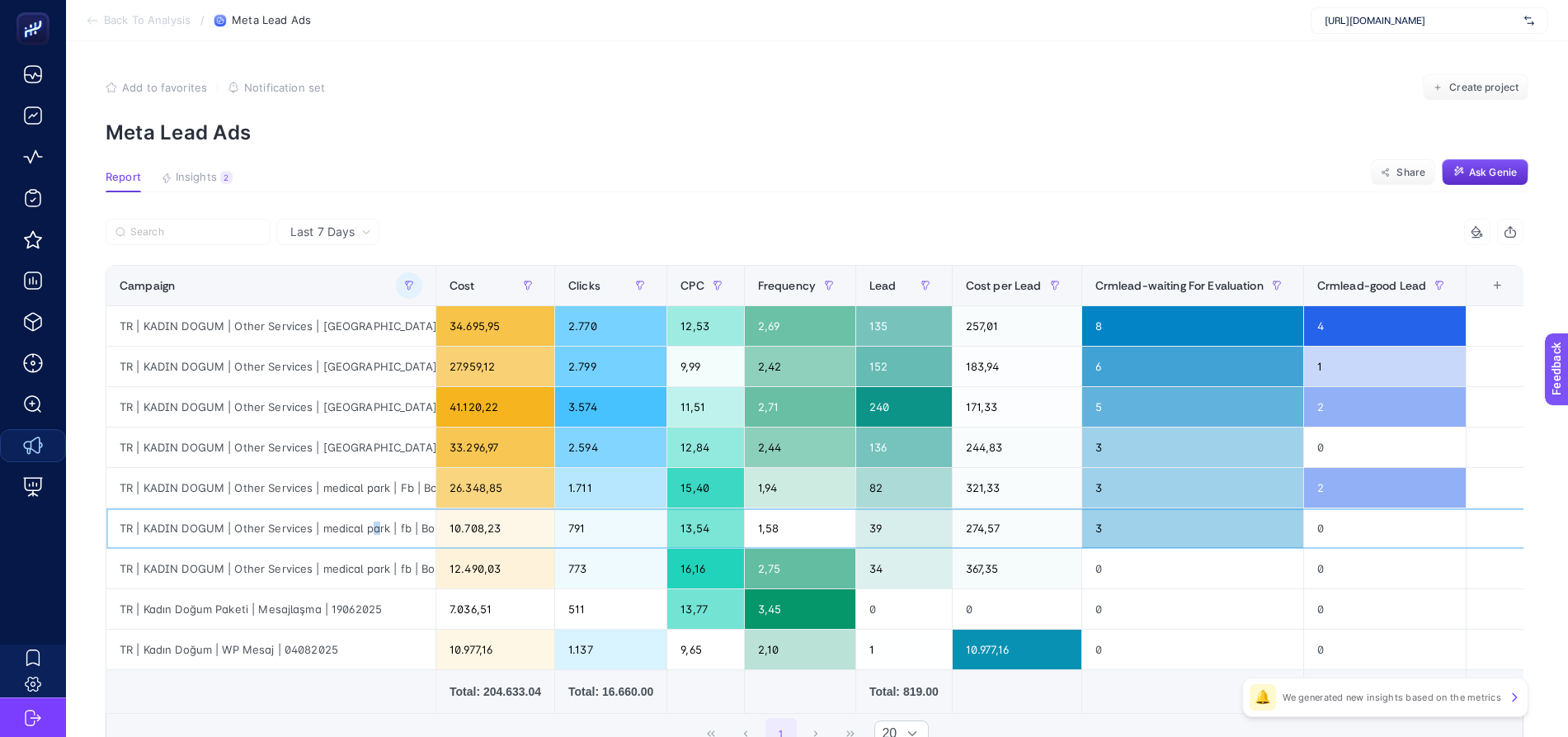
drag, startPoint x: 364, startPoint y: 526, endPoint x: 365, endPoint y: 536, distance: 10.0
click at [365, 536] on div "TR | KADIN DOGUM | Other Services | medical park | fb | Bostanci | NO-TA" at bounding box center [271, 527] width 329 height 39
drag, startPoint x: 192, startPoint y: 577, endPoint x: 1078, endPoint y: 565, distance: 886.1
click at [1078, 565] on tr "TR | KADIN DOGUM | Other Services | medical park | fb | Bostanci 12.490,03 773 …" at bounding box center [816, 568] width 1420 height 40
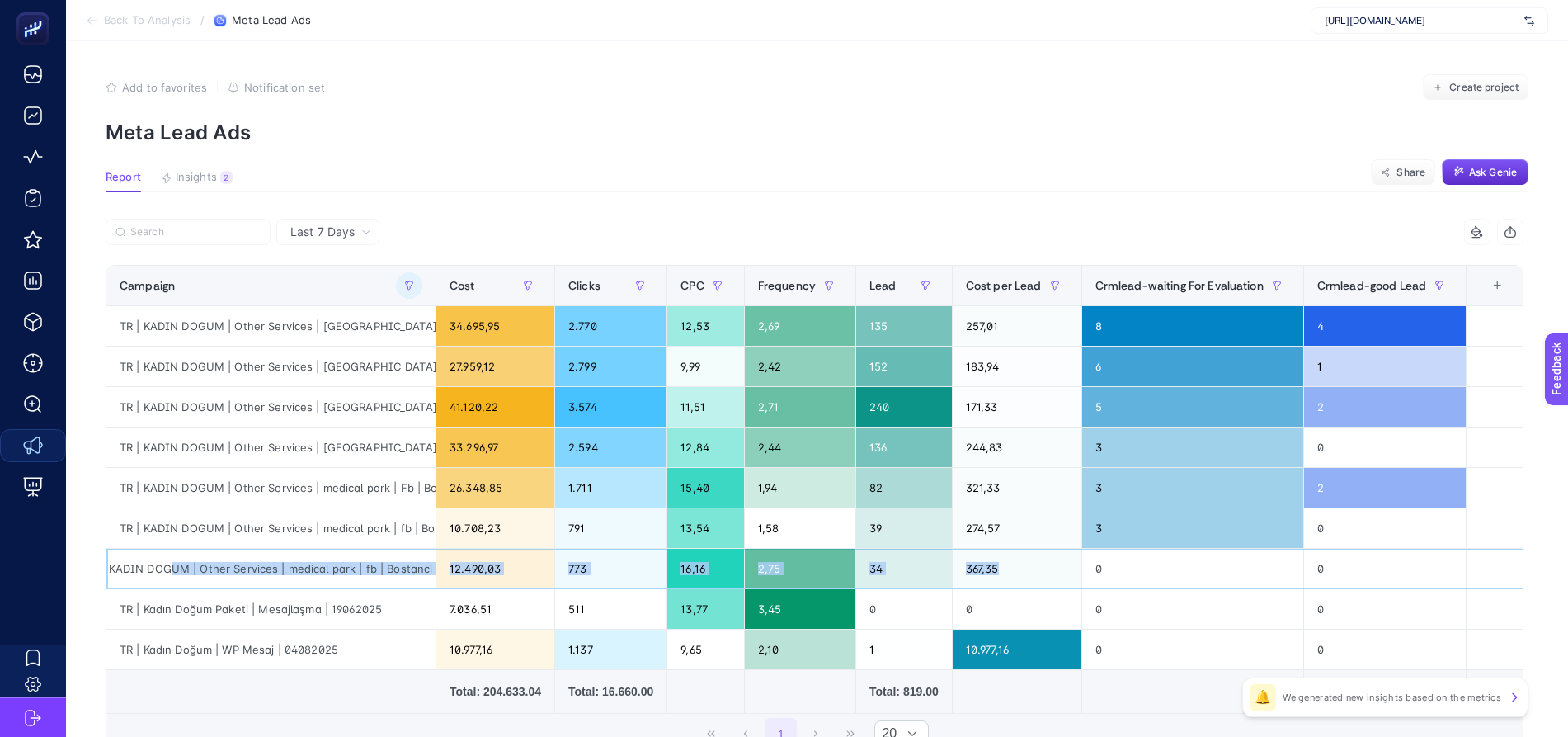
click at [306, 564] on div "TR | KADIN DOGUM | Other Services | medical park | fb | Bostanci" at bounding box center [271, 567] width 329 height 39
drag, startPoint x: 269, startPoint y: 569, endPoint x: 1156, endPoint y: 569, distance: 887.0
click at [1156, 569] on tr "TR | KADIN DOGUM | Other Services | medical park | fb | Bostanci 12.490,03 773 …" at bounding box center [816, 568] width 1420 height 40
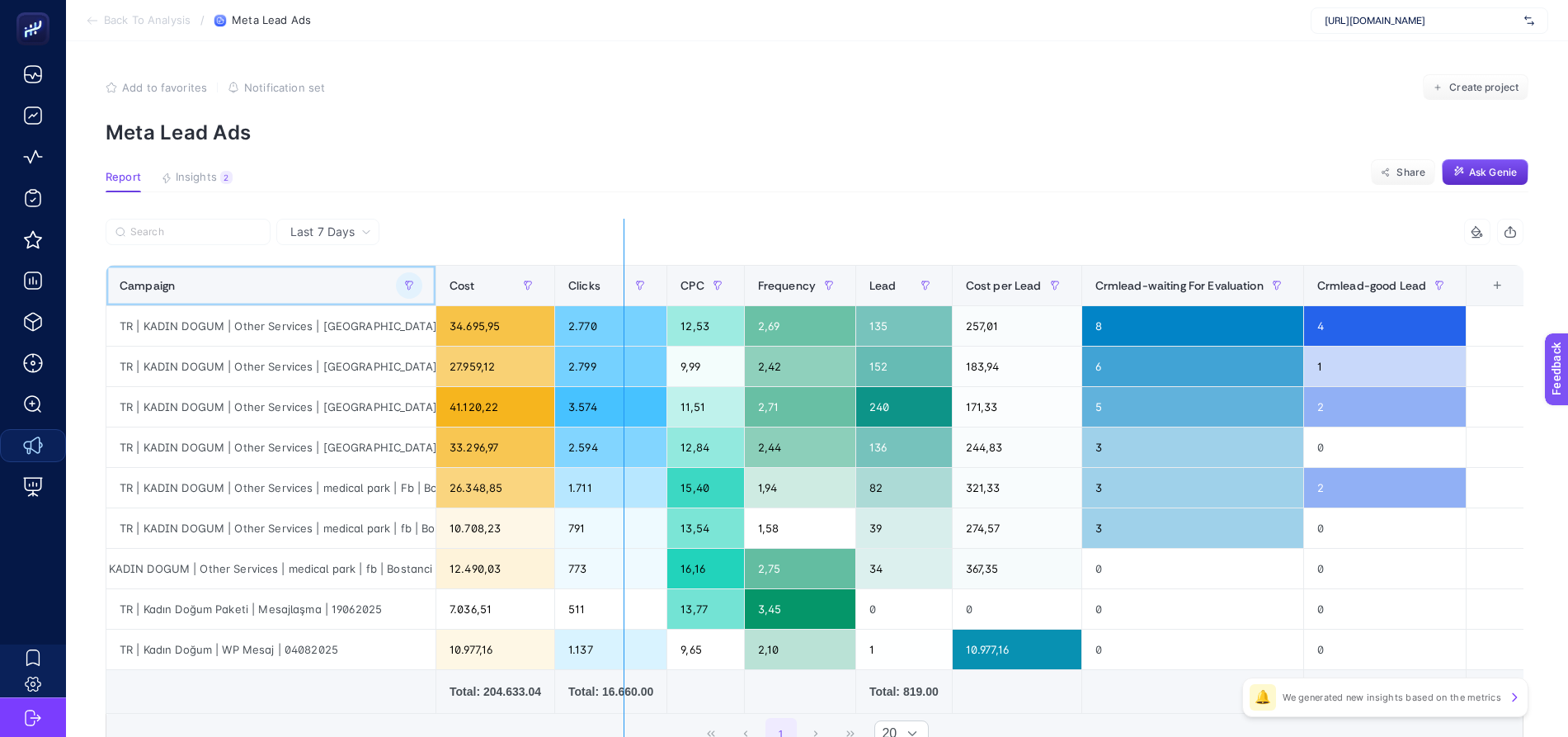
drag, startPoint x: 429, startPoint y: 288, endPoint x: 614, endPoint y: 296, distance: 185.2
click at [614, 296] on div "8 items selected Campaign Cost Clicks CPC Frequency Lead Cost per Lead Crmlead-…" at bounding box center [815, 486] width 1417 height 535
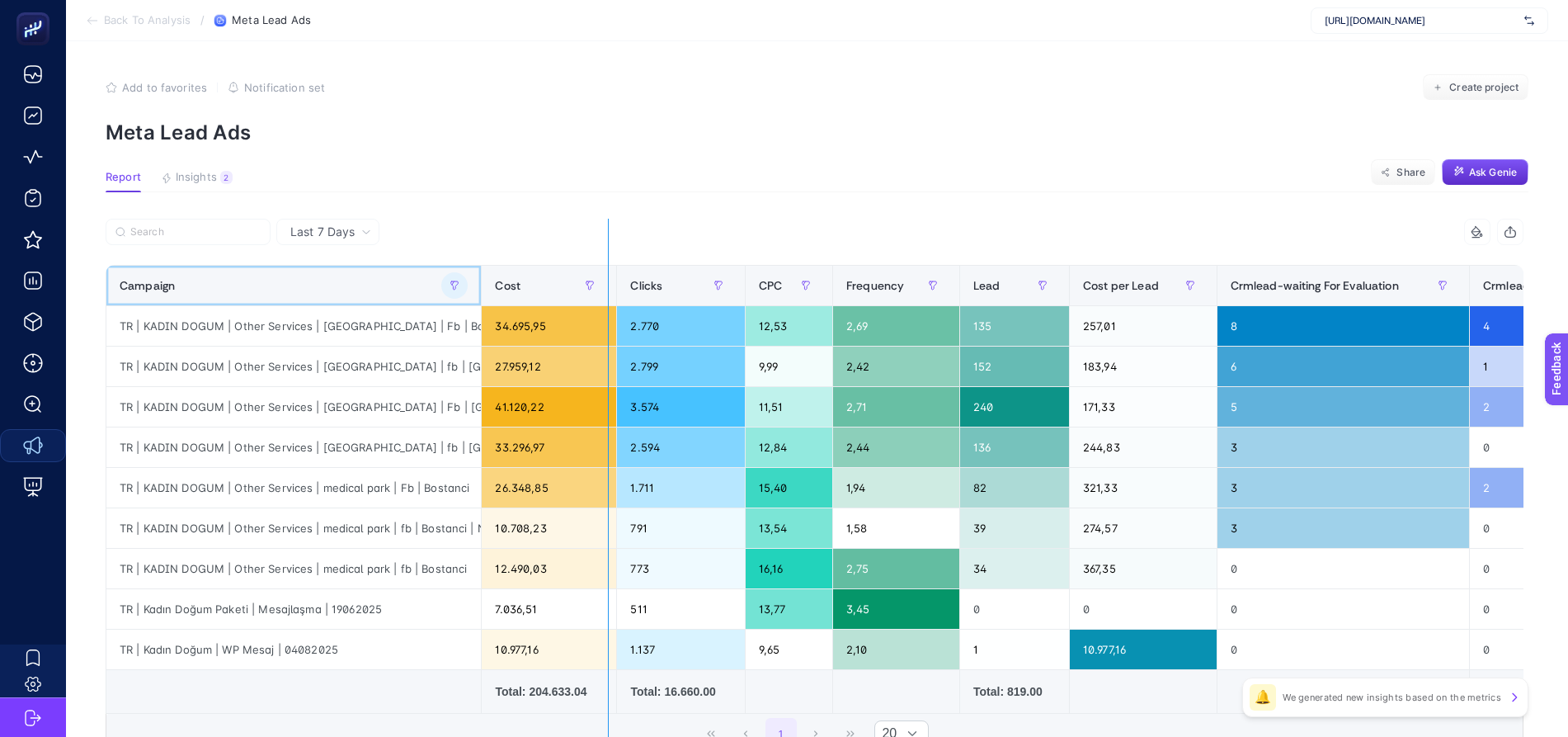
drag, startPoint x: 471, startPoint y: 284, endPoint x: 597, endPoint y: 294, distance: 126.4
click at [597, 294] on div "8 items selected Campaign Cost Clicks CPC Frequency Lead Cost per Lead Crmlead-…" at bounding box center [815, 486] width 1417 height 535
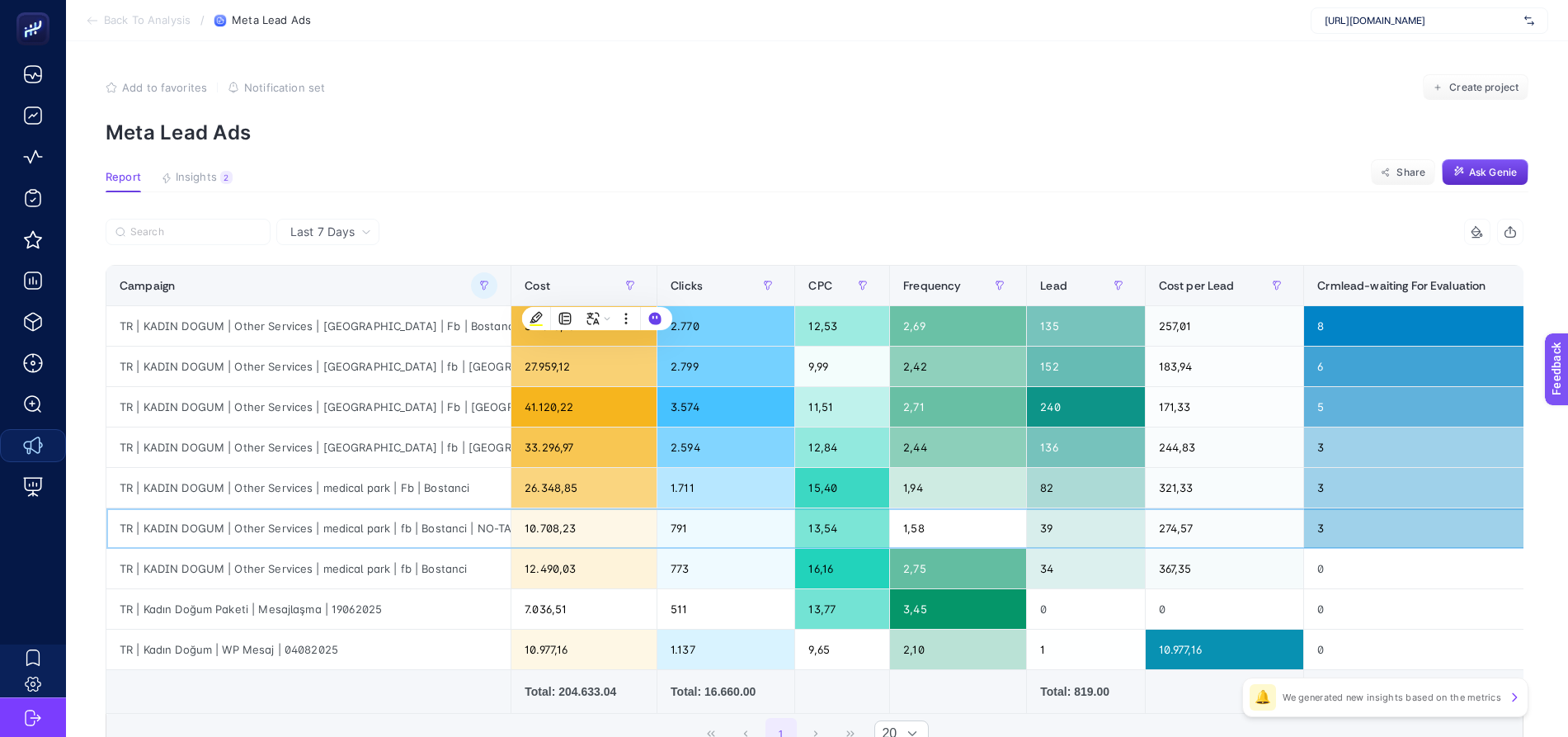
click at [483, 530] on div "TR | KADIN DOGUM | Other Services | medical park | fb | Bostanci | NO-TA" at bounding box center [308, 527] width 404 height 39
drag, startPoint x: 233, startPoint y: 565, endPoint x: 456, endPoint y: 563, distance: 223.0
click at [428, 567] on div "TR | KADIN DOGUM | Other Services | medical park | fb | Bostanci" at bounding box center [308, 567] width 404 height 39
drag, startPoint x: 468, startPoint y: 524, endPoint x: 502, endPoint y: 525, distance: 34.0
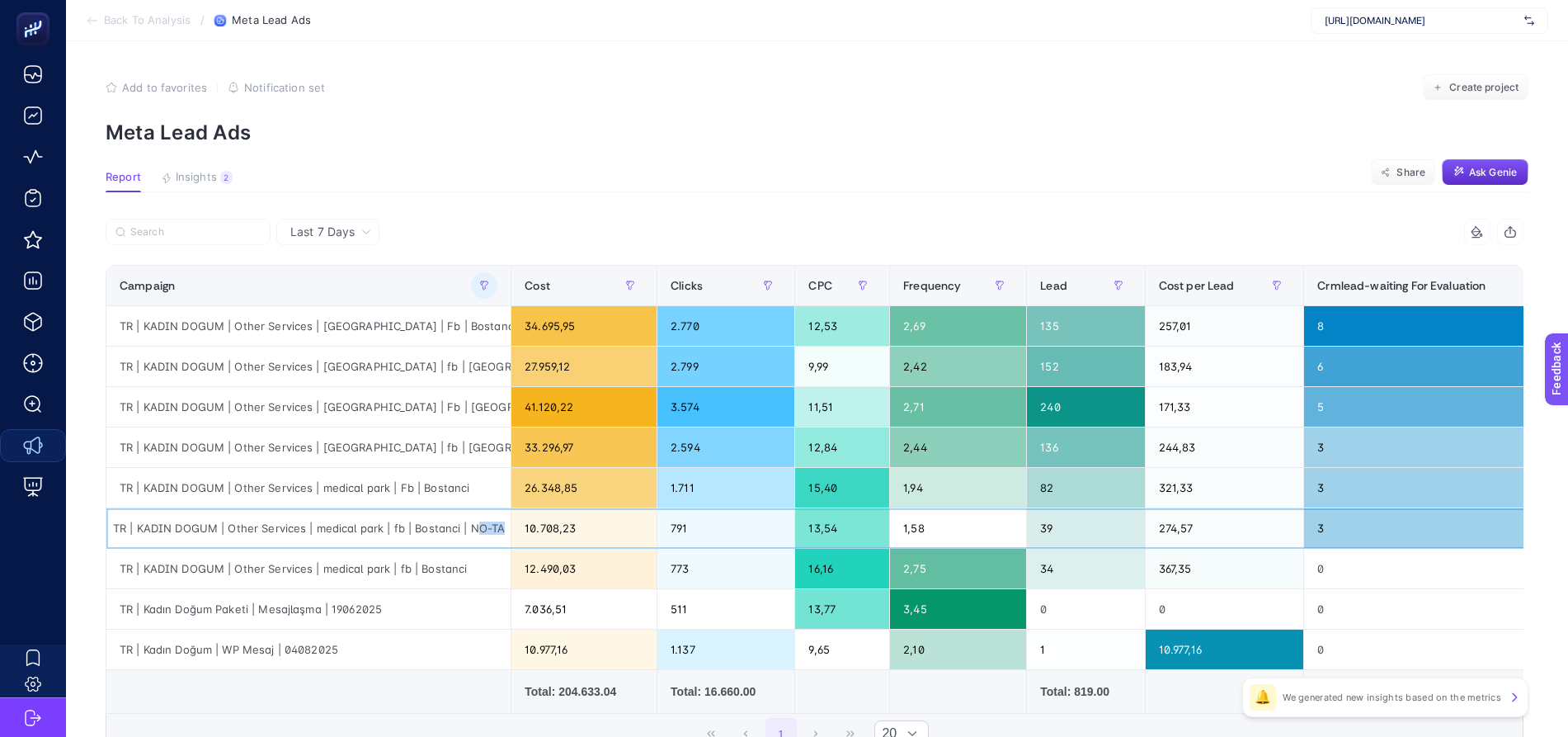
click at [502, 525] on div "TR | KADIN DOGUM | Other Services | medical park | fb | Bostanci | NO-TA" at bounding box center [308, 527] width 404 height 39
click at [890, 520] on div "1,58" at bounding box center [958, 527] width 136 height 39
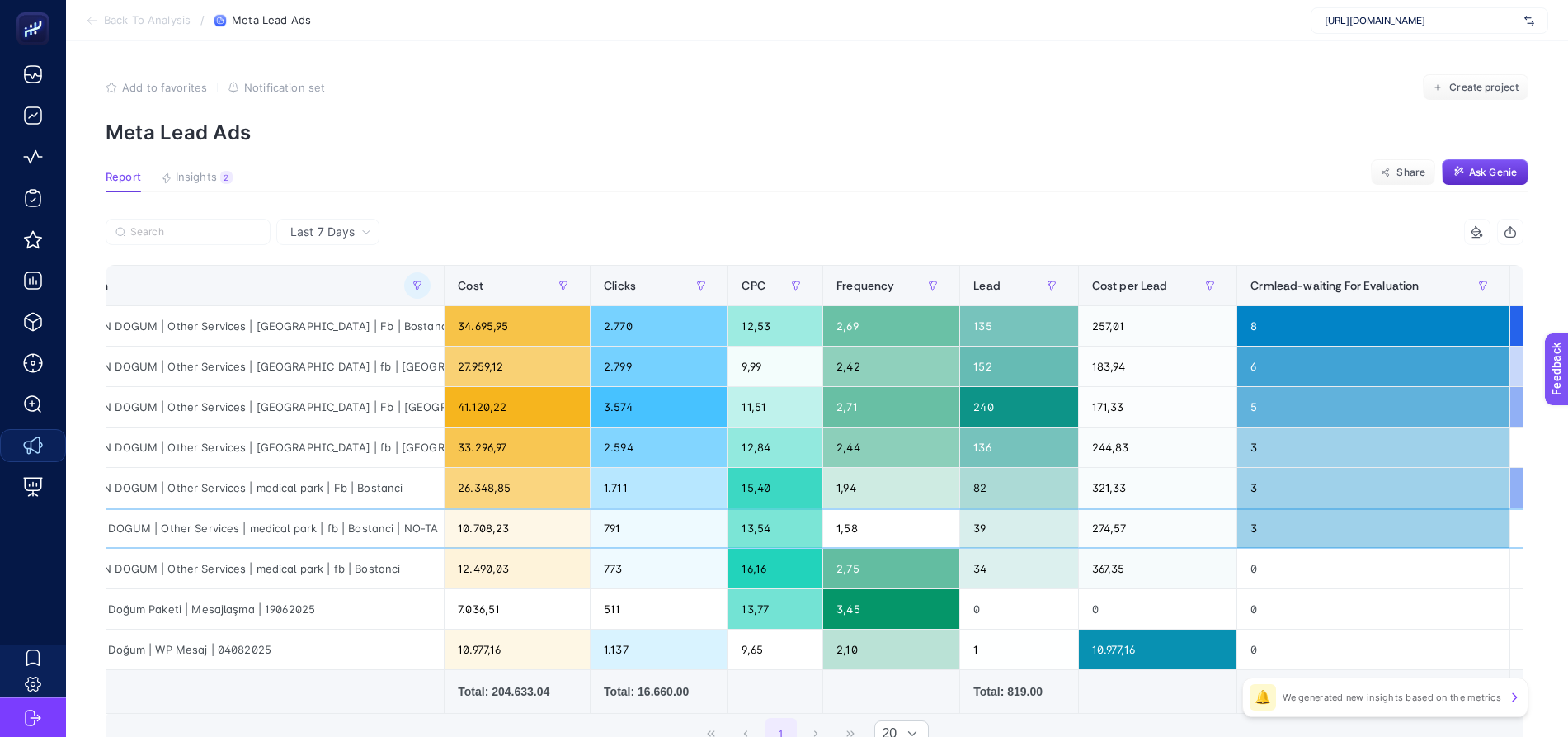
scroll to position [0, 65]
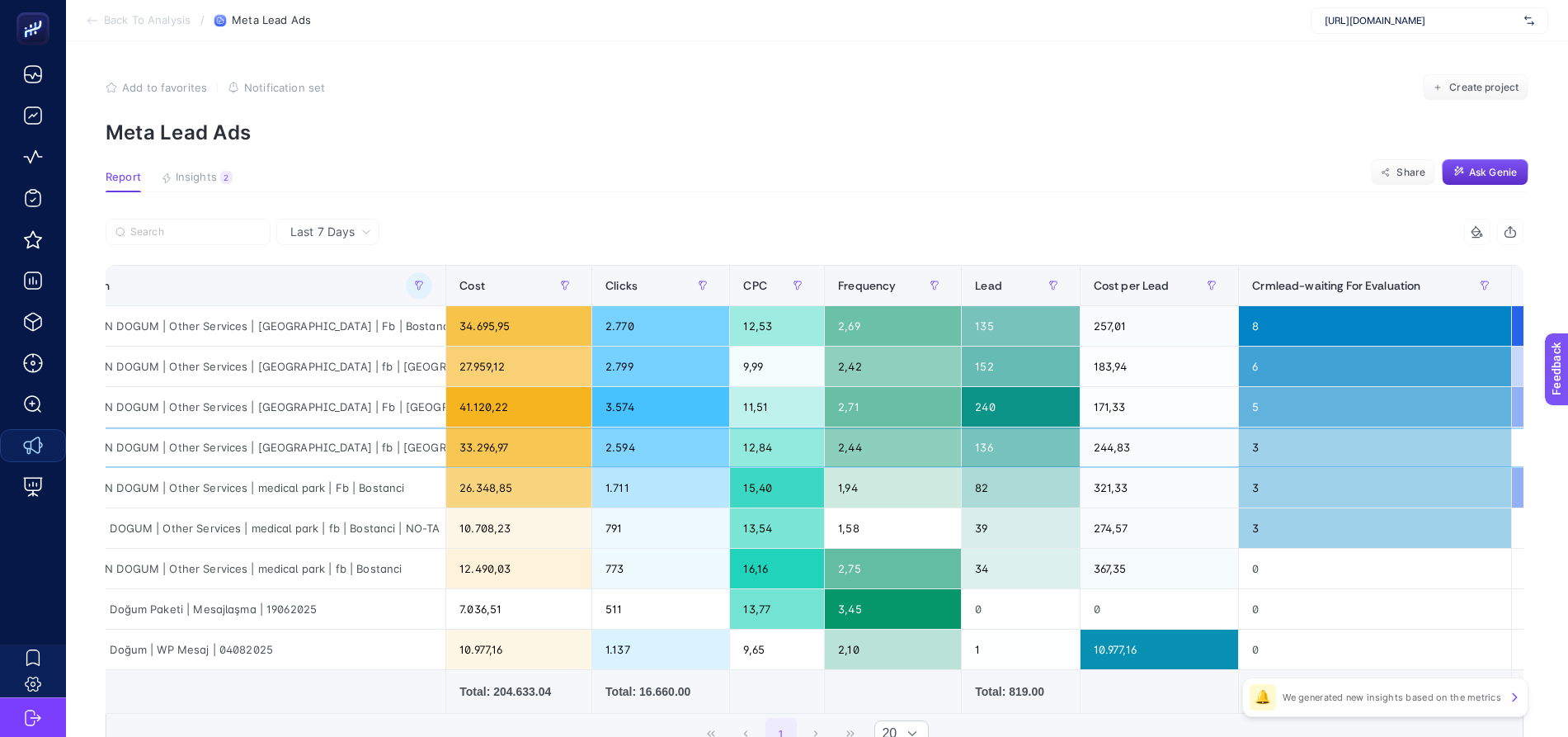
click at [256, 440] on div "TR | KADIN DOGUM | Other Services | [GEOGRAPHIC_DATA] | fb | [GEOGRAPHIC_DATA]" at bounding box center [243, 446] width 404 height 39
